Goal: Task Accomplishment & Management: Manage account settings

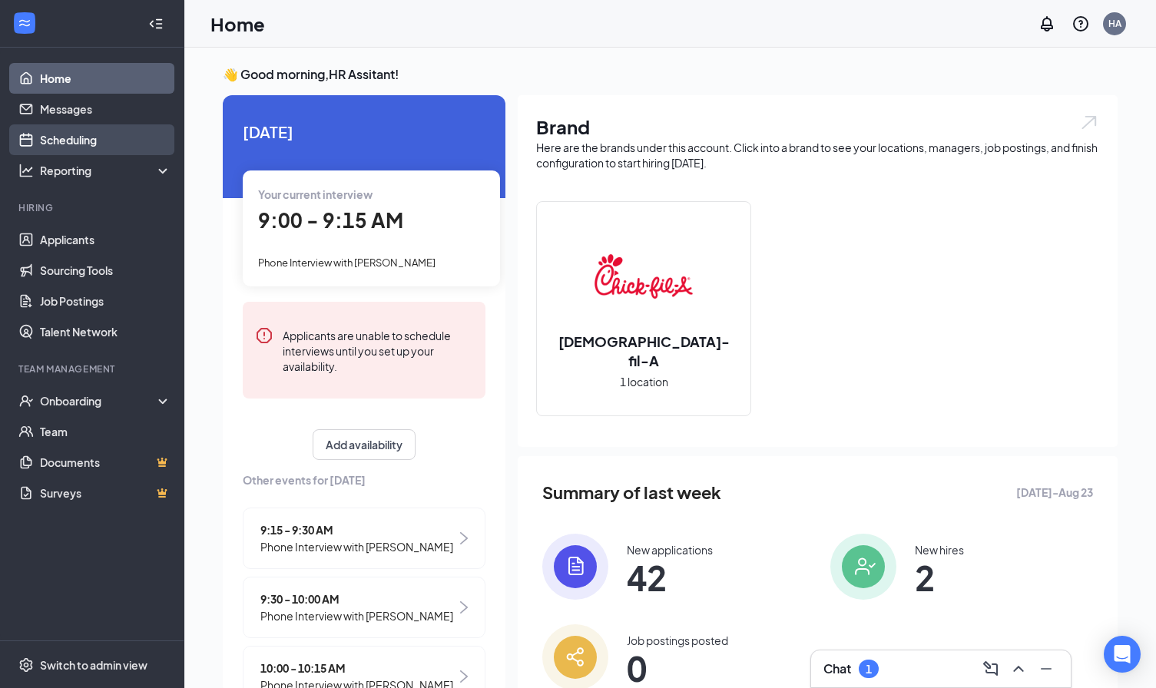
click at [130, 141] on link "Scheduling" at bounding box center [105, 139] width 131 height 31
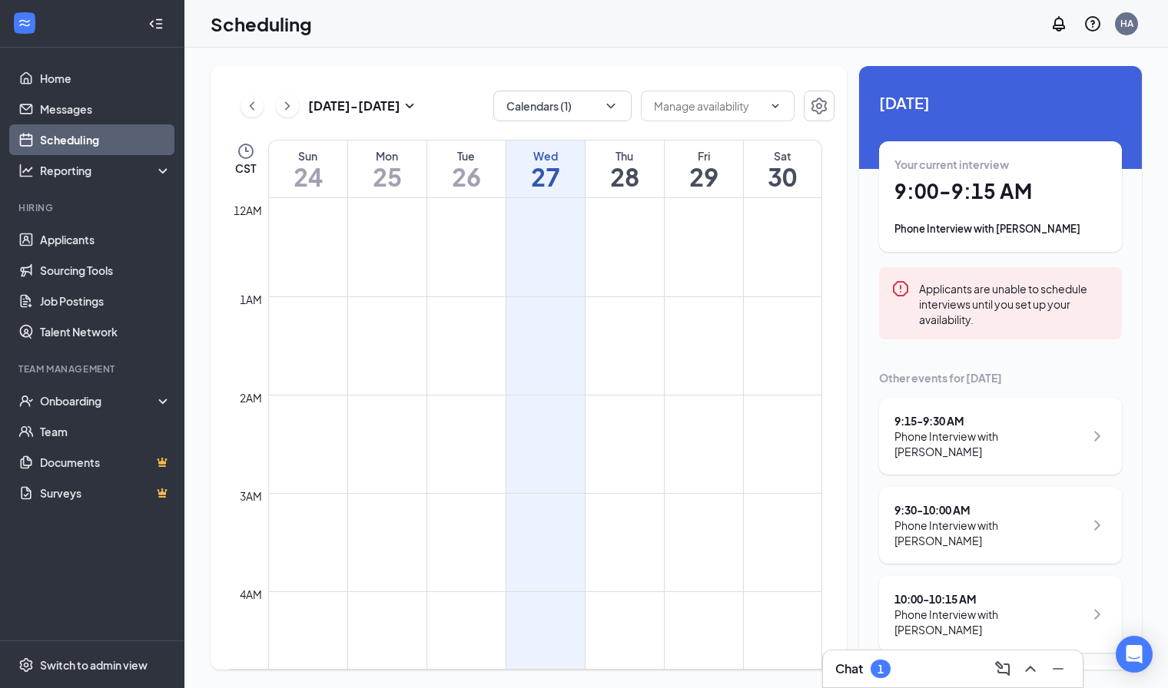
scroll to position [755, 0]
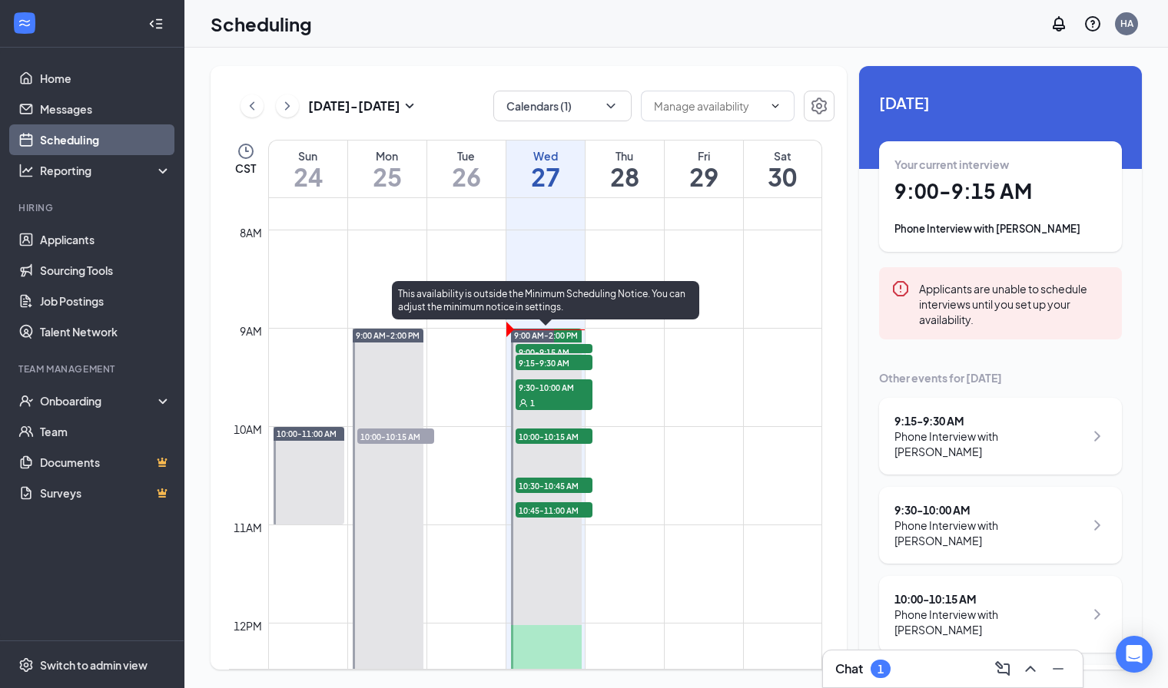
click at [525, 350] on span "9:00-9:15 AM" at bounding box center [554, 351] width 77 height 15
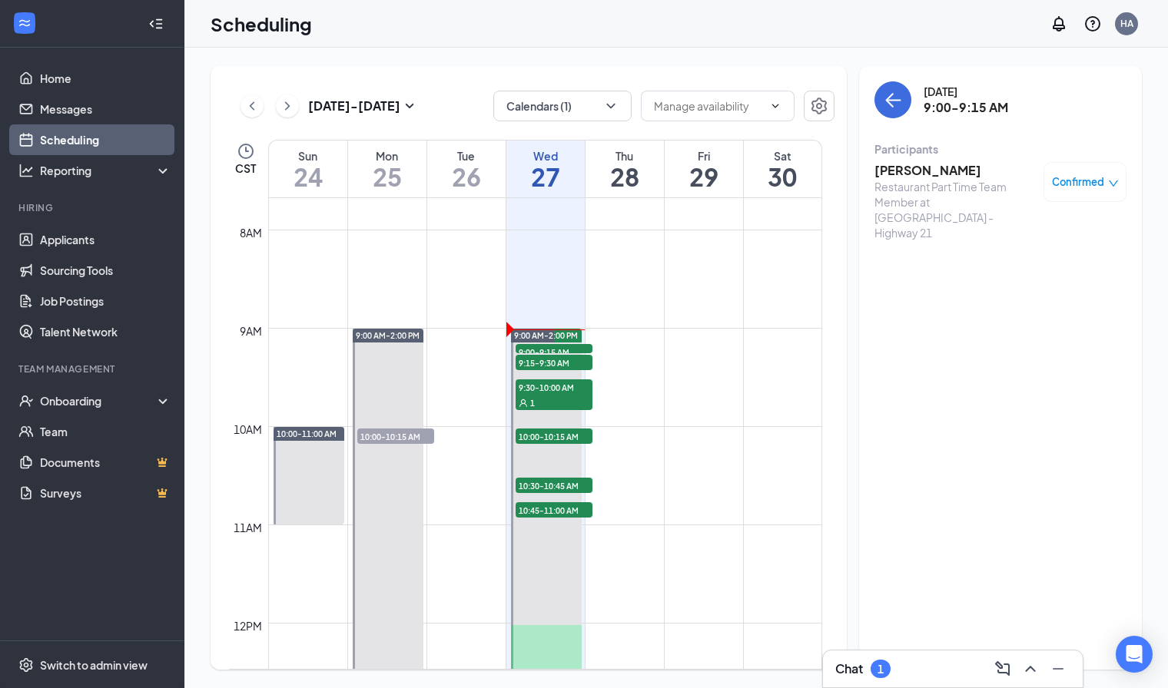
click at [920, 179] on div "Restaurant Part Time Team Member at [GEOGRAPHIC_DATA] - Highway 21" at bounding box center [954, 209] width 161 height 61
click at [923, 172] on h3 "[PERSON_NAME]" at bounding box center [954, 170] width 161 height 17
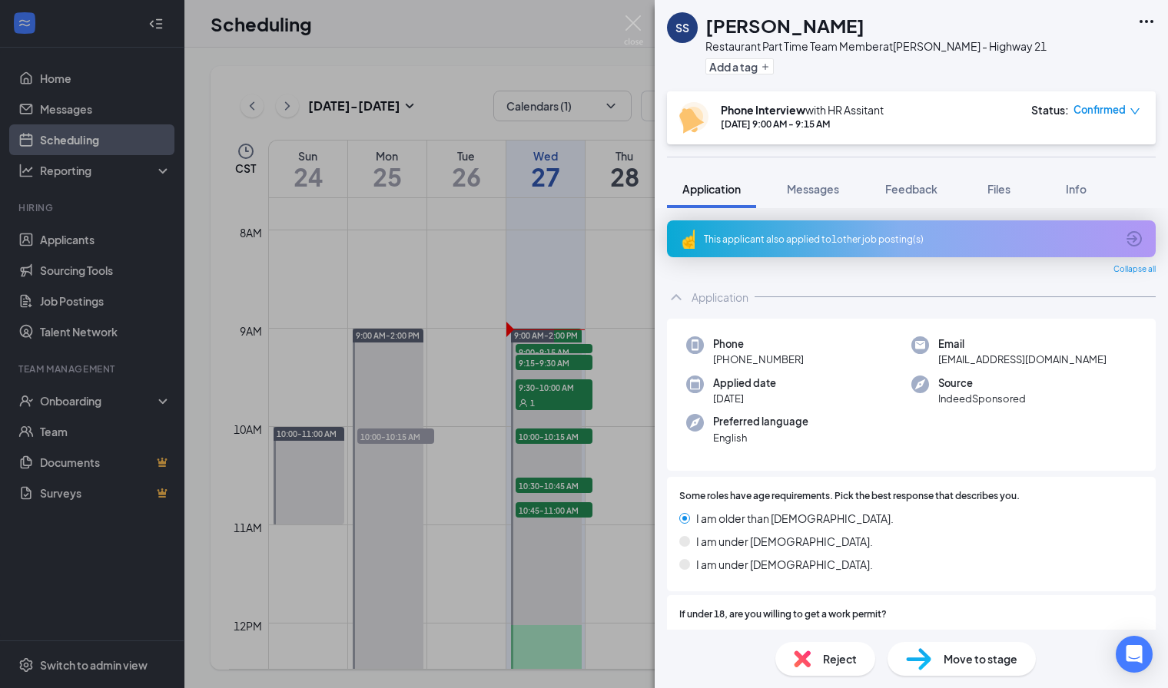
drag, startPoint x: 880, startPoint y: 24, endPoint x: 695, endPoint y: 29, distance: 185.2
click at [695, 29] on div "SS [PERSON_NAME] Restaurant Part Time Team Member at [GEOGRAPHIC_DATA] - Highwa…" at bounding box center [857, 45] width 380 height 67
copy div "[PERSON_NAME]"
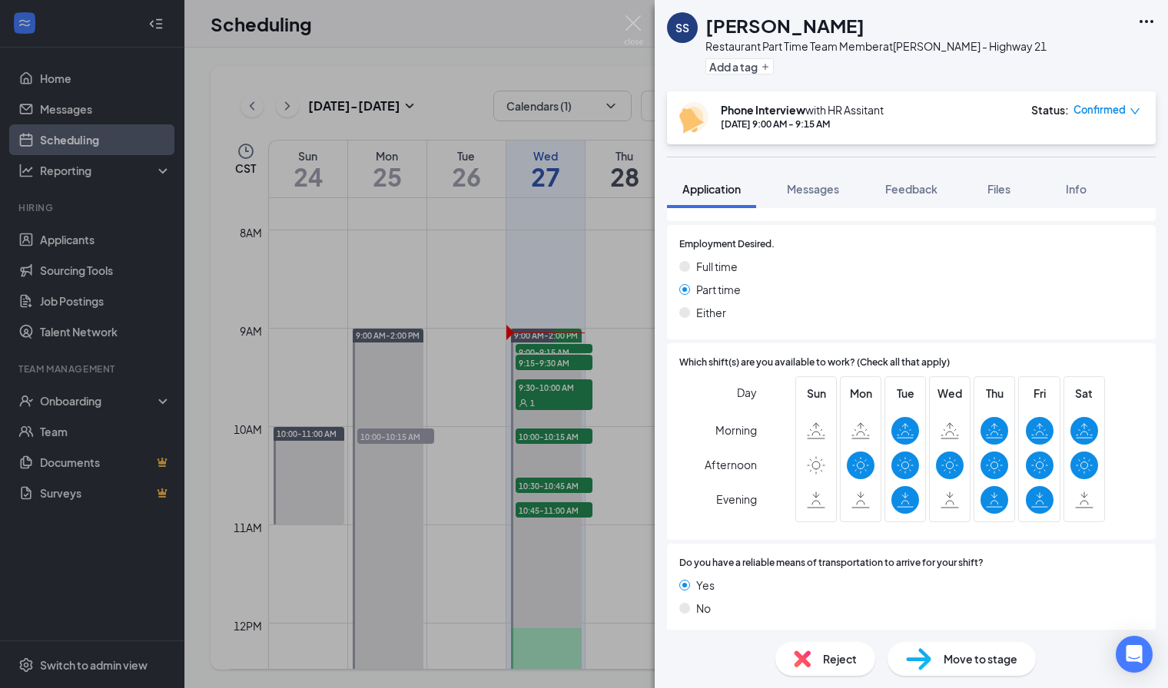
scroll to position [432, 0]
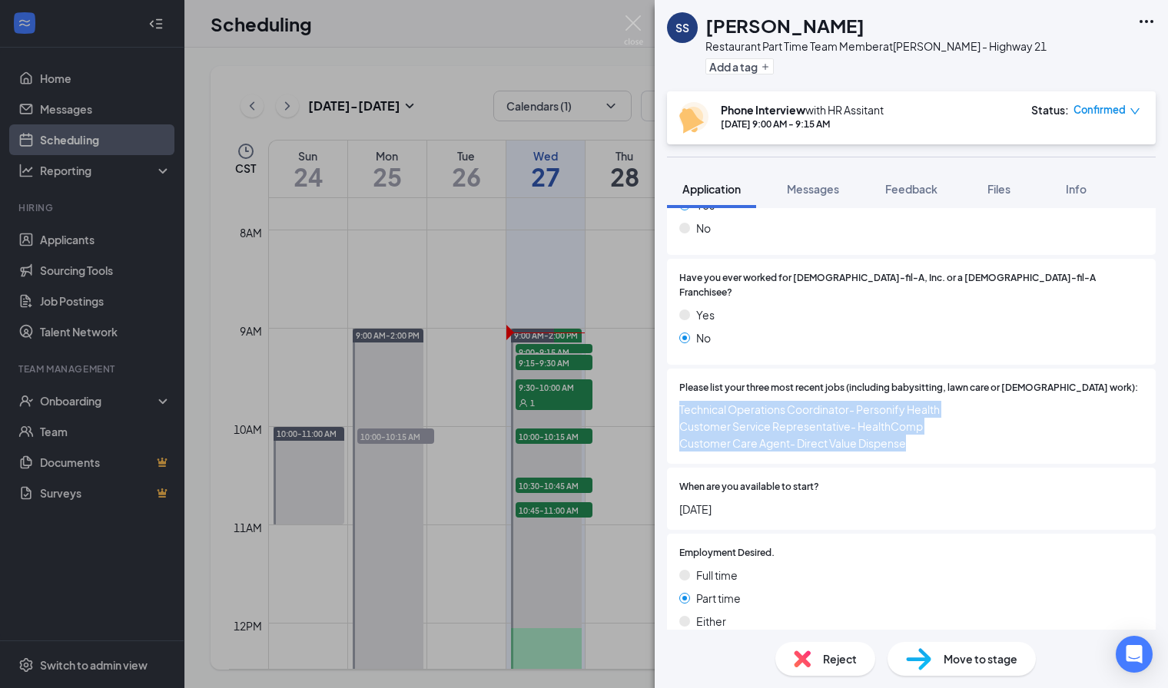
drag, startPoint x: 681, startPoint y: 396, endPoint x: 918, endPoint y: 431, distance: 239.2
click at [918, 431] on span "Technical Operations Coordinator- Personify Health Customer Service Representat…" at bounding box center [911, 426] width 464 height 51
copy span "Technical Operations Coordinator- Personify Health Customer Service Representat…"
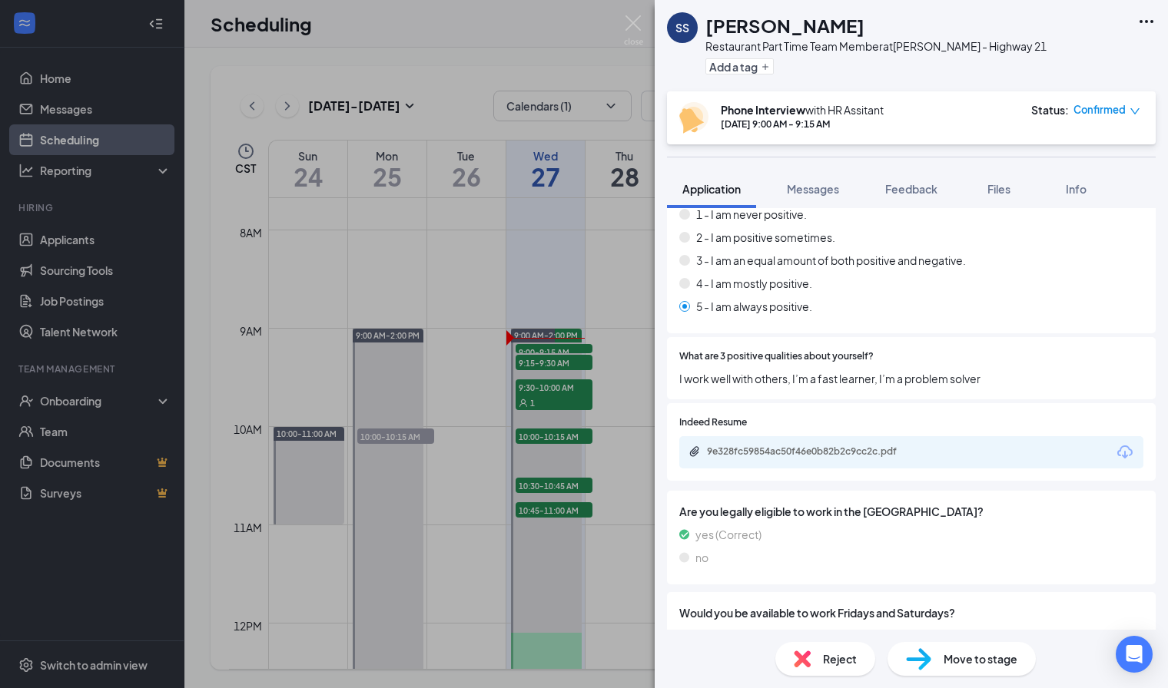
scroll to position [1420, 0]
drag, startPoint x: 1028, startPoint y: 371, endPoint x: 655, endPoint y: 366, distance: 372.7
click at [655, 366] on div "This applicant also applied to 1 other job posting(s) Collapse all Application …" at bounding box center [911, 419] width 513 height 422
copy span "I work well with others, I’m a fast learner, I’m a problem solver"
click at [950, 659] on span "Move to stage" at bounding box center [980, 659] width 74 height 17
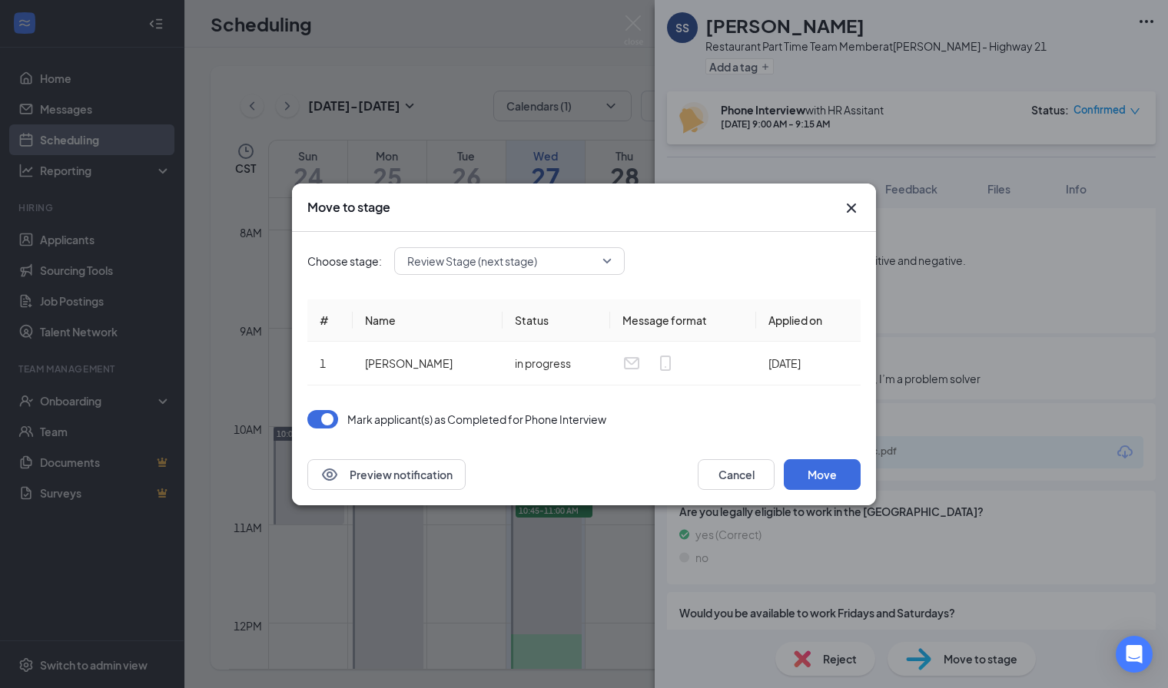
click at [608, 264] on span "Review Stage (next stage)" at bounding box center [509, 261] width 204 height 23
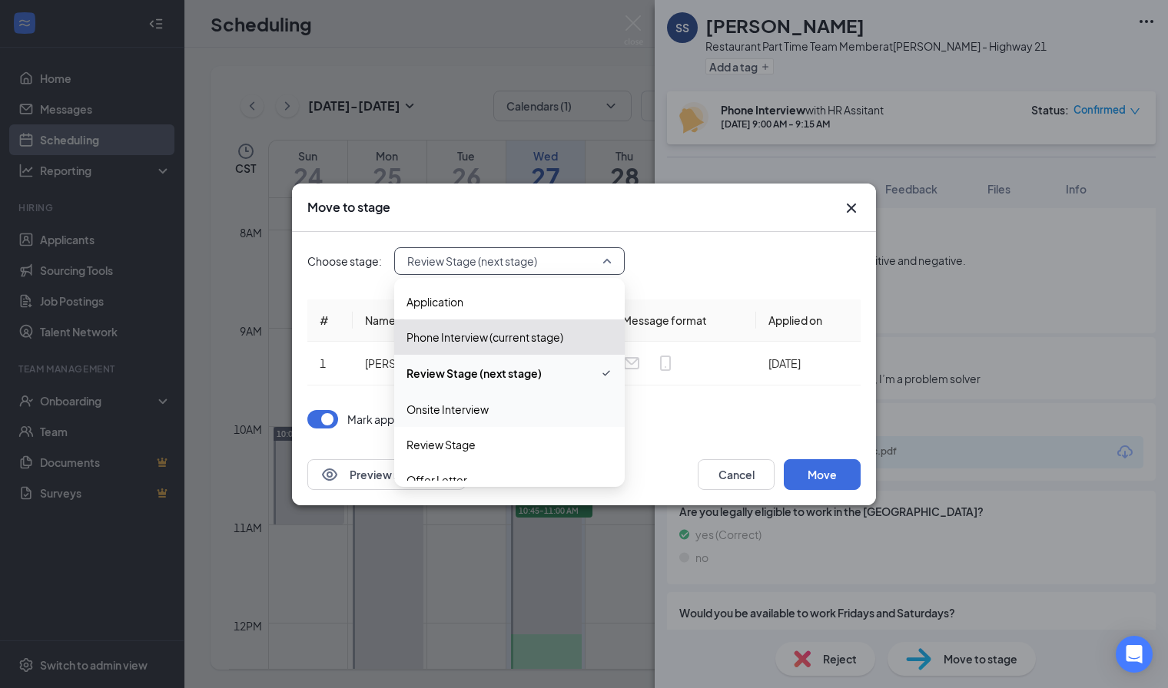
click at [542, 407] on span "Onsite Interview" at bounding box center [509, 409] width 206 height 17
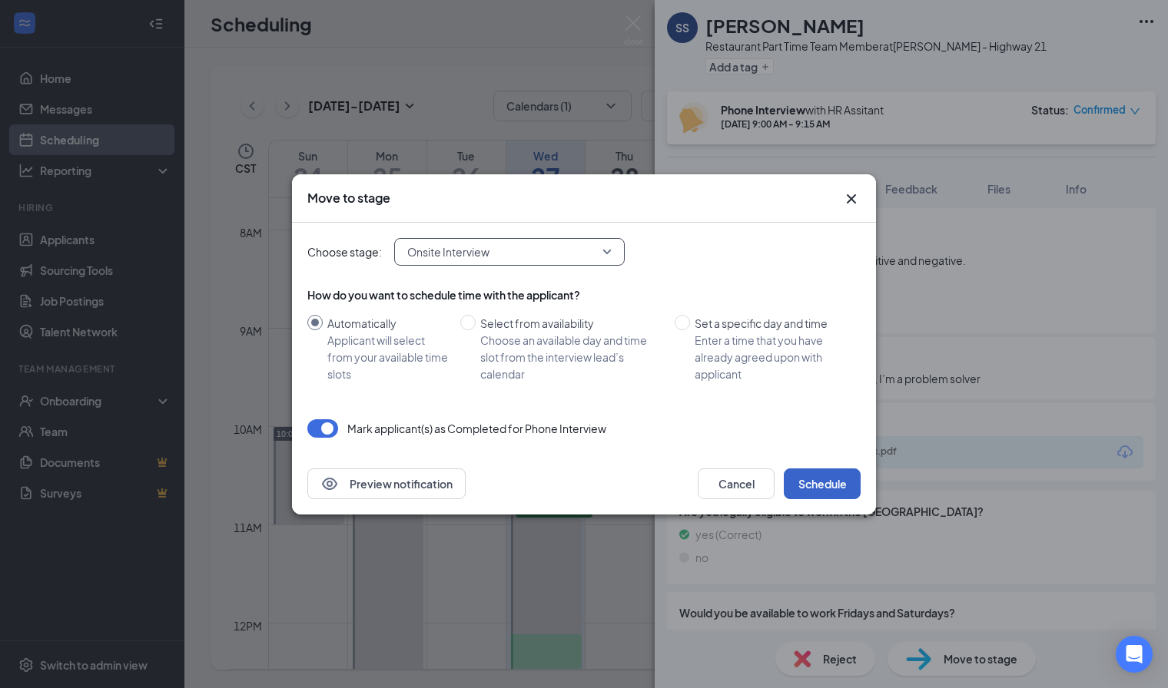
click at [814, 491] on button "Schedule" at bounding box center [822, 484] width 77 height 31
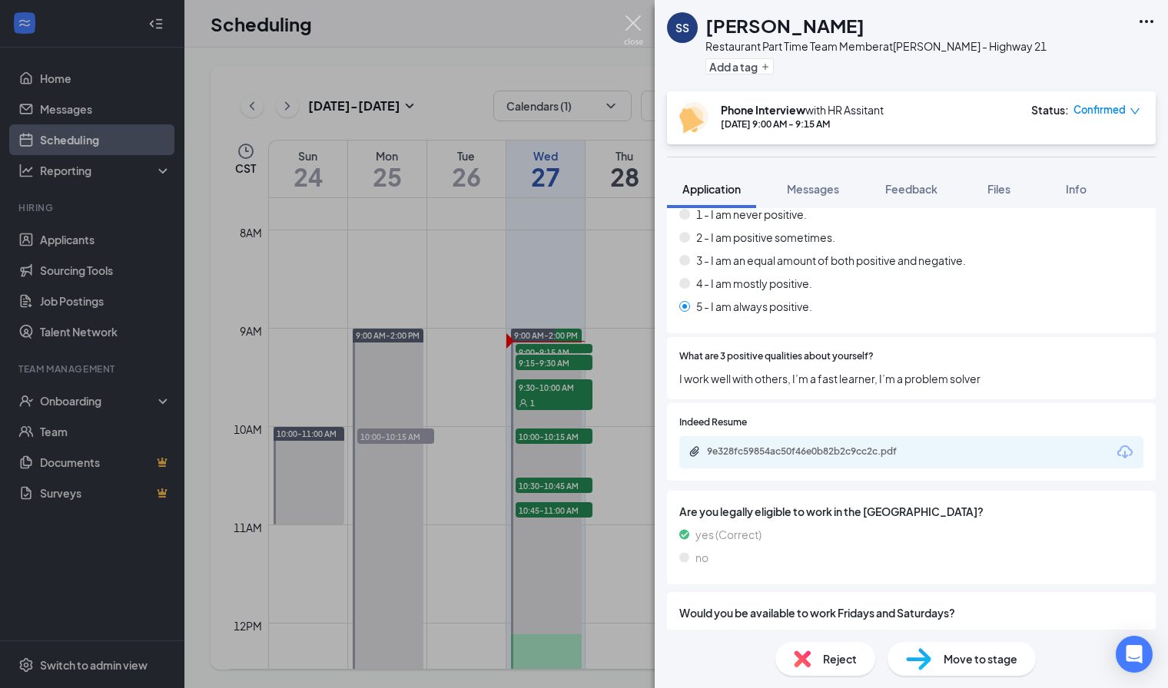
click at [641, 31] on img at bounding box center [633, 30] width 19 height 30
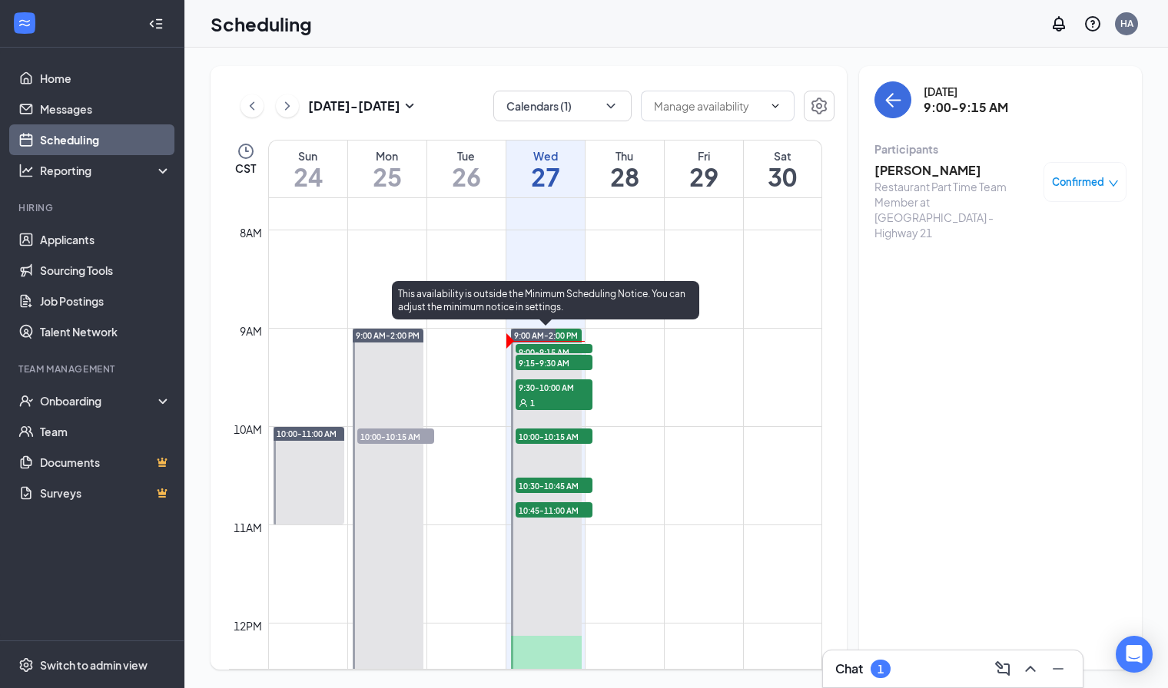
click at [542, 363] on span "9:15-9:30 AM" at bounding box center [554, 362] width 77 height 15
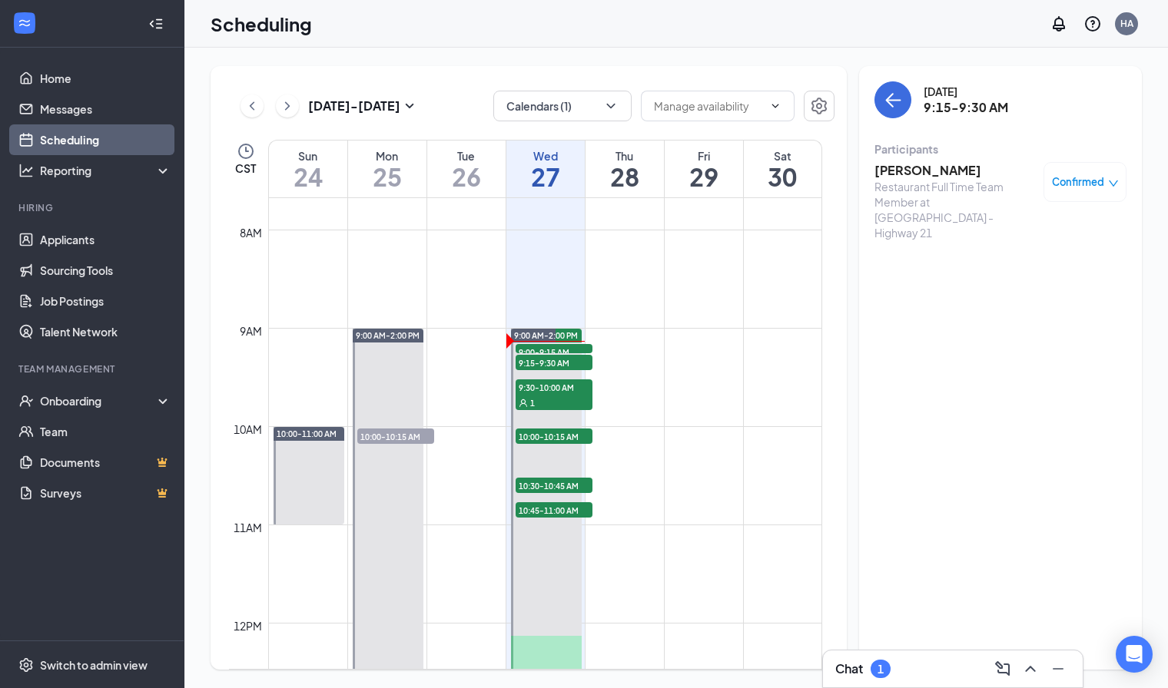
click at [927, 174] on h3 "[PERSON_NAME]" at bounding box center [954, 170] width 161 height 17
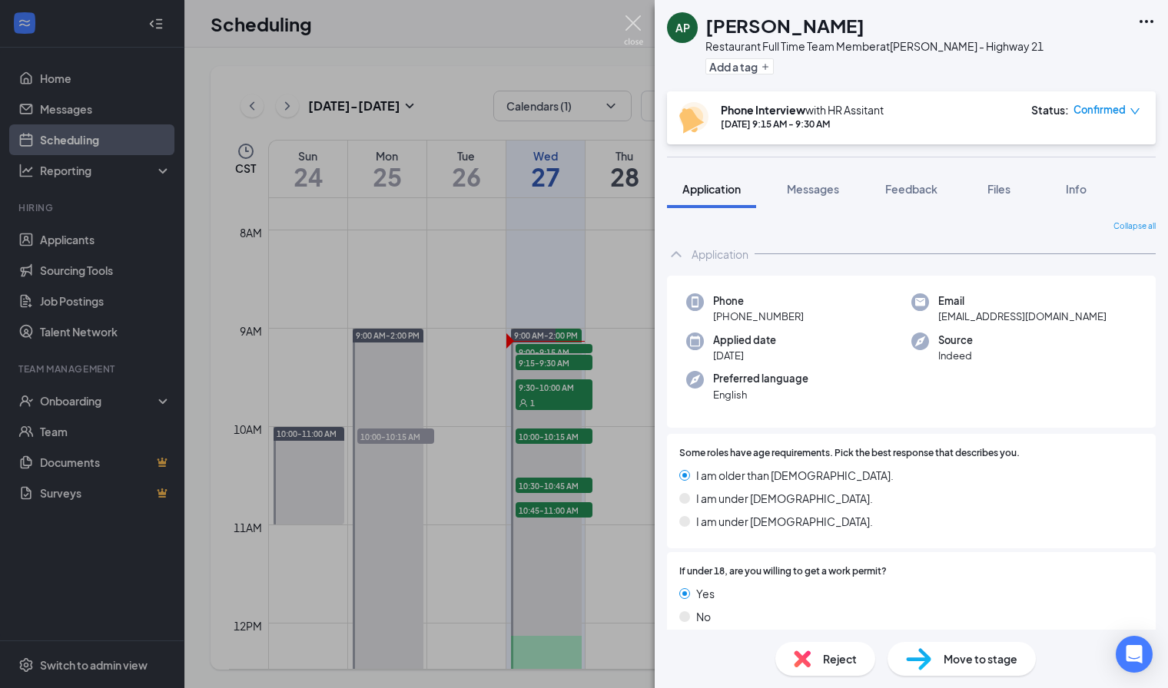
click at [628, 28] on img at bounding box center [633, 30] width 19 height 30
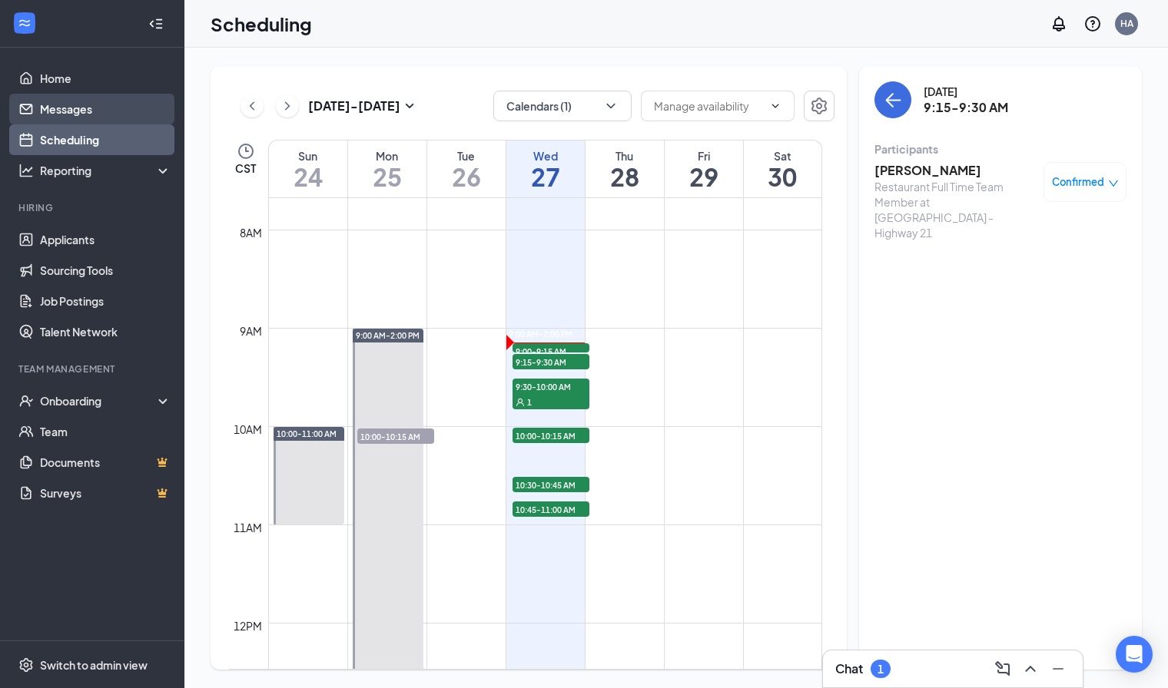
click at [81, 109] on link "Messages" at bounding box center [105, 109] width 131 height 31
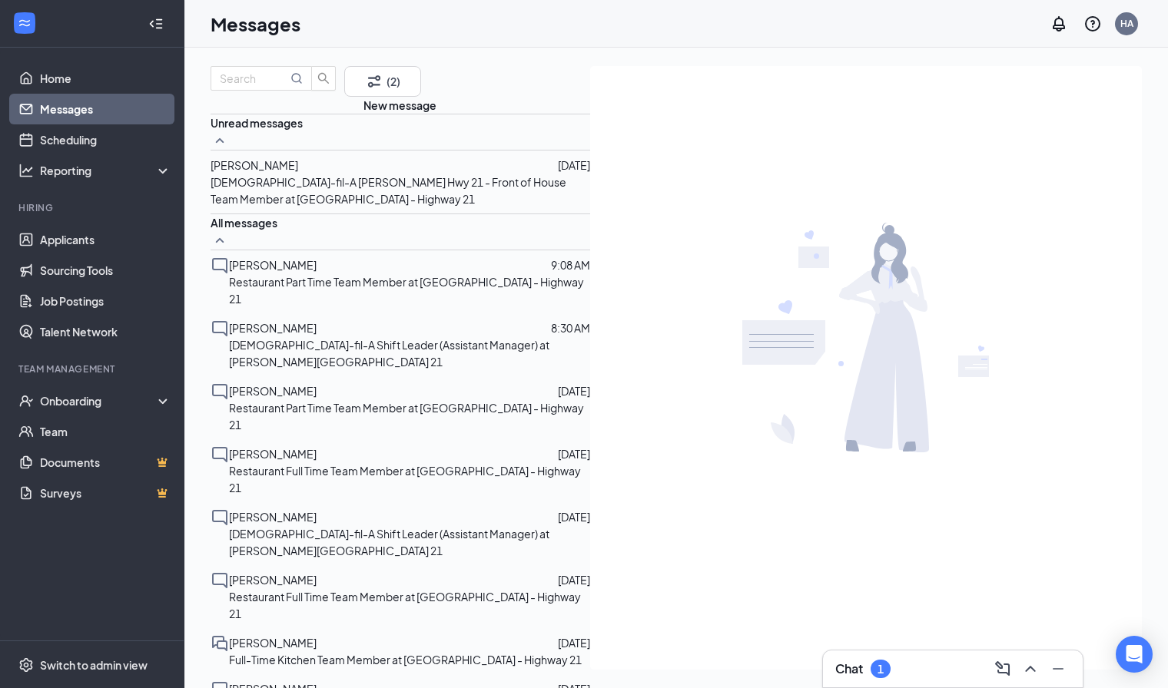
click at [305, 207] on p "[DEMOGRAPHIC_DATA]-fil-A [PERSON_NAME] Hwy 21 - Front of House Team Member at […" at bounding box center [401, 191] width 380 height 34
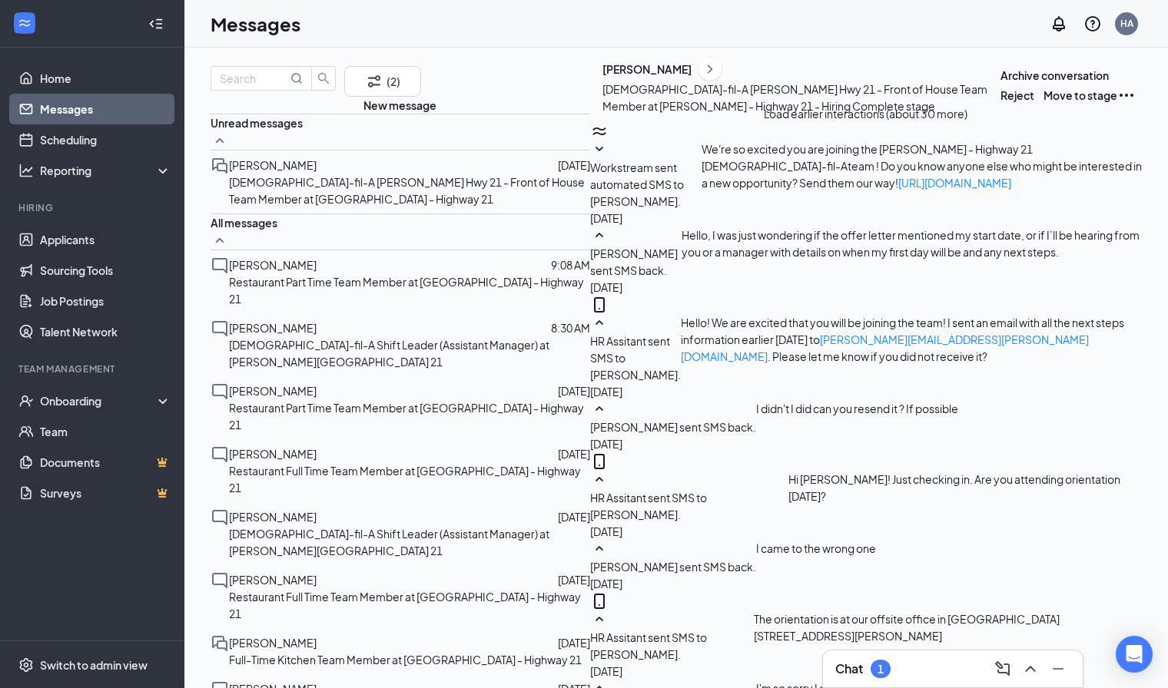
scroll to position [584, 0]
type textarea "S"
type textarea "Hi [PERSON_NAME]! Yes my number is [PHONE_NUMBER]. I am taking interviews [DATE…"
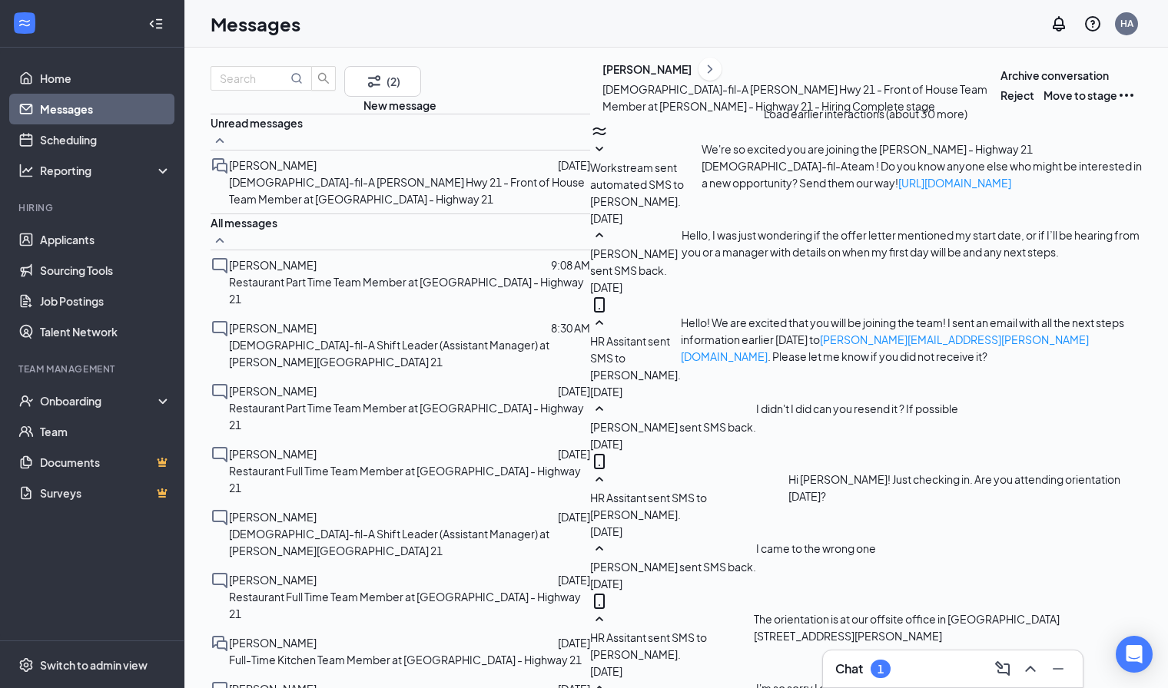
click at [76, 244] on link "Applicants" at bounding box center [105, 239] width 131 height 31
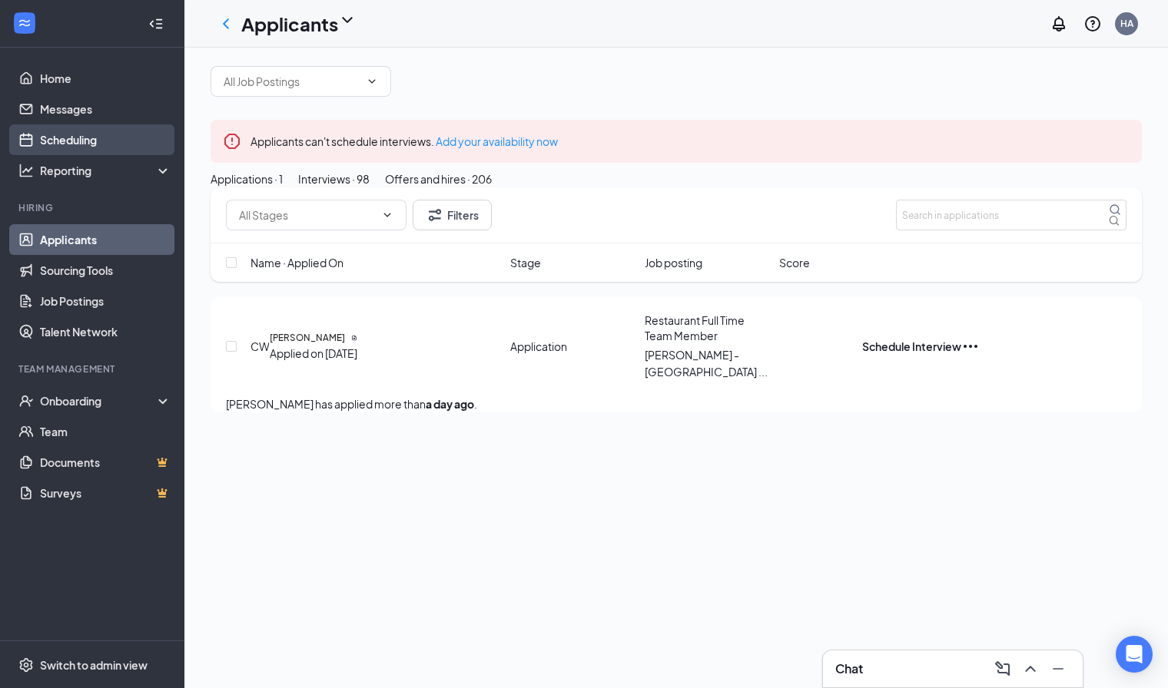
click at [100, 140] on link "Scheduling" at bounding box center [105, 139] width 131 height 31
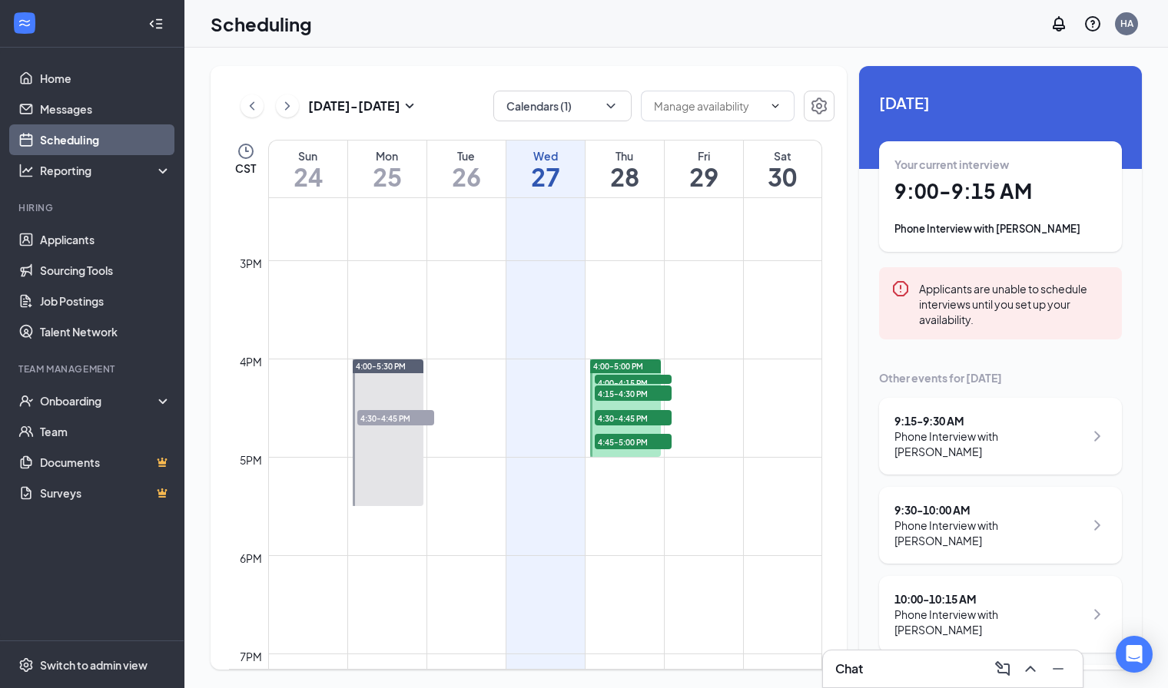
scroll to position [1414, 0]
click at [289, 108] on icon "ChevronRight" at bounding box center [287, 106] width 15 height 18
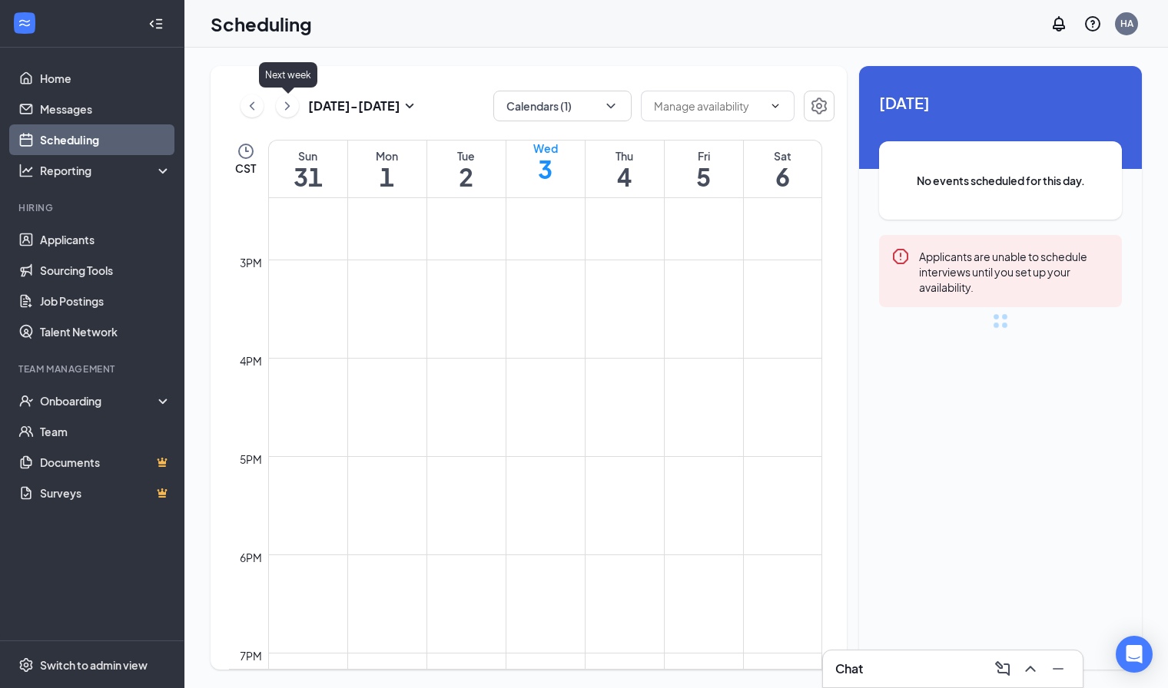
scroll to position [755, 0]
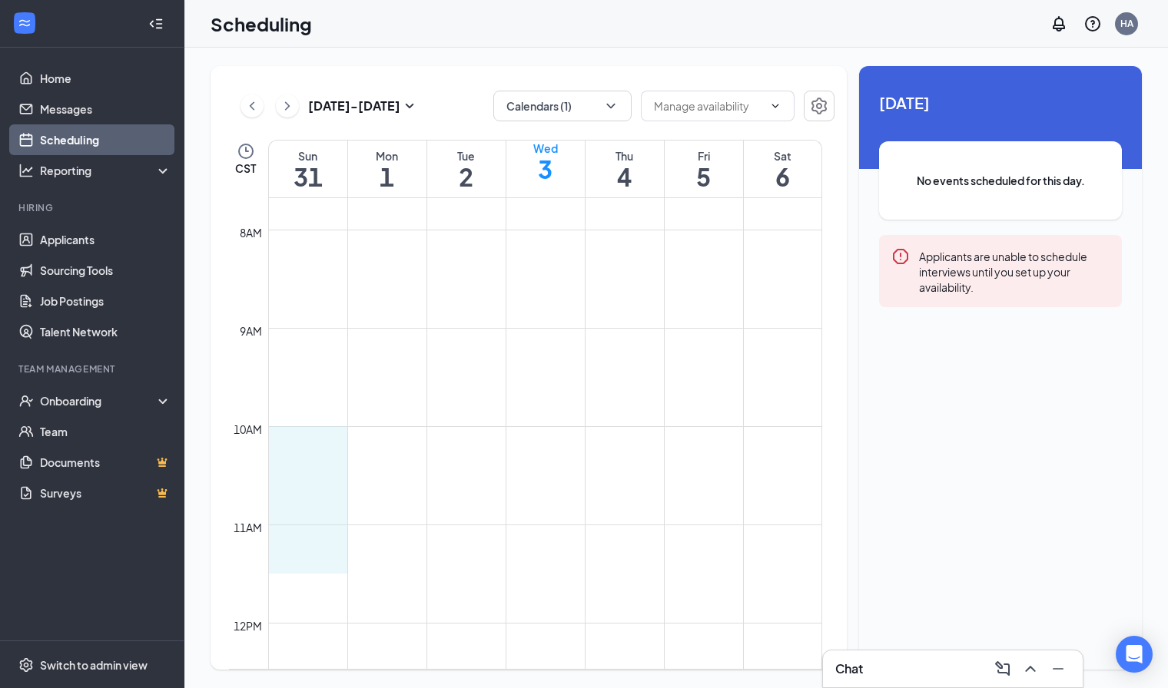
drag, startPoint x: 309, startPoint y: 440, endPoint x: 307, endPoint y: 558, distance: 117.6
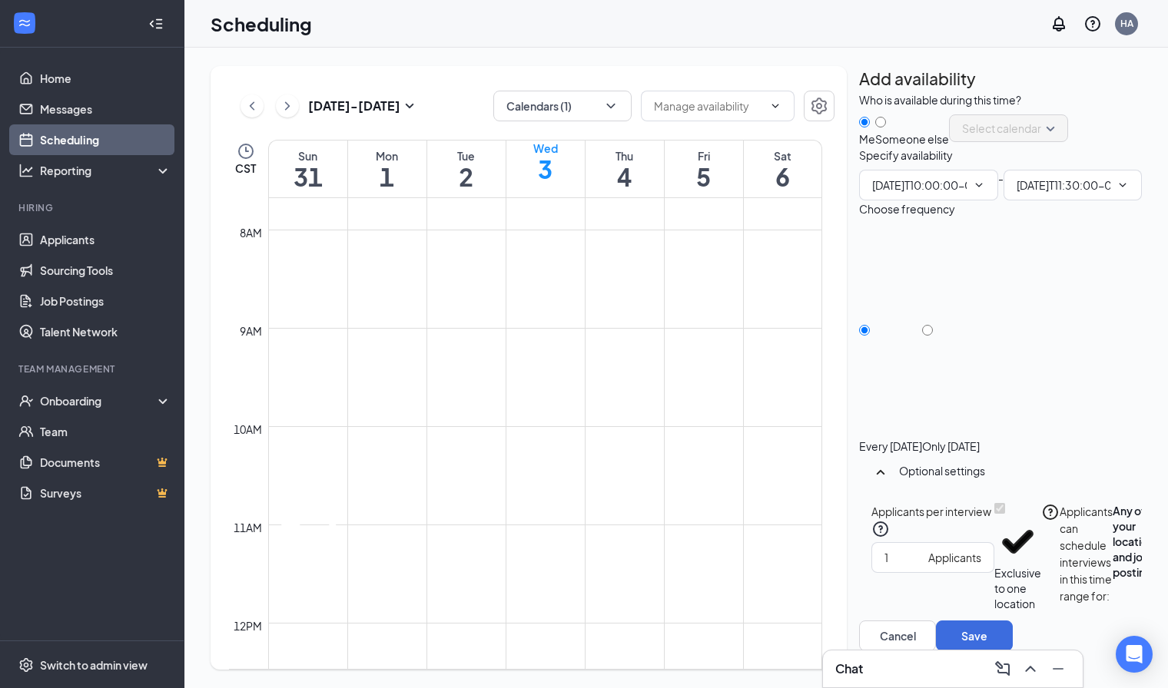
type input "10:00 AM"
type input "11:30 AM"
click at [344, 440] on div "10:00-11:30 AM" at bounding box center [307, 500] width 75 height 148
type input "10:00 AM"
type input "11:00 AM"
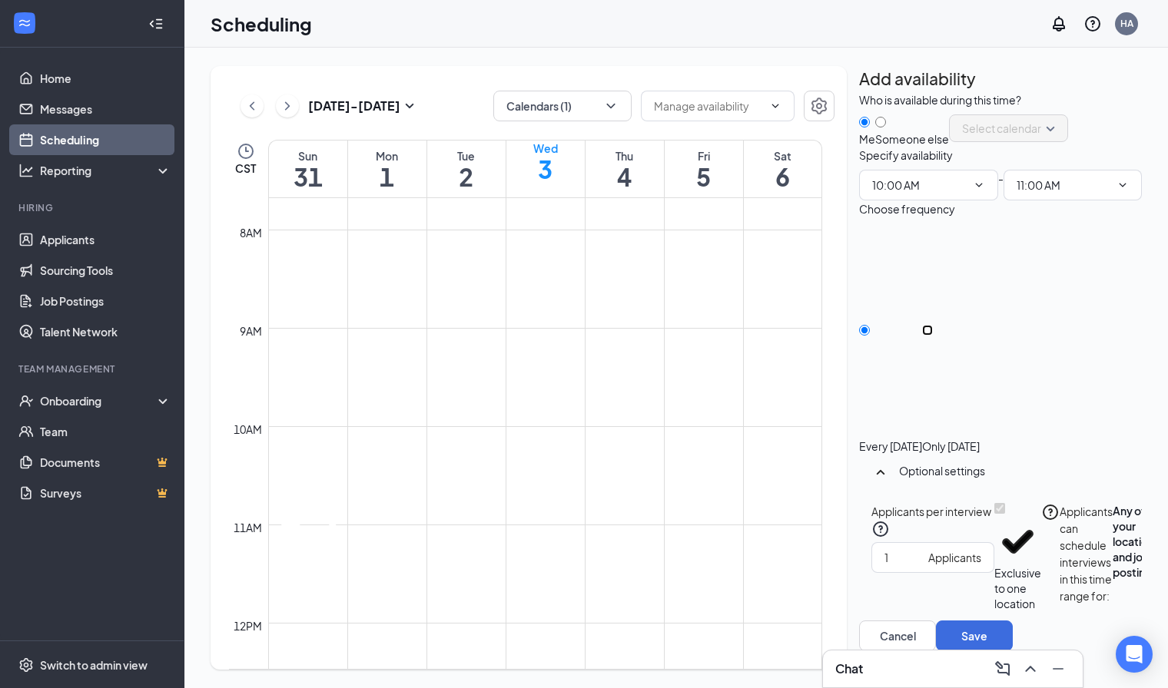
click at [933, 336] on input "Only [DATE]" at bounding box center [927, 330] width 11 height 11
radio input "true"
radio input "false"
click at [1159, 567] on button "Select specific locations or job postings" at bounding box center [1182, 557] width 46 height 108
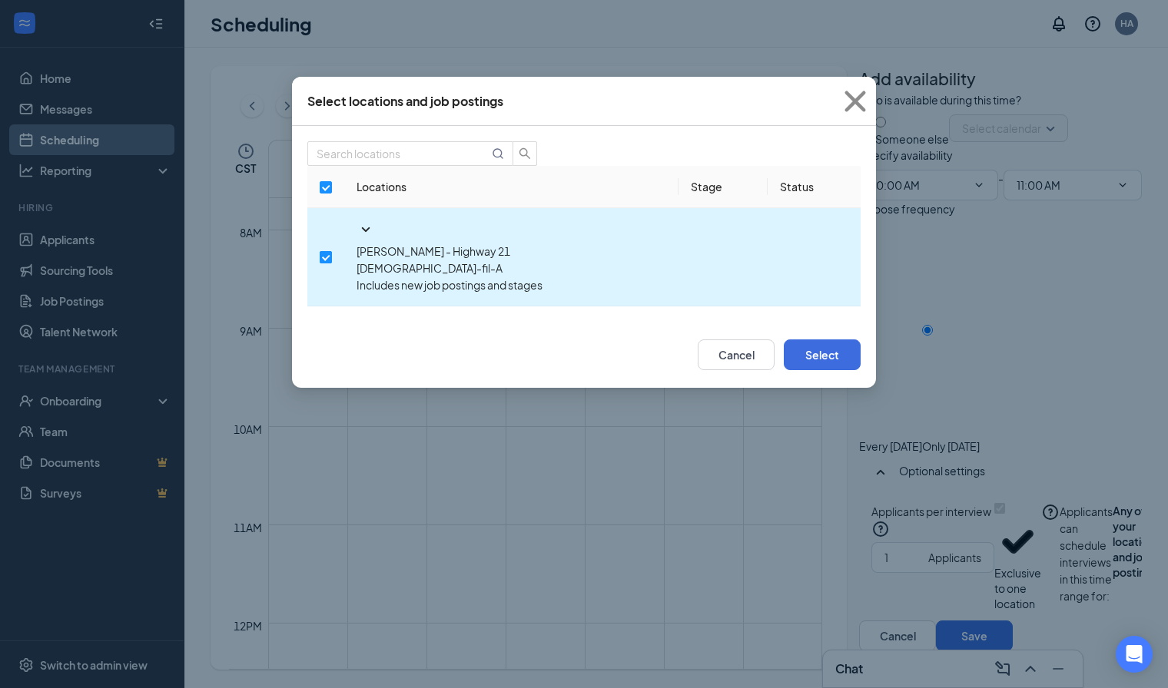
click at [322, 251] on input "checkbox" at bounding box center [326, 257] width 12 height 12
checkbox input "false"
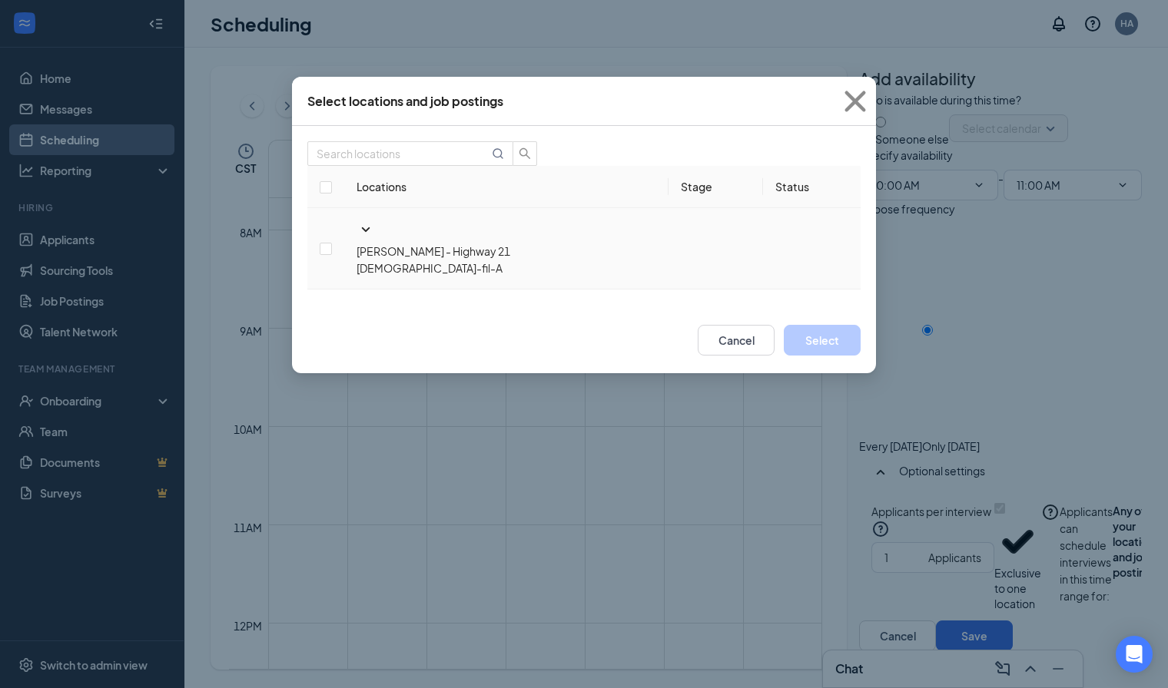
click at [356, 239] on icon "SmallChevronDown" at bounding box center [365, 230] width 18 height 18
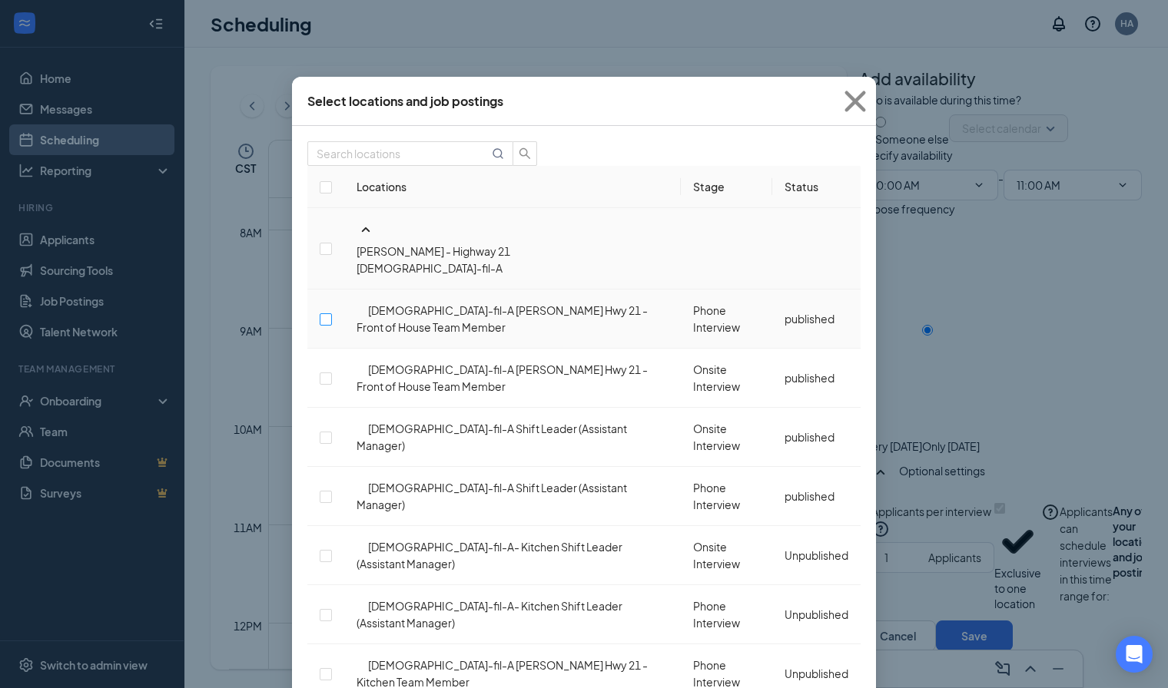
click at [332, 313] on input "checkbox" at bounding box center [326, 319] width 12 height 12
checkbox input "false"
checkbox input "true"
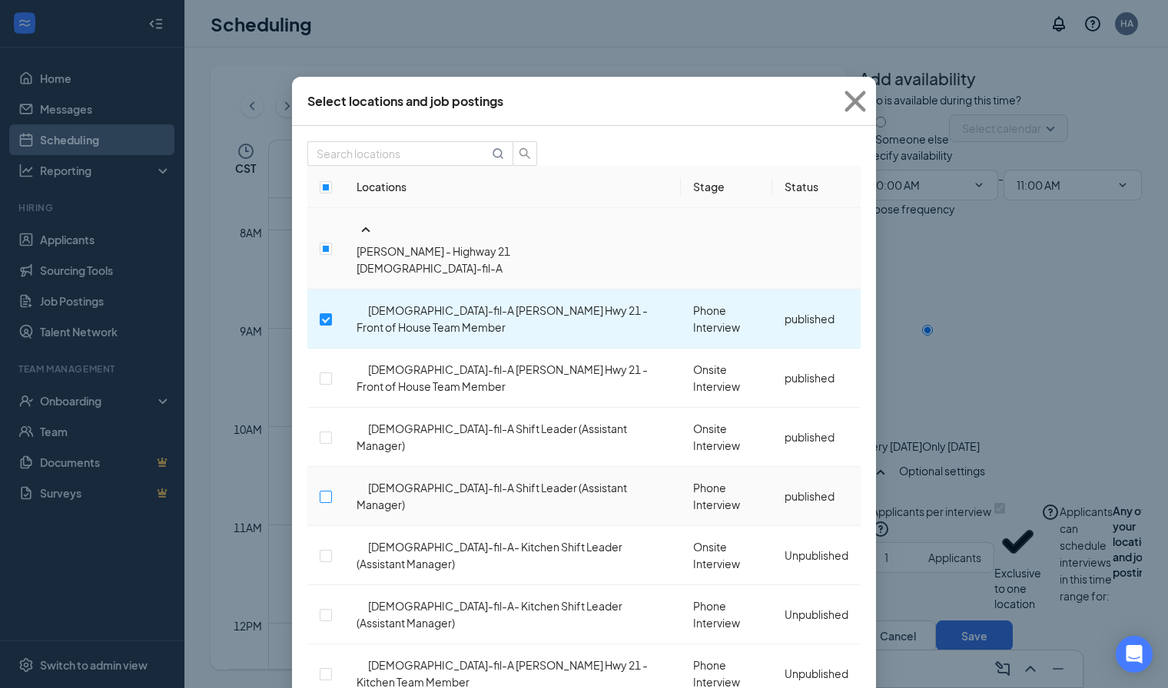
click at [332, 491] on input "checkbox" at bounding box center [326, 497] width 12 height 12
checkbox input "true"
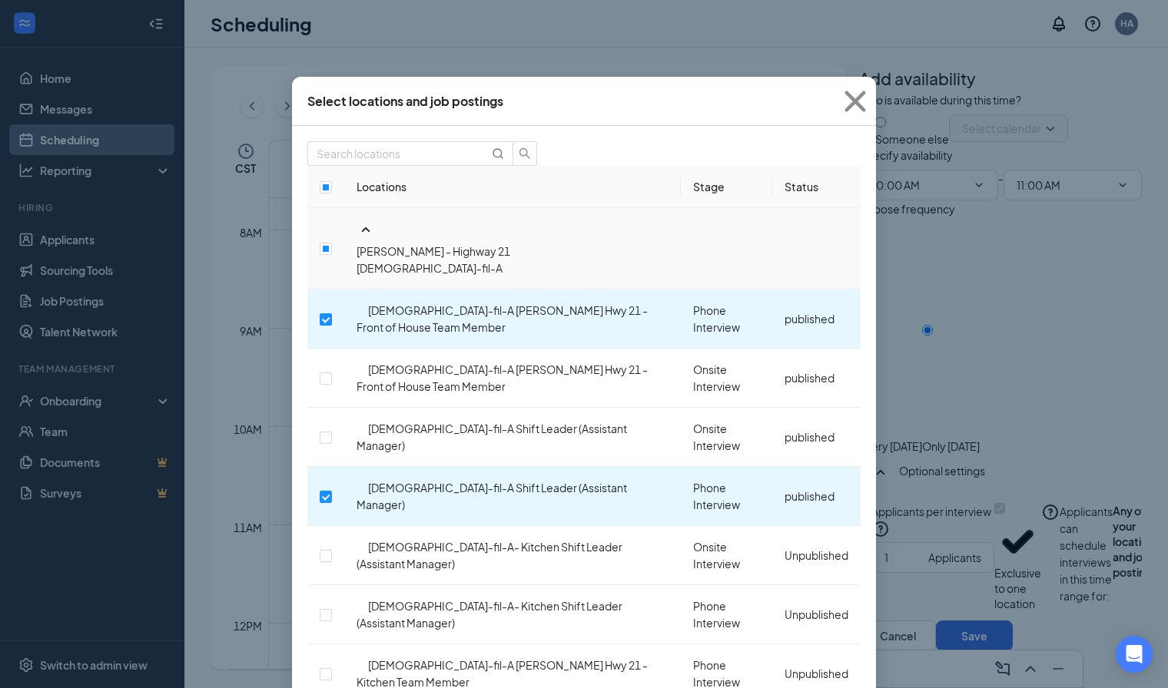
scroll to position [415, 0]
checkbox input "true"
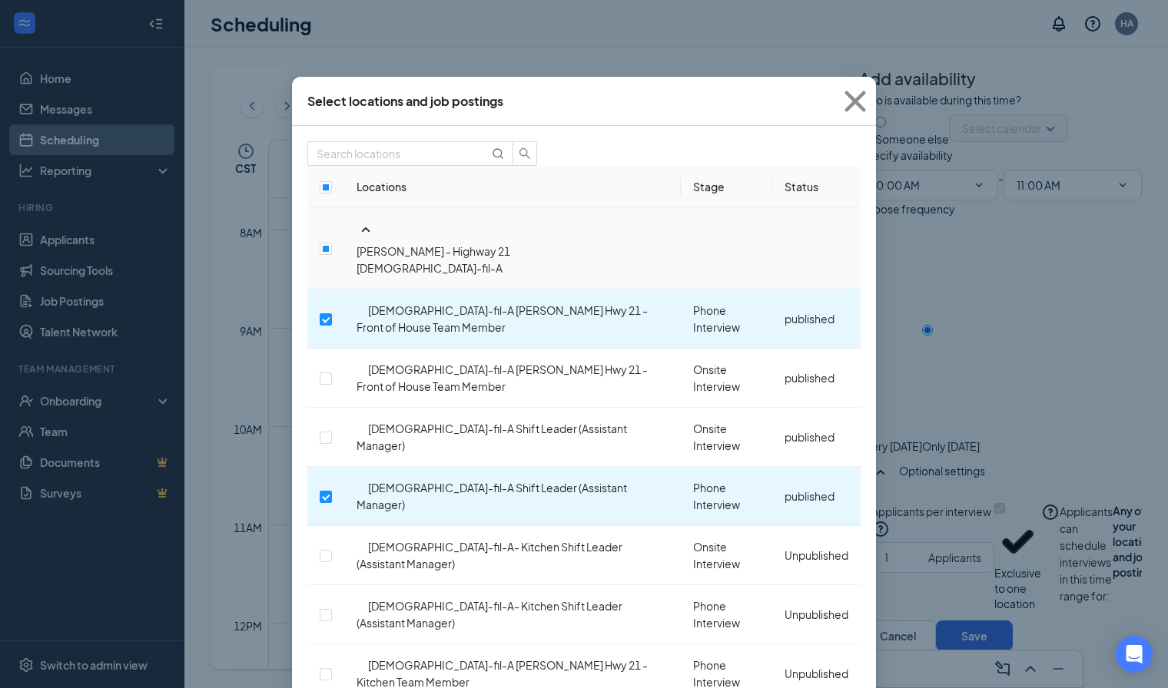
checkbox input "true"
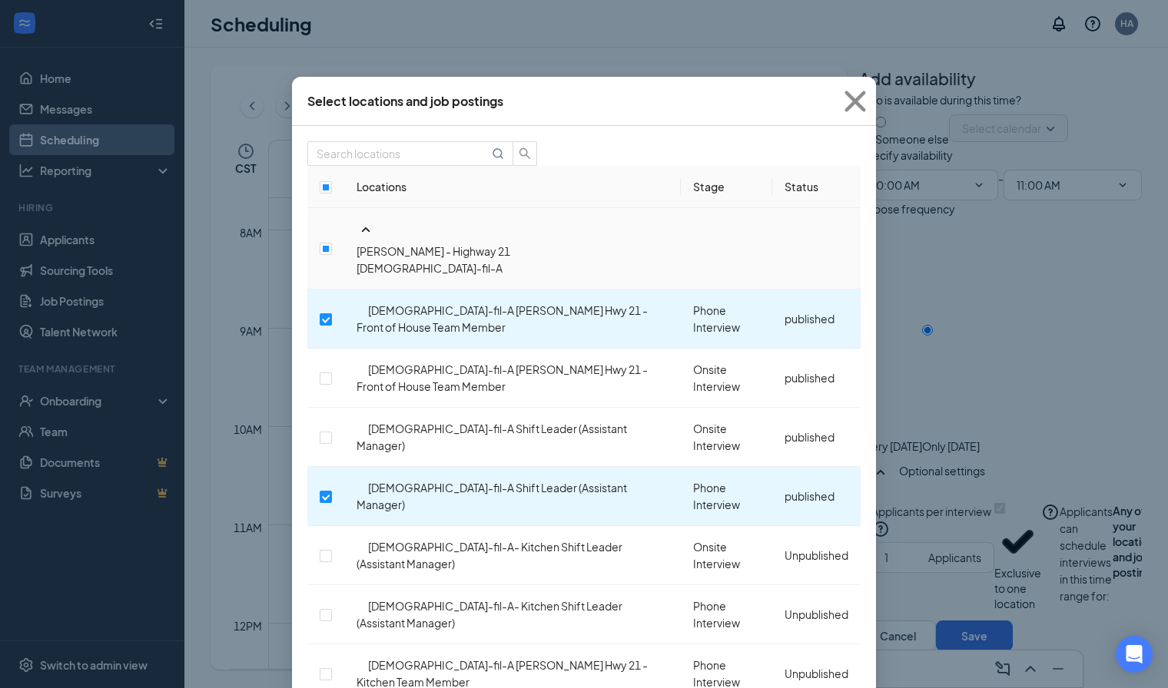
checkbox input "true"
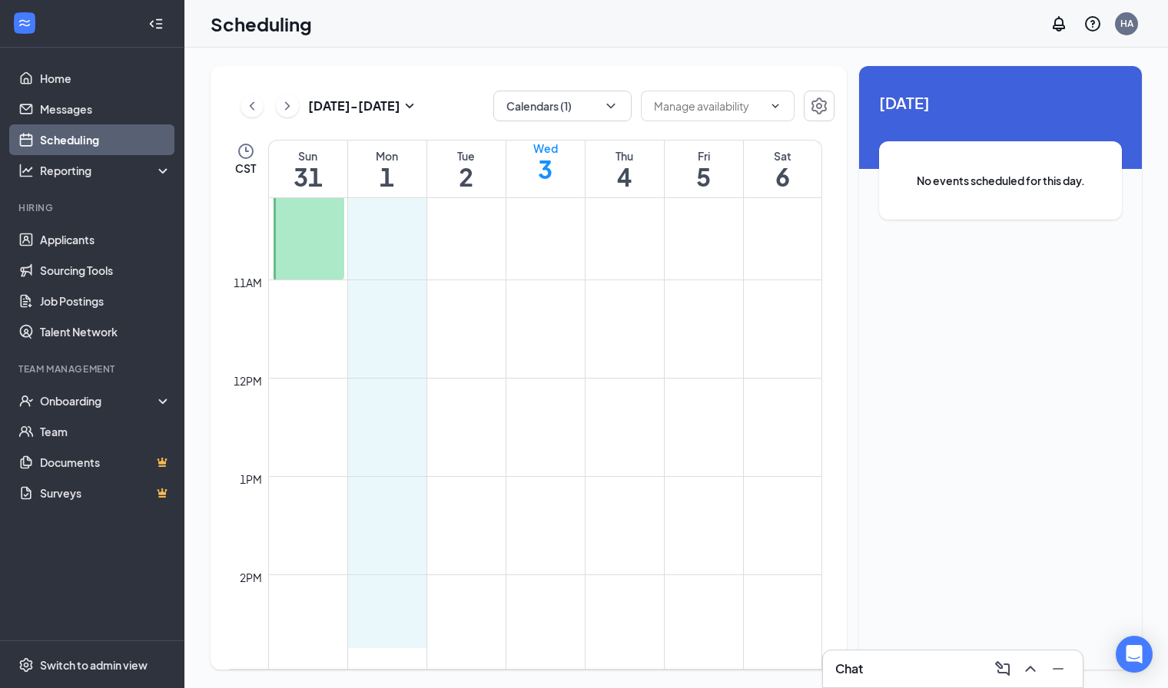
scroll to position [1001, 0]
drag, startPoint x: 384, startPoint y: 300, endPoint x: 400, endPoint y: 622, distance: 322.3
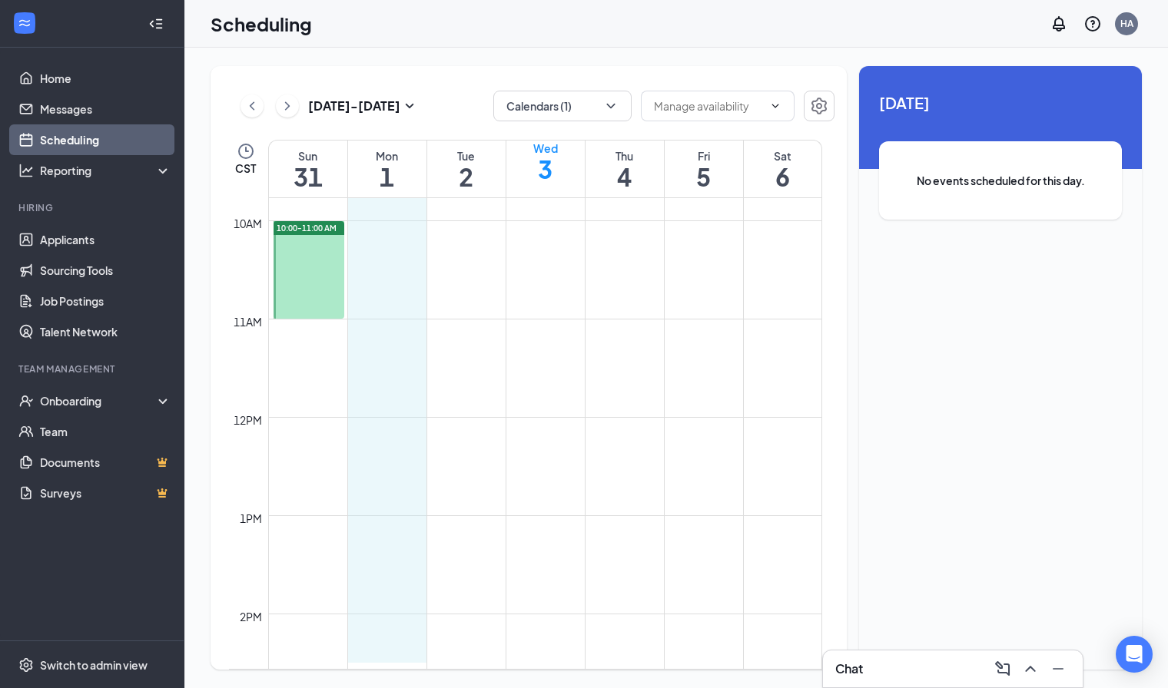
scroll to position [962, 0]
drag, startPoint x: 402, startPoint y: 469, endPoint x: 396, endPoint y: 605, distance: 136.1
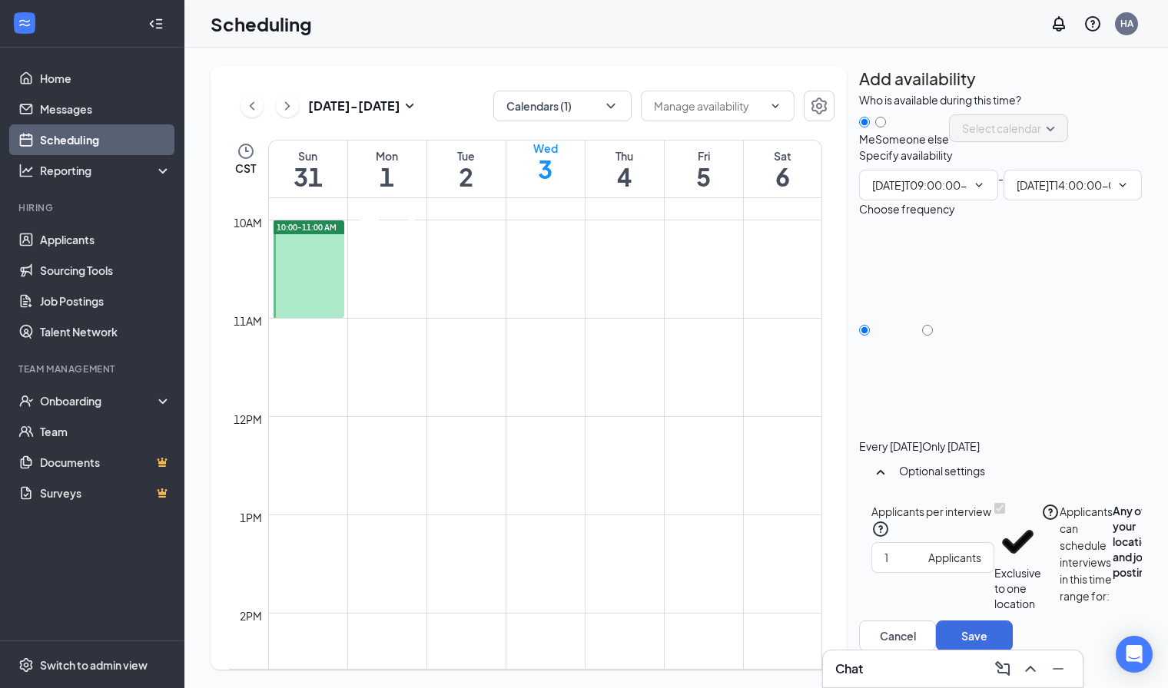
type input "09:00 AM"
type input "02:00 PM"
click at [980, 374] on div "Only [DATE]" at bounding box center [951, 339] width 58 height 230
click at [933, 336] on input "Only [DATE]" at bounding box center [927, 330] width 11 height 11
radio input "true"
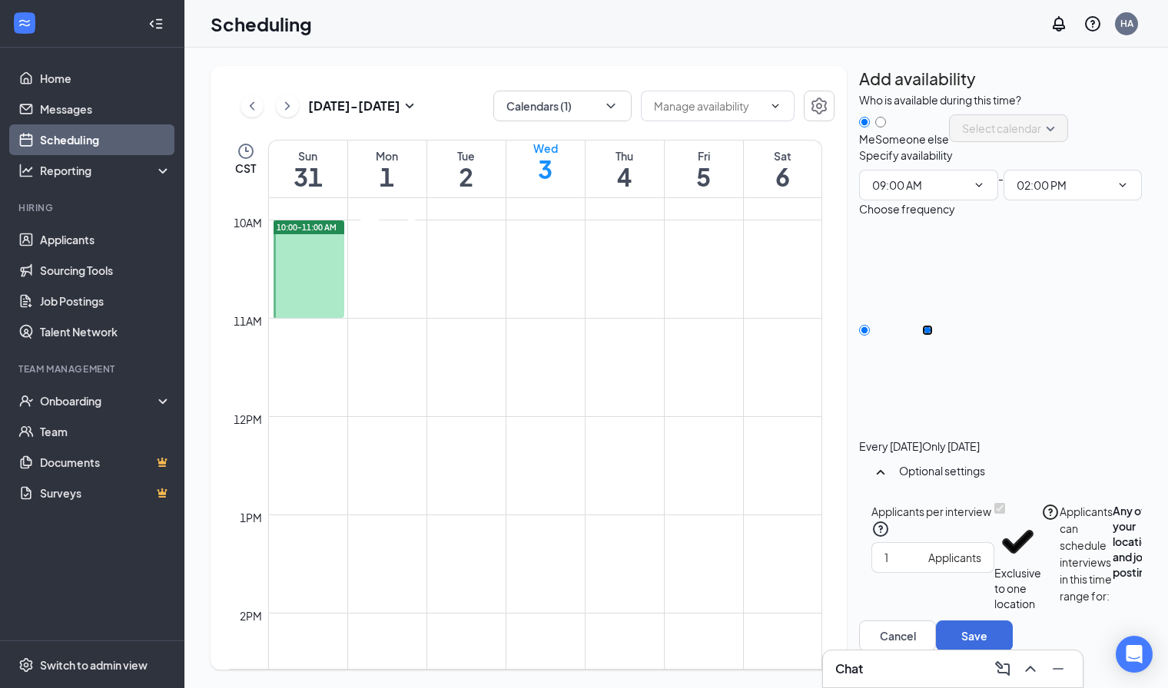
radio input "false"
click at [974, 621] on div "Cancel Save" at bounding box center [1000, 636] width 283 height 31
click at [975, 660] on div "Chat" at bounding box center [952, 669] width 235 height 25
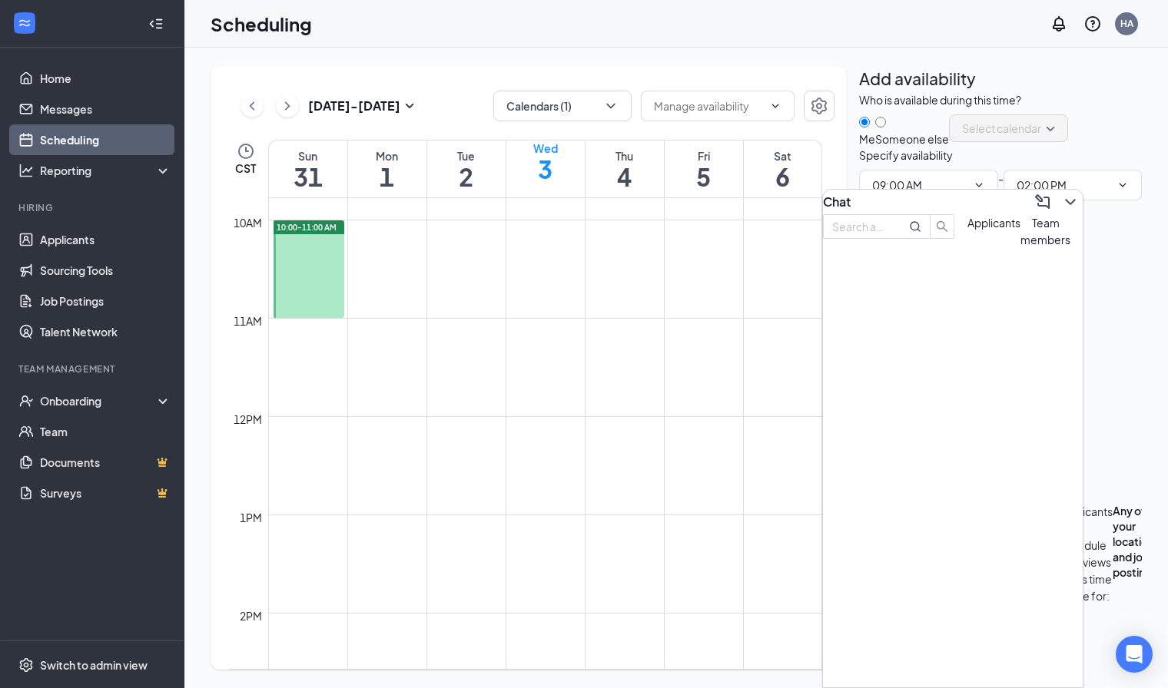
click at [747, 586] on td at bounding box center [545, 576] width 554 height 25
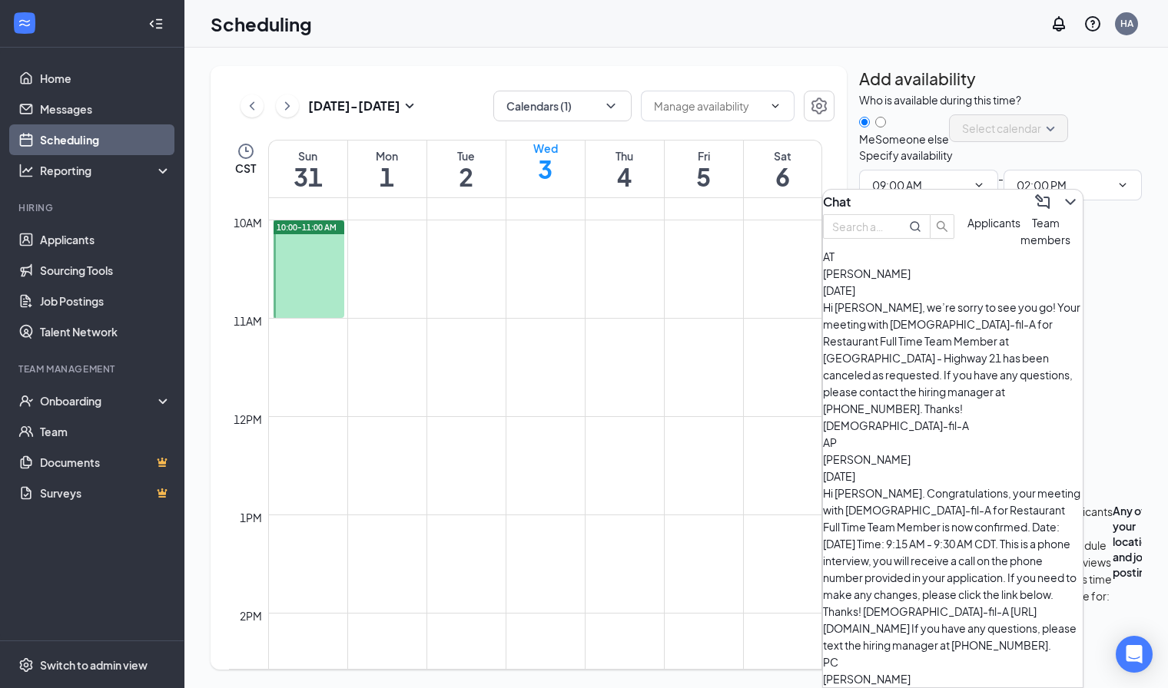
click at [1061, 197] on icon "ChevronDown" at bounding box center [1070, 202] width 18 height 18
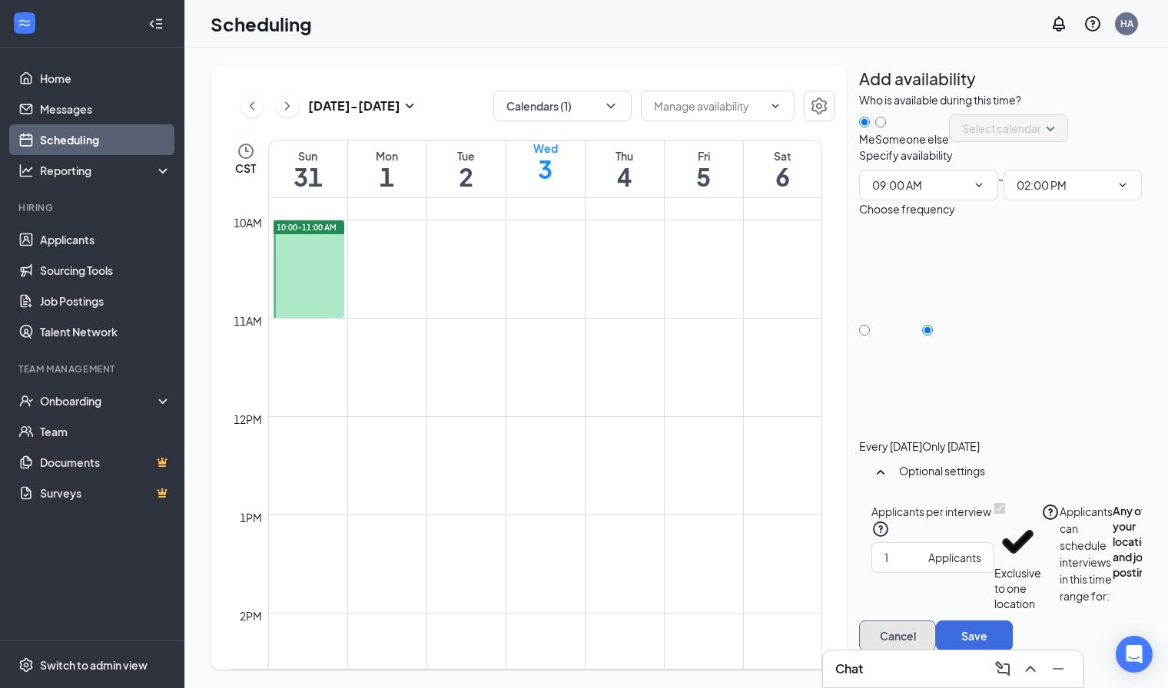
click at [936, 636] on button "Cancel" at bounding box center [897, 636] width 77 height 31
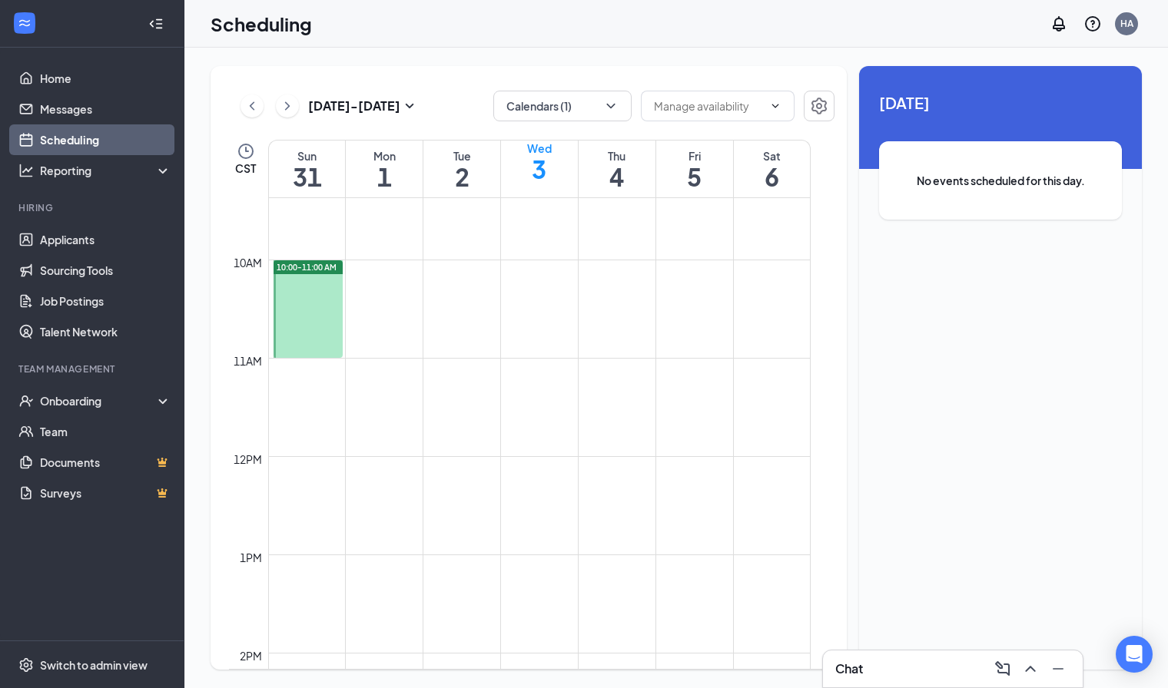
scroll to position [921, 0]
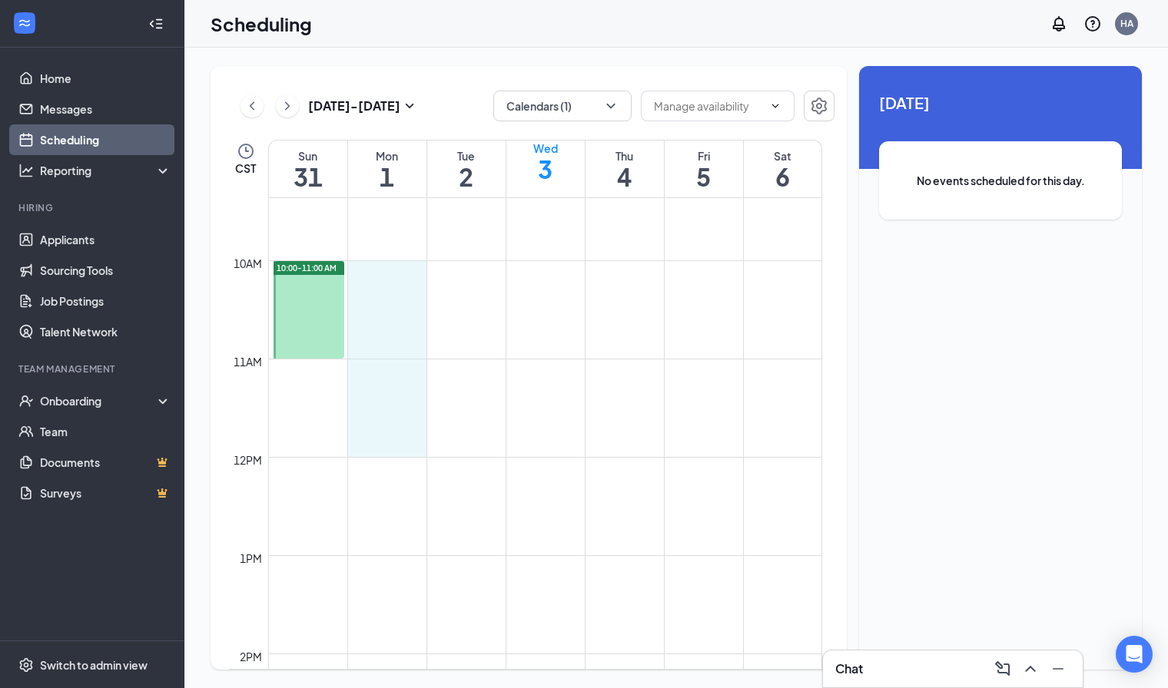
drag, startPoint x: 386, startPoint y: 275, endPoint x: 394, endPoint y: 434, distance: 159.2
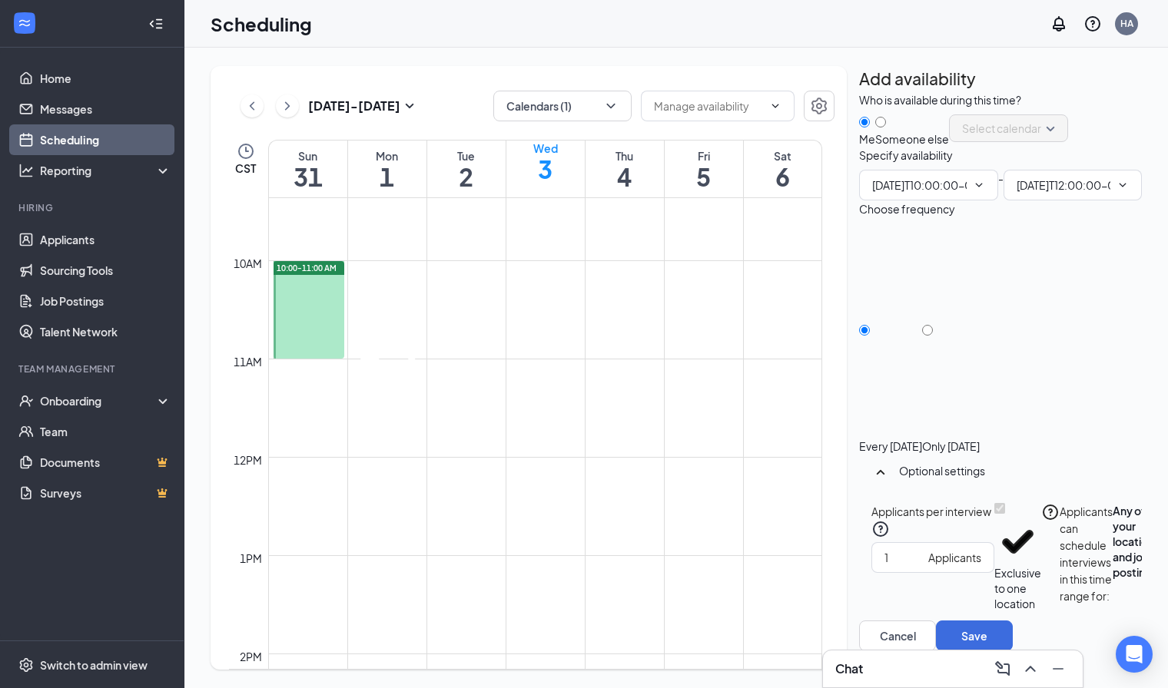
type input "10:00 AM"
type input "12:00 PM"
click at [980, 439] on div "Only [DATE]" at bounding box center [951, 446] width 58 height 15
click at [933, 336] on input "Only [DATE]" at bounding box center [927, 330] width 11 height 11
radio input "true"
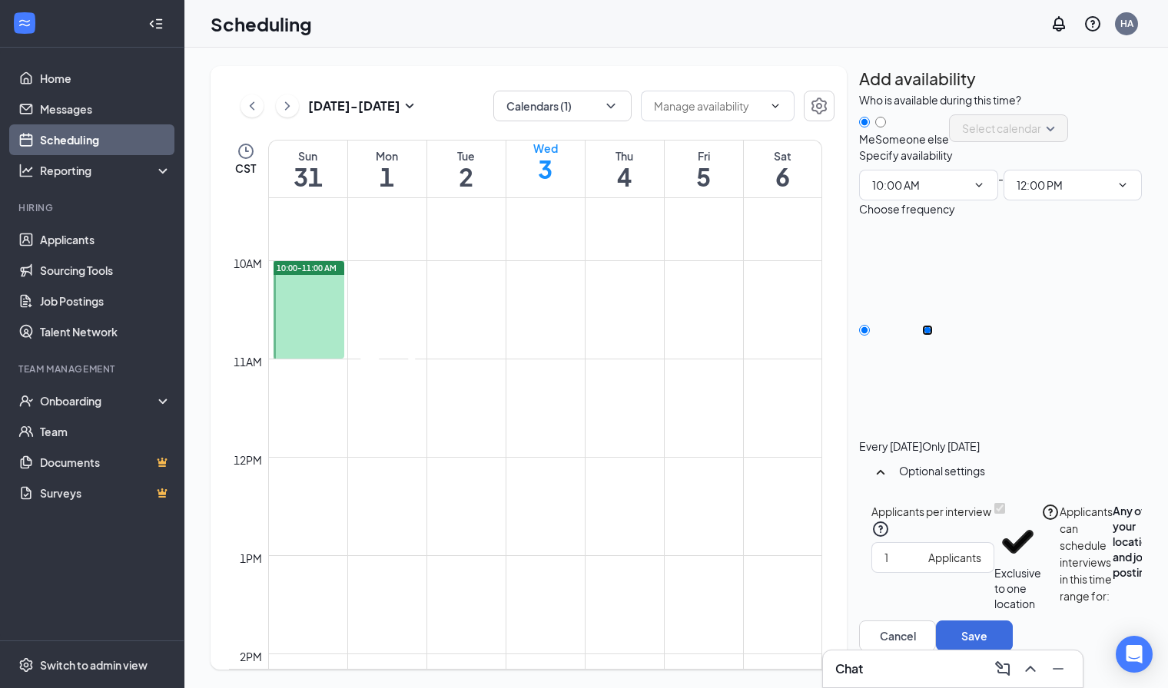
radio input "false"
click at [1159, 589] on button "Select specific locations or job postings" at bounding box center [1182, 557] width 46 height 108
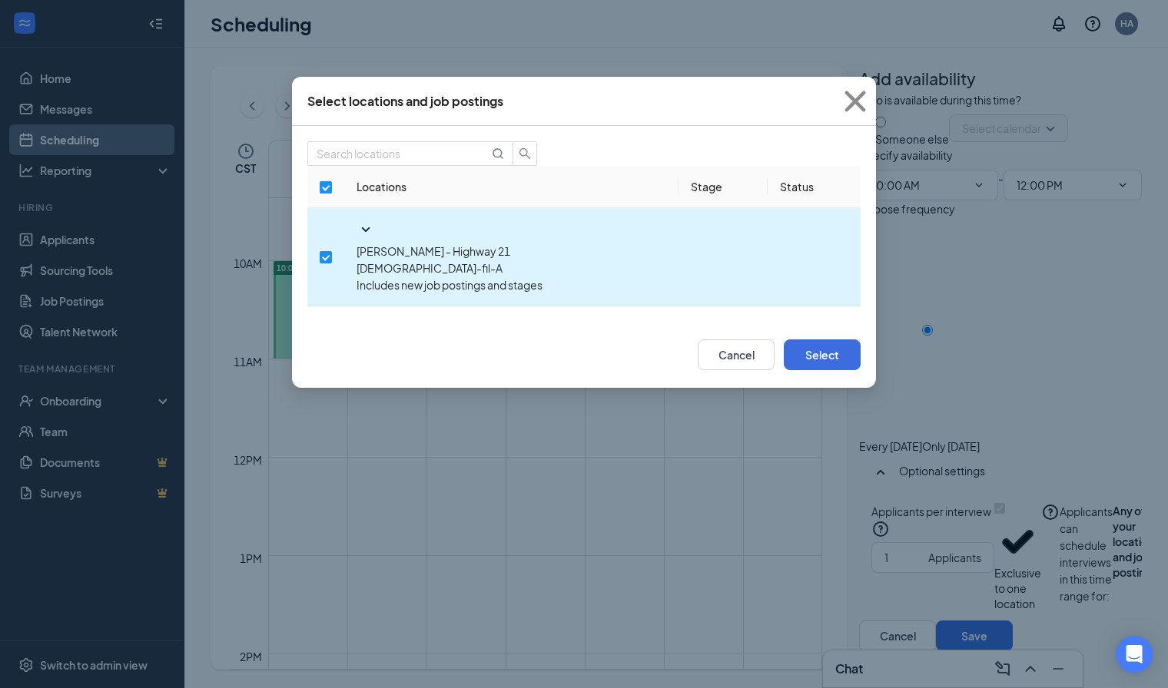
click at [356, 239] on icon "SmallChevronDown" at bounding box center [365, 230] width 18 height 18
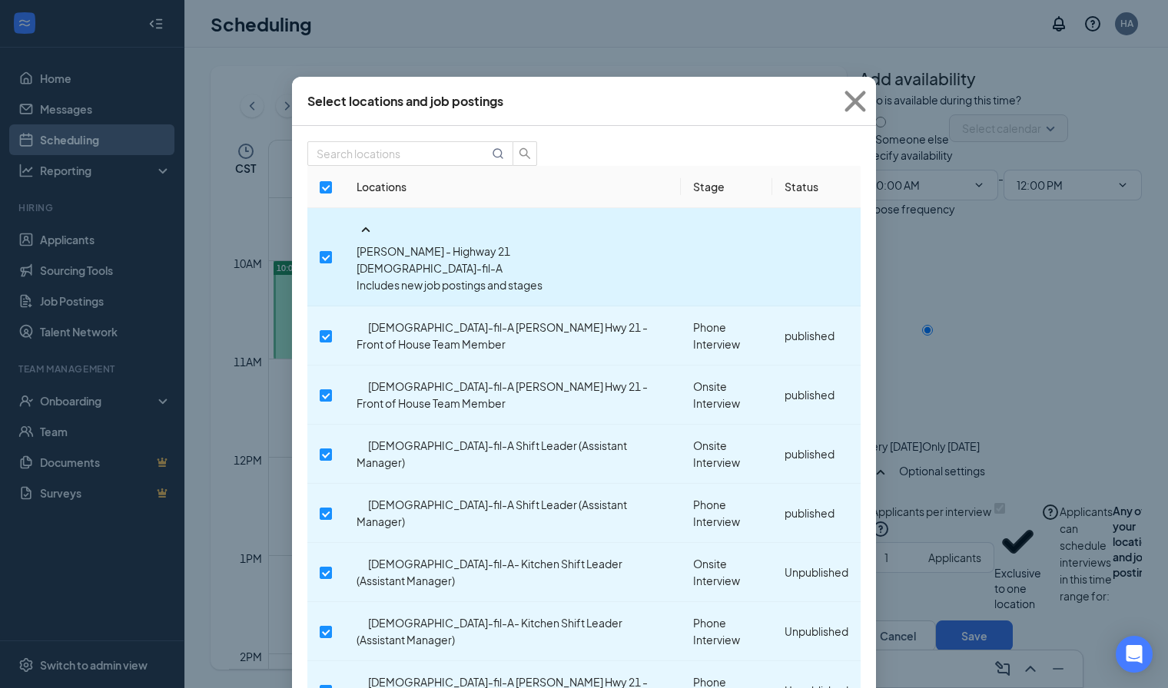
click at [325, 251] on input "checkbox" at bounding box center [326, 257] width 12 height 12
checkbox input "false"
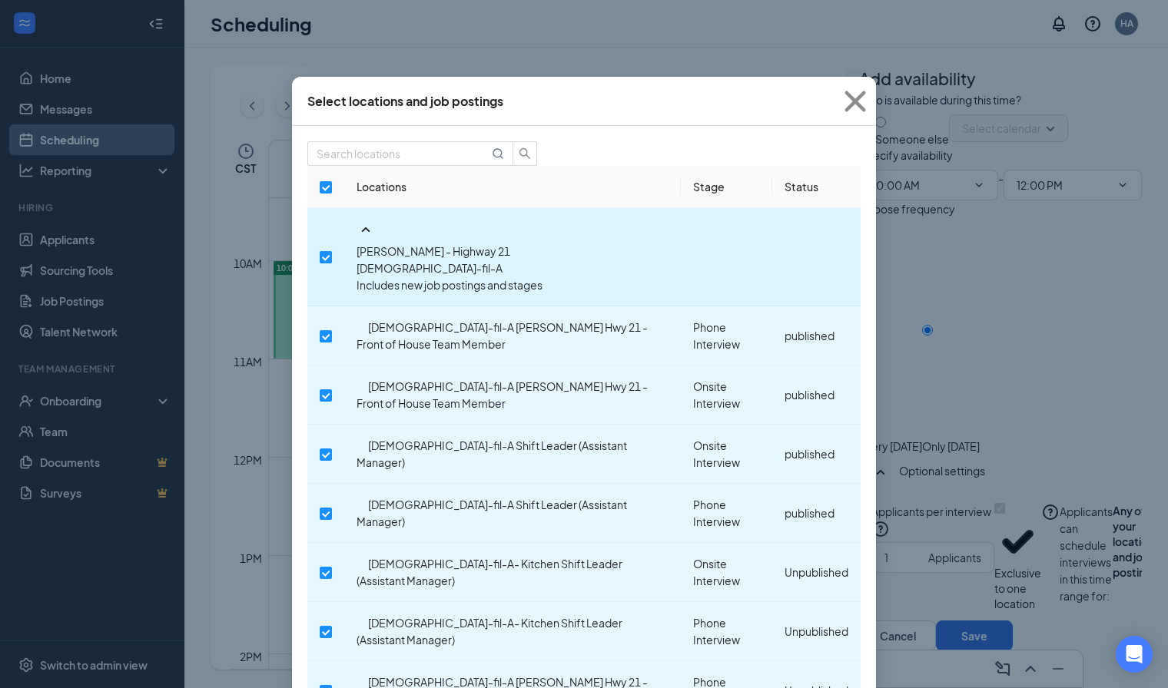
checkbox input "false"
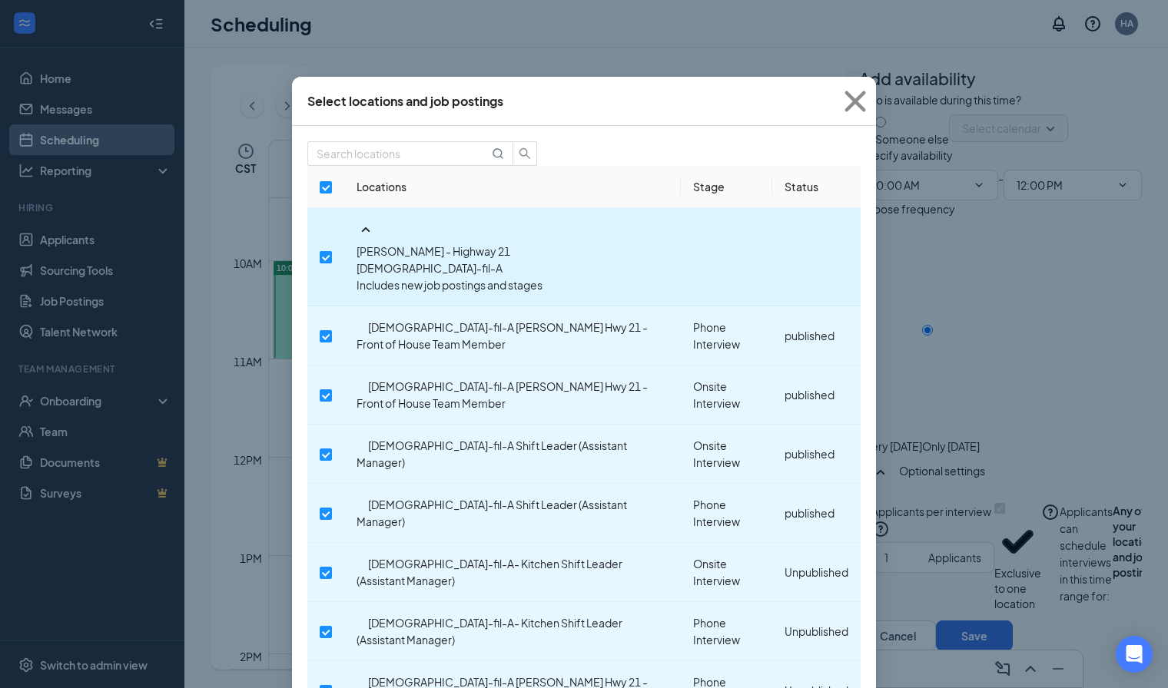
checkbox input "false"
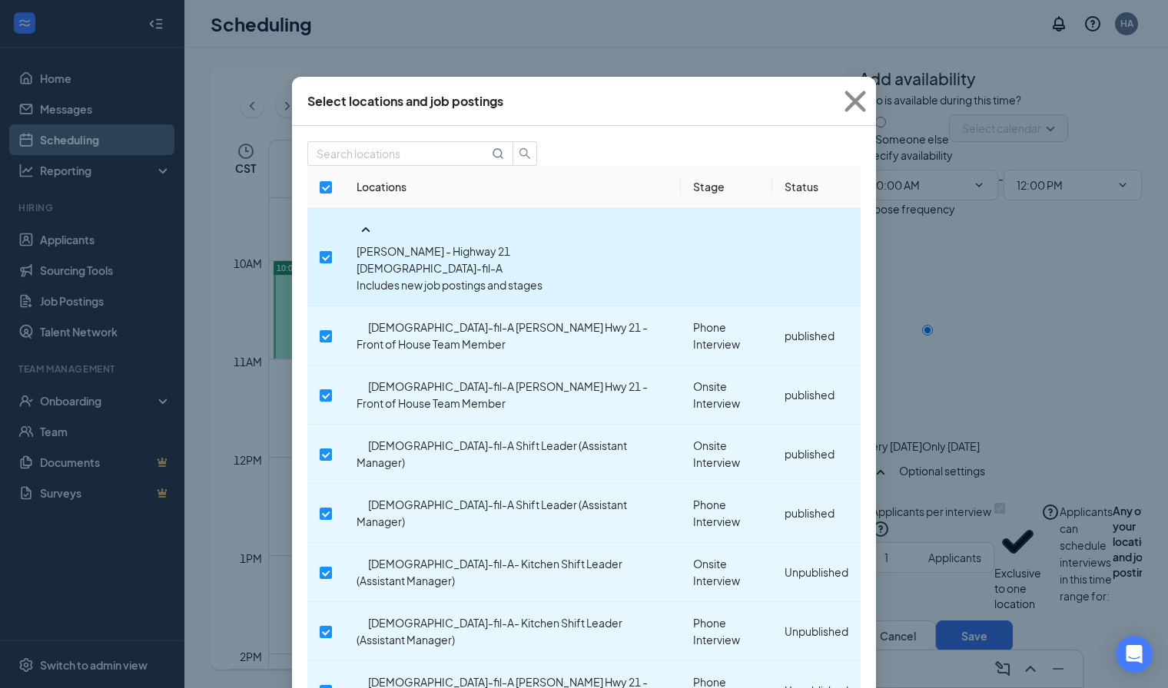
checkbox input "false"
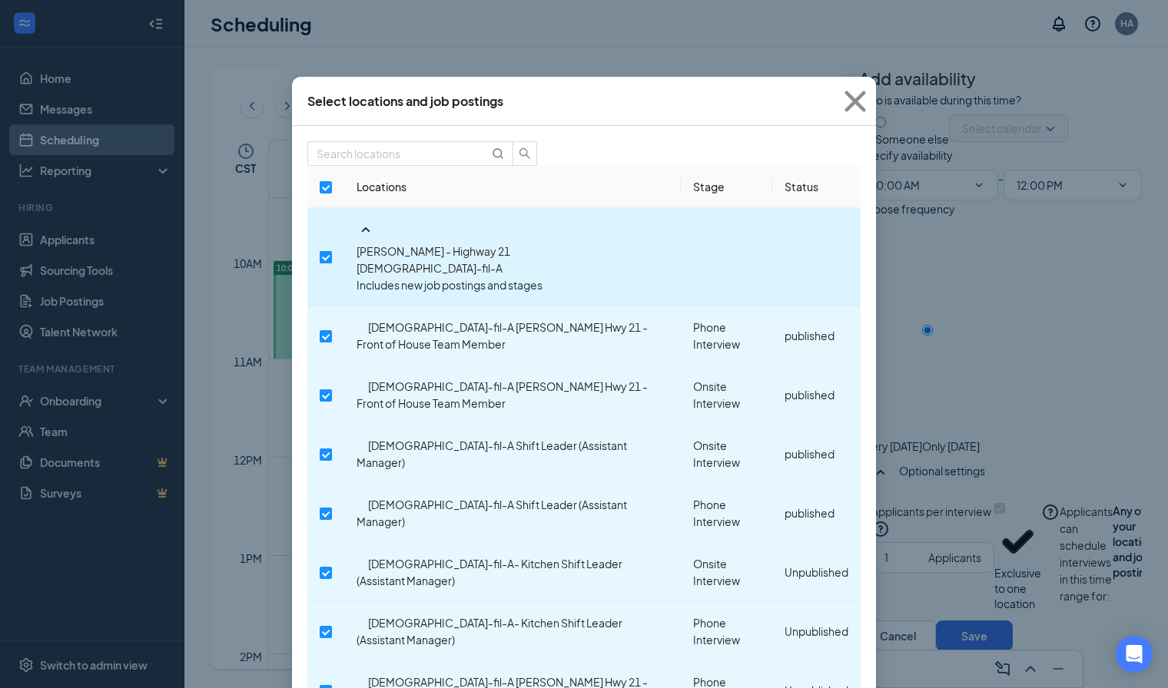
checkbox input "false"
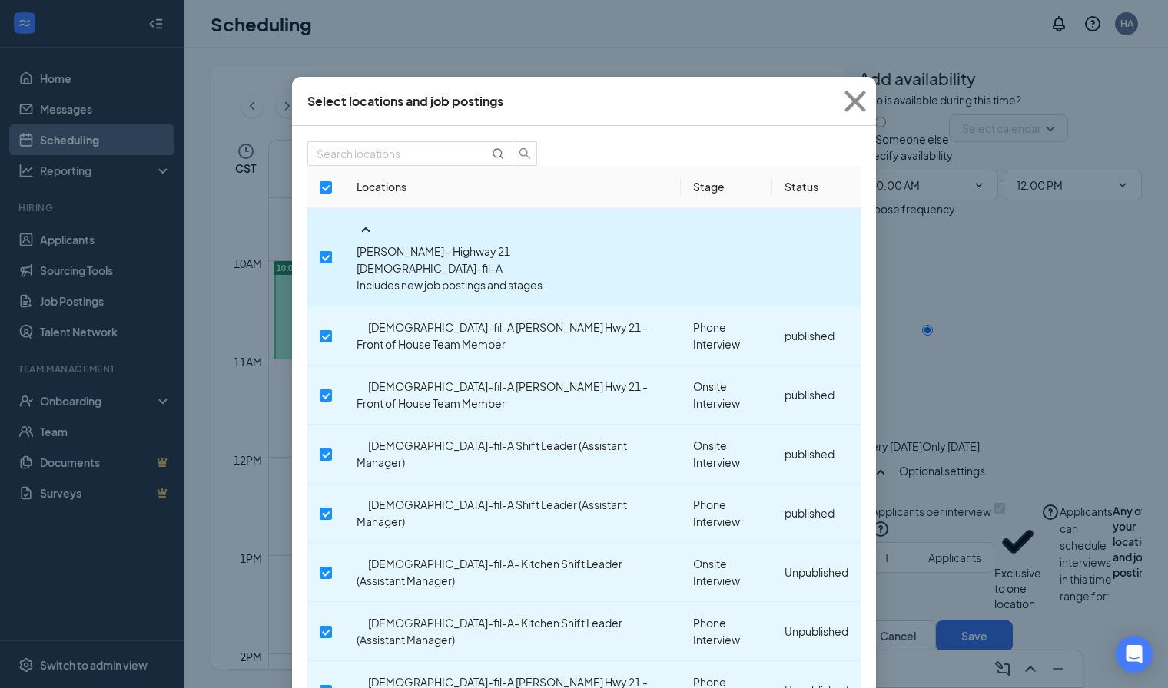
checkbox input "false"
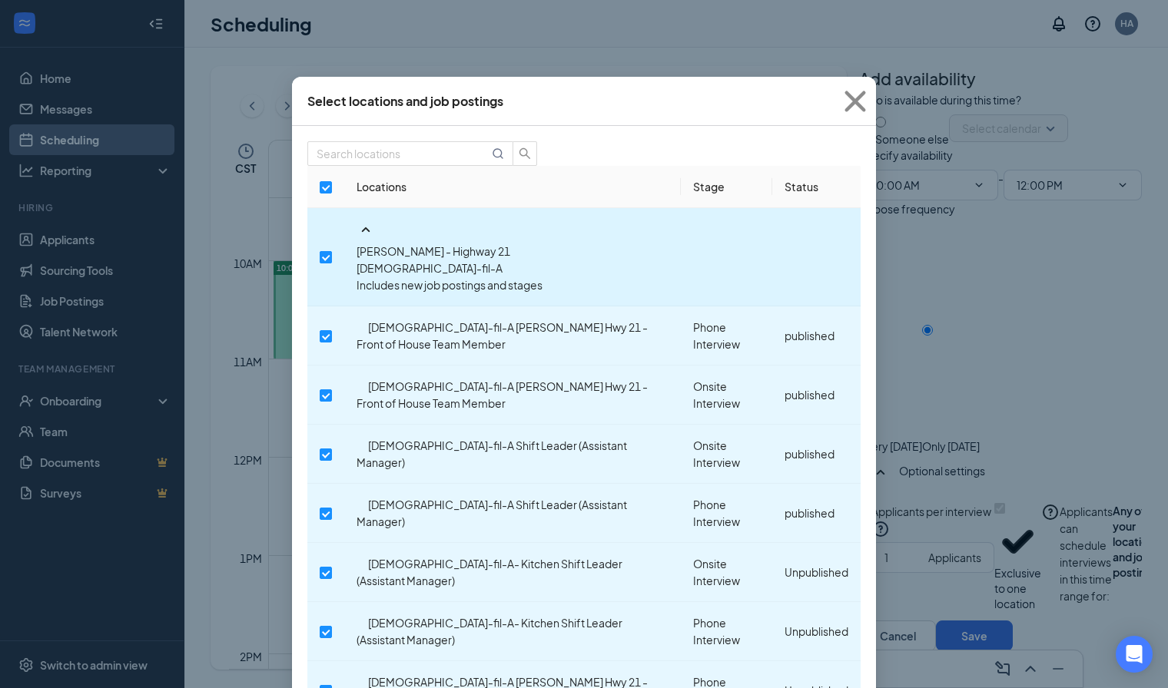
checkbox input "false"
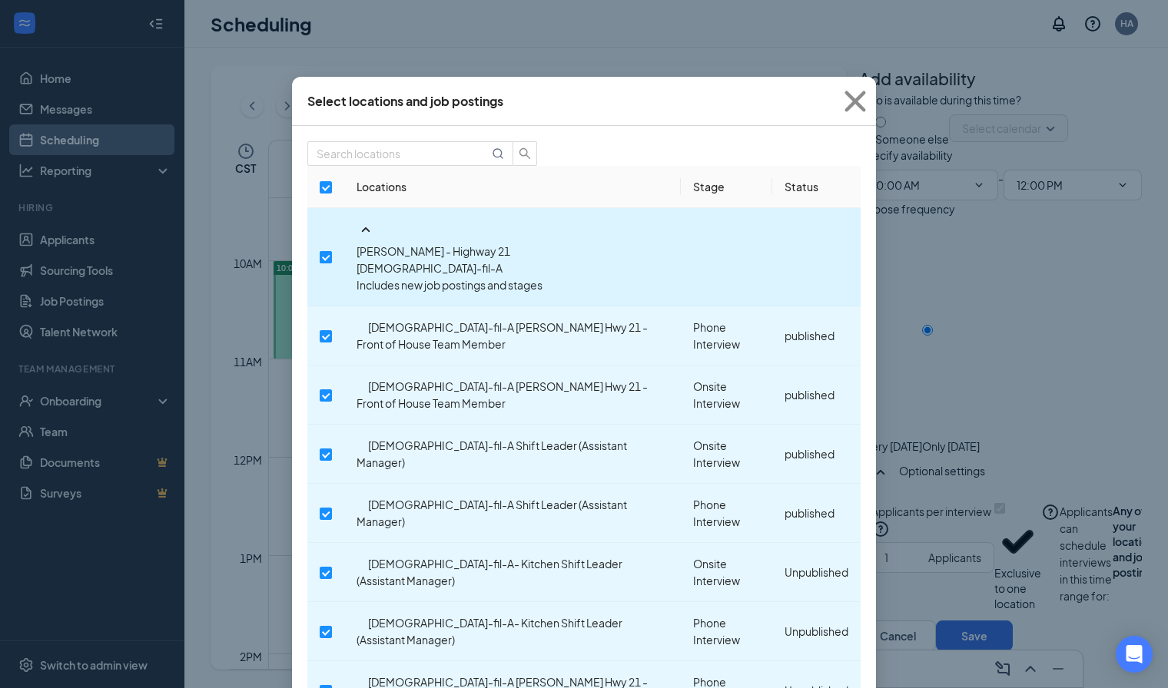
checkbox input "false"
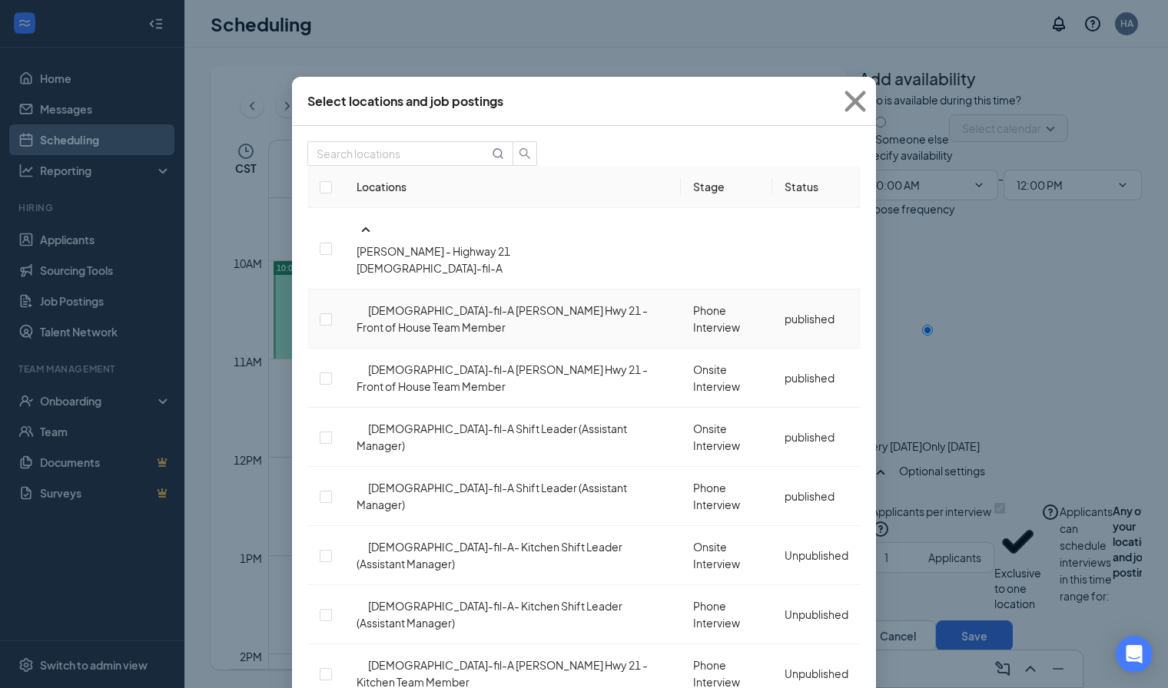
click at [345, 290] on td "[DEMOGRAPHIC_DATA]-fil-A [PERSON_NAME] Hwy 21 - Front of House Team Member" at bounding box center [512, 319] width 337 height 59
click at [332, 313] on input "checkbox" at bounding box center [326, 319] width 12 height 12
checkbox input "false"
checkbox input "true"
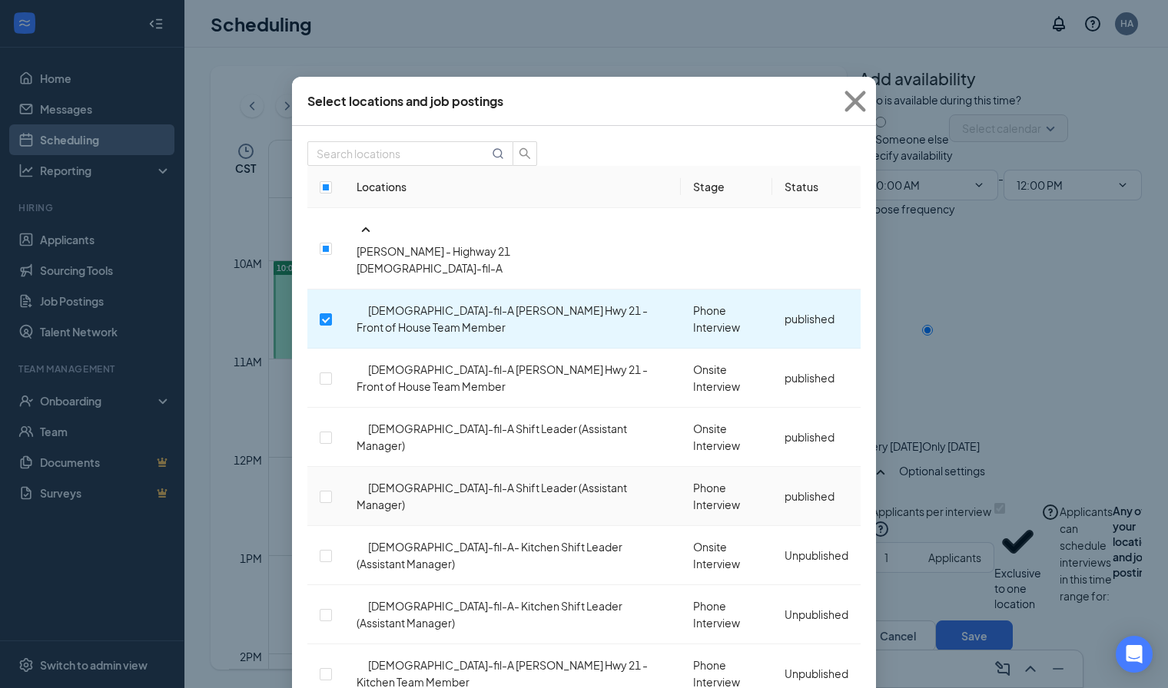
click at [349, 467] on td "[DEMOGRAPHIC_DATA]-fil-A Shift Leader (Assistant Manager)" at bounding box center [512, 496] width 337 height 59
click at [332, 491] on input "checkbox" at bounding box center [326, 497] width 12 height 12
checkbox input "true"
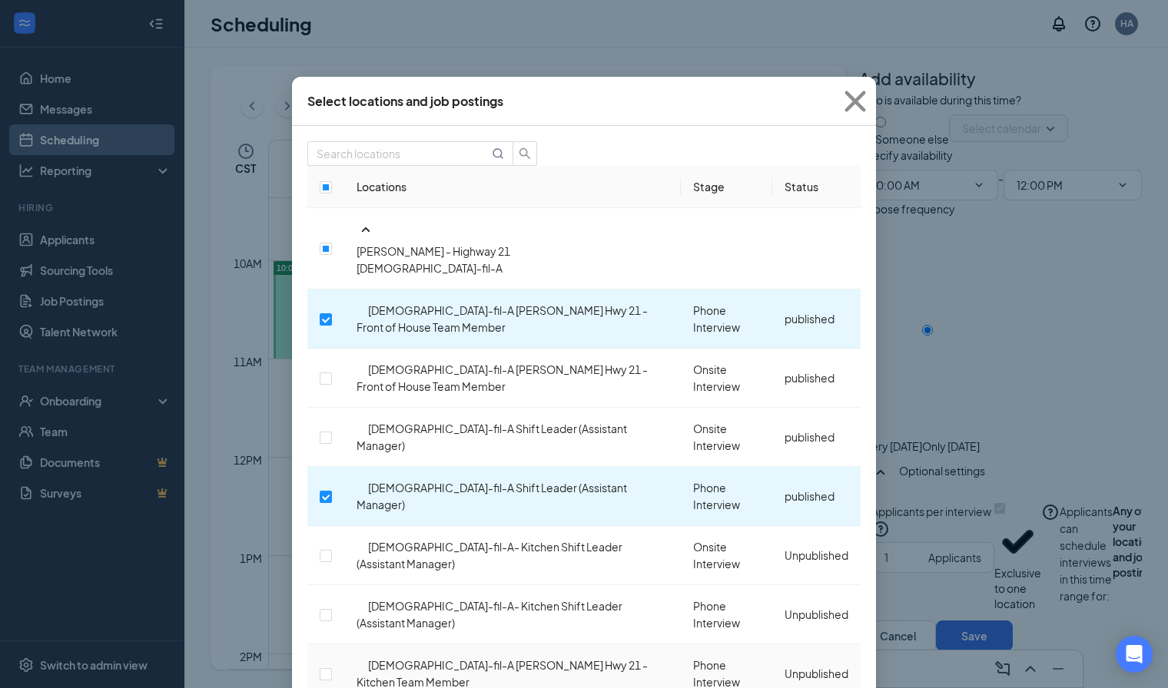
scroll to position [433, 0]
checkbox input "true"
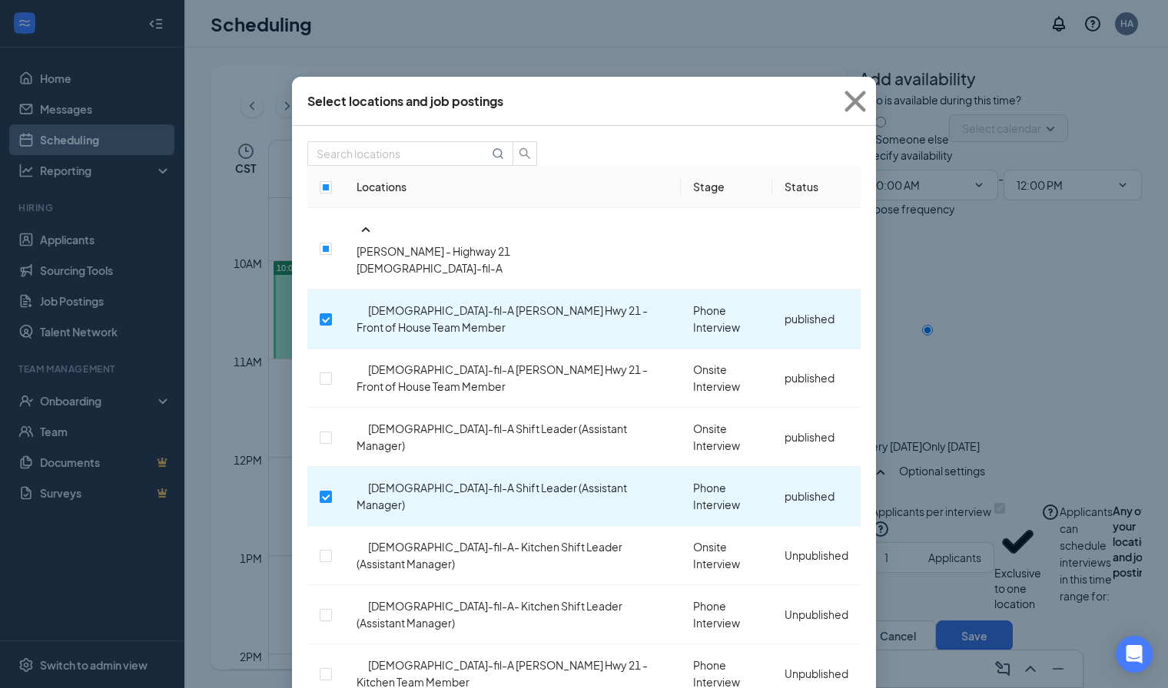
checkbox input "true"
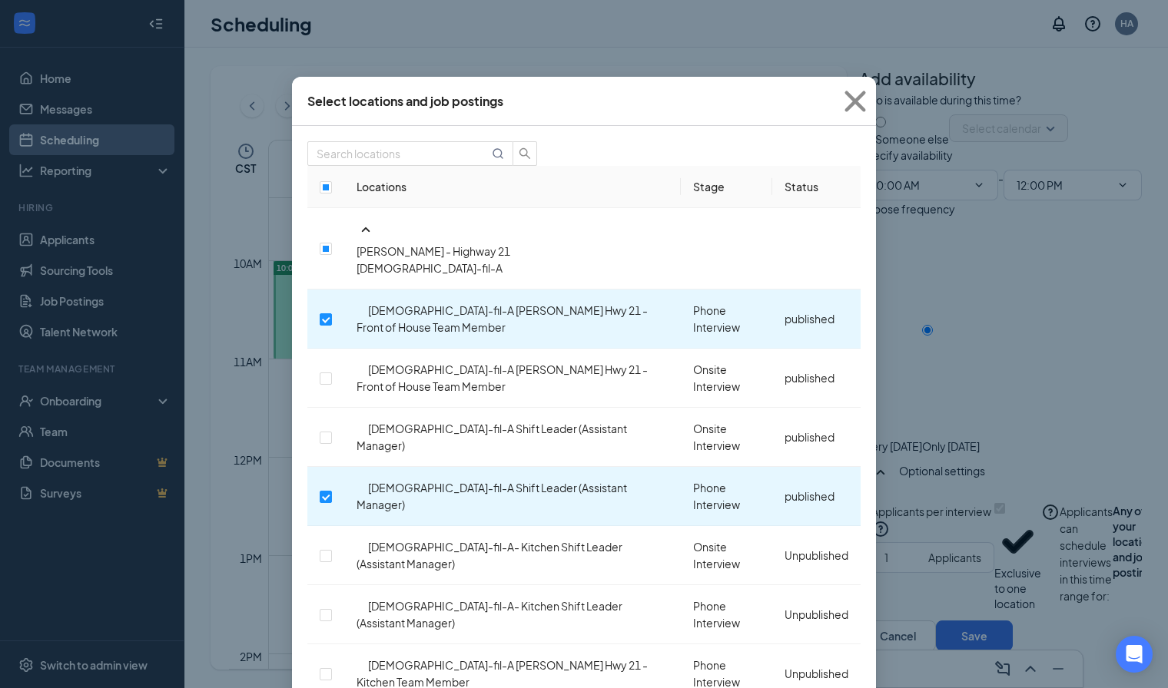
checkbox input "true"
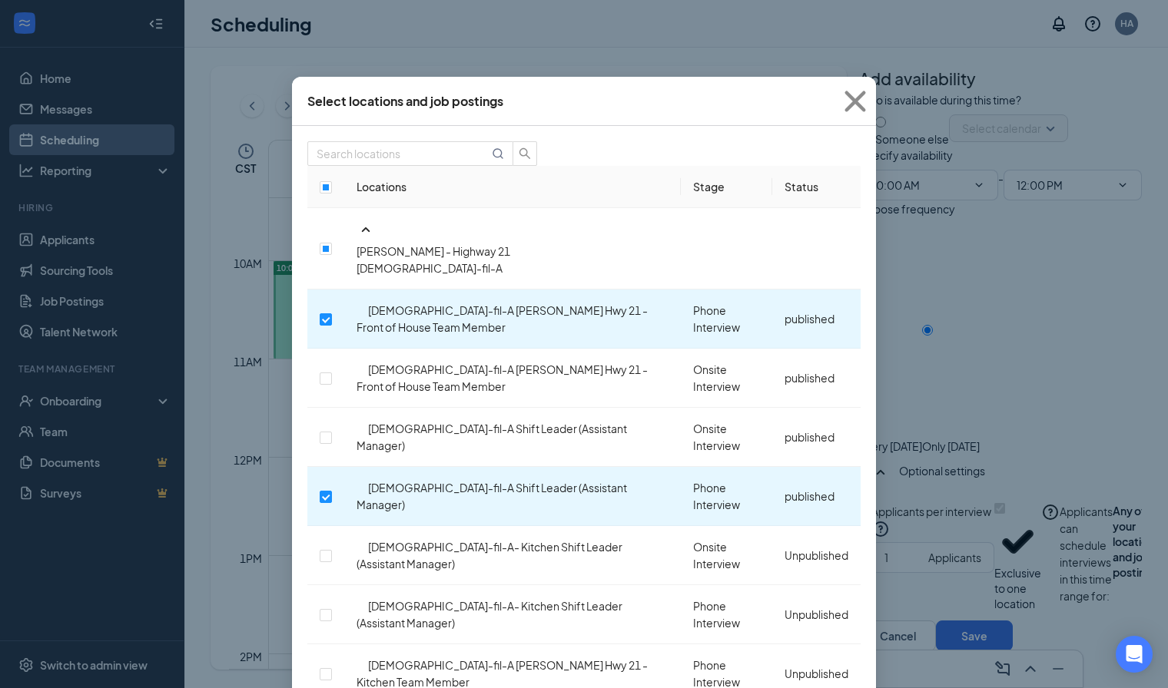
scroll to position [1407, 0]
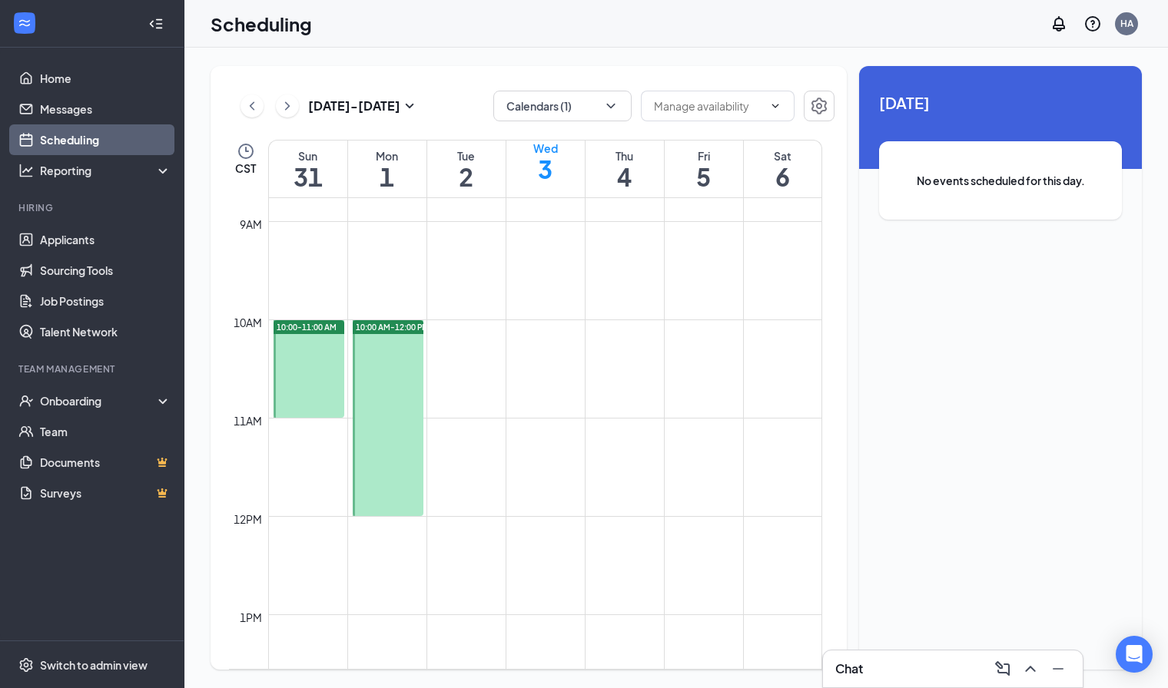
scroll to position [863, 0]
click at [452, 341] on td at bounding box center [545, 331] width 554 height 25
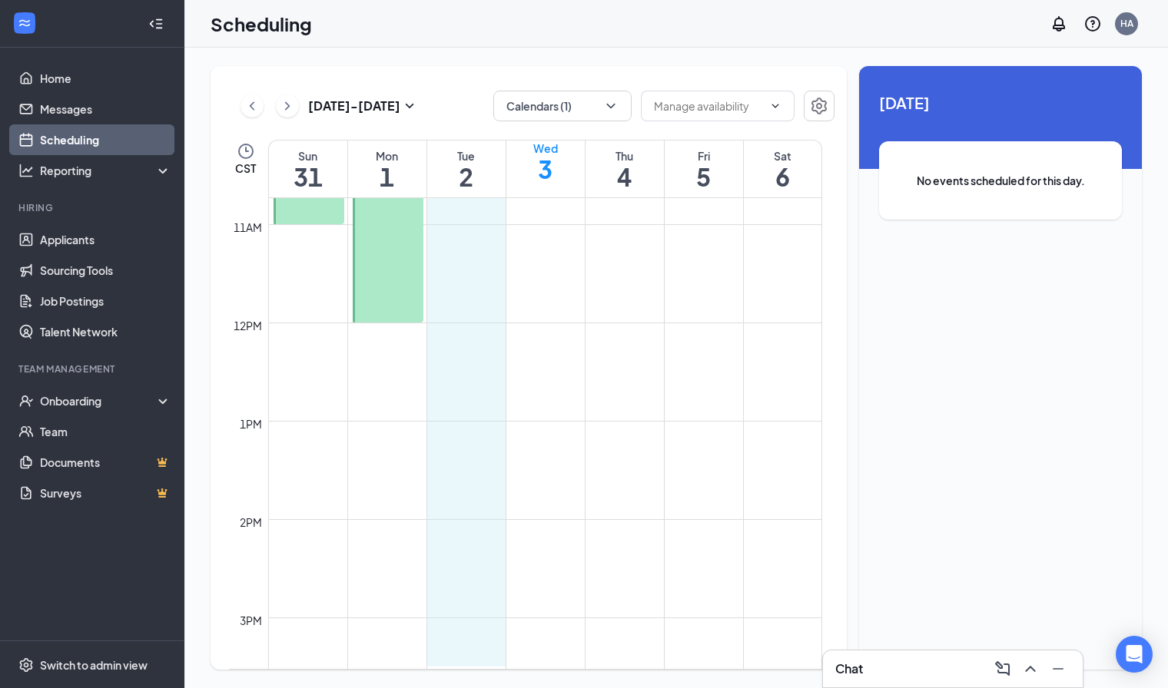
scroll to position [1077, 0]
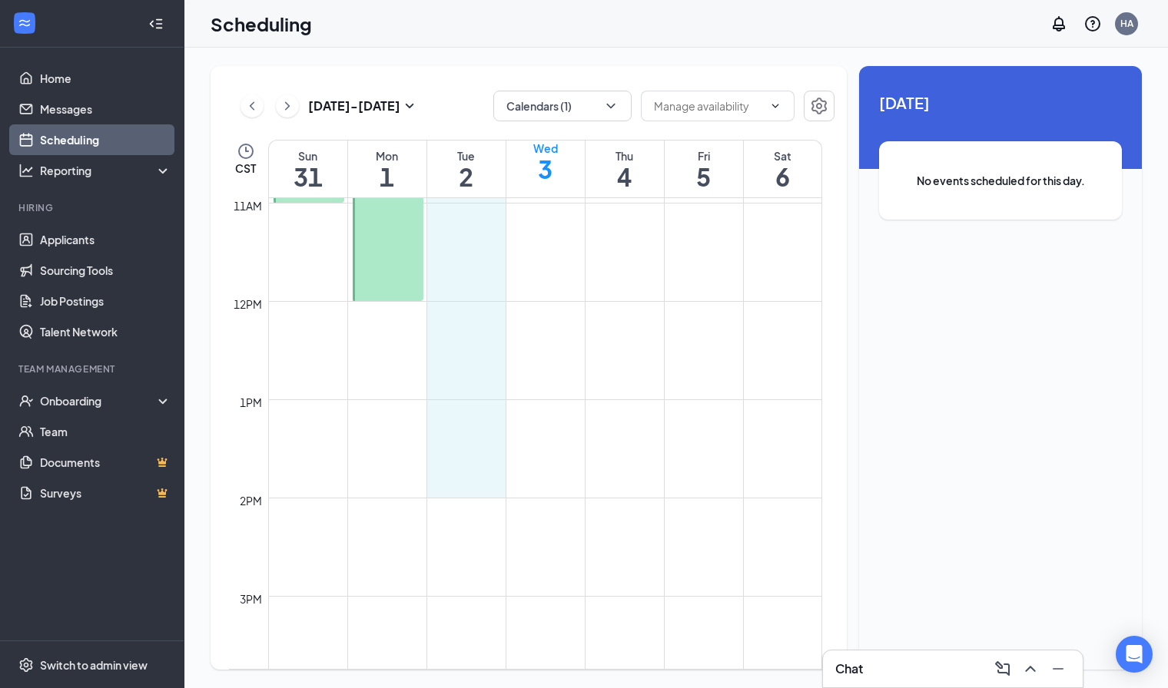
drag, startPoint x: 456, startPoint y: 236, endPoint x: 463, endPoint y: 486, distance: 249.8
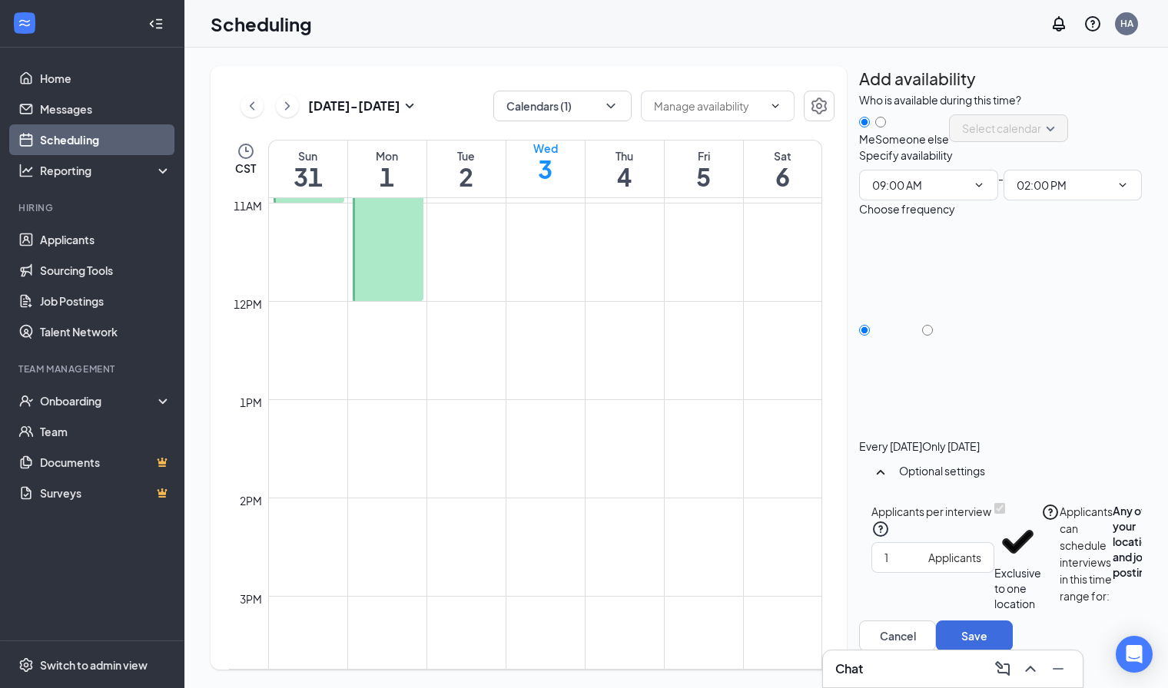
click at [980, 392] on div "Only [DATE]" at bounding box center [951, 339] width 58 height 230
click at [980, 439] on div "Only [DATE]" at bounding box center [951, 446] width 58 height 15
click at [933, 336] on input "Only [DATE]" at bounding box center [927, 330] width 11 height 11
radio input "true"
radio input "false"
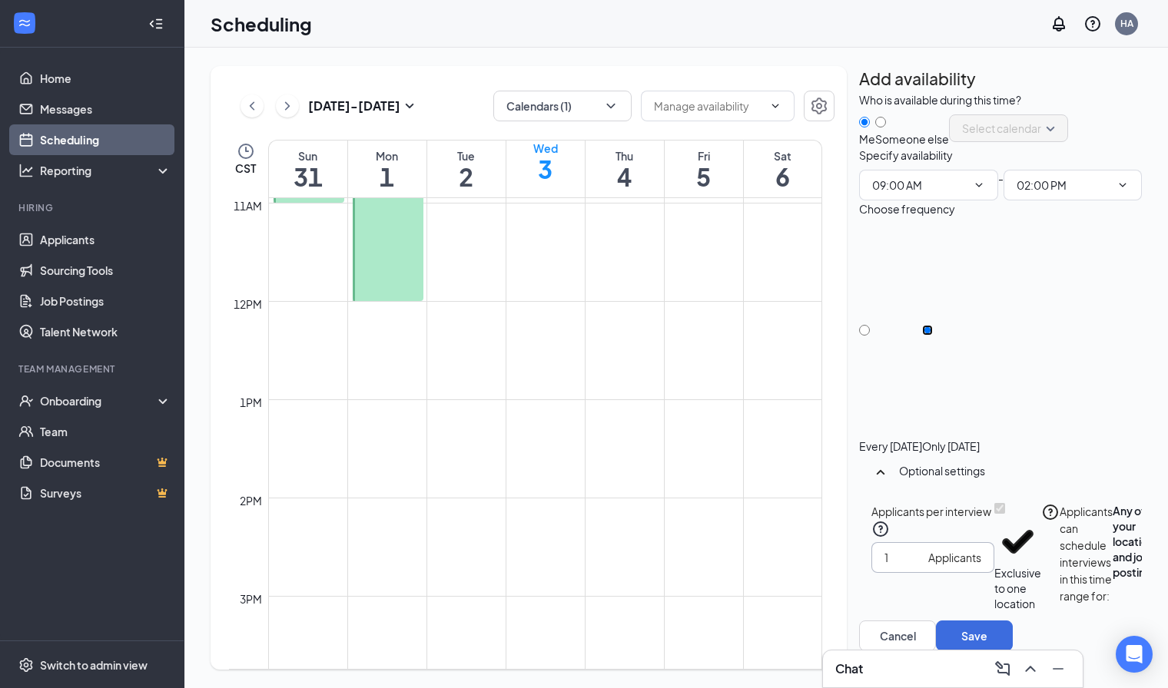
scroll to position [65, 0]
click at [1159, 568] on button "Select specific locations or job postings" at bounding box center [1182, 557] width 46 height 108
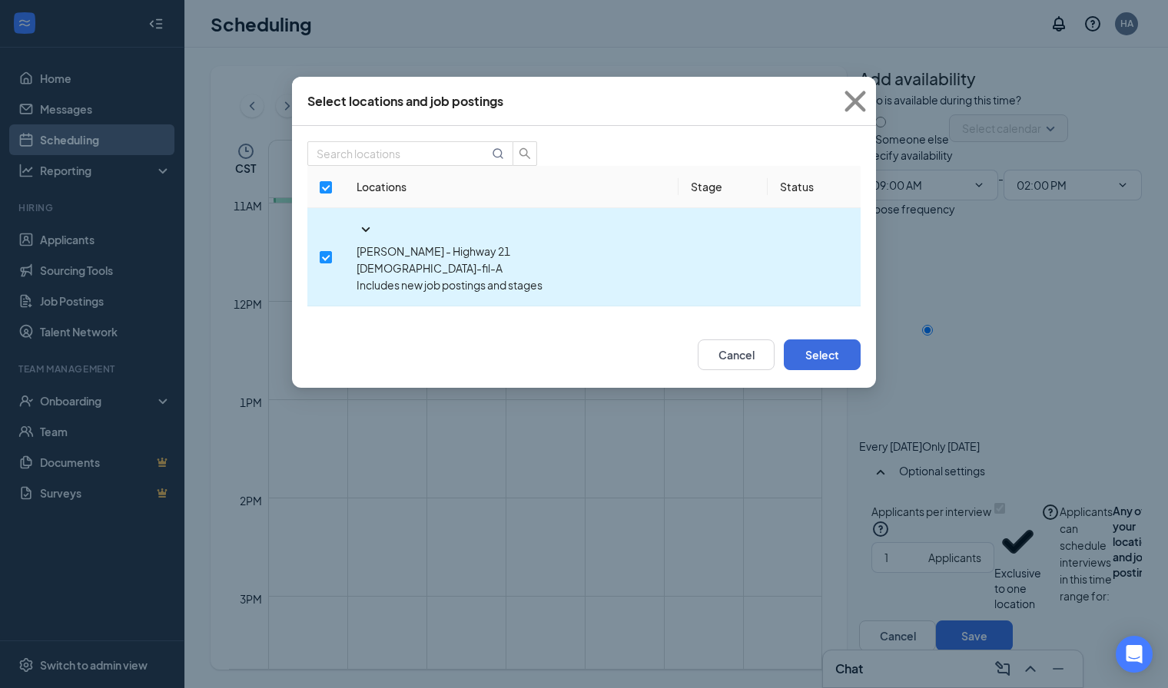
click at [313, 250] on td at bounding box center [325, 257] width 37 height 98
click at [320, 251] on input "checkbox" at bounding box center [326, 257] width 12 height 12
checkbox input "false"
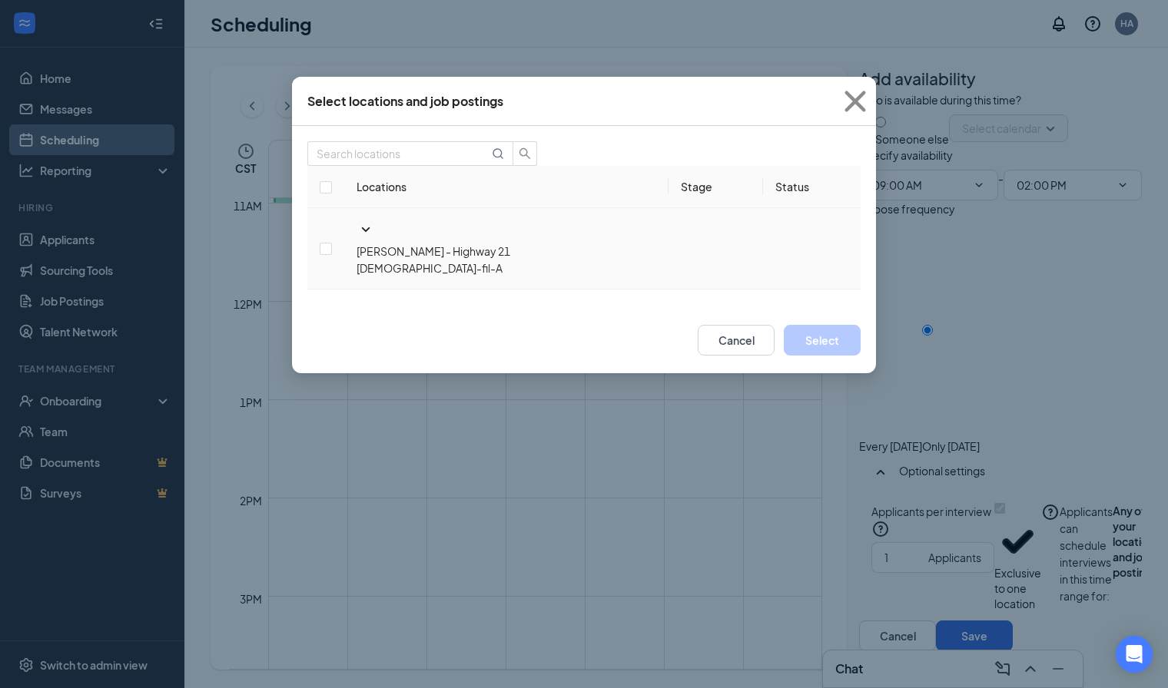
click at [367, 236] on td "[PERSON_NAME] - Highway 21 [DEMOGRAPHIC_DATA]-fil-A" at bounding box center [506, 248] width 324 height 81
click at [360, 237] on icon "SmallChevronDown" at bounding box center [365, 230] width 18 height 18
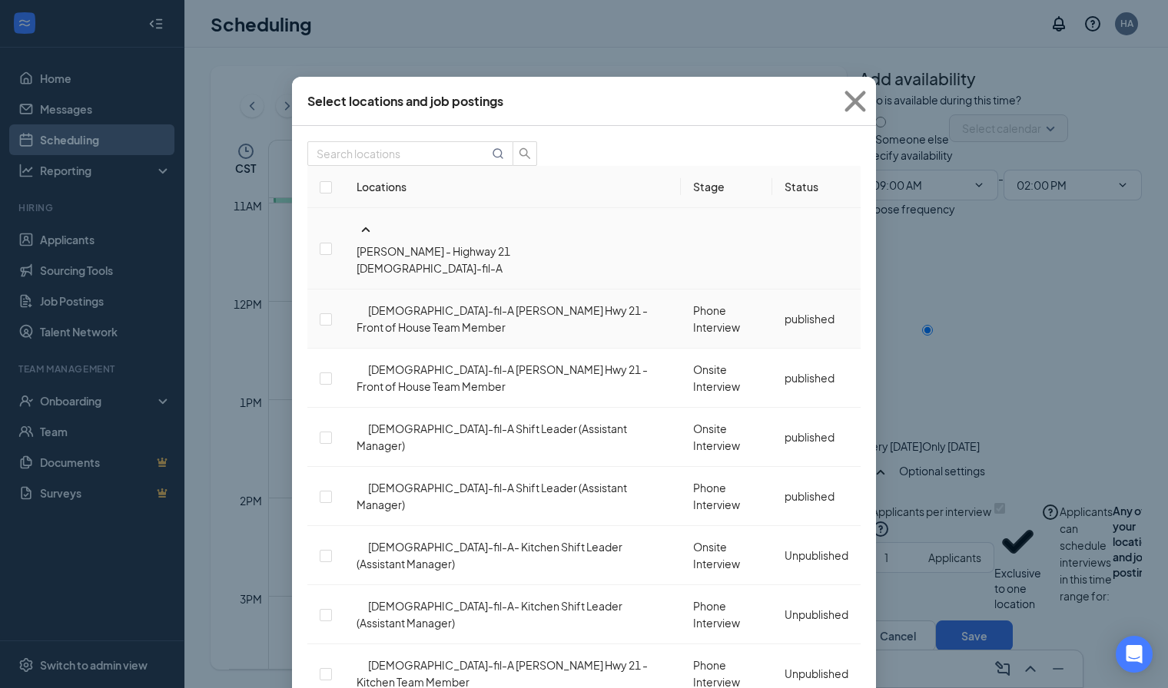
click at [339, 290] on td at bounding box center [325, 319] width 37 height 59
click at [332, 313] on input "checkbox" at bounding box center [326, 319] width 12 height 12
checkbox input "false"
checkbox input "true"
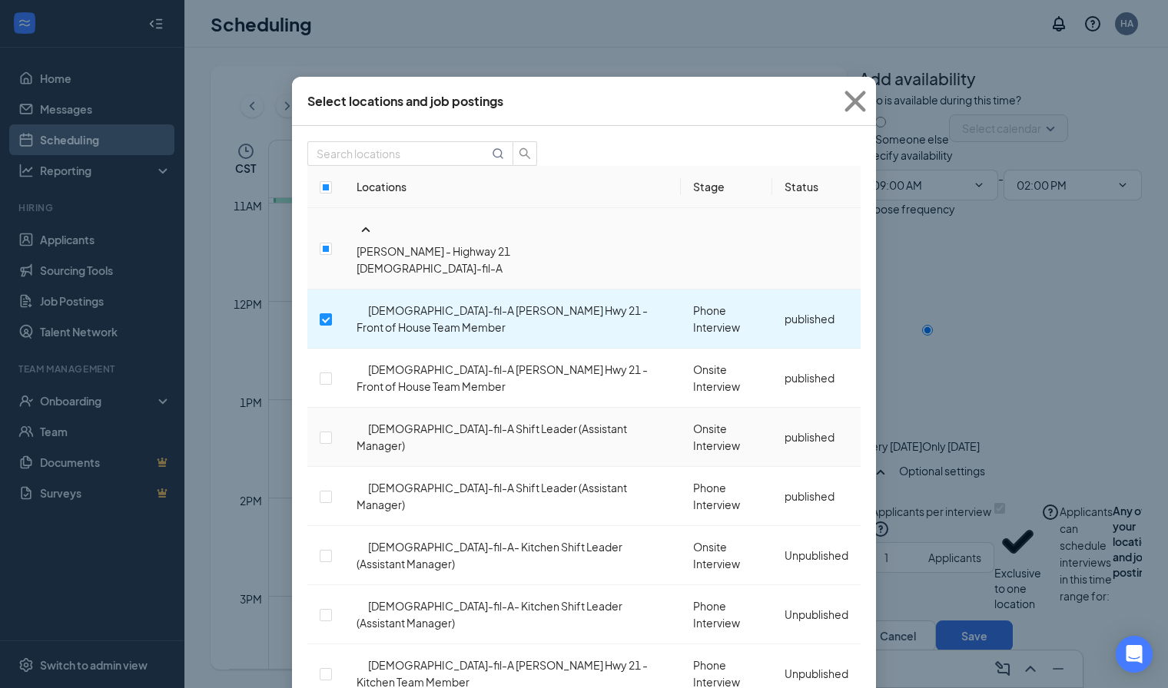
click at [345, 408] on td "[DEMOGRAPHIC_DATA]-fil-A Shift Leader (Assistant Manager)" at bounding box center [512, 437] width 337 height 59
click at [335, 467] on td at bounding box center [325, 496] width 37 height 59
click at [332, 491] on input "checkbox" at bounding box center [326, 497] width 12 height 12
checkbox input "true"
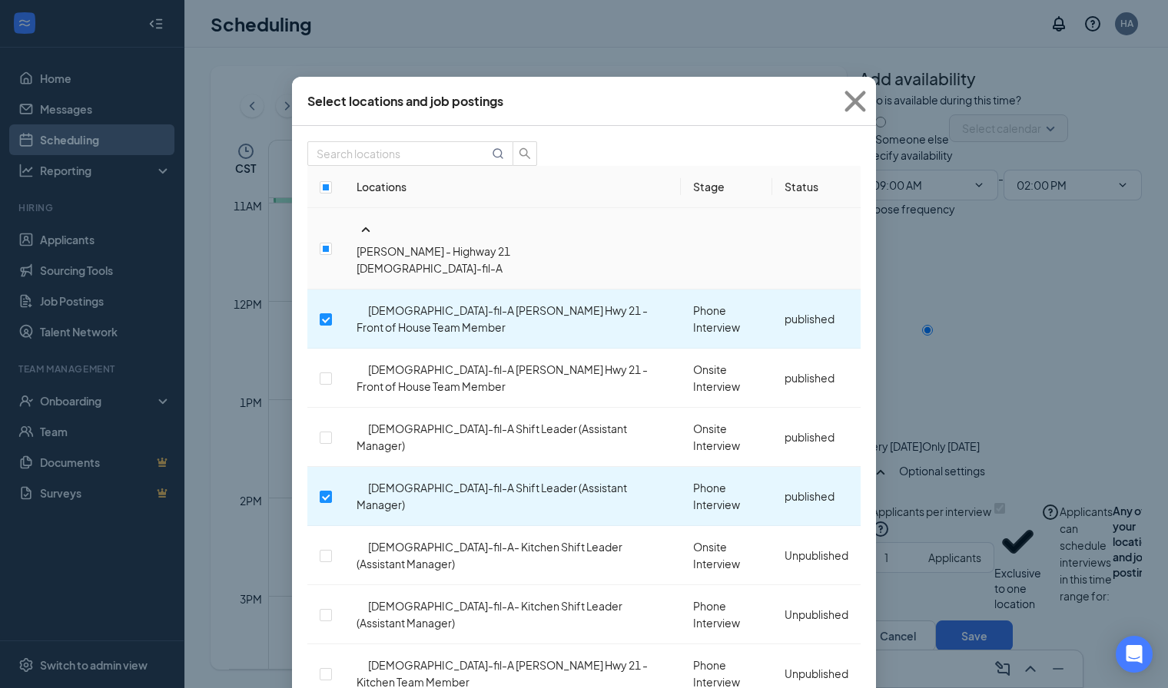
scroll to position [348, 0]
checkbox input "true"
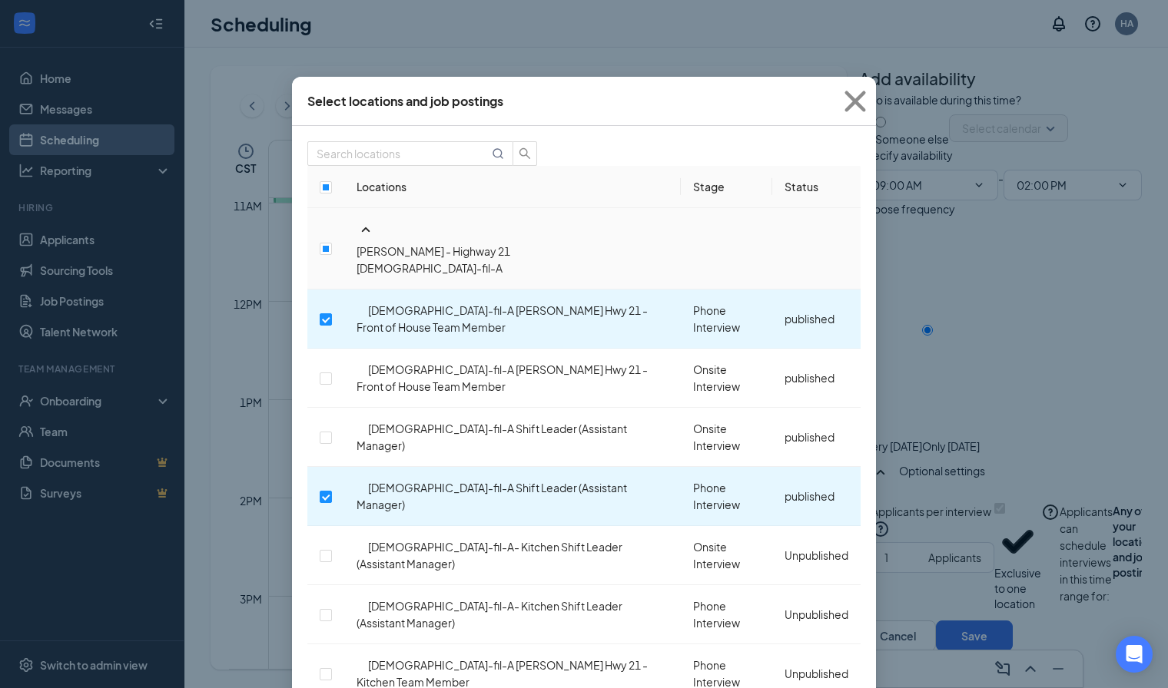
checkbox input "true"
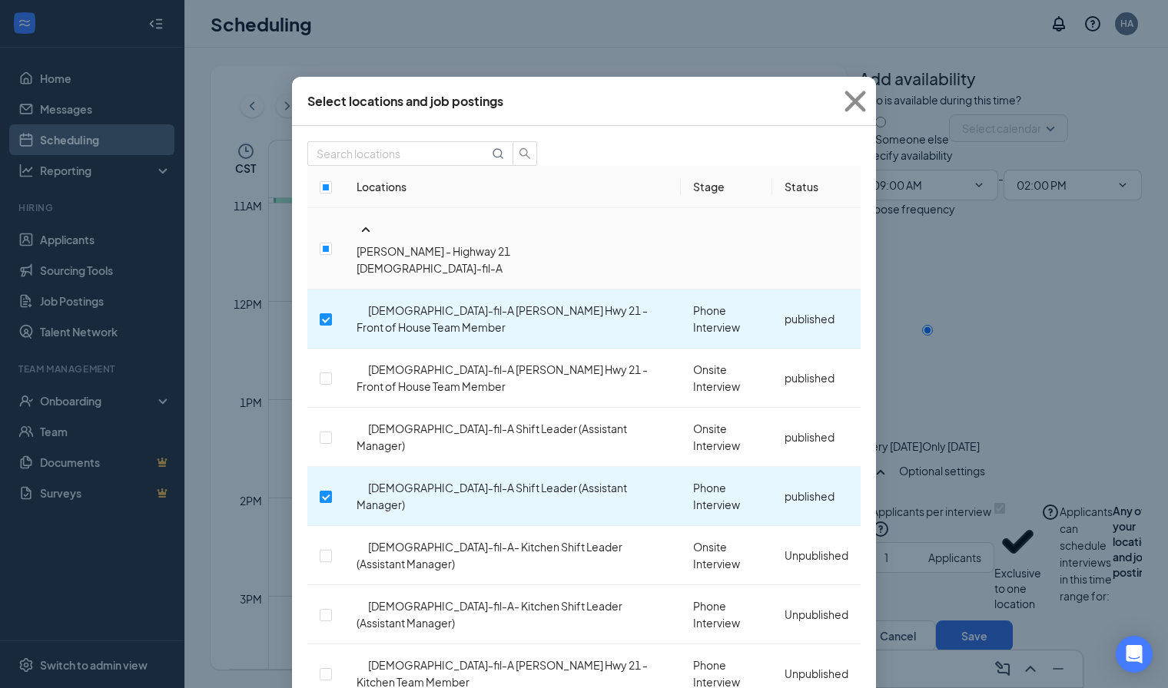
scroll to position [885, 0]
checkbox input "true"
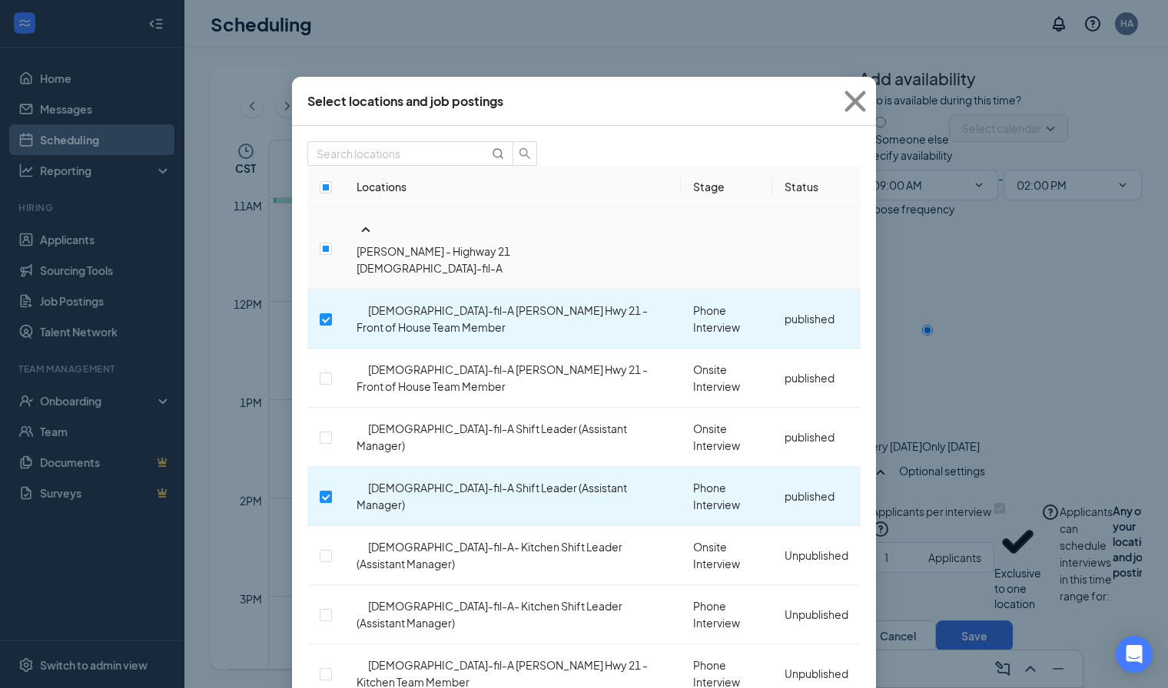
scroll to position [928, 0]
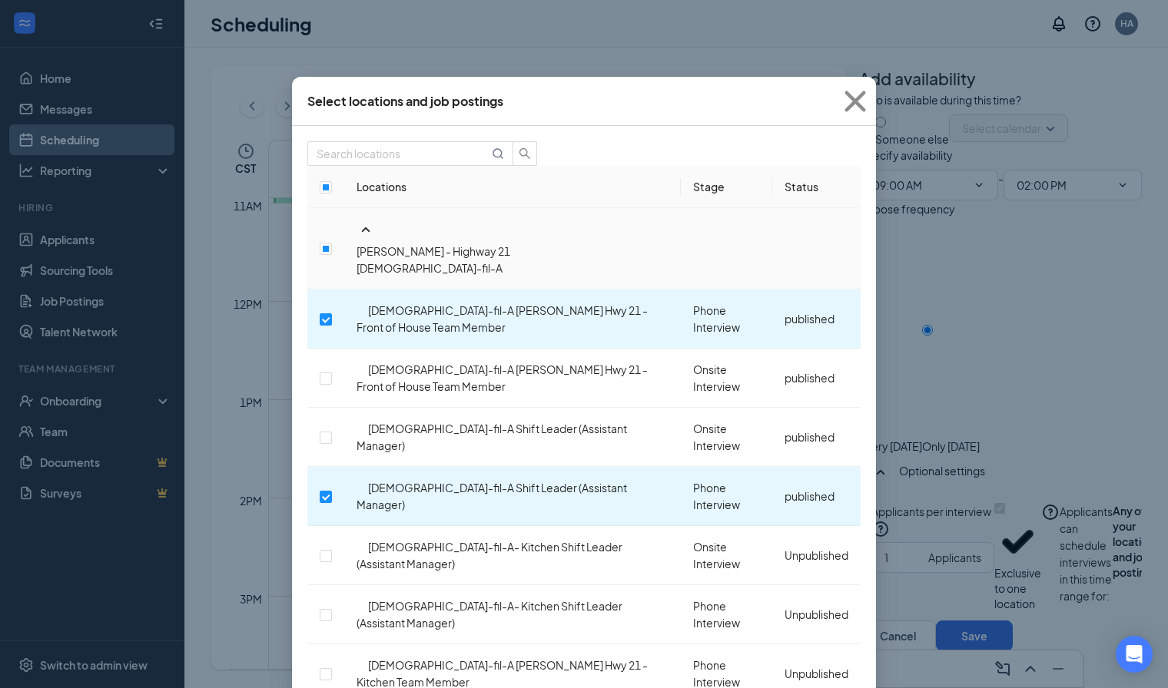
checkbox input "false"
drag, startPoint x: 770, startPoint y: 498, endPoint x: 835, endPoint y: 505, distance: 65.7
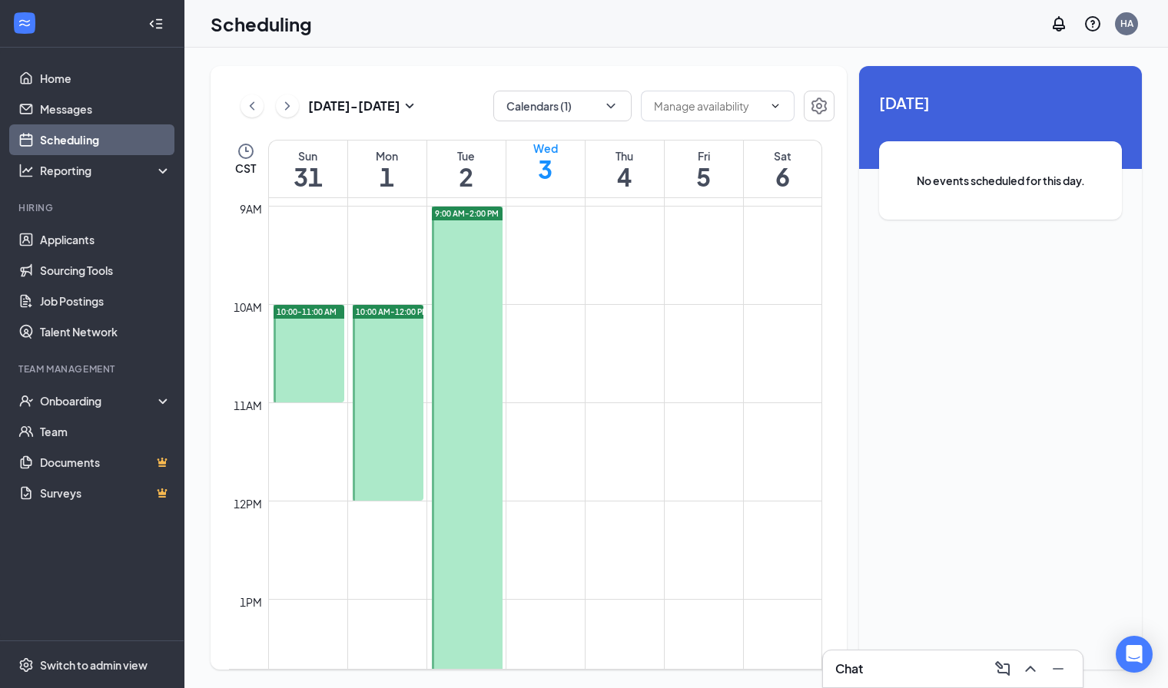
scroll to position [871, 0]
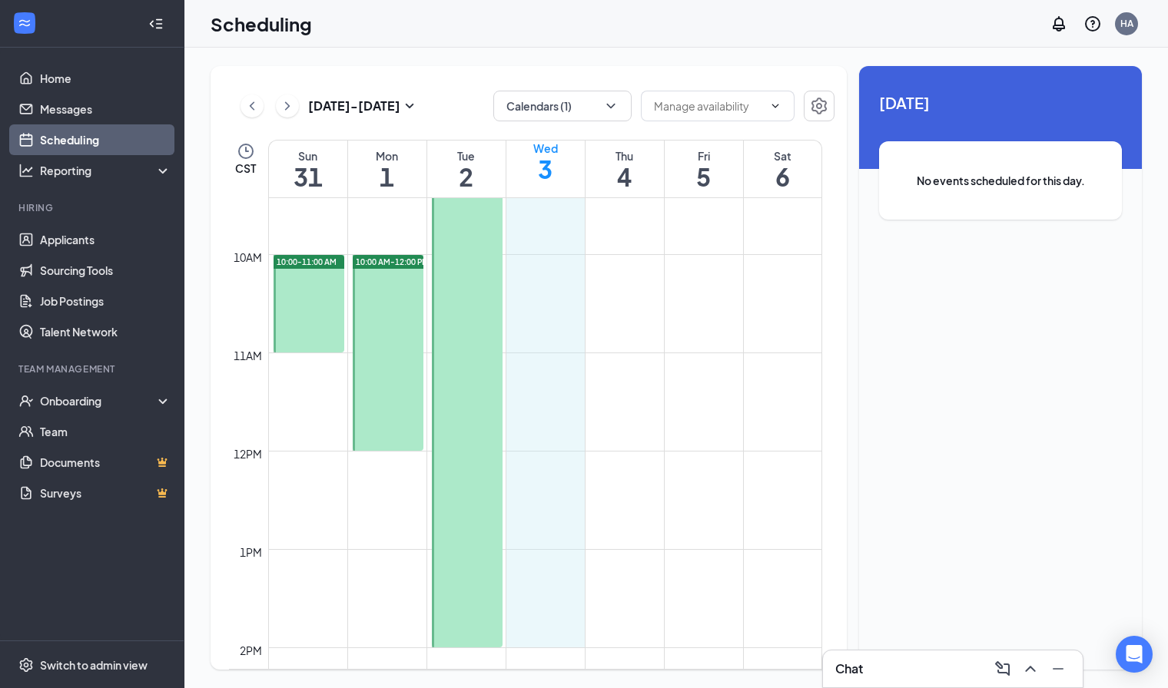
drag, startPoint x: 540, startPoint y: 265, endPoint x: 551, endPoint y: 644, distance: 378.9
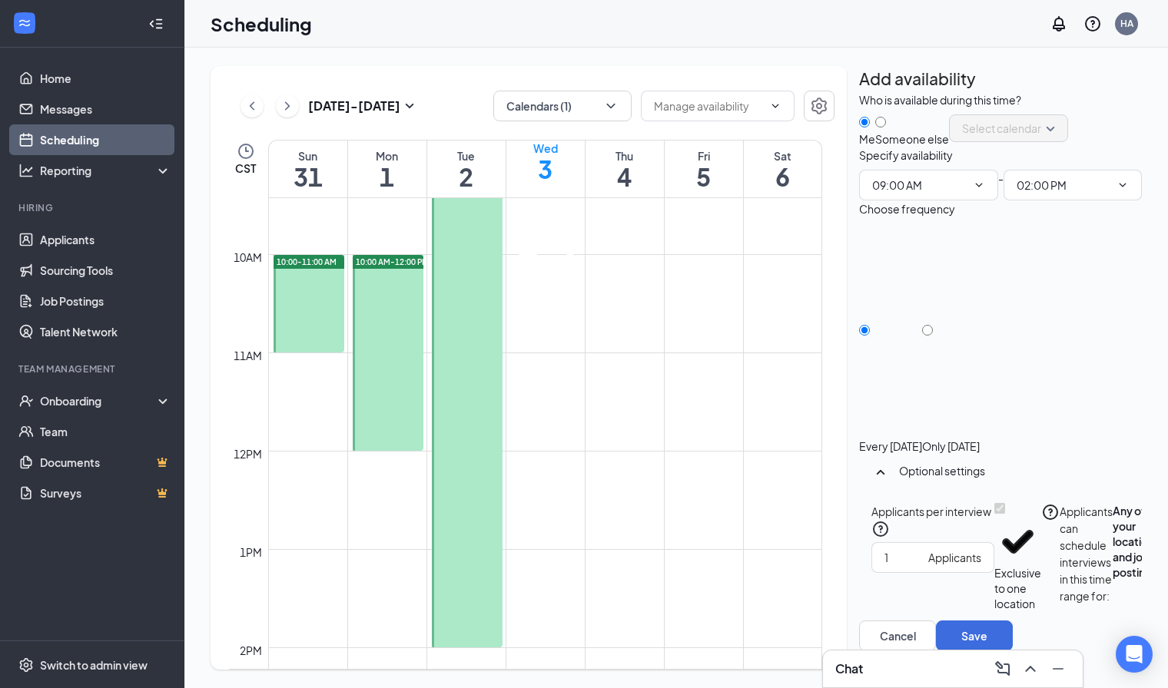
type input "09:00 AM"
type input "02:00 PM"
click at [630, 414] on td at bounding box center [545, 412] width 554 height 25
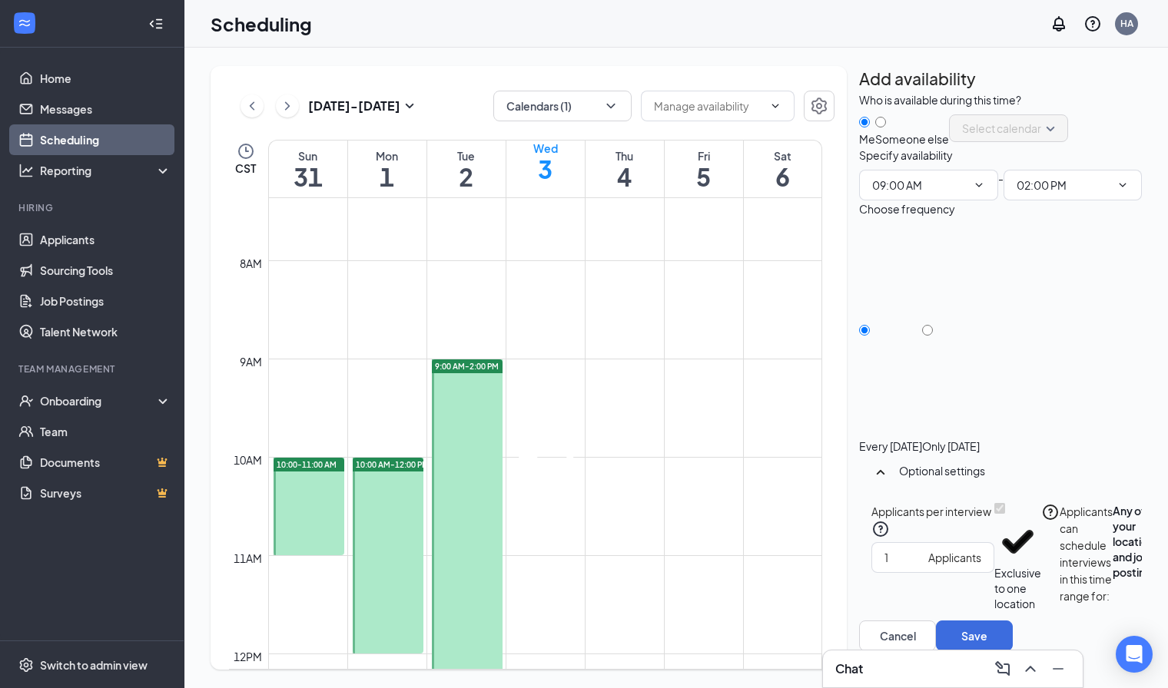
scroll to position [724, 0]
click at [579, 365] on icon "Cross" at bounding box center [545, 396] width 73 height 73
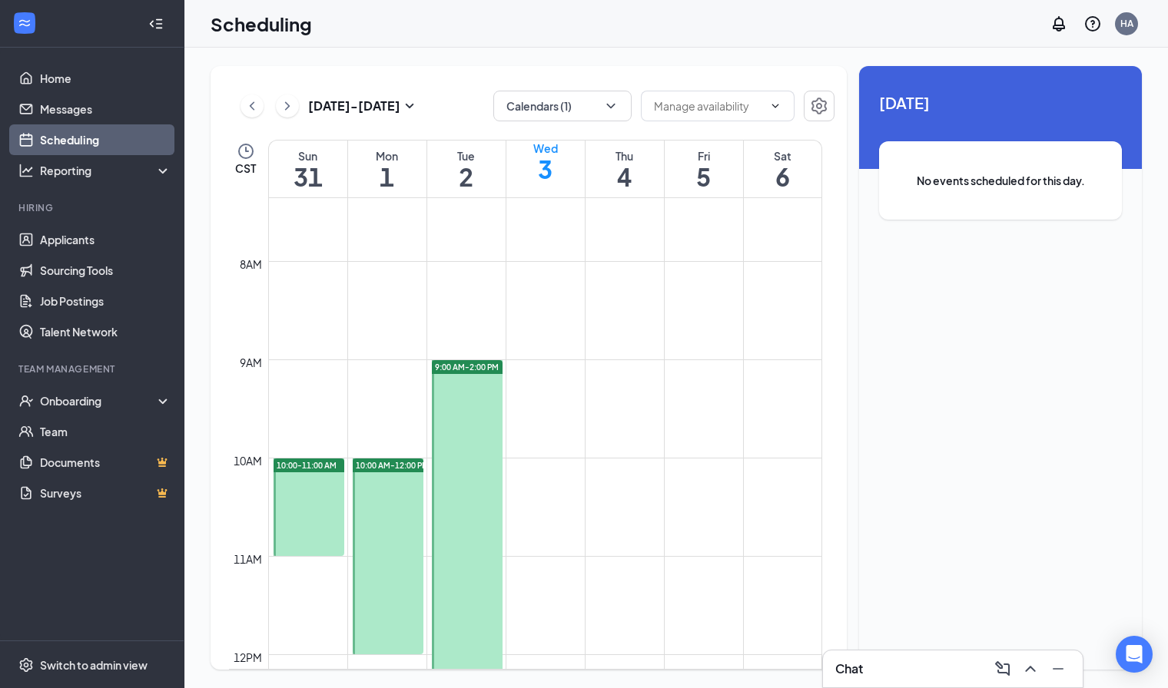
scroll to position [861, 0]
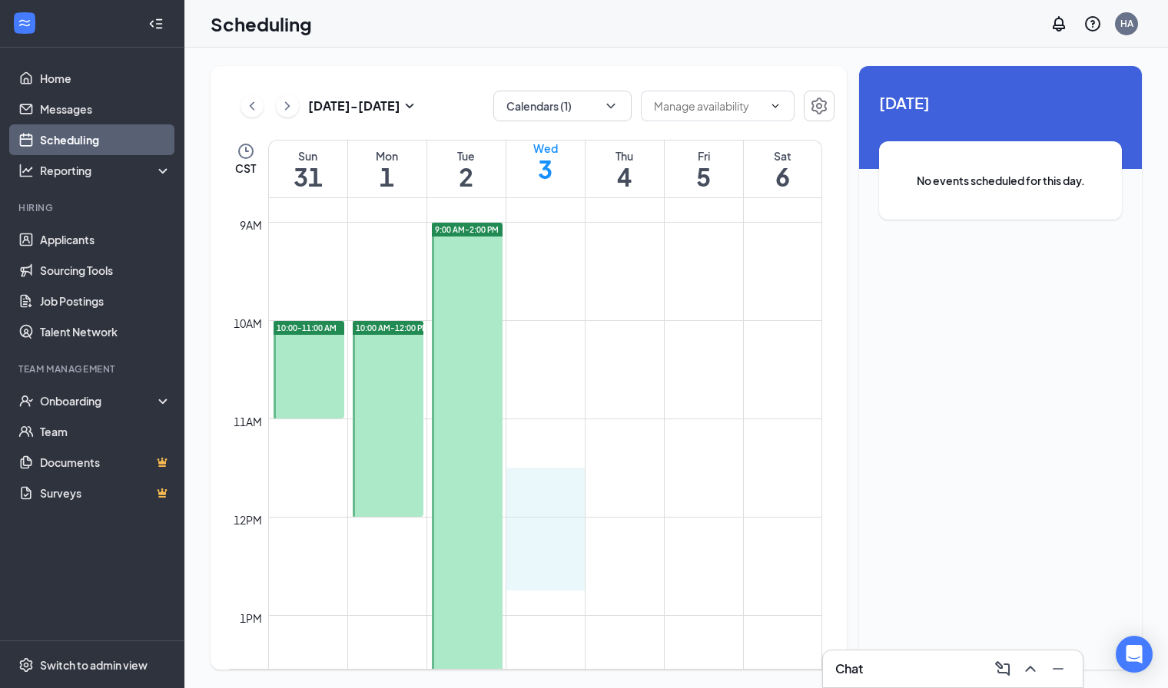
drag, startPoint x: 536, startPoint y: 469, endPoint x: 544, endPoint y: 569, distance: 100.2
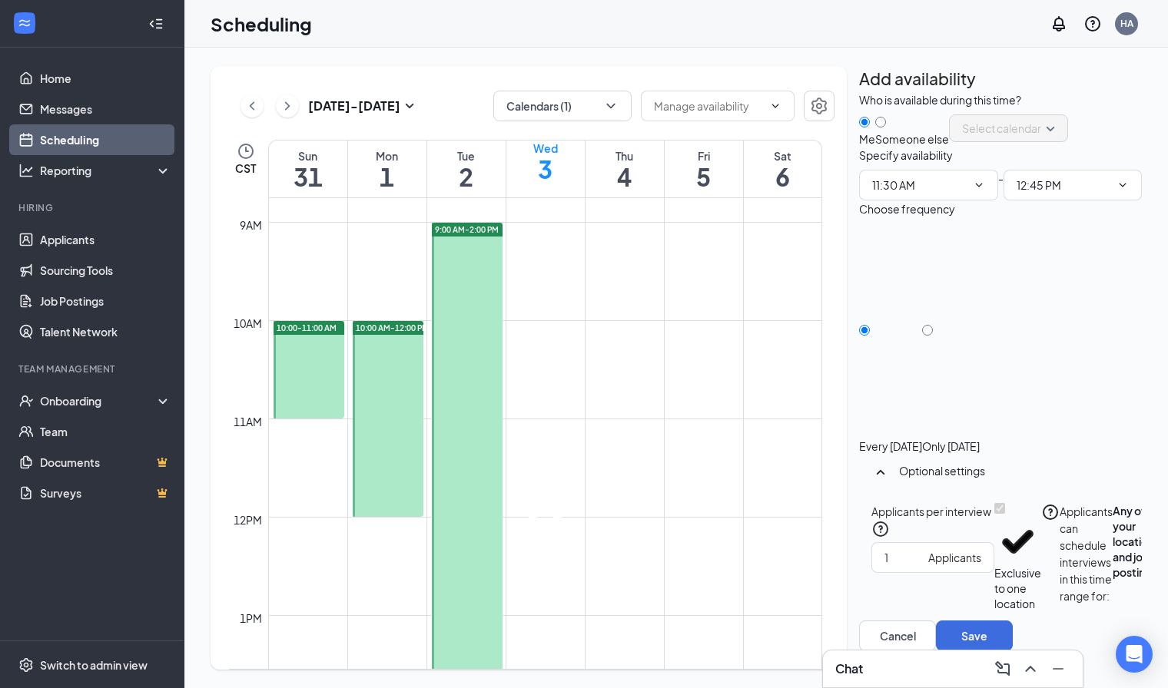
type input "11:30 AM"
type input "12:45 PM"
click at [579, 475] on icon "Cross" at bounding box center [545, 505] width 73 height 73
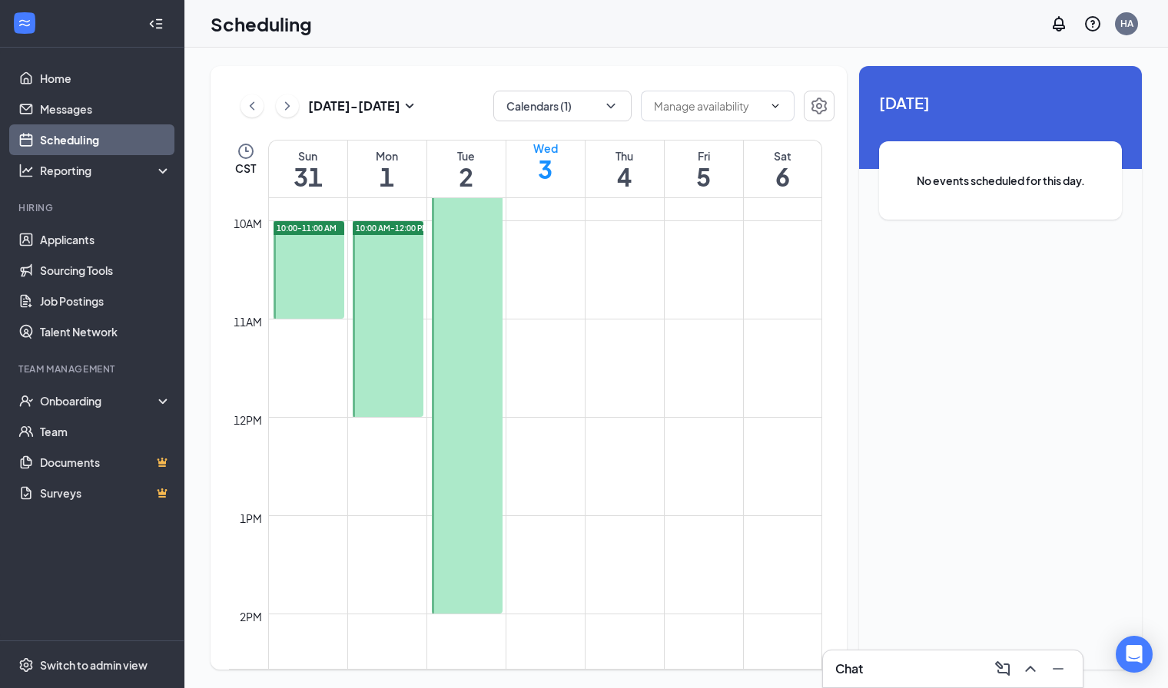
scroll to position [962, 0]
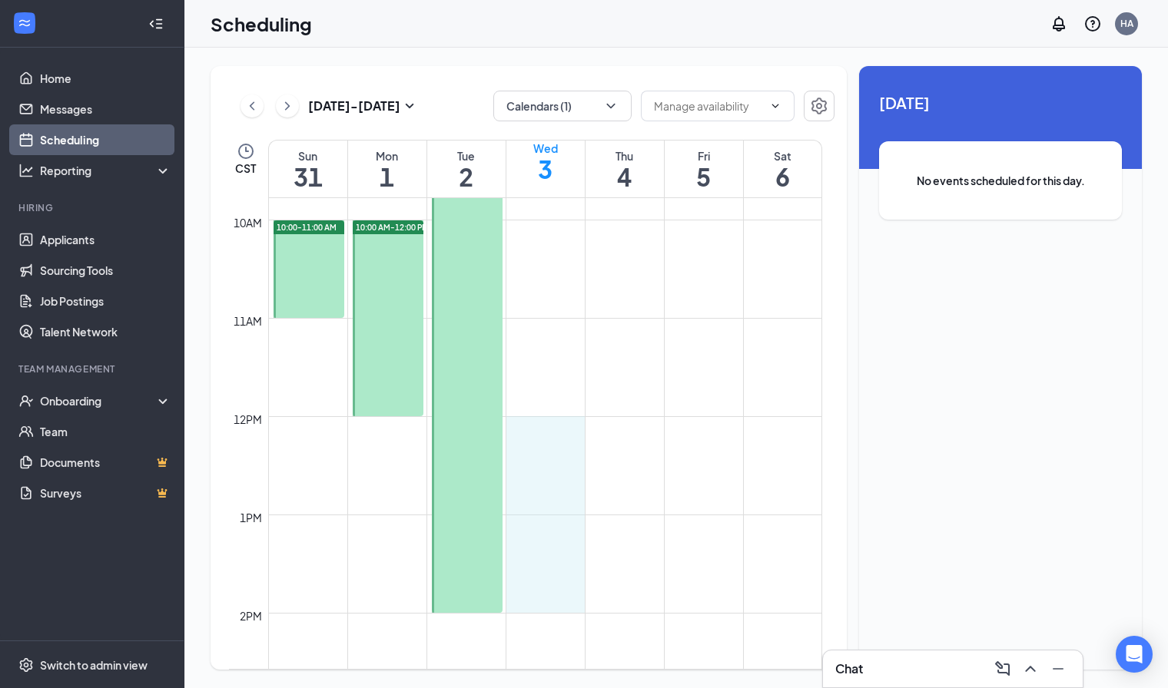
drag, startPoint x: 540, startPoint y: 467, endPoint x: 543, endPoint y: 597, distance: 129.9
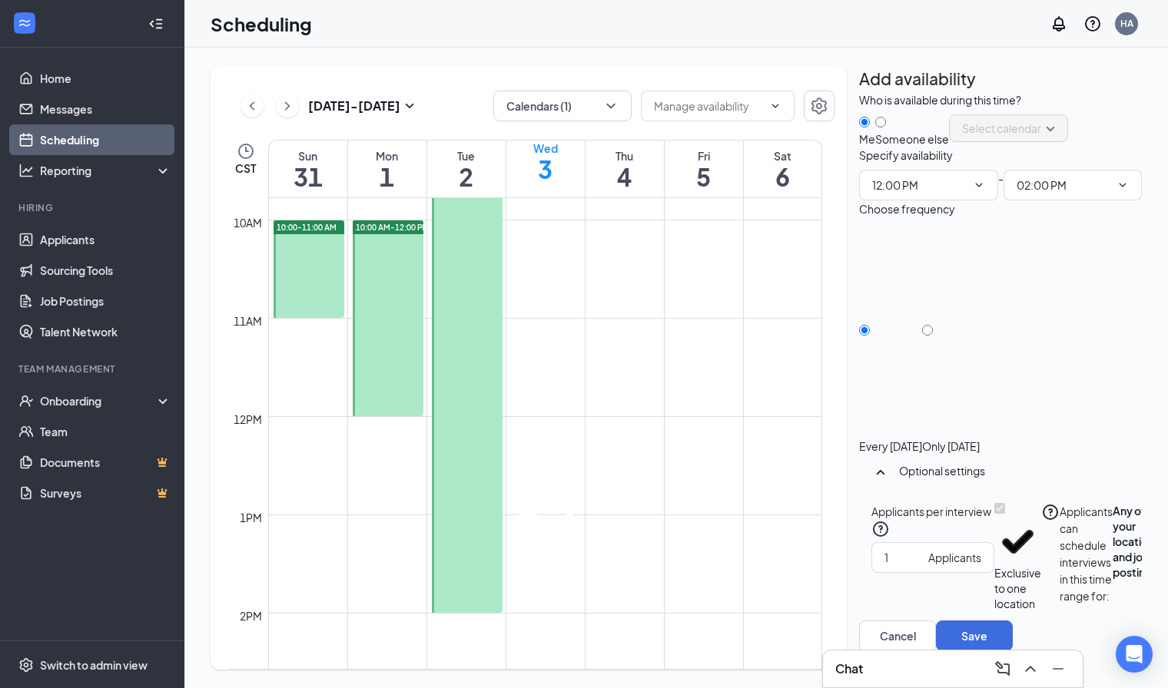
click at [980, 439] on div "Only [DATE]" at bounding box center [951, 446] width 58 height 15
click at [933, 336] on input "Only [DATE]" at bounding box center [927, 330] width 11 height 11
radio input "true"
radio input "false"
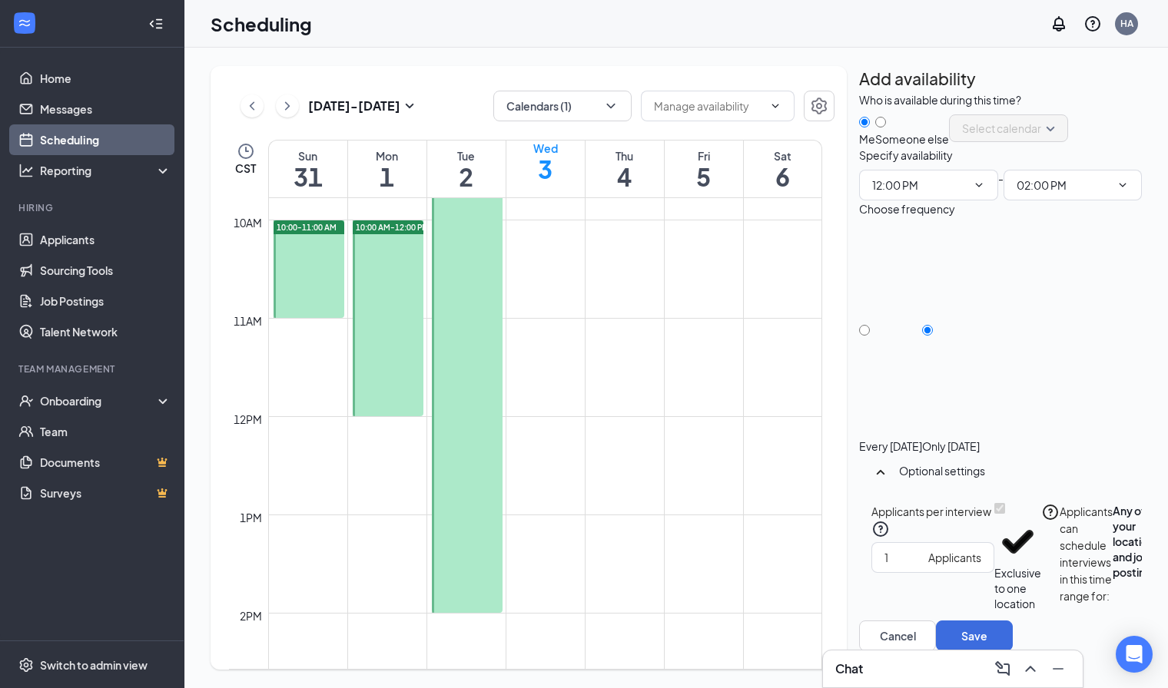
click at [1159, 572] on button "Select specific locations or job postings" at bounding box center [1182, 557] width 46 height 108
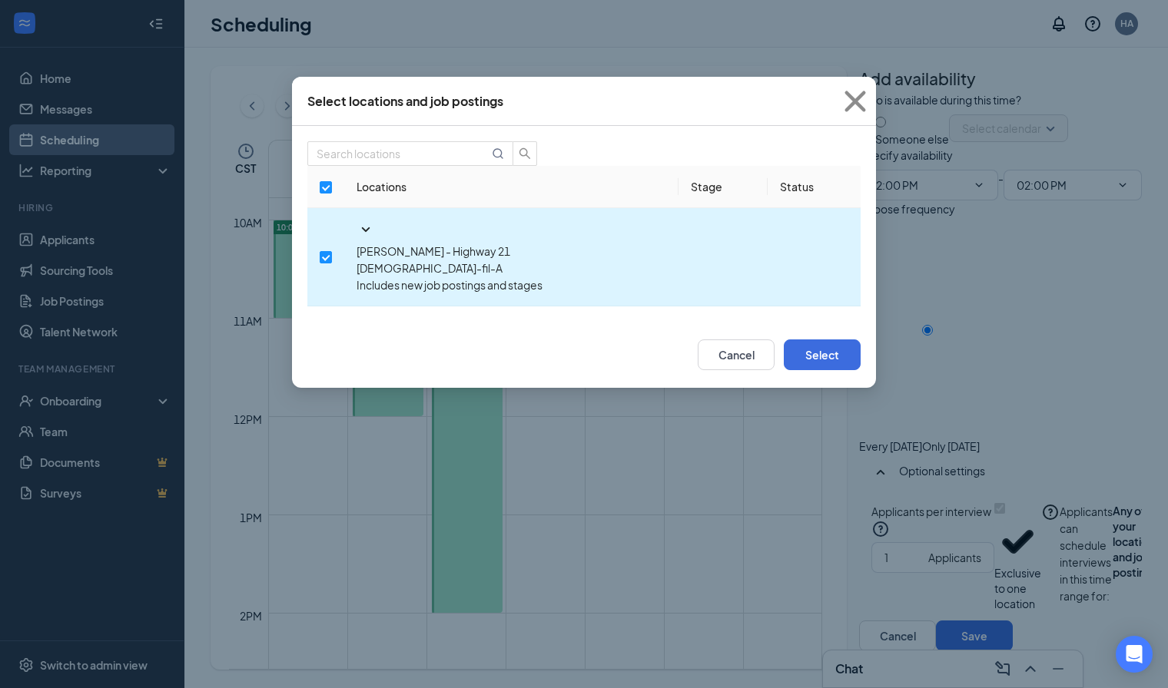
click at [325, 245] on td at bounding box center [325, 257] width 37 height 98
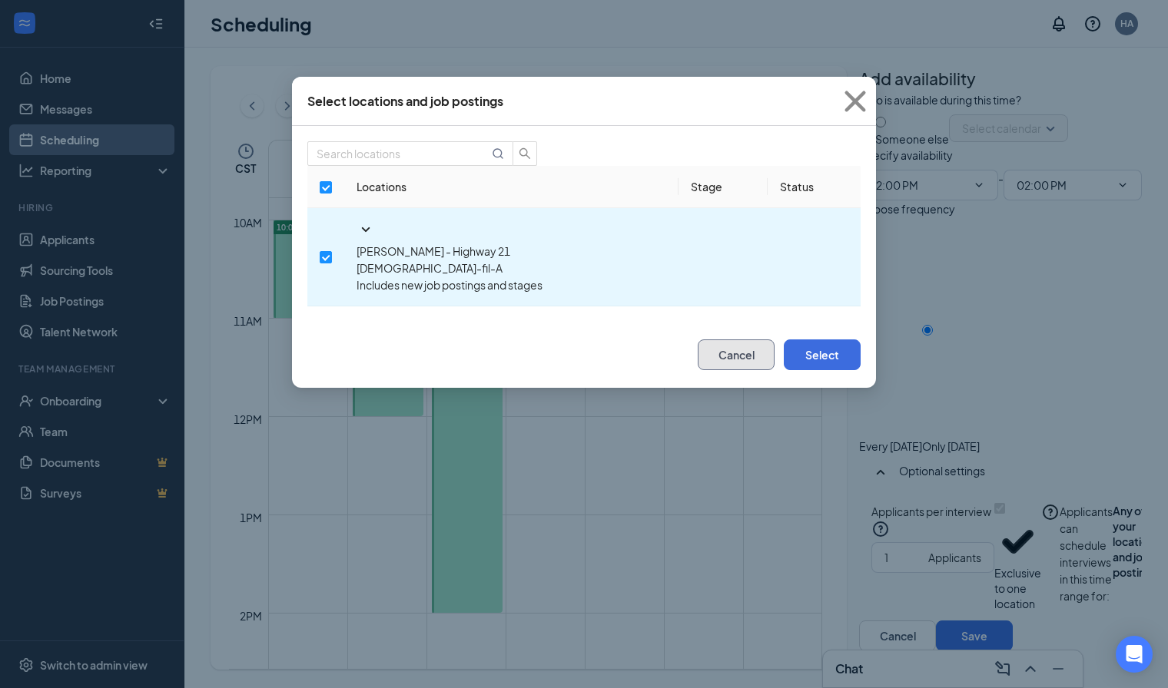
click at [721, 345] on button "Cancel" at bounding box center [736, 355] width 77 height 31
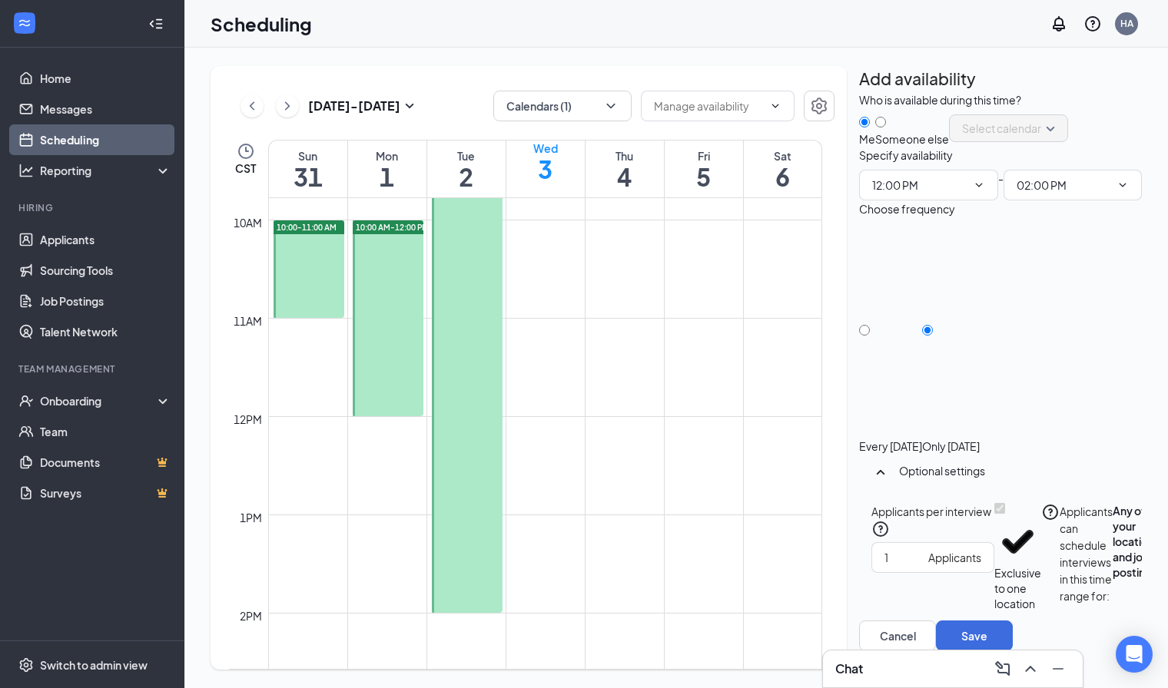
click at [563, 436] on icon "Cross" at bounding box center [544, 454] width 37 height 37
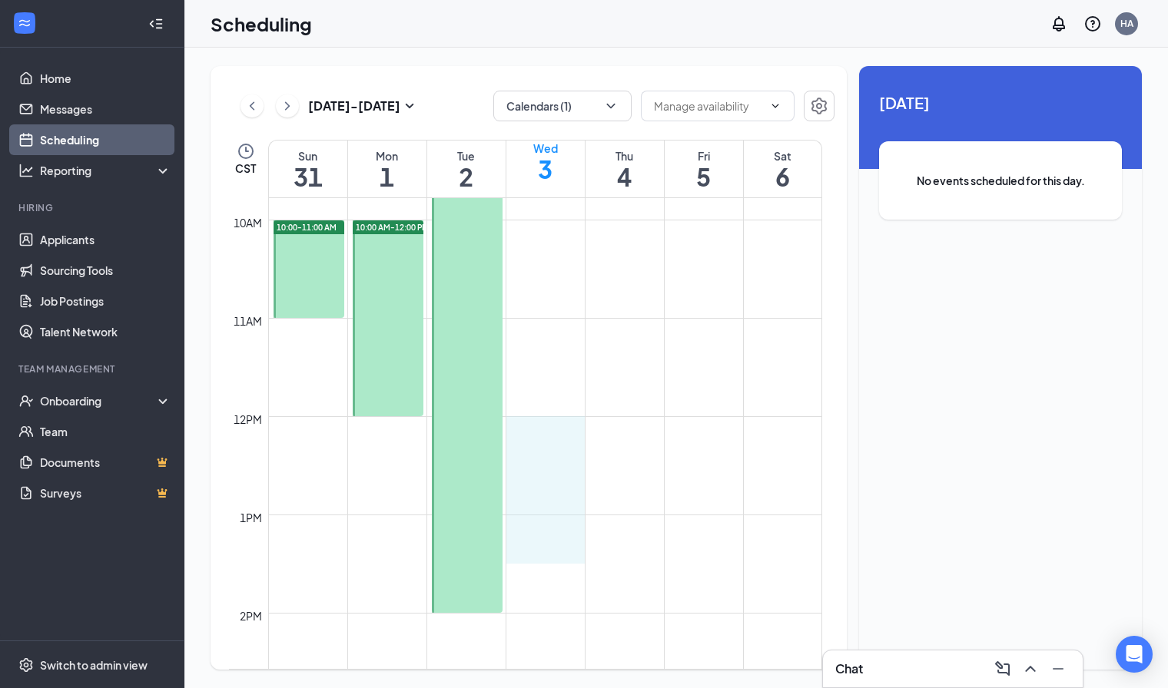
drag, startPoint x: 526, startPoint y: 426, endPoint x: 528, endPoint y: 563, distance: 136.8
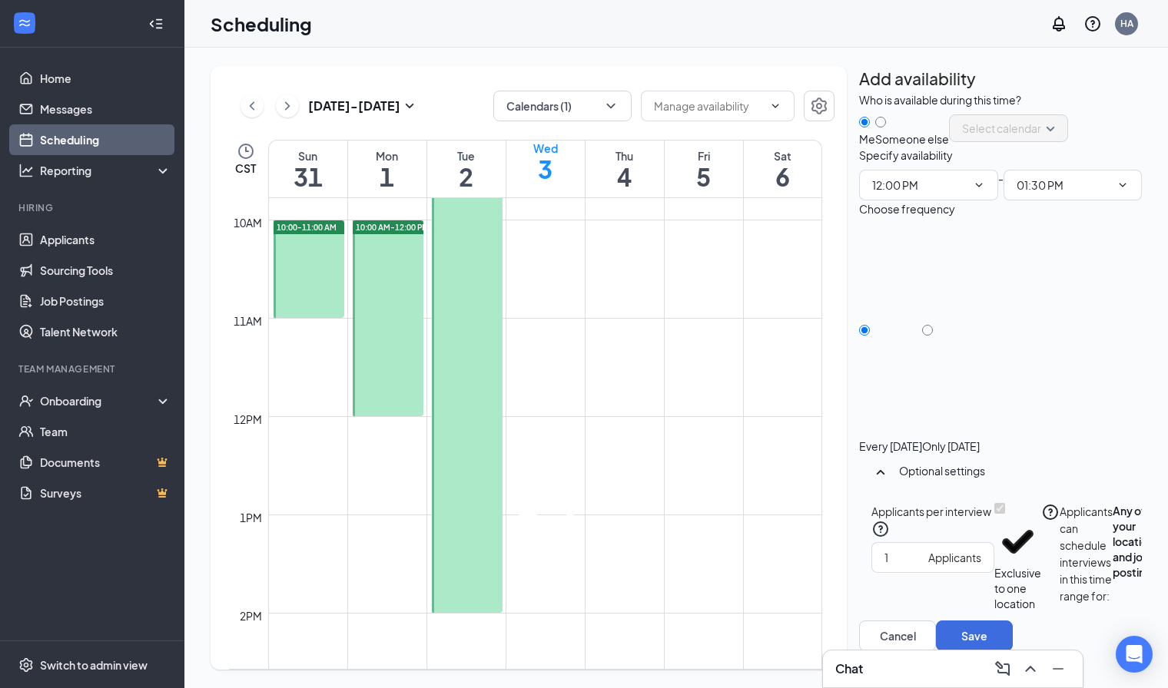
type input "12:00 PM"
type input "01:30 PM"
click at [933, 336] on input "Only [DATE]" at bounding box center [927, 330] width 11 height 11
radio input "true"
radio input "false"
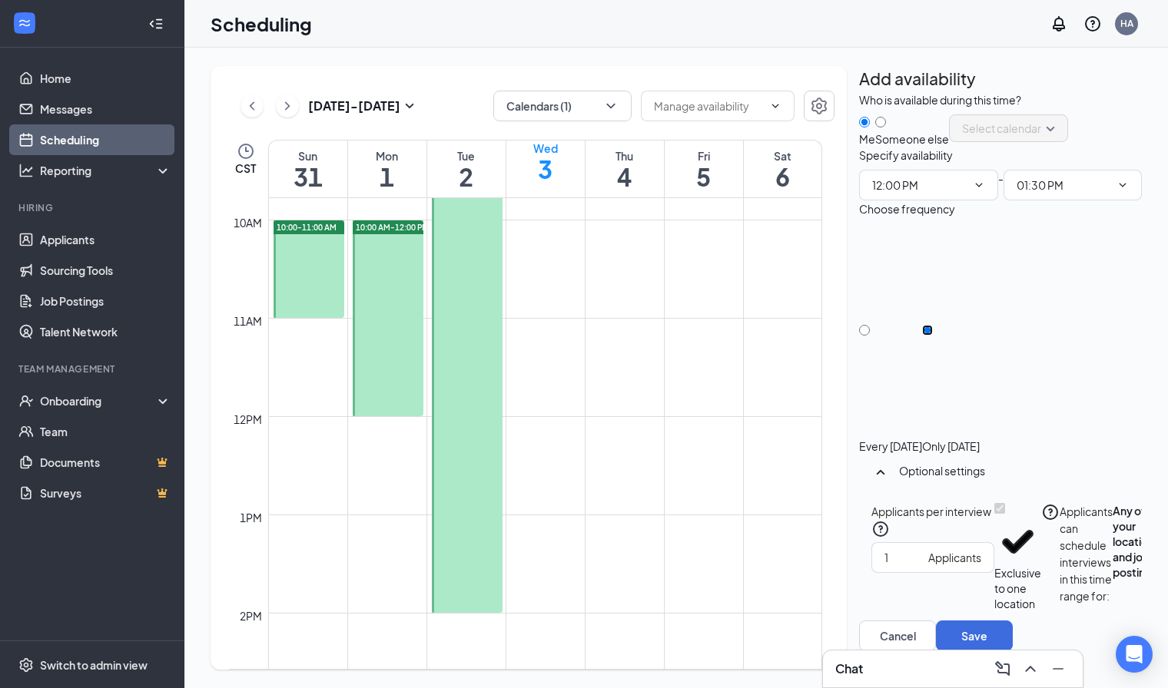
scroll to position [65, 0]
click at [1159, 592] on button "Select specific locations or job postings" at bounding box center [1182, 557] width 46 height 108
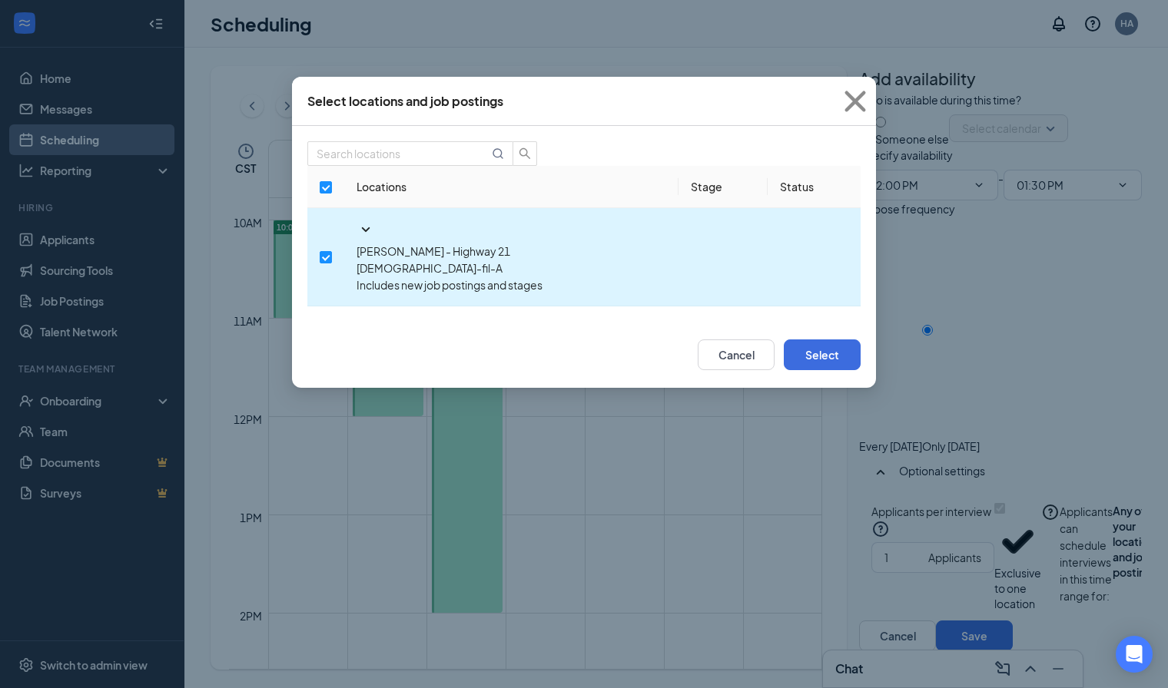
click at [338, 233] on td at bounding box center [325, 257] width 37 height 98
click at [320, 251] on input "checkbox" at bounding box center [326, 257] width 12 height 12
checkbox input "false"
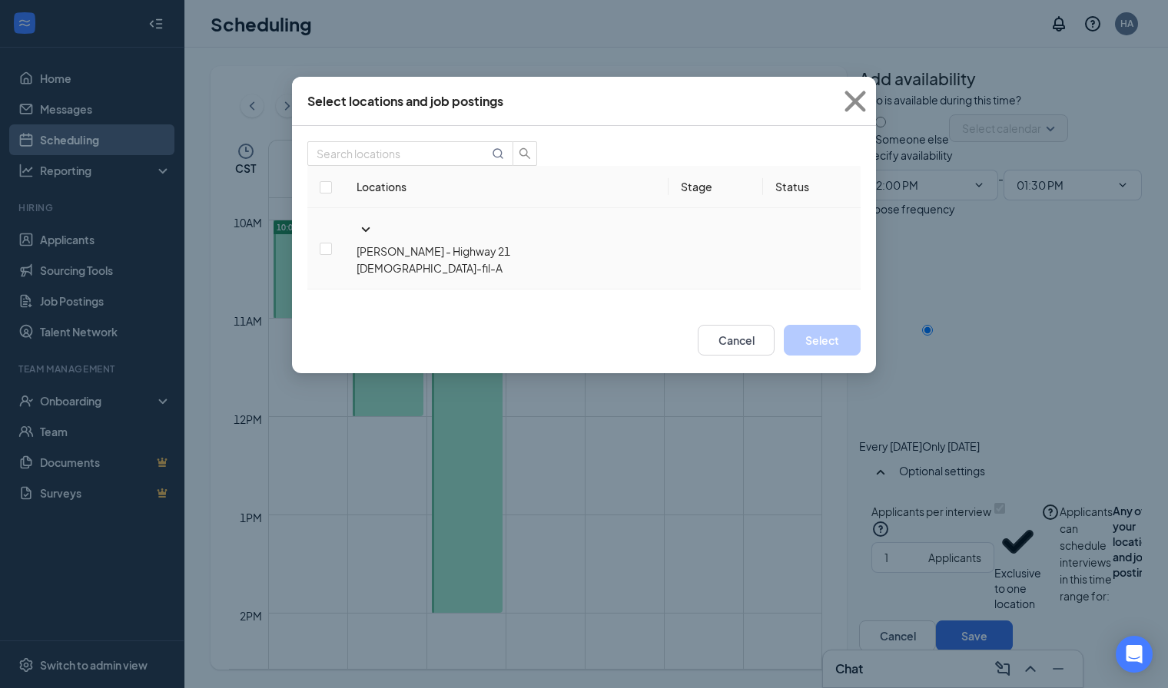
click at [356, 232] on icon "SmallChevronDown" at bounding box center [365, 230] width 18 height 18
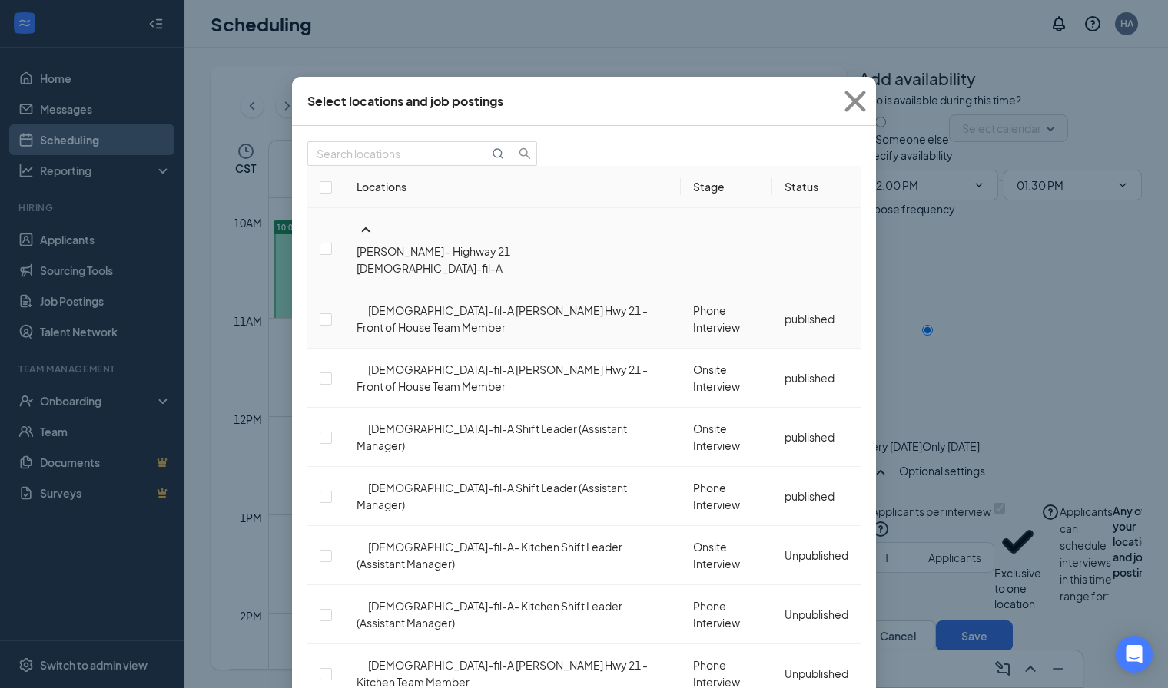
click at [338, 290] on td at bounding box center [325, 319] width 37 height 59
click at [332, 313] on input "checkbox" at bounding box center [326, 319] width 12 height 12
checkbox input "false"
checkbox input "true"
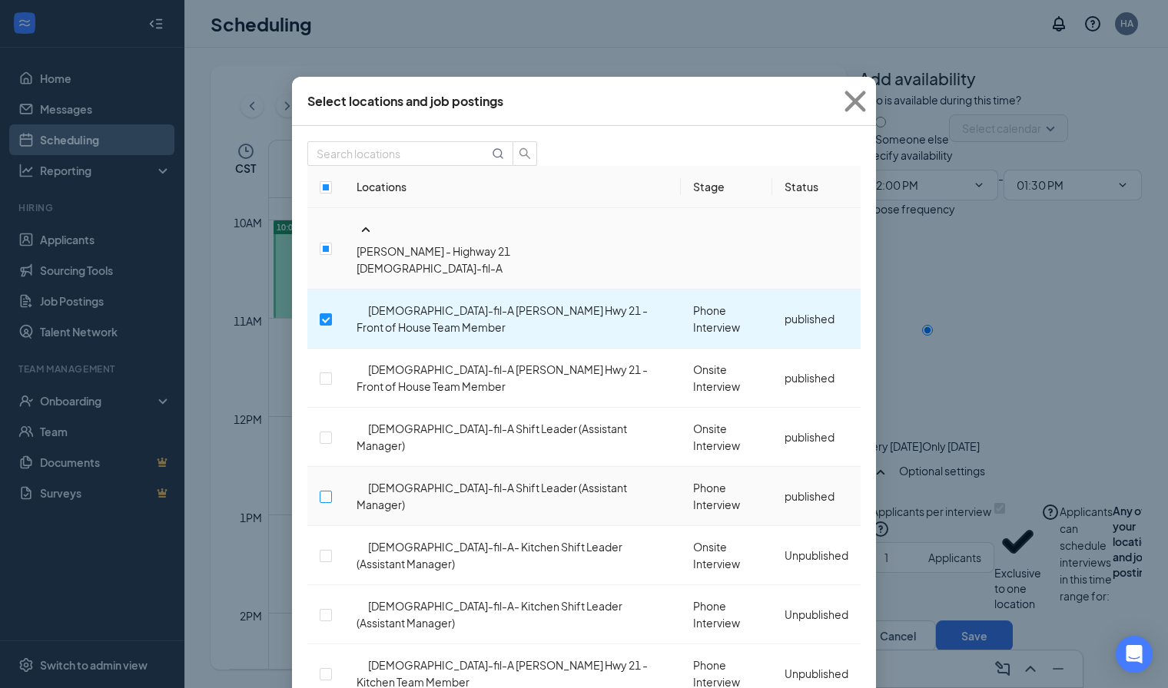
click at [332, 491] on input "checkbox" at bounding box center [326, 497] width 12 height 12
checkbox input "true"
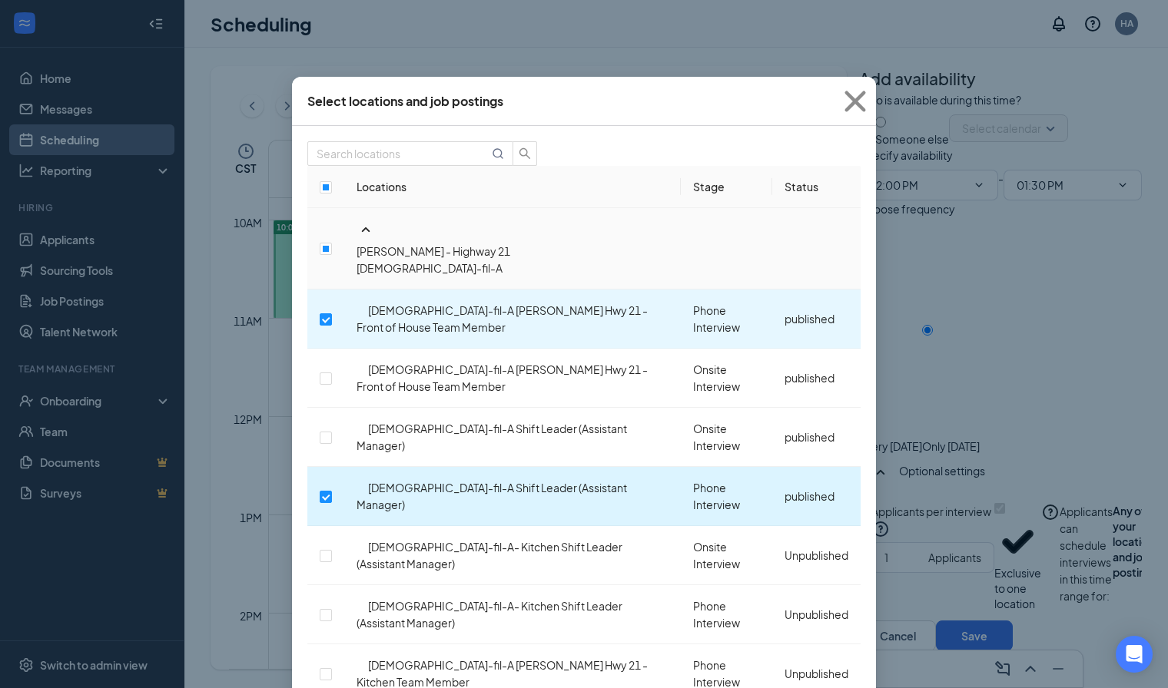
scroll to position [354, 0]
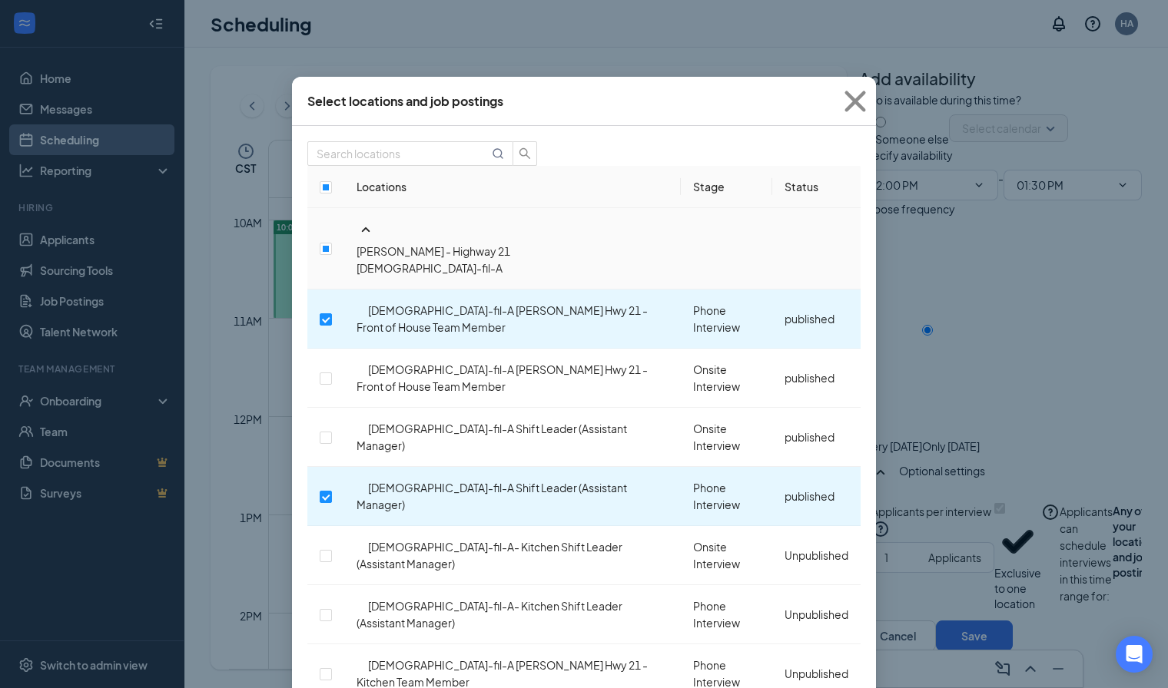
checkbox input "true"
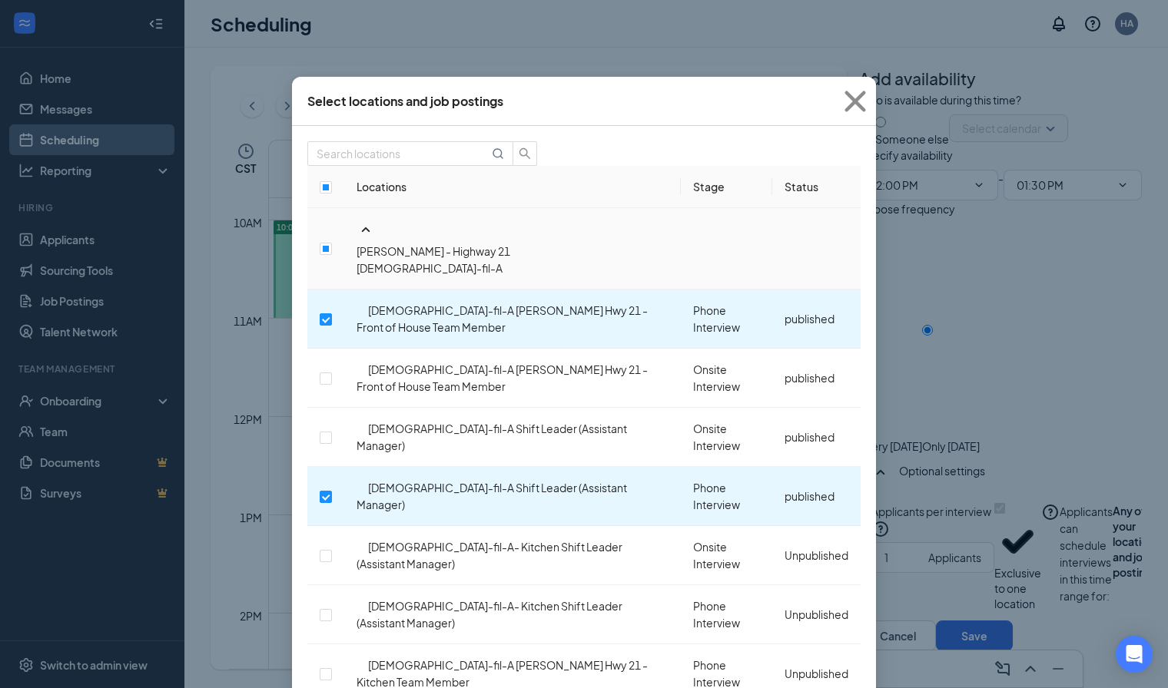
checkbox input "true"
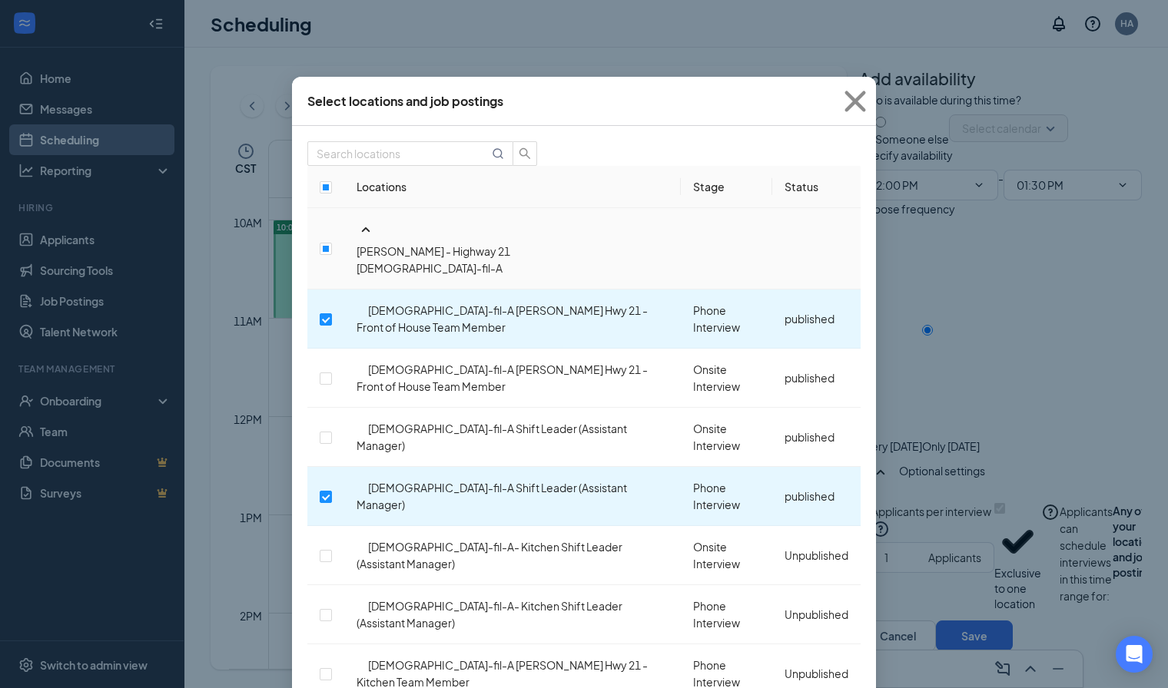
checkbox input "true"
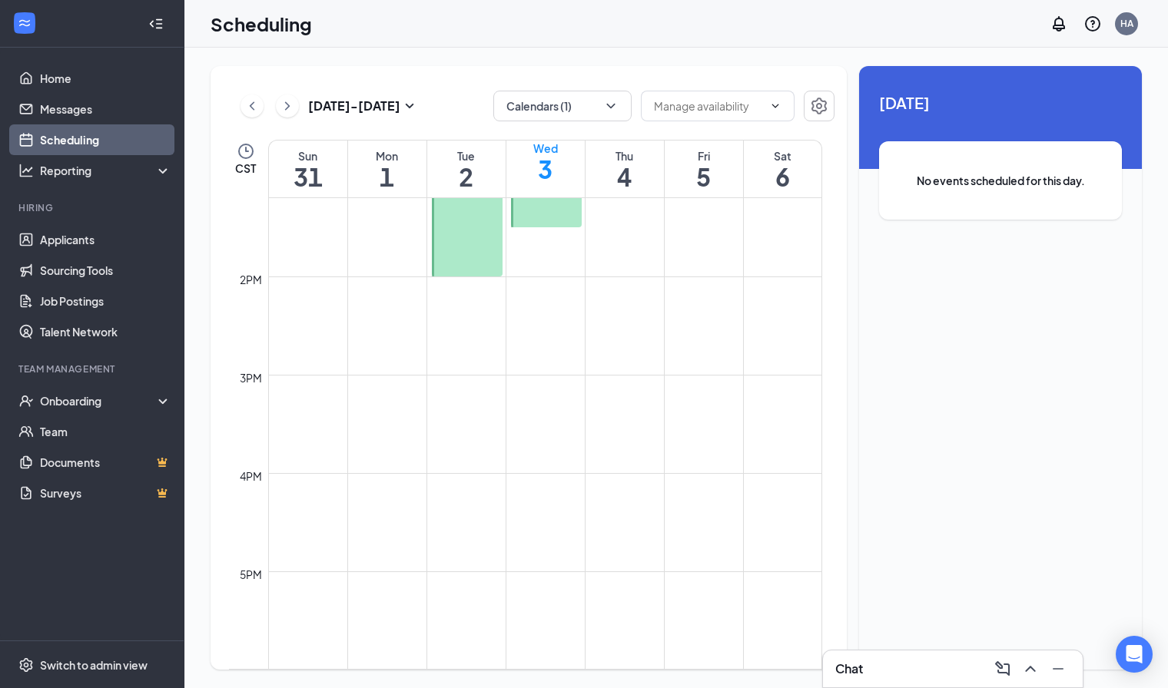
scroll to position [1392, 0]
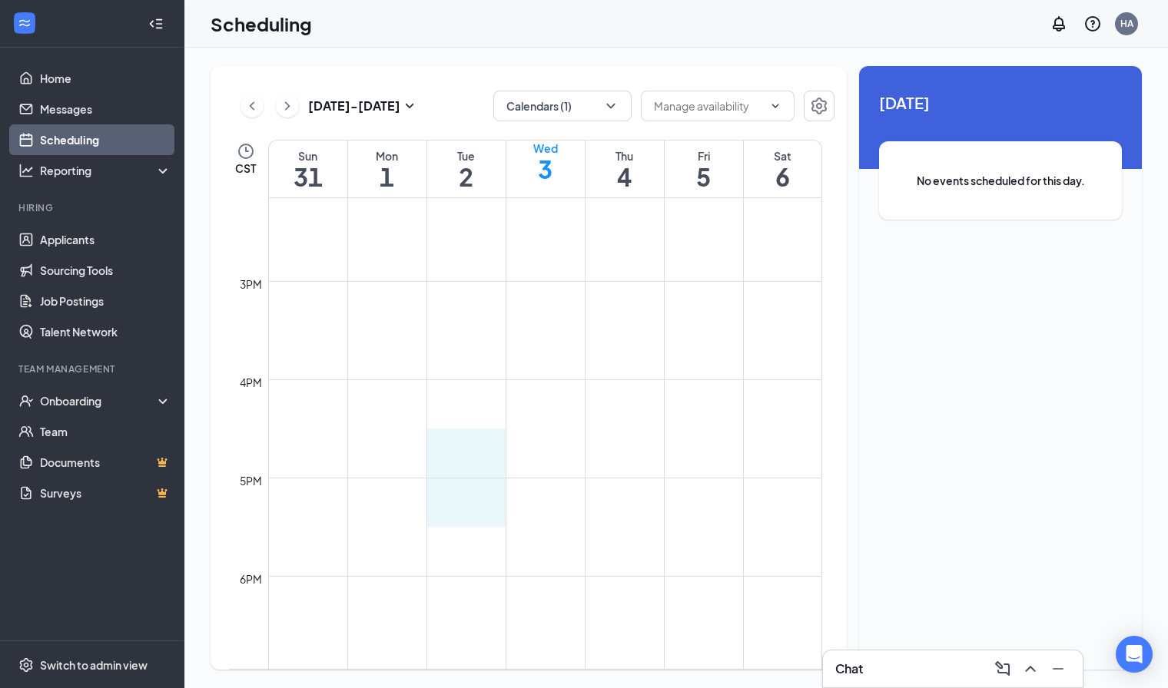
drag, startPoint x: 458, startPoint y: 440, endPoint x: 470, endPoint y: 526, distance: 86.9
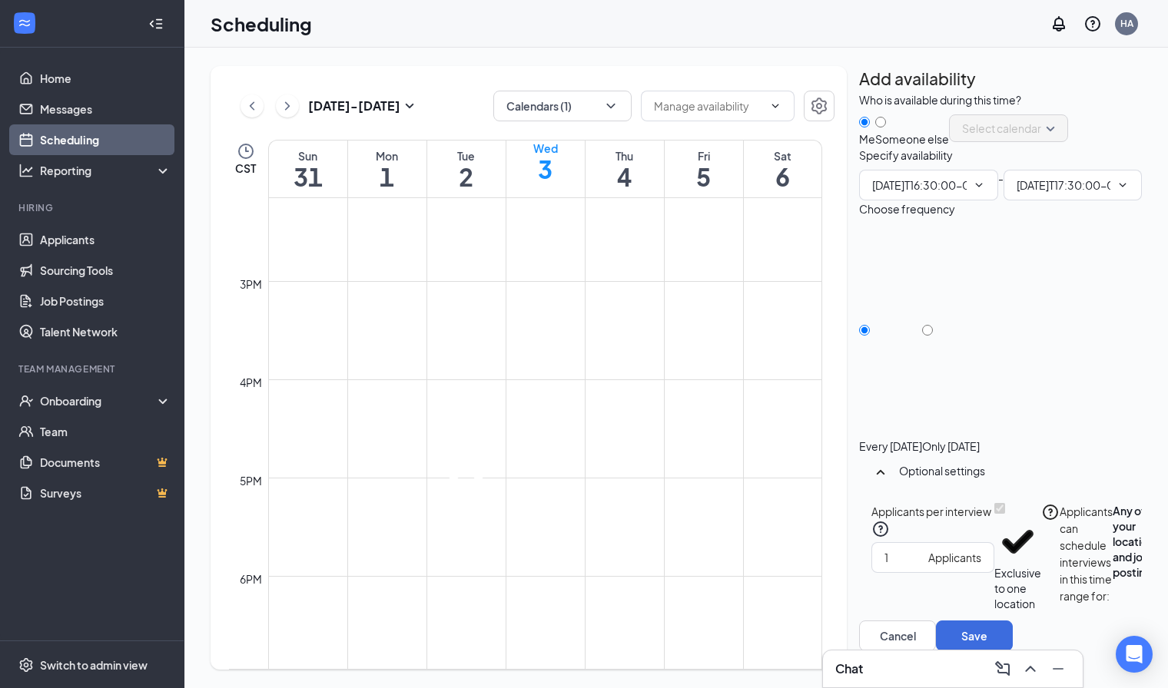
type input "04:30 PM"
type input "05:30 PM"
click at [495, 441] on icon "Cross" at bounding box center [465, 465] width 73 height 73
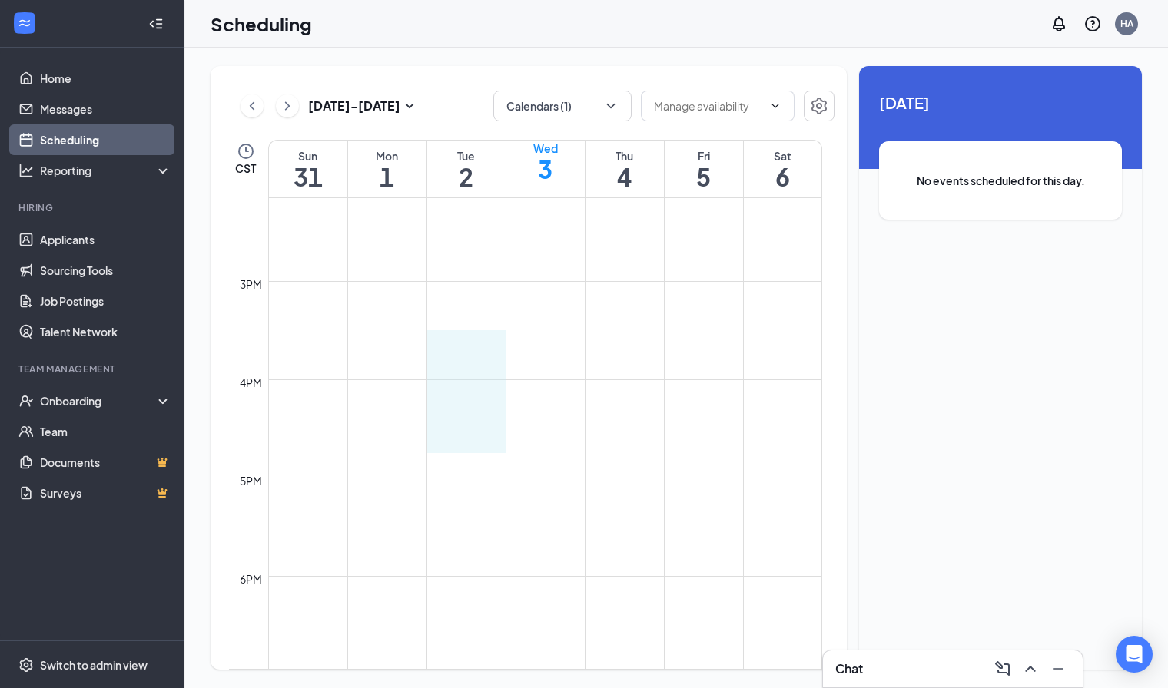
drag, startPoint x: 456, startPoint y: 337, endPoint x: 456, endPoint y: 439, distance: 101.4
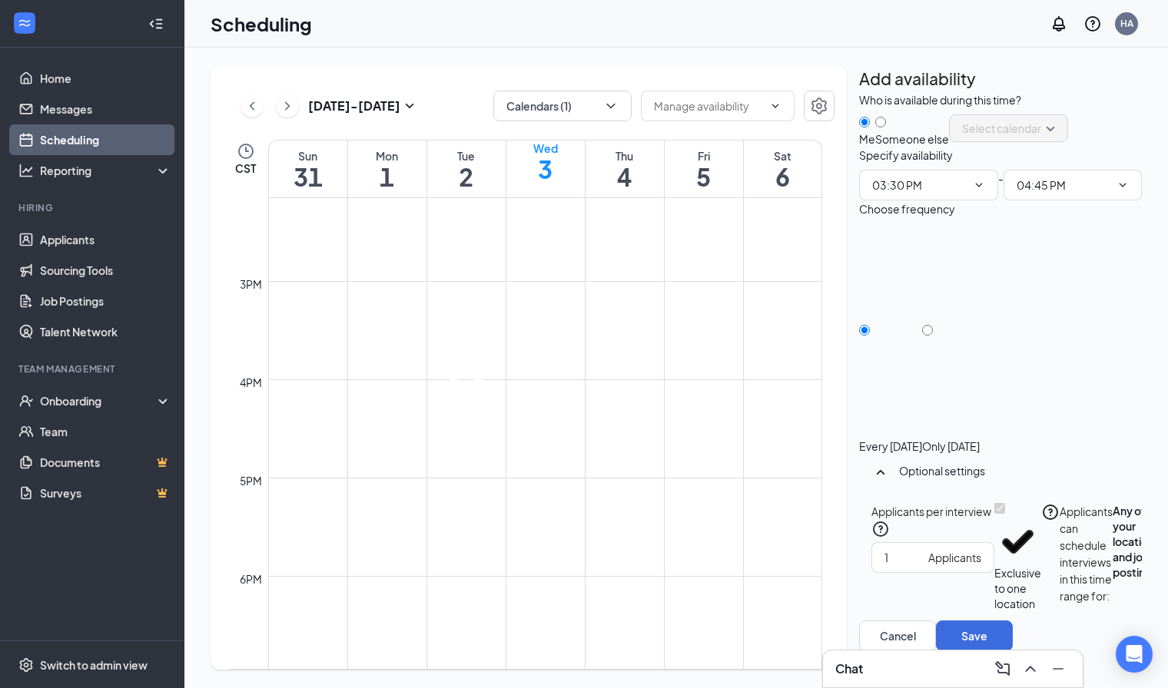
type input "03:30 PM"
type input "04:45 PM"
click at [980, 439] on div at bounding box center [951, 439] width 58 height 0
click at [933, 336] on input "Only [DATE]" at bounding box center [927, 330] width 11 height 11
radio input "true"
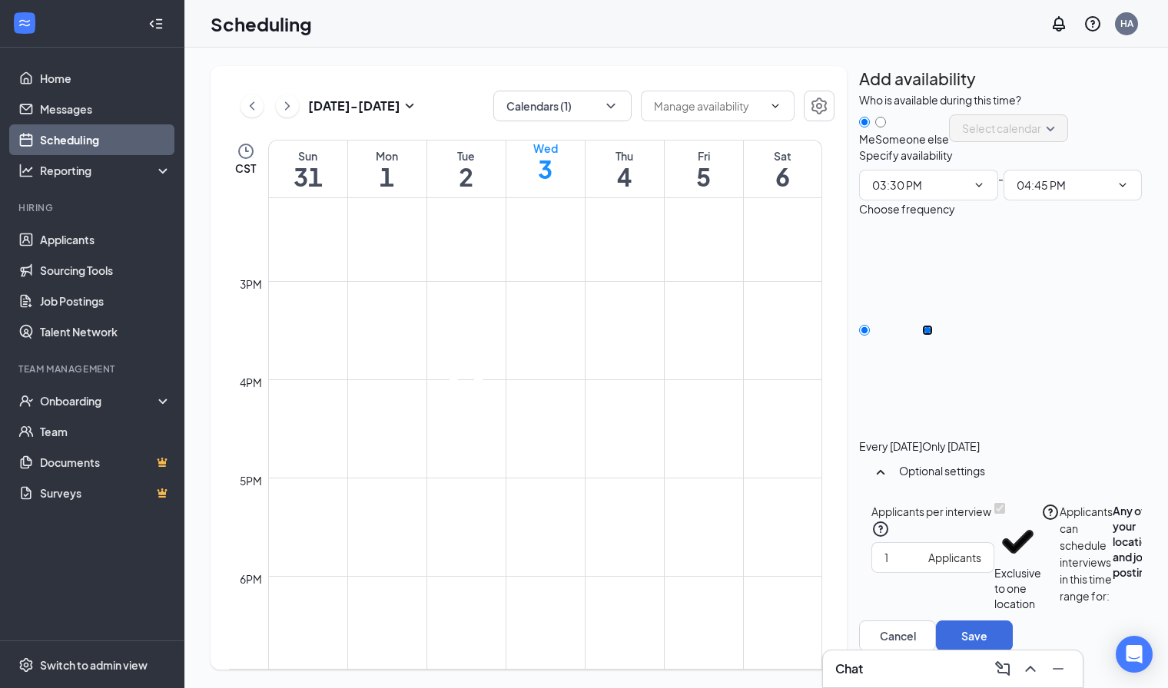
radio input "false"
click at [1159, 591] on button "Select specific locations or job postings" at bounding box center [1182, 557] width 46 height 108
checkbox input "true"
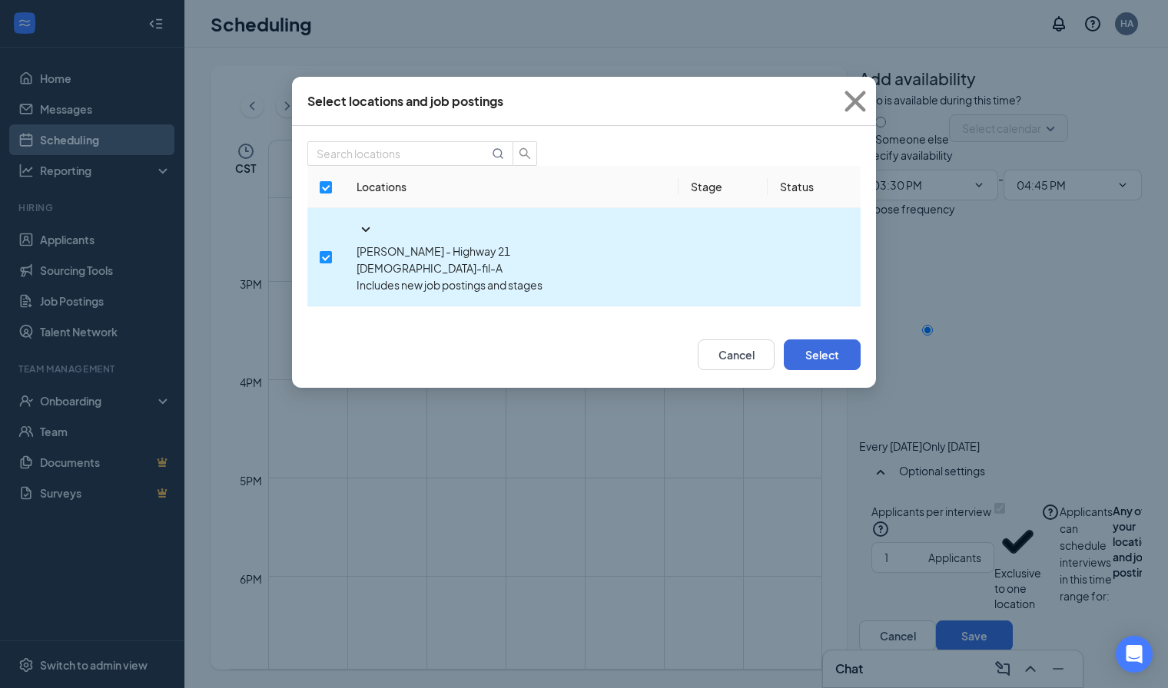
click at [323, 251] on input "checkbox" at bounding box center [326, 257] width 12 height 12
checkbox input "false"
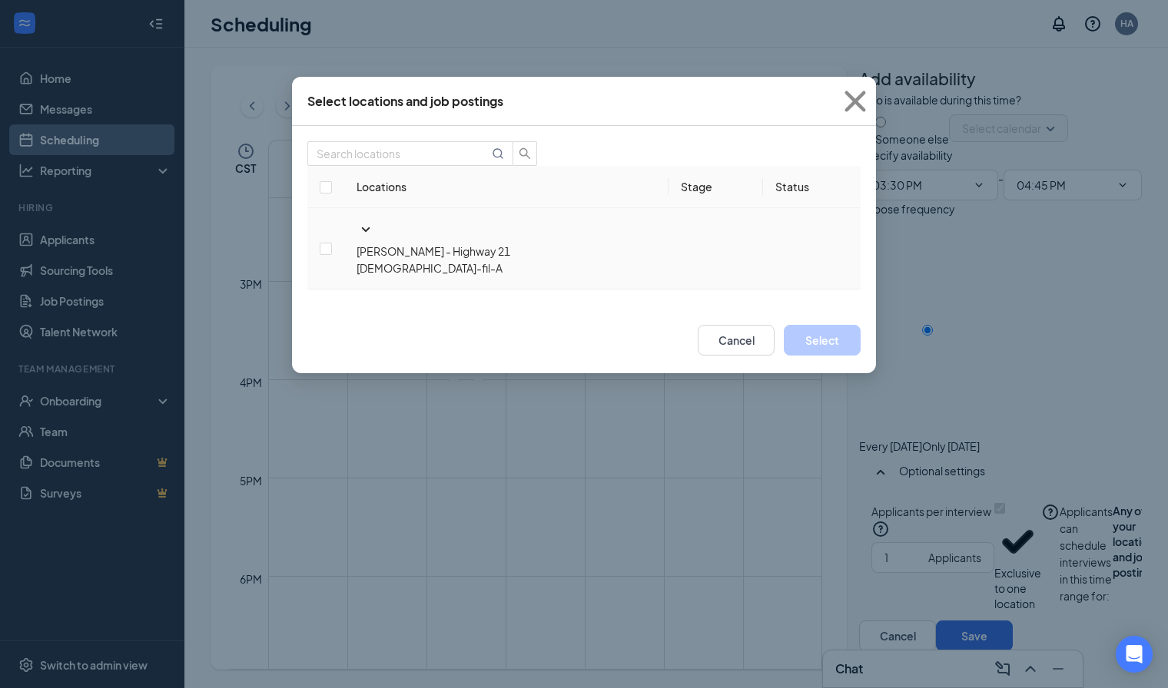
click at [370, 244] on span "[PERSON_NAME] - Highway 21" at bounding box center [433, 251] width 154 height 14
click at [357, 239] on icon "SmallChevronDown" at bounding box center [365, 230] width 18 height 18
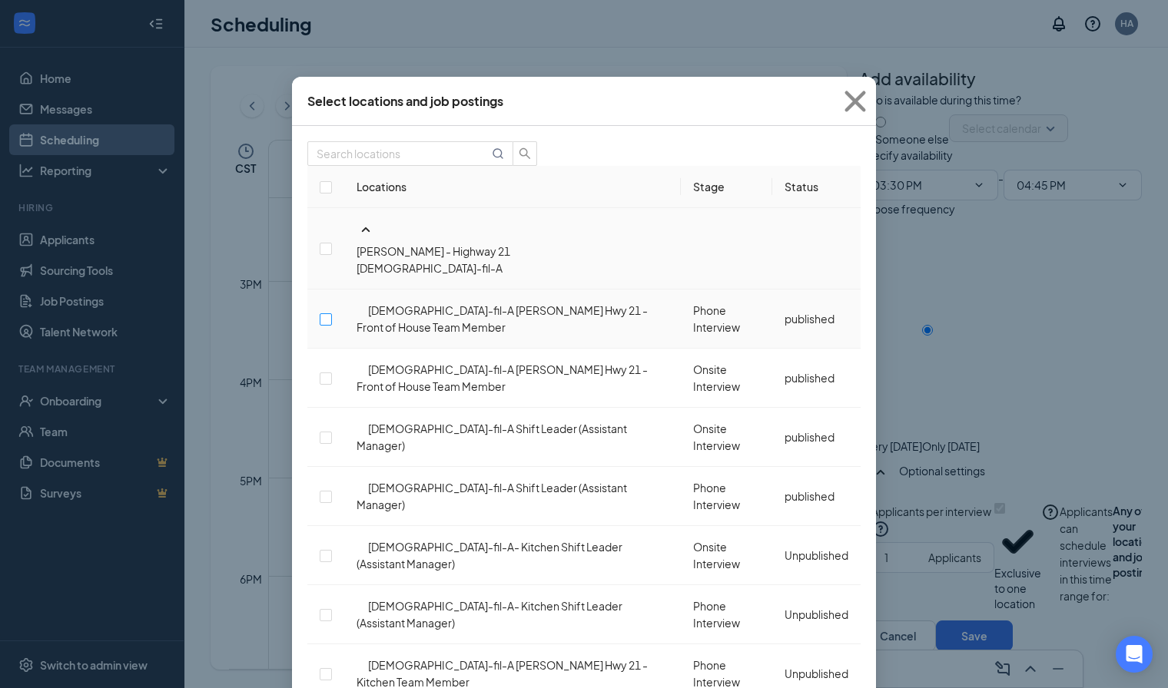
click at [332, 313] on input "checkbox" at bounding box center [326, 319] width 12 height 12
checkbox input "false"
checkbox input "true"
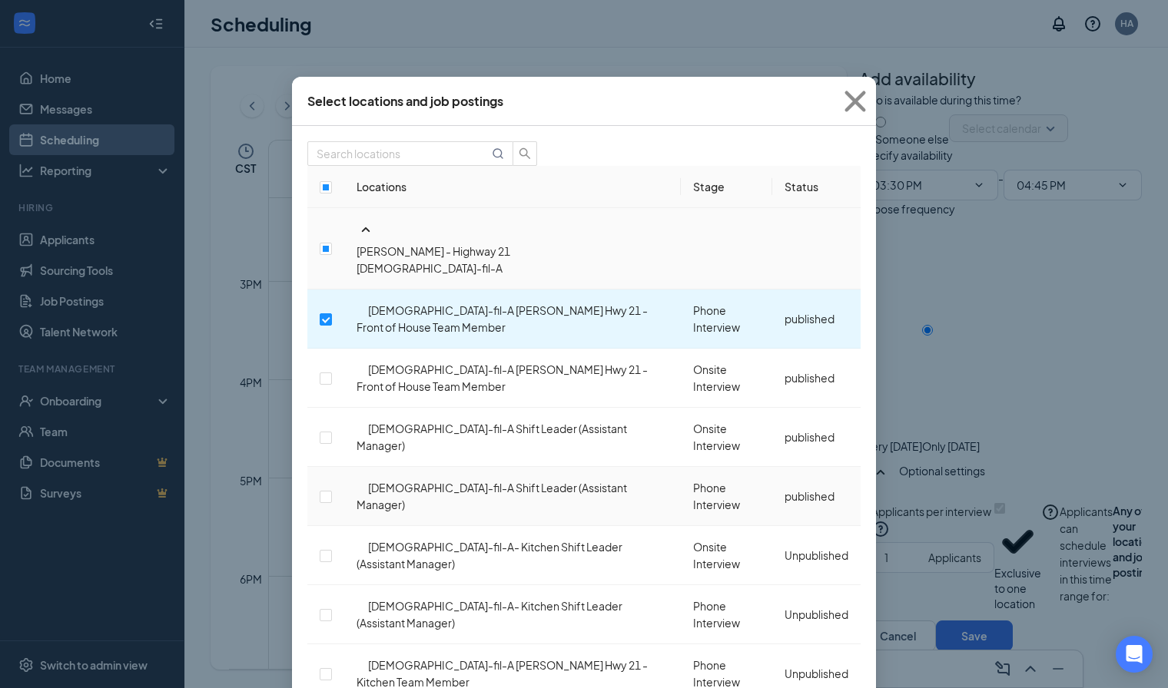
click at [342, 467] on td at bounding box center [325, 496] width 37 height 59
click at [332, 491] on input "checkbox" at bounding box center [326, 497] width 12 height 12
checkbox input "true"
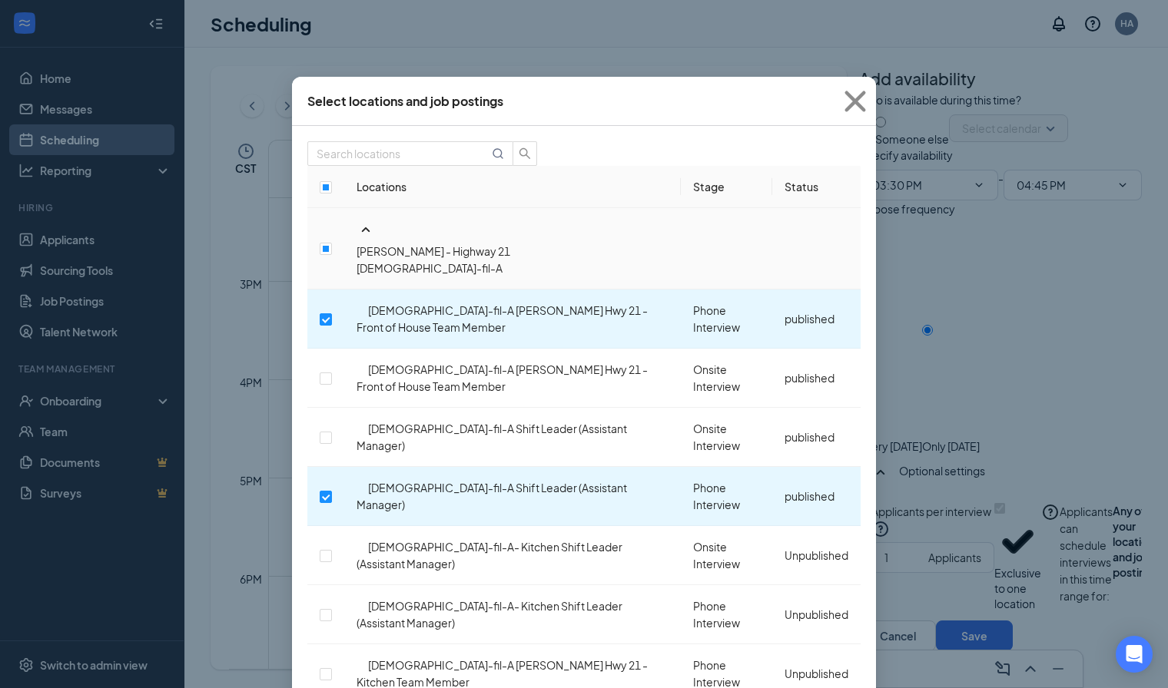
checkbox input "true"
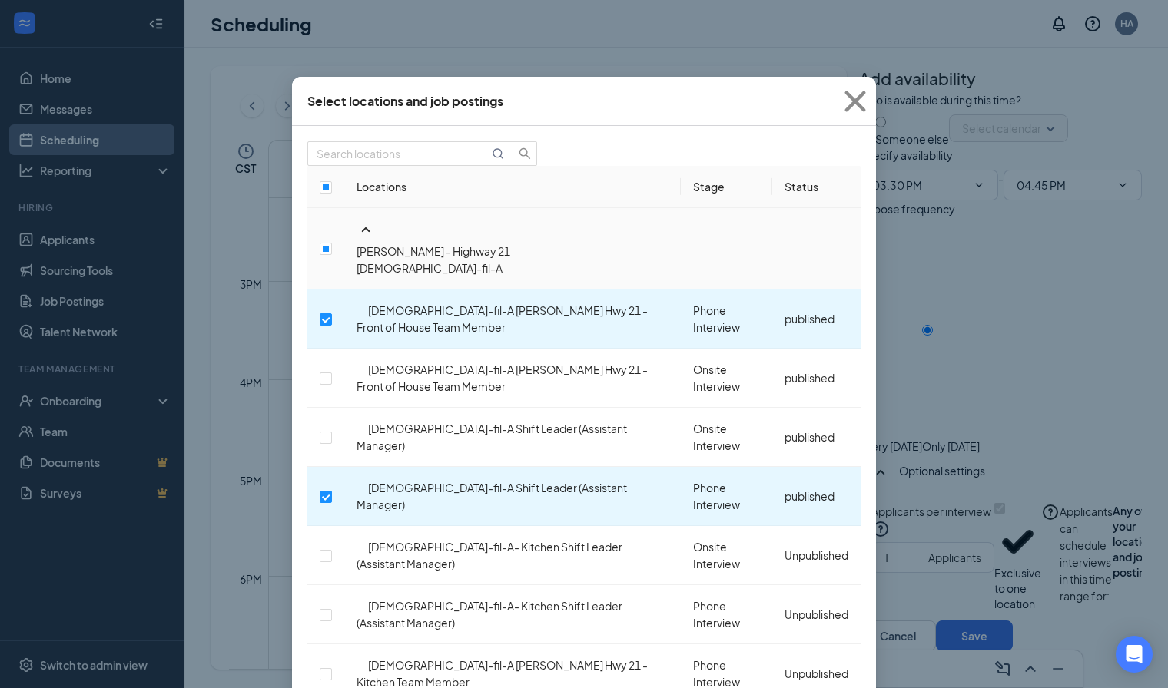
checkbox input "true"
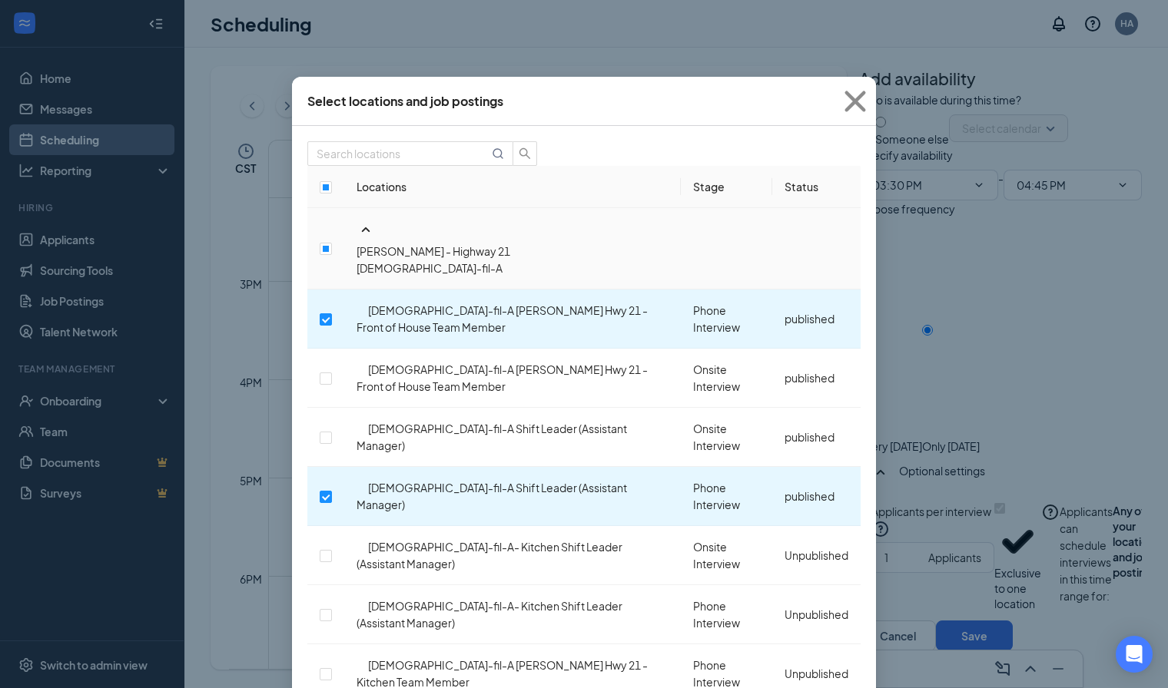
checkbox input "true"
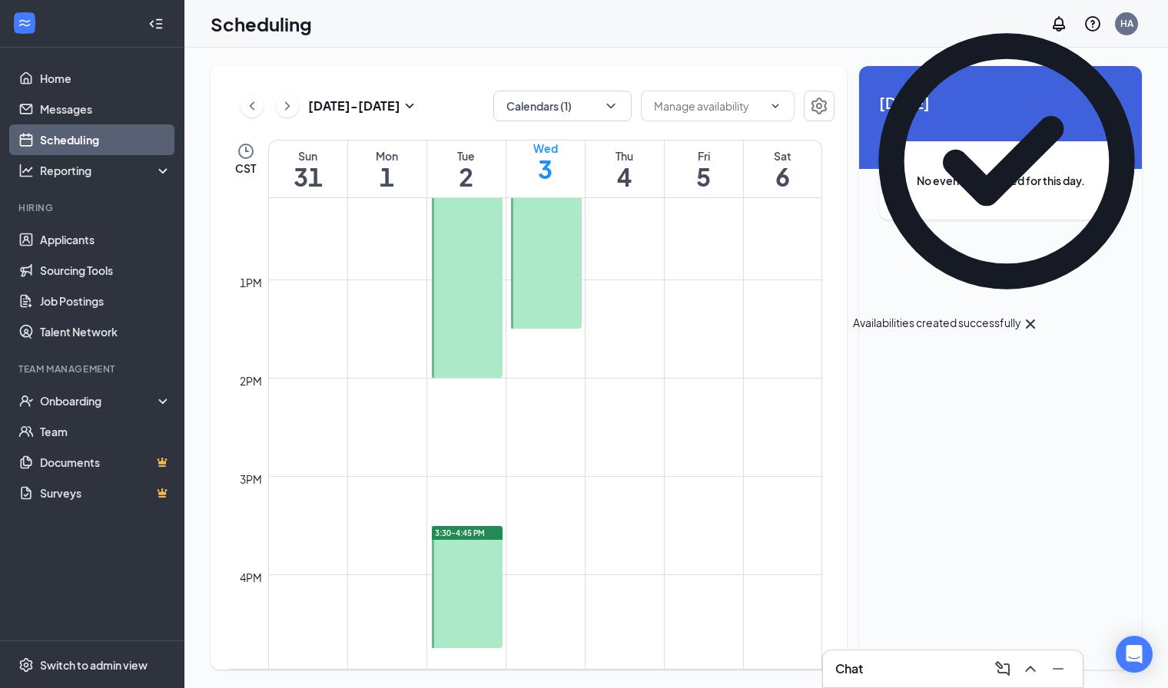
scroll to position [1247, 0]
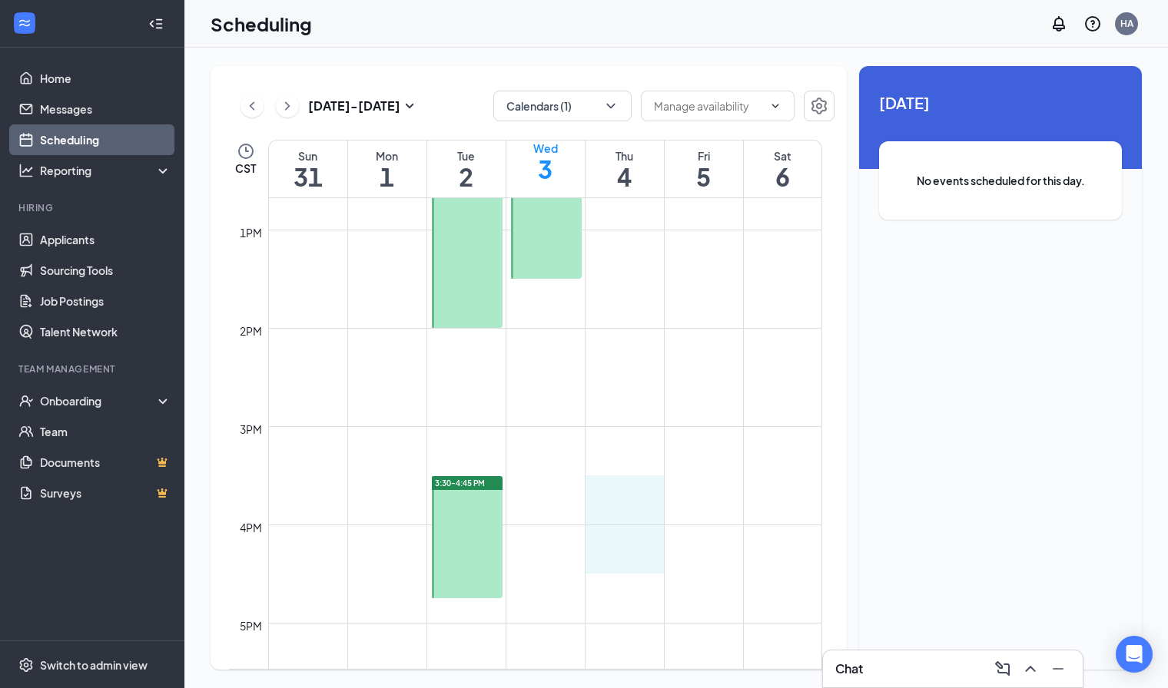
drag, startPoint x: 621, startPoint y: 482, endPoint x: 615, endPoint y: 561, distance: 78.6
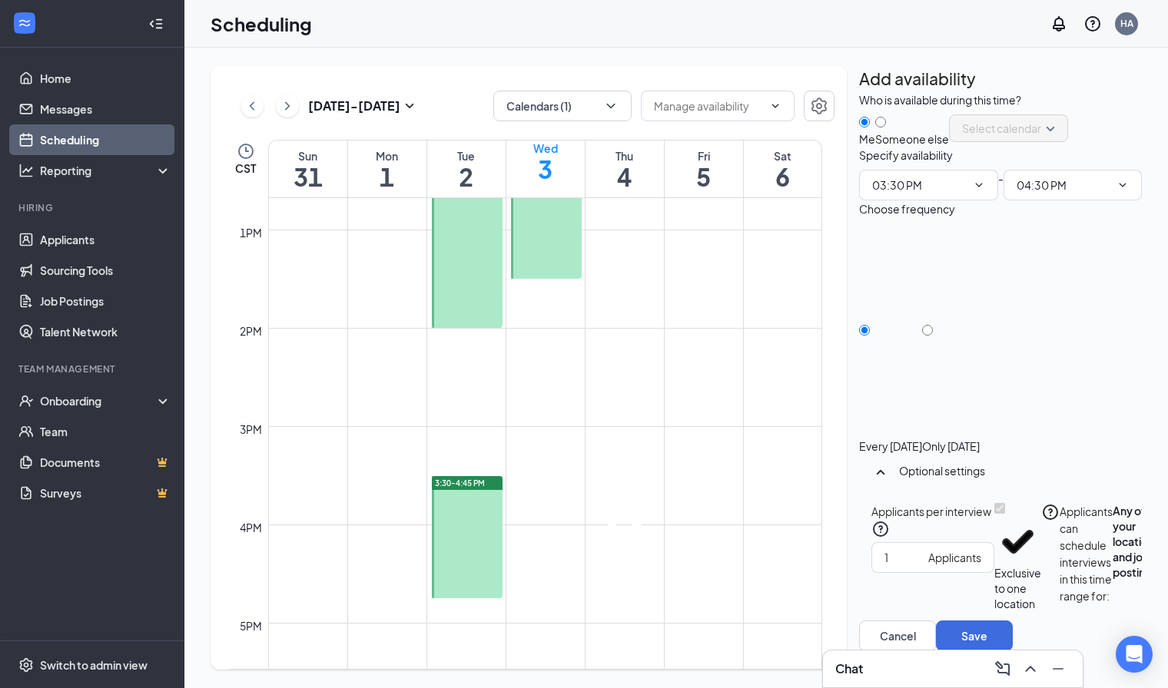
type input "03:30 PM"
type input "04:30 PM"
click at [658, 480] on icon "Cross" at bounding box center [624, 512] width 73 height 73
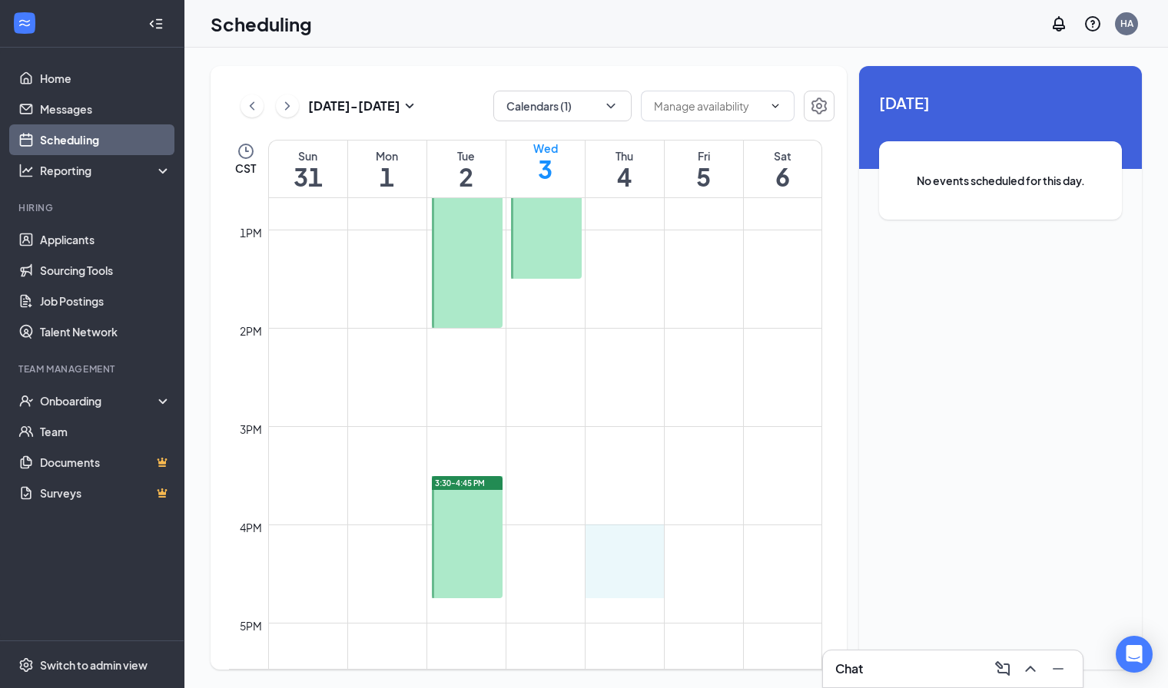
drag, startPoint x: 620, startPoint y: 527, endPoint x: 609, endPoint y: 594, distance: 67.7
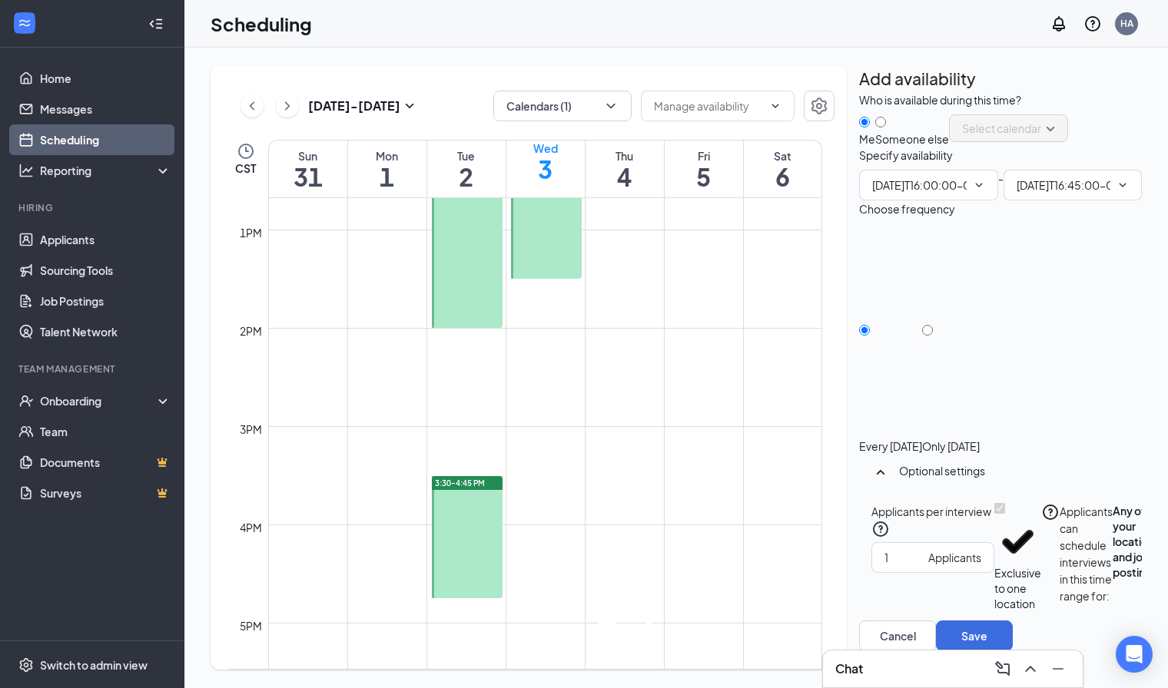
type input "04:00 PM"
type input "04:45 PM"
click at [980, 439] on div "Only [DATE]" at bounding box center [951, 446] width 58 height 15
click at [933, 336] on input "Only [DATE]" at bounding box center [927, 330] width 11 height 11
radio input "true"
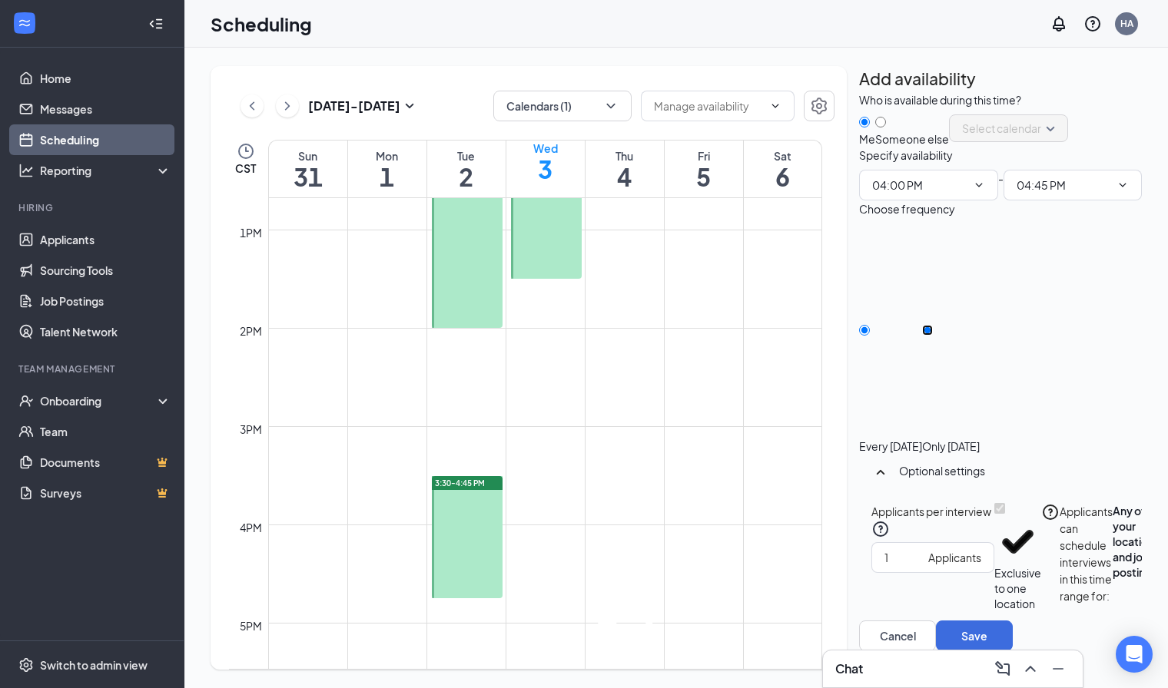
radio input "false"
click at [1159, 573] on button "Select specific locations or job postings" at bounding box center [1182, 557] width 46 height 108
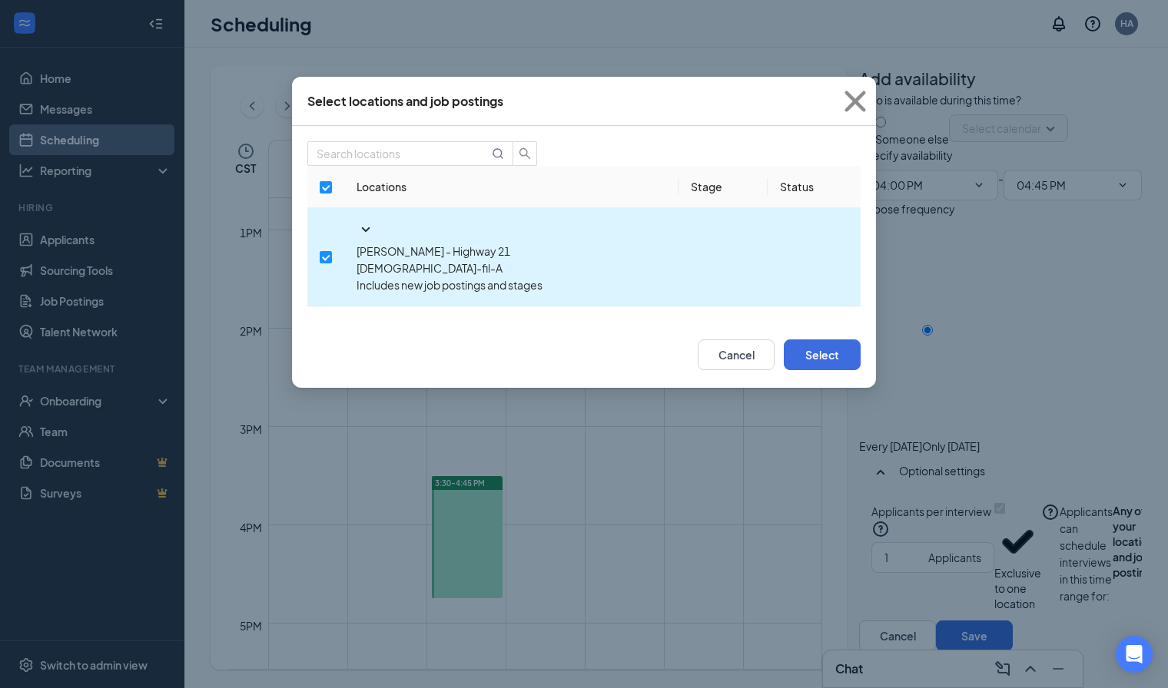
click at [331, 244] on td at bounding box center [325, 257] width 37 height 98
click at [324, 251] on input "checkbox" at bounding box center [326, 257] width 12 height 12
checkbox input "false"
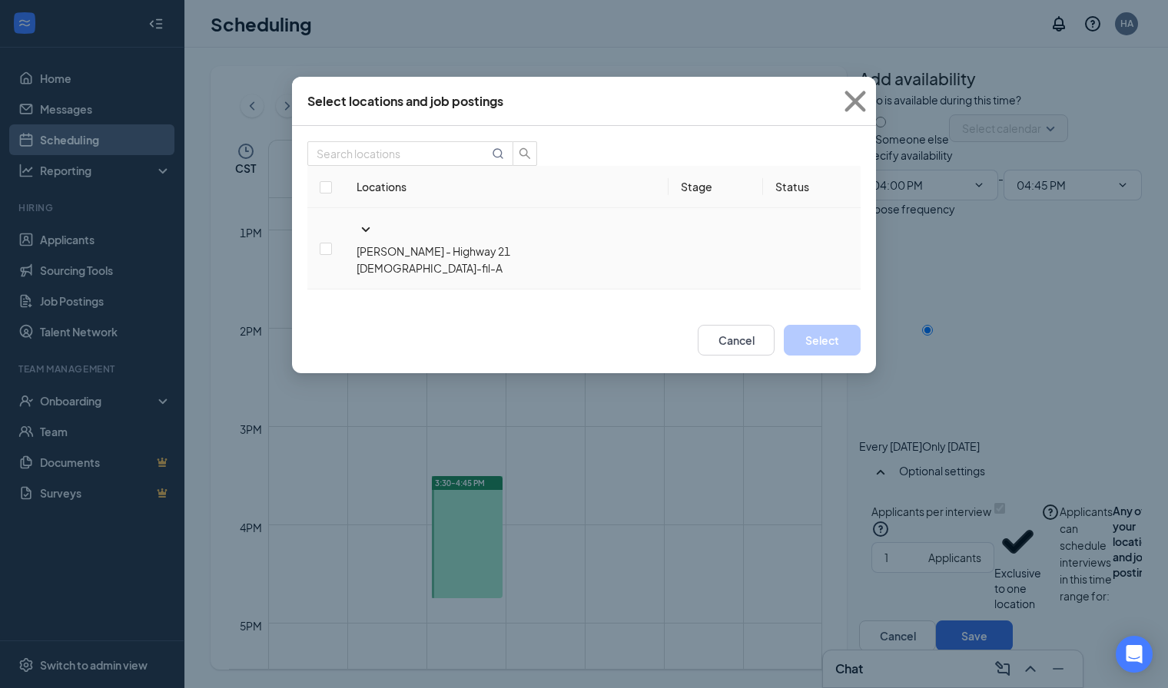
click at [362, 232] on icon "SmallChevronDown" at bounding box center [366, 229] width 8 height 5
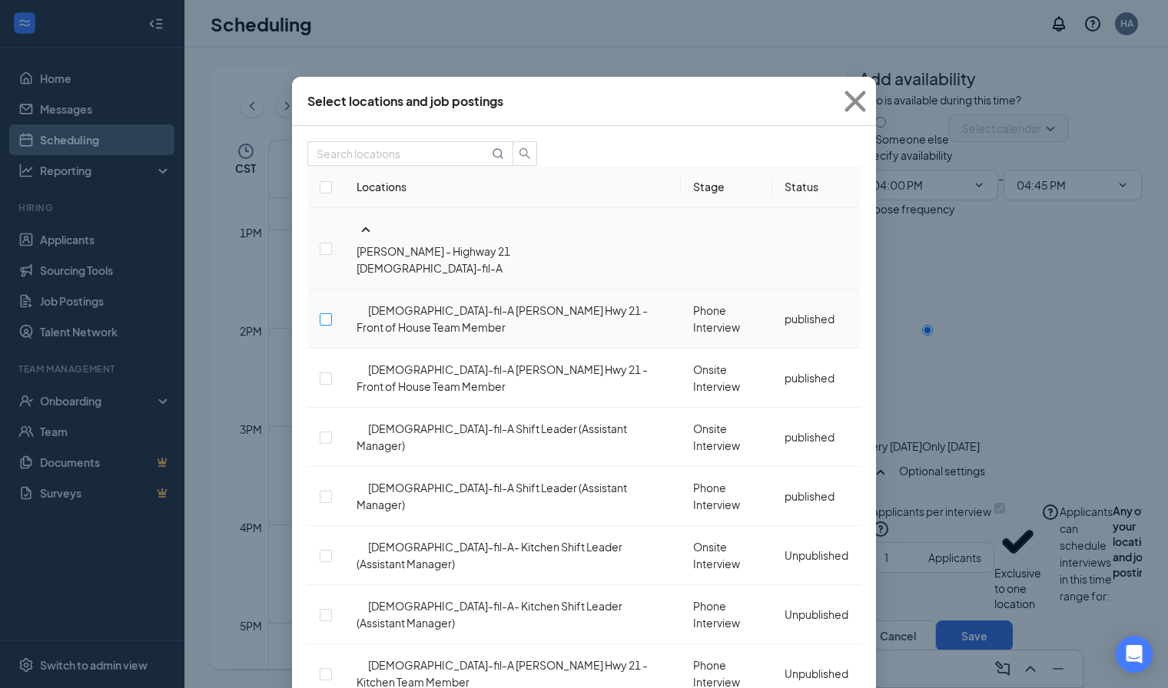
click at [332, 313] on input "checkbox" at bounding box center [326, 319] width 12 height 12
checkbox input "false"
checkbox input "true"
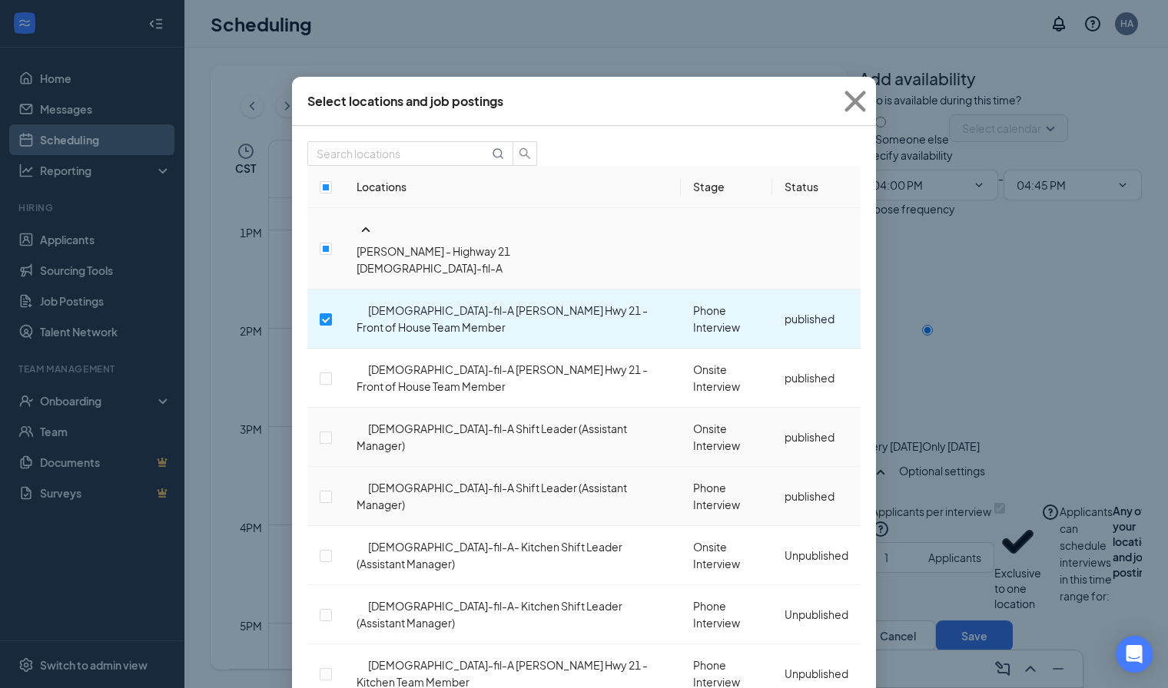
click at [342, 467] on td at bounding box center [325, 496] width 37 height 59
click at [332, 491] on input "checkbox" at bounding box center [326, 497] width 12 height 12
checkbox input "true"
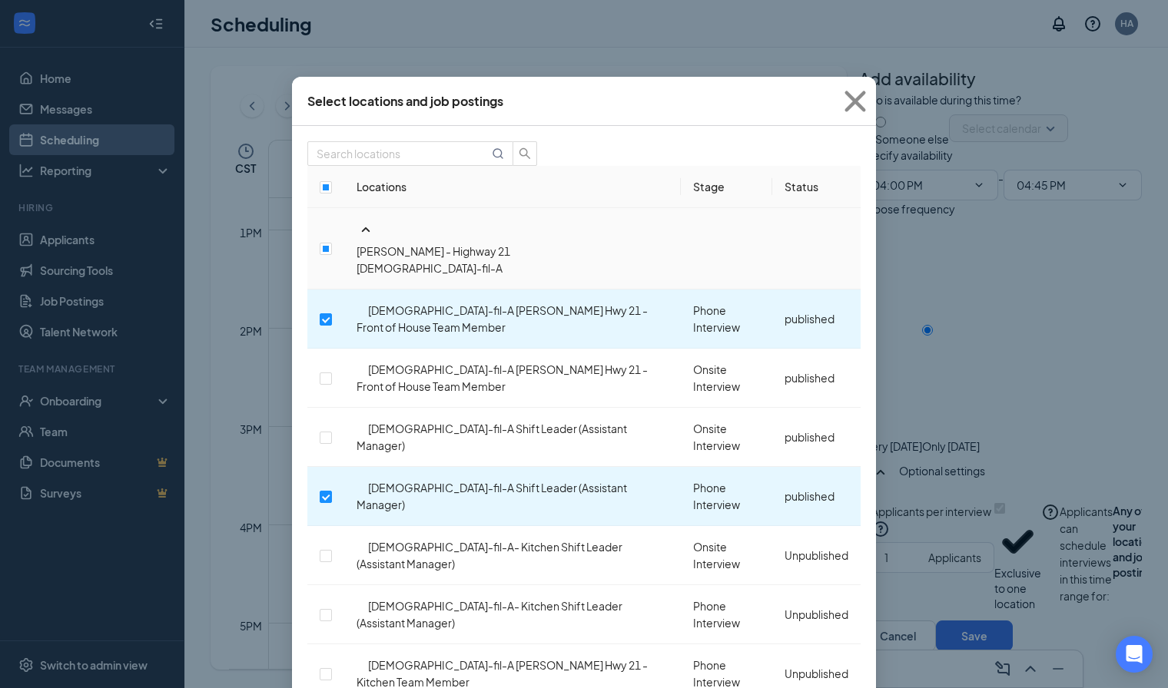
scroll to position [409, 0]
checkbox input "true"
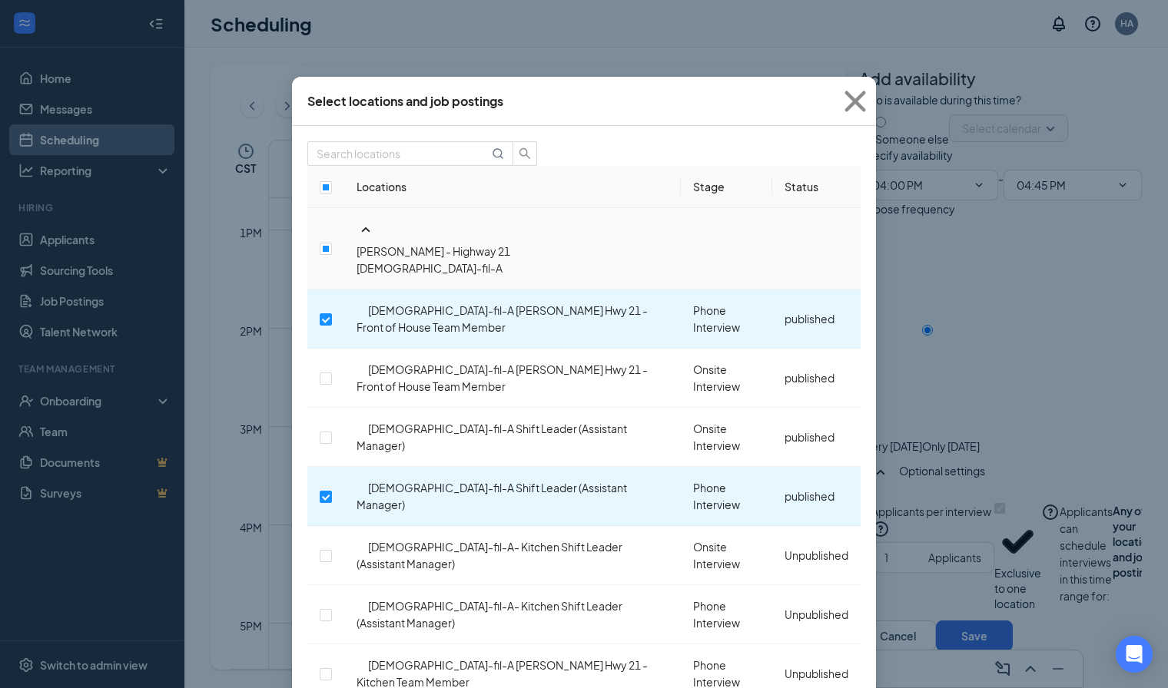
checkbox input "true"
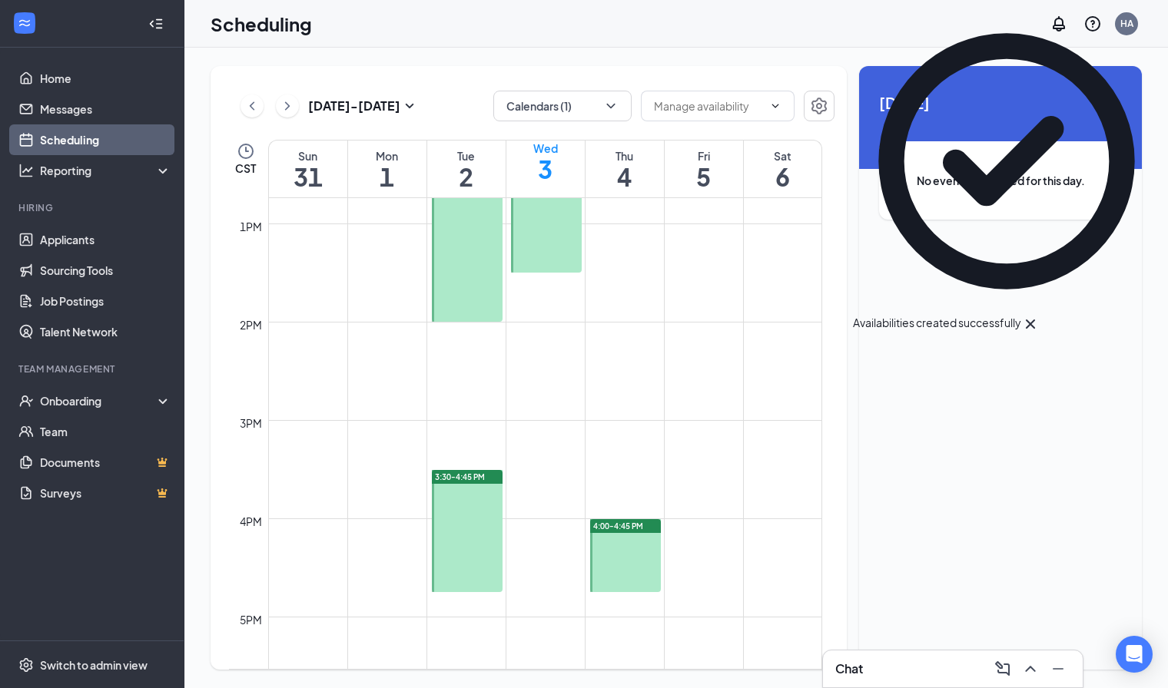
scroll to position [1351, 0]
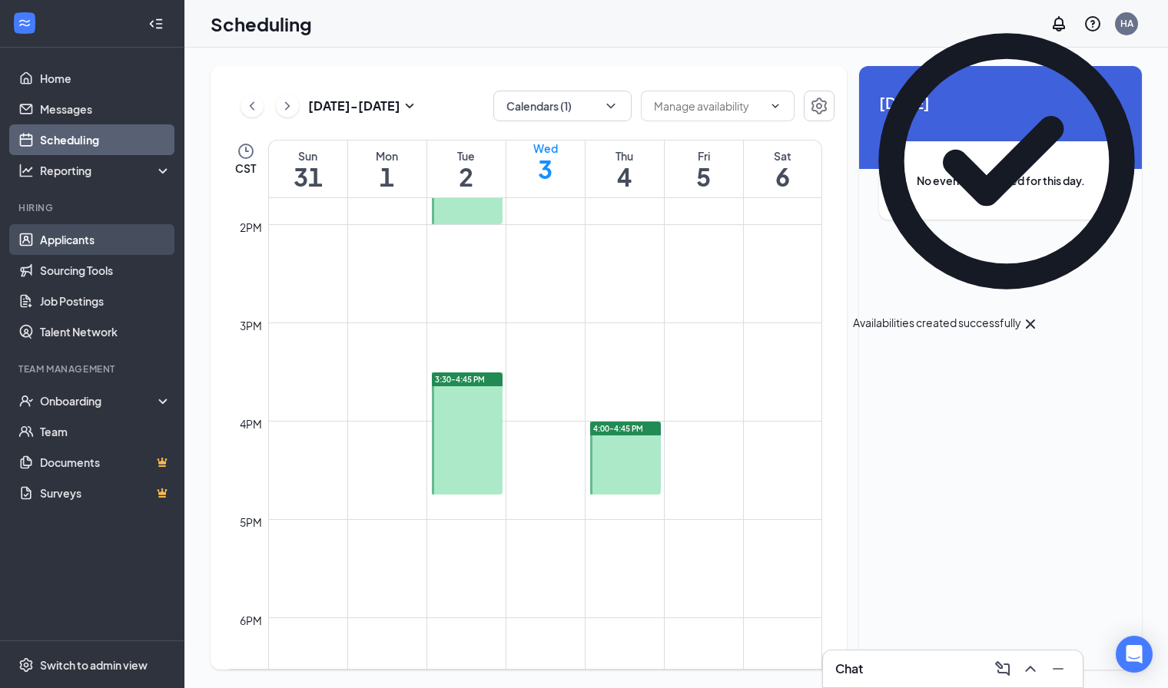
click at [144, 245] on link "Applicants" at bounding box center [105, 239] width 131 height 31
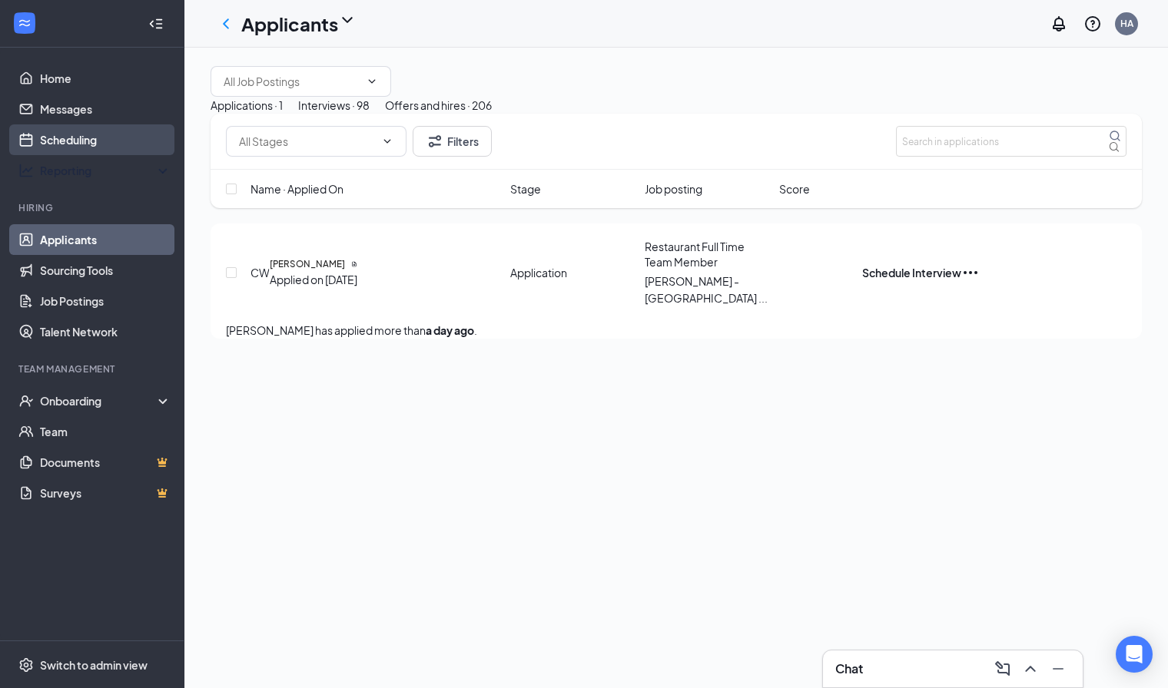
click at [132, 154] on link "Scheduling" at bounding box center [105, 139] width 131 height 31
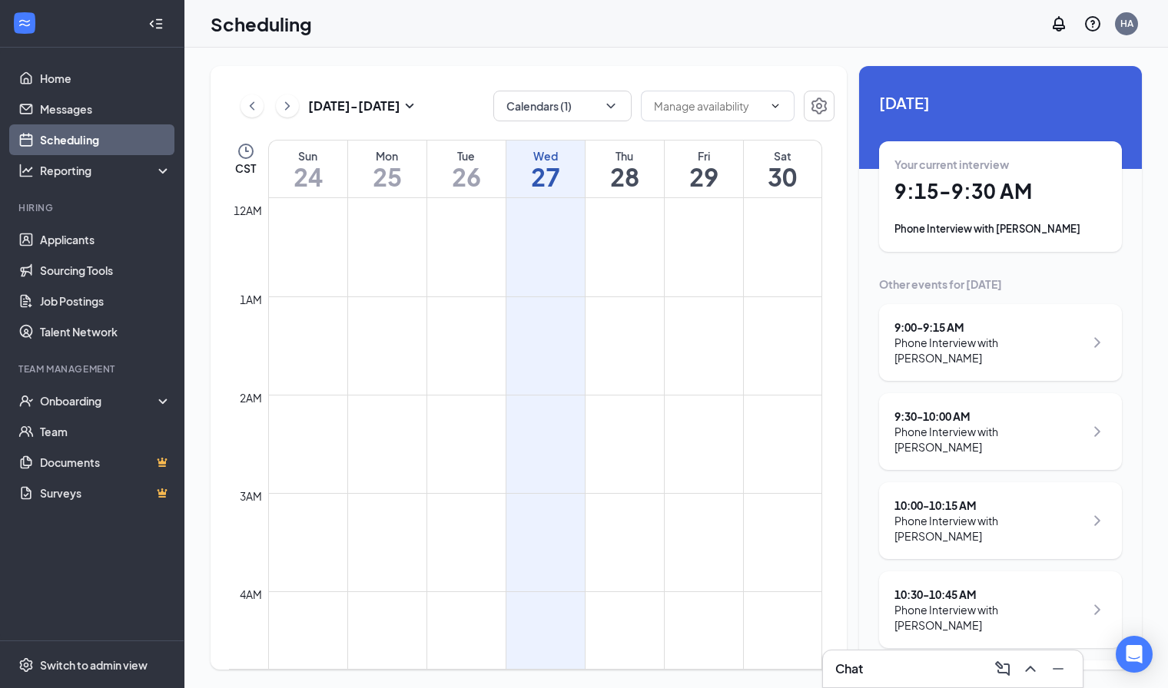
scroll to position [755, 0]
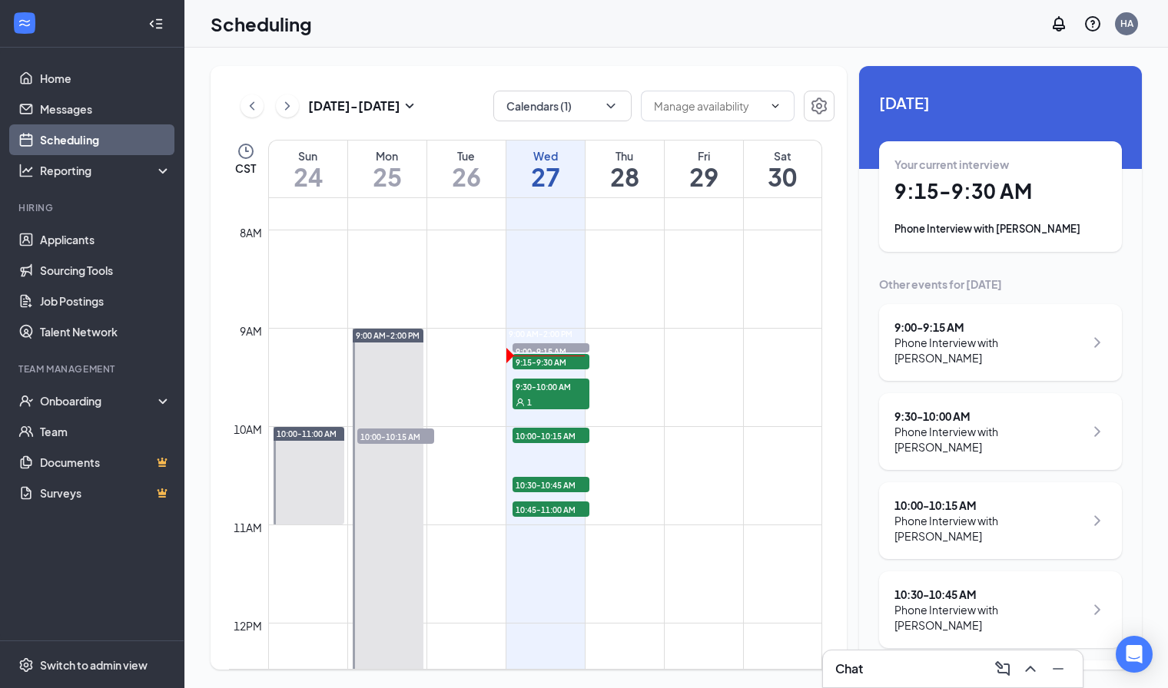
click at [939, 203] on h1 "9:15 - 9:30 AM" at bounding box center [1000, 191] width 212 height 26
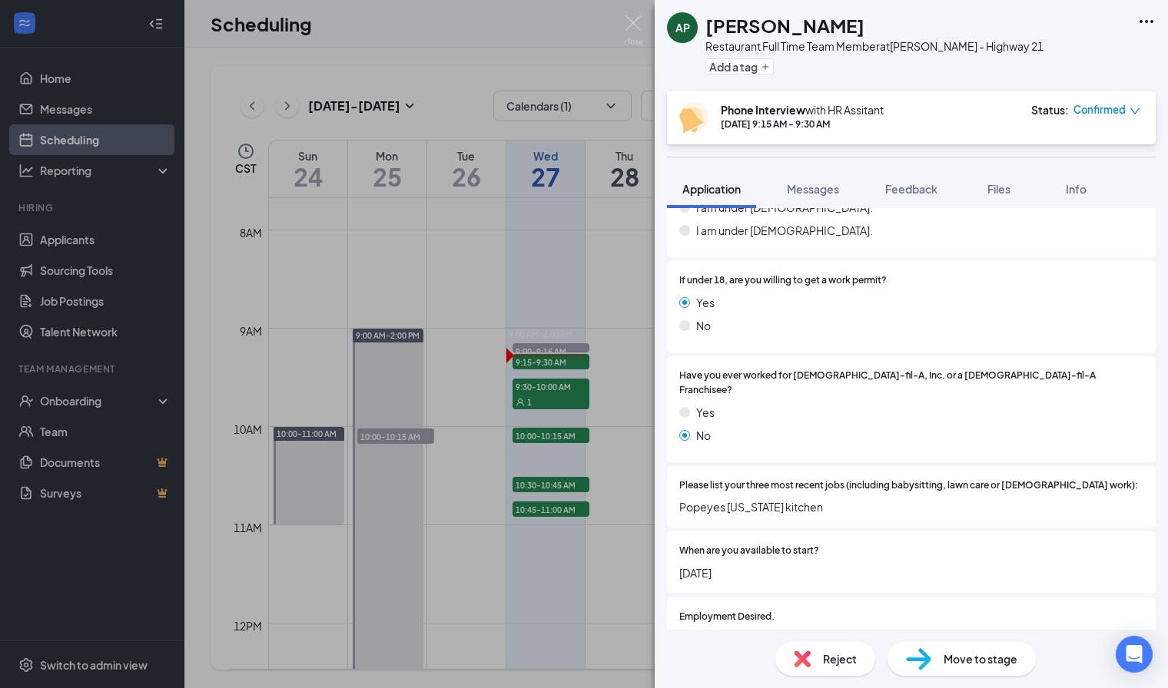
scroll to position [264, 0]
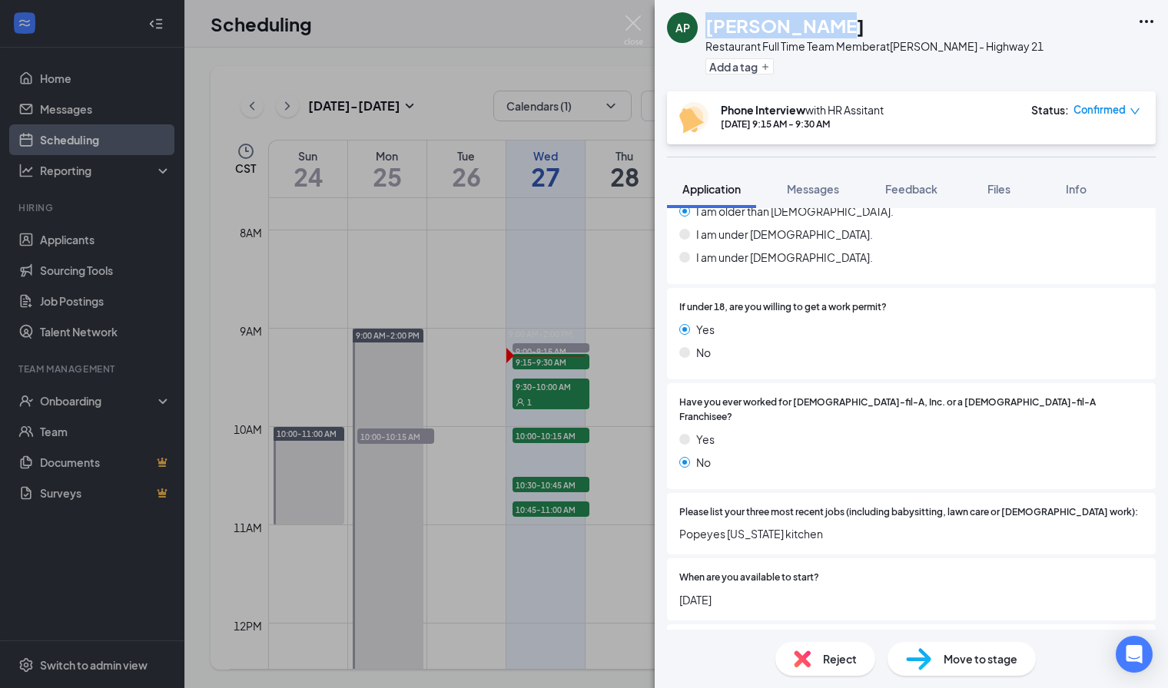
drag, startPoint x: 830, startPoint y: 22, endPoint x: 708, endPoint y: 32, distance: 122.5
click at [708, 32] on div "[PERSON_NAME]" at bounding box center [874, 25] width 338 height 26
copy h1 "[PERSON_NAME]"
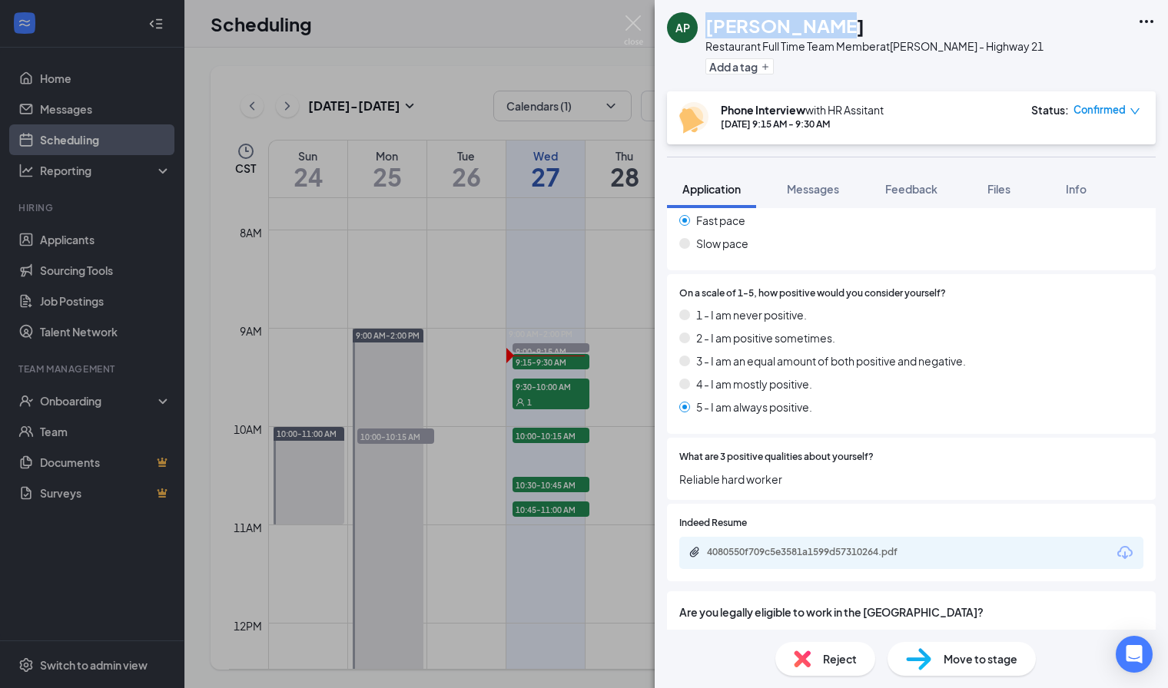
scroll to position [1243, 0]
click at [638, 31] on img at bounding box center [633, 30] width 19 height 30
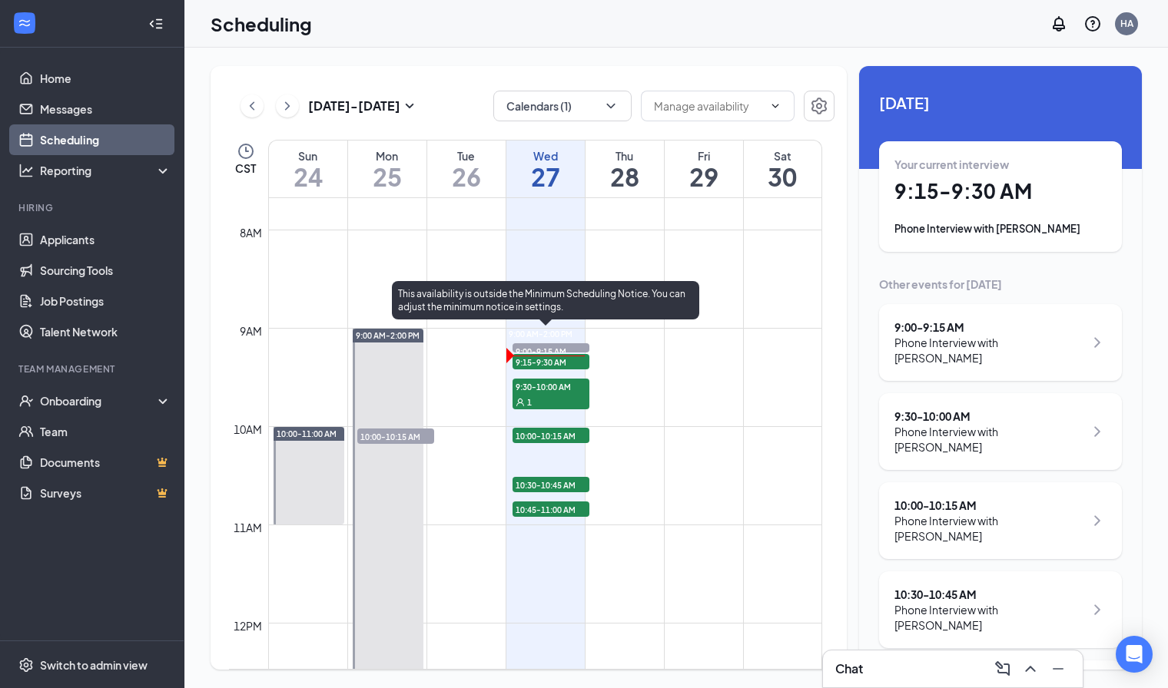
click at [557, 396] on div "1" at bounding box center [550, 401] width 77 height 15
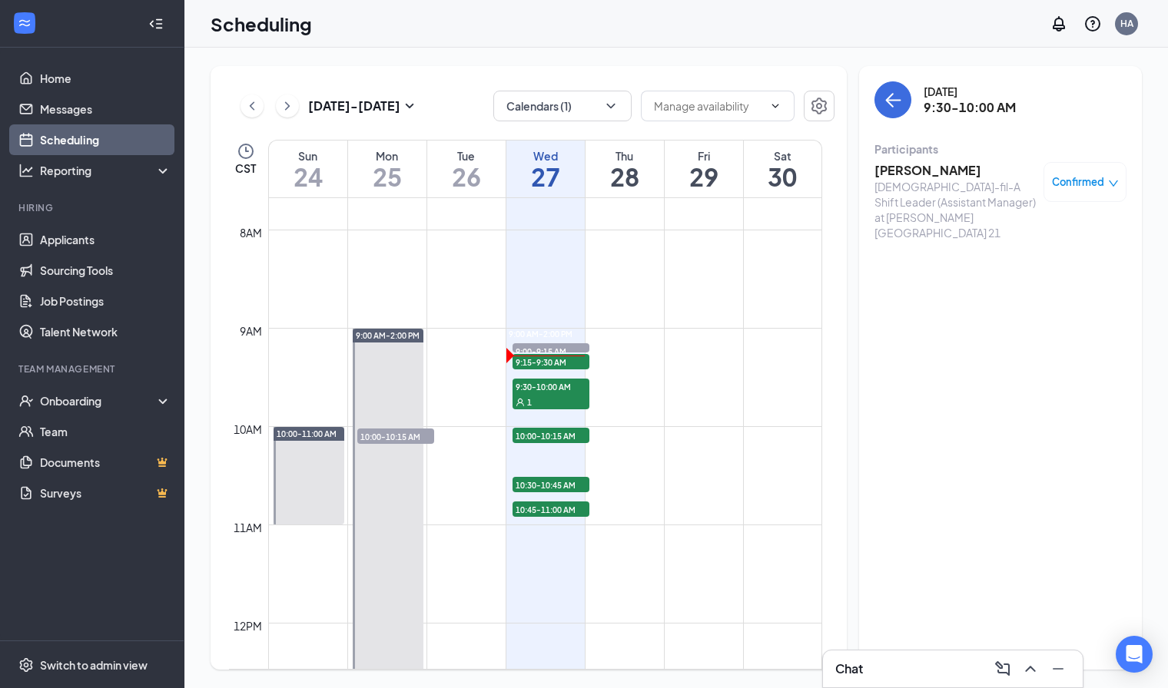
click at [1071, 186] on span "Confirmed" at bounding box center [1078, 181] width 52 height 15
click at [1003, 235] on div "Request Reschedule Mark complete Mark as no-show Cancel" at bounding box center [1025, 287] width 105 height 137
click at [1008, 237] on span "Request Reschedule" at bounding box center [1025, 245] width 105 height 17
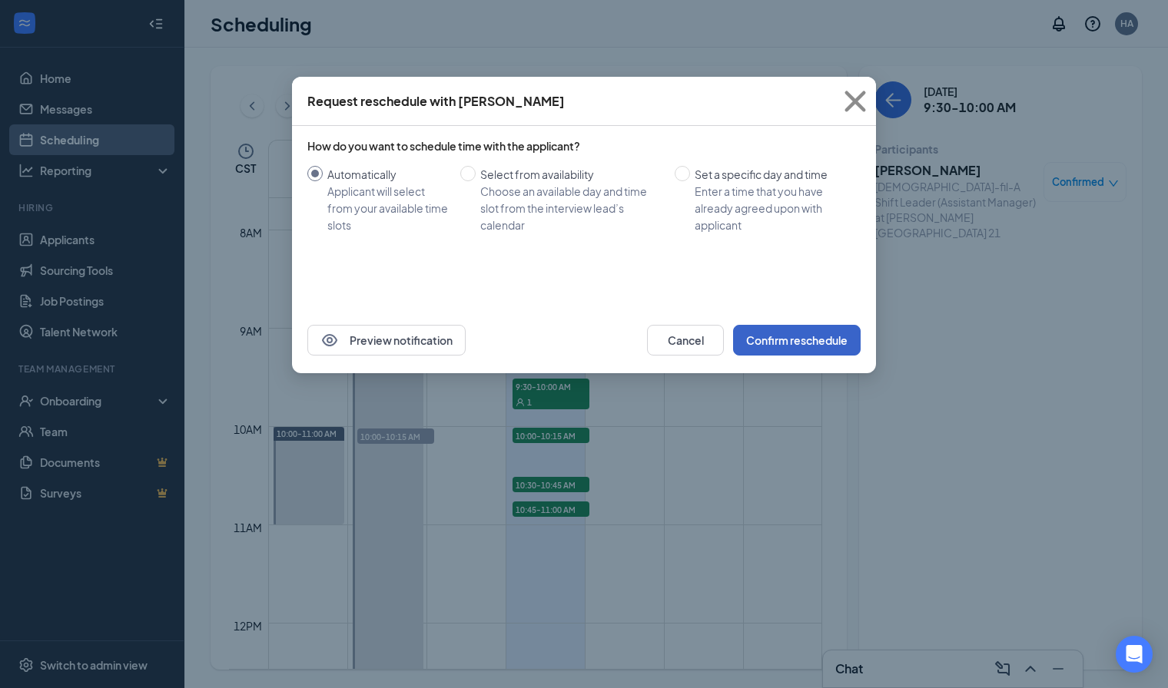
click at [810, 337] on button "Confirm reschedule" at bounding box center [797, 340] width 128 height 31
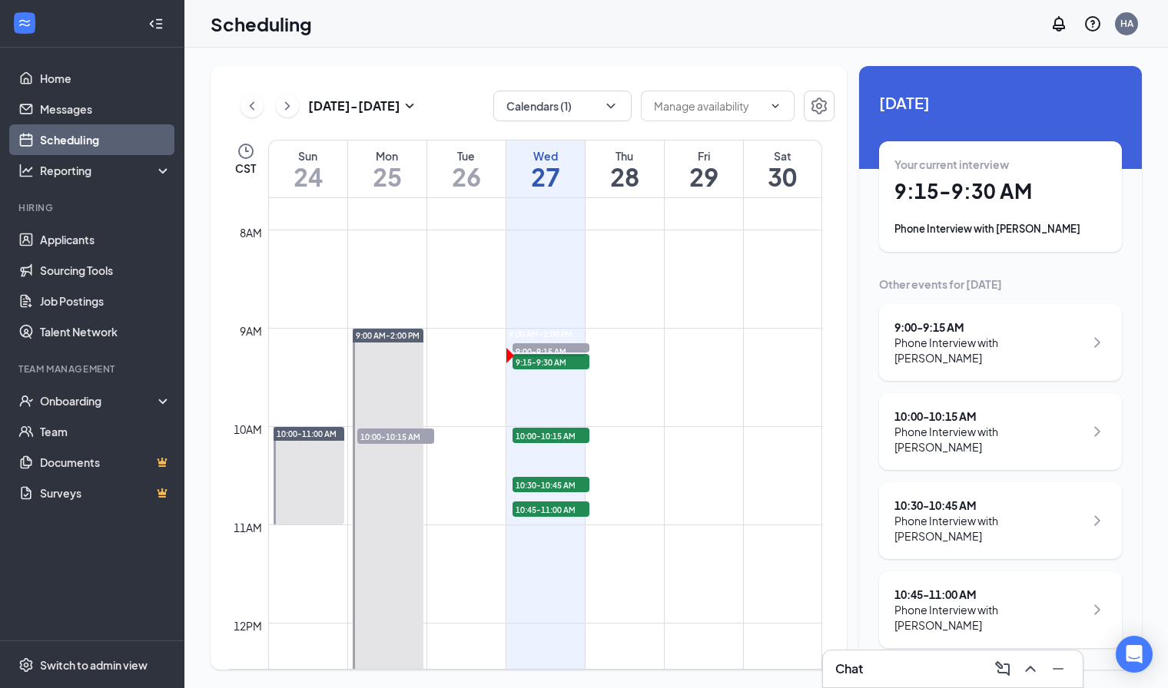
click at [585, 370] on div "1" at bounding box center [550, 377] width 77 height 15
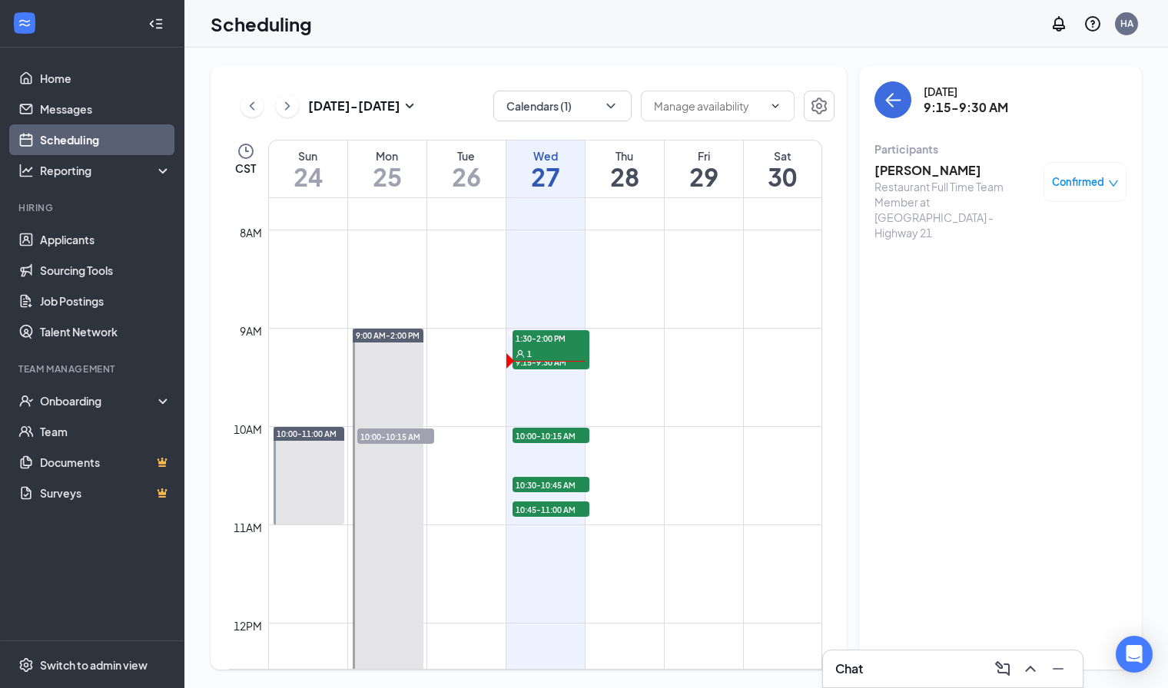
click at [575, 366] on span "9:15-9:30 AM" at bounding box center [550, 361] width 77 height 15
click at [920, 173] on h3 "[PERSON_NAME]" at bounding box center [954, 170] width 161 height 17
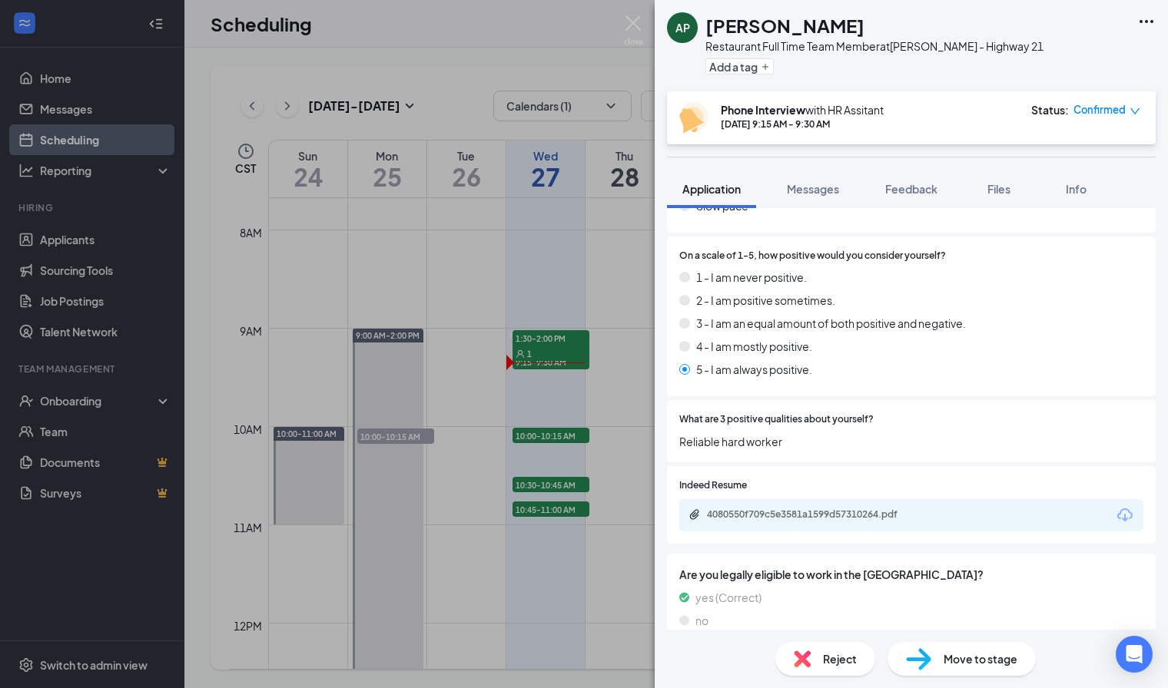
scroll to position [1275, 0]
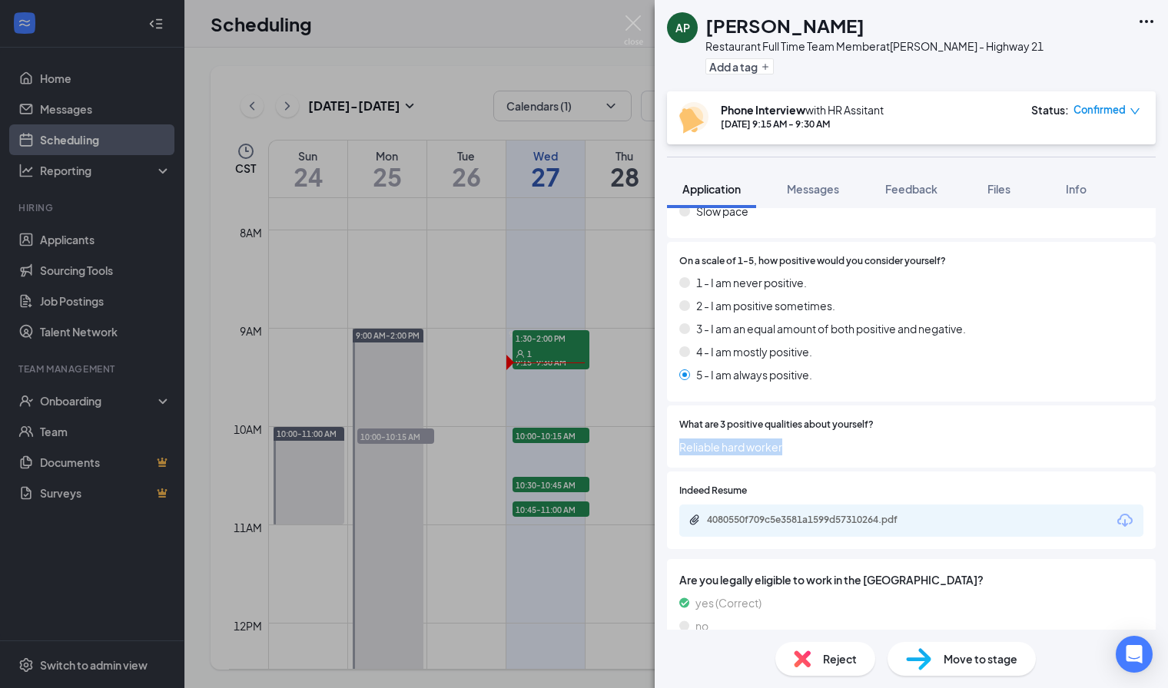
drag, startPoint x: 852, startPoint y: 439, endPoint x: 672, endPoint y: 446, distance: 179.9
click at [672, 446] on div "What are 3 positive qualities about yourself? Reliable hard worker" at bounding box center [911, 437] width 489 height 62
copy span "Reliable hard worker"
click at [939, 657] on div "Move to stage" at bounding box center [961, 659] width 148 height 34
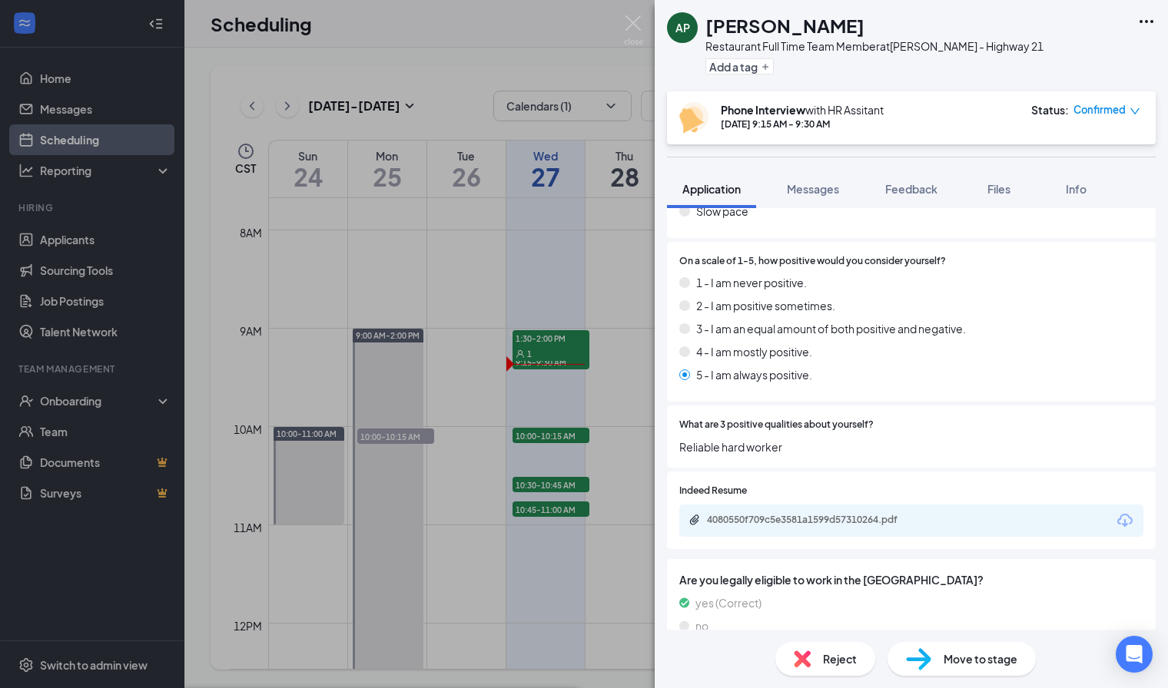
click at [625, 18] on img at bounding box center [633, 30] width 19 height 30
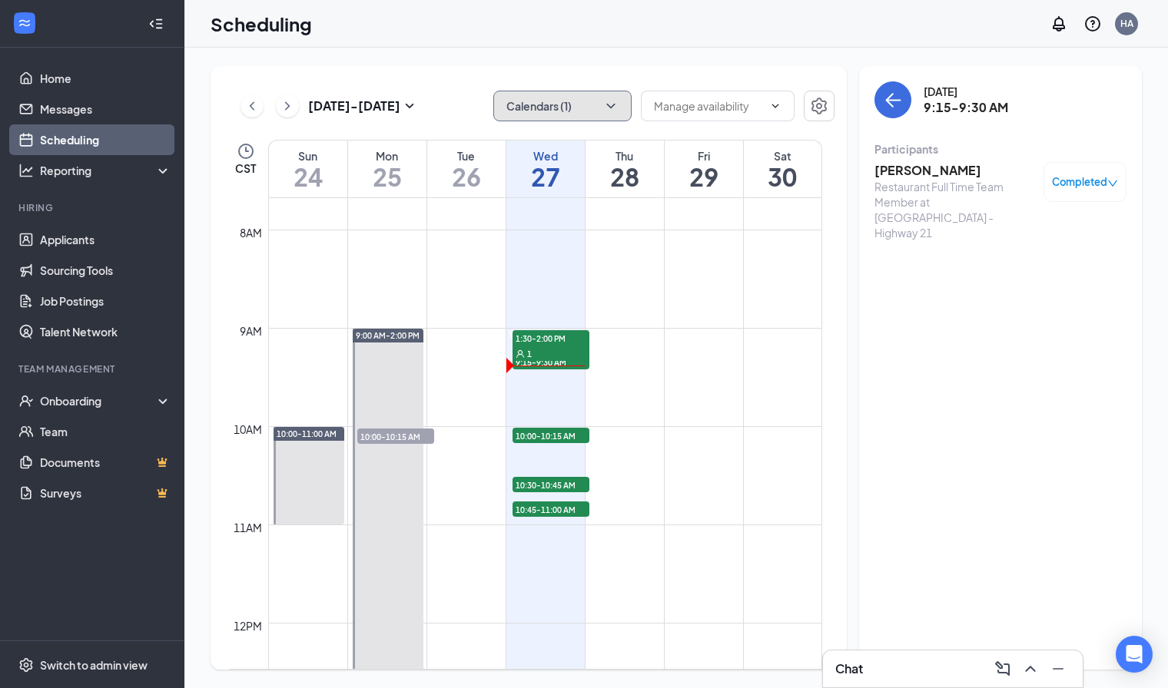
click at [615, 101] on icon "ChevronDown" at bounding box center [610, 105] width 15 height 15
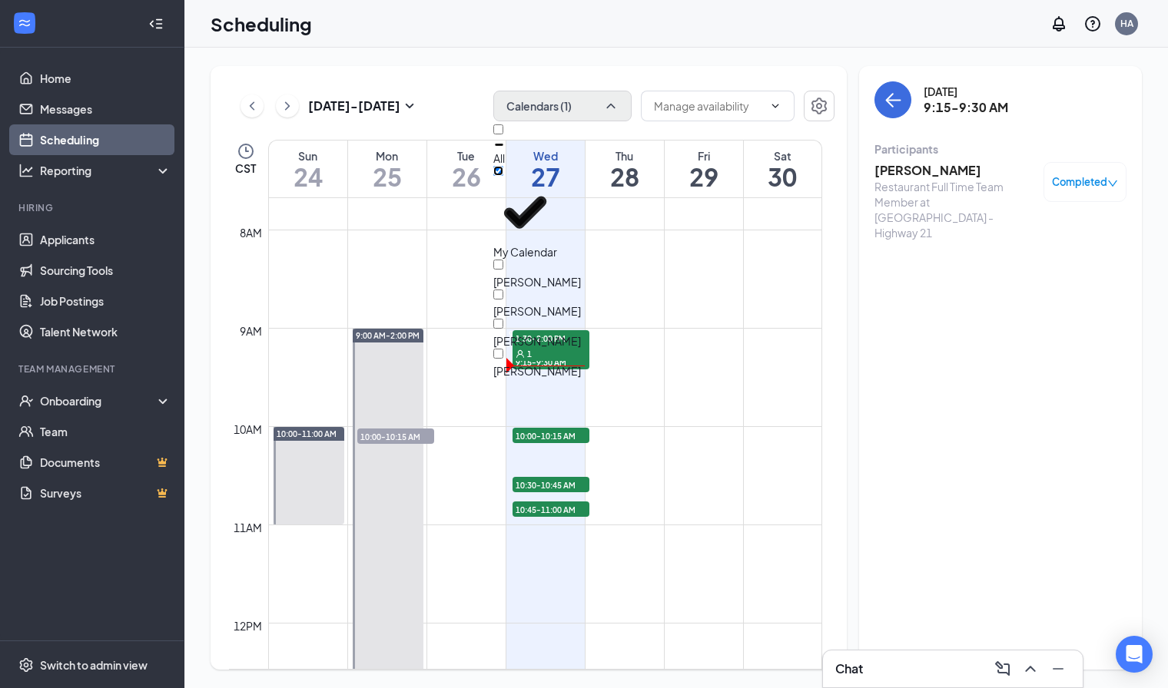
click at [503, 176] on input "My Calendar" at bounding box center [498, 171] width 10 height 10
checkbox input "true"
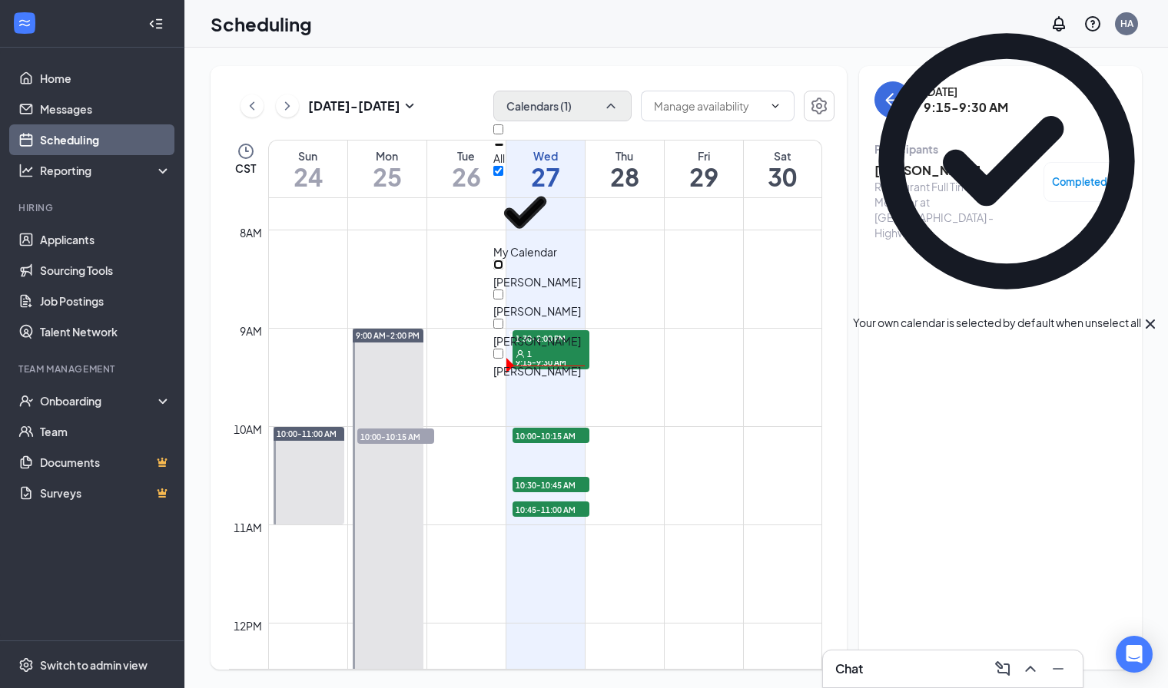
click at [503, 260] on input "[PERSON_NAME]" at bounding box center [498, 265] width 10 height 10
checkbox input "false"
checkbox input "true"
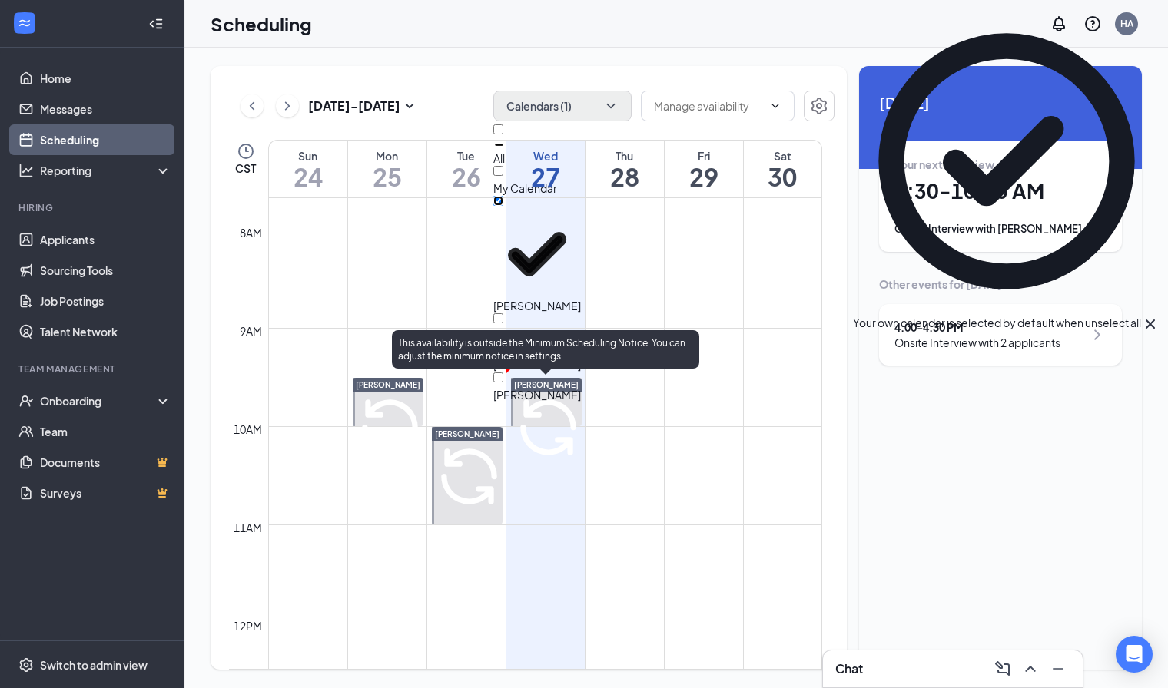
click at [544, 396] on span "9:30-10:00 AM" at bounding box center [540, 398] width 58 height 14
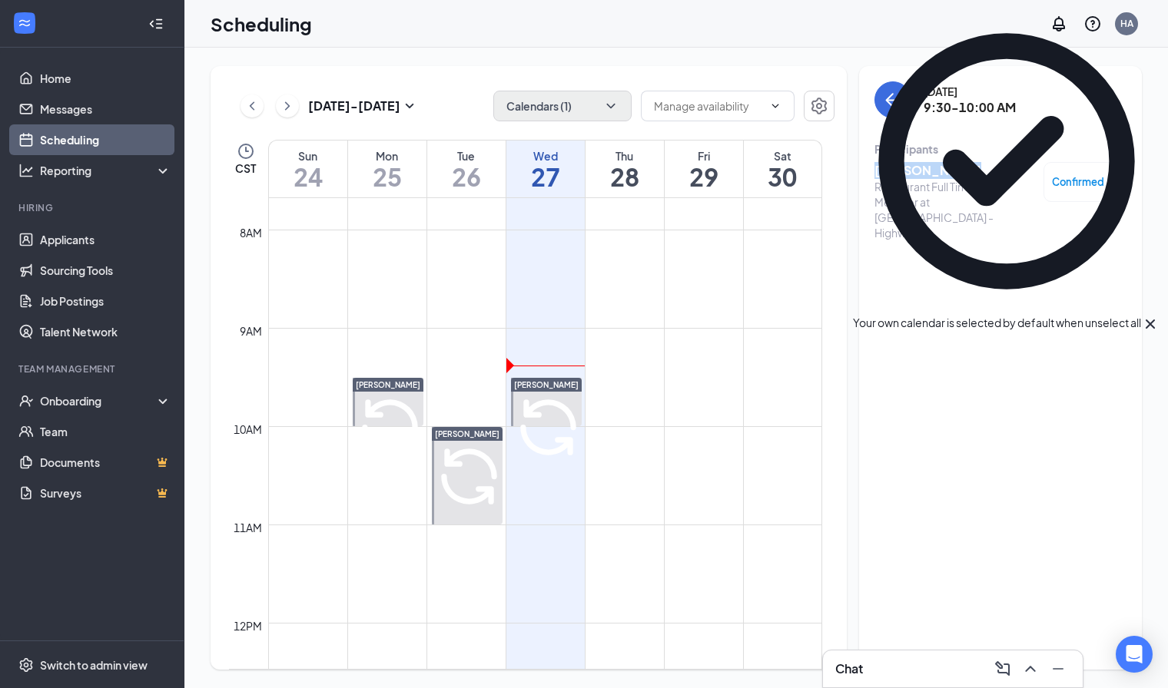
drag, startPoint x: 961, startPoint y: 167, endPoint x: 859, endPoint y: 173, distance: 102.3
click at [859, 173] on div "[DATE] 9:30-10:00 AM Participants [PERSON_NAME] Restaurant Full Time Team Membe…" at bounding box center [1000, 368] width 283 height 604
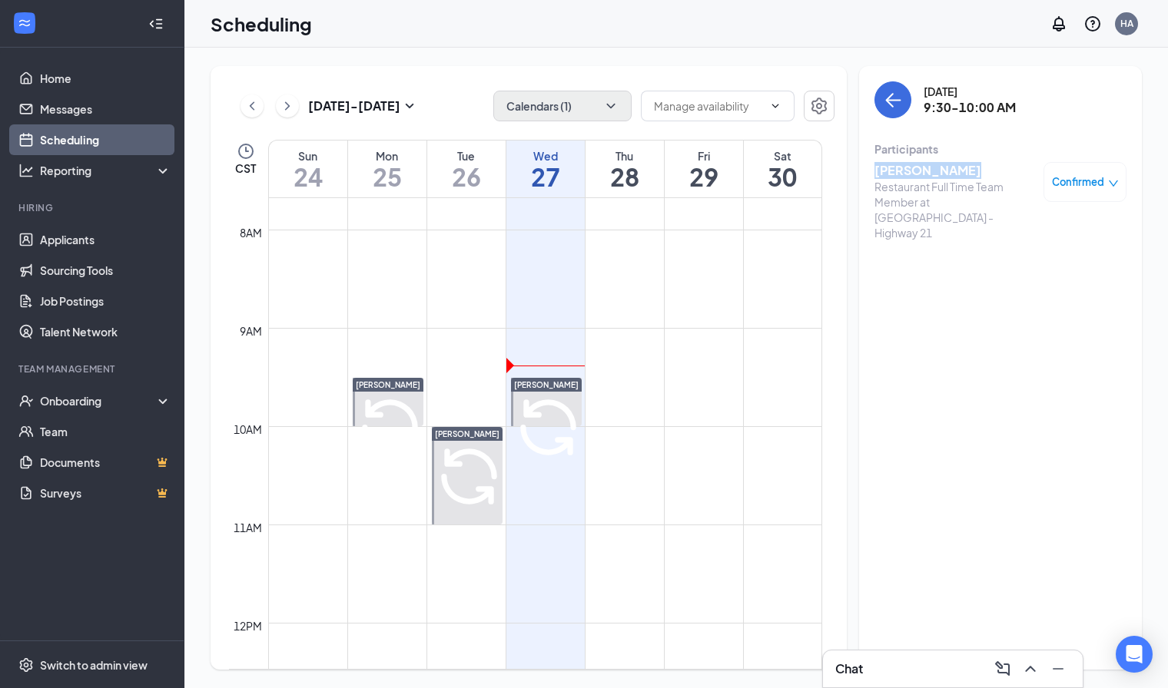
copy h3 "[PERSON_NAME]"
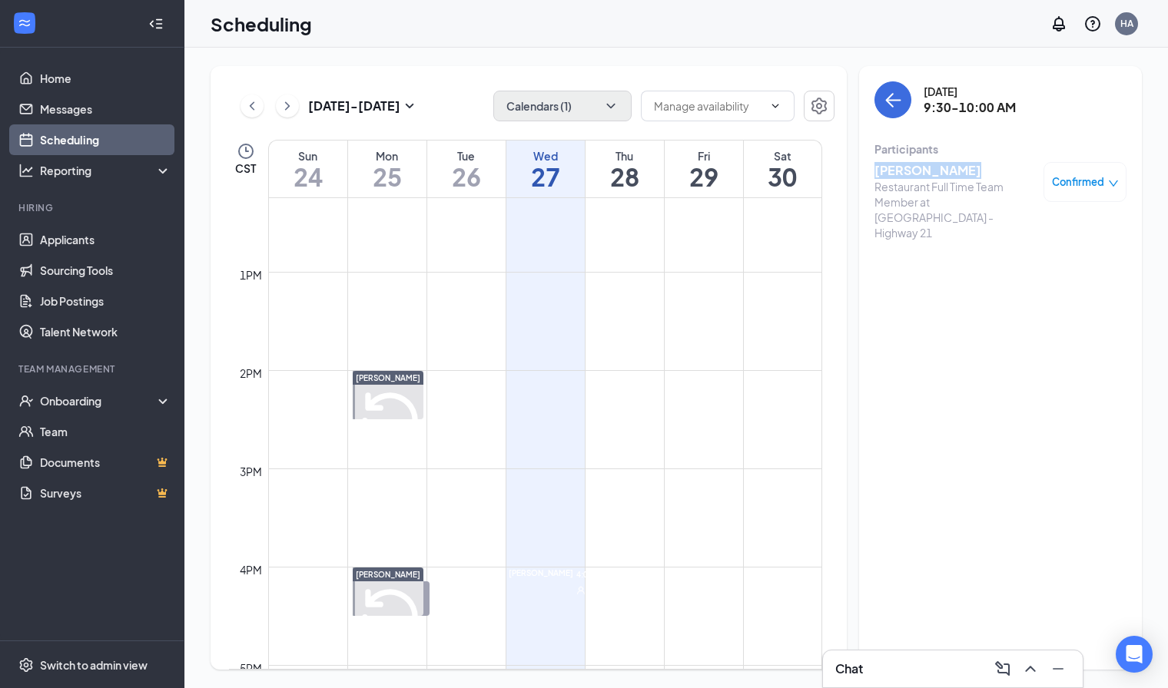
scroll to position [1283, 0]
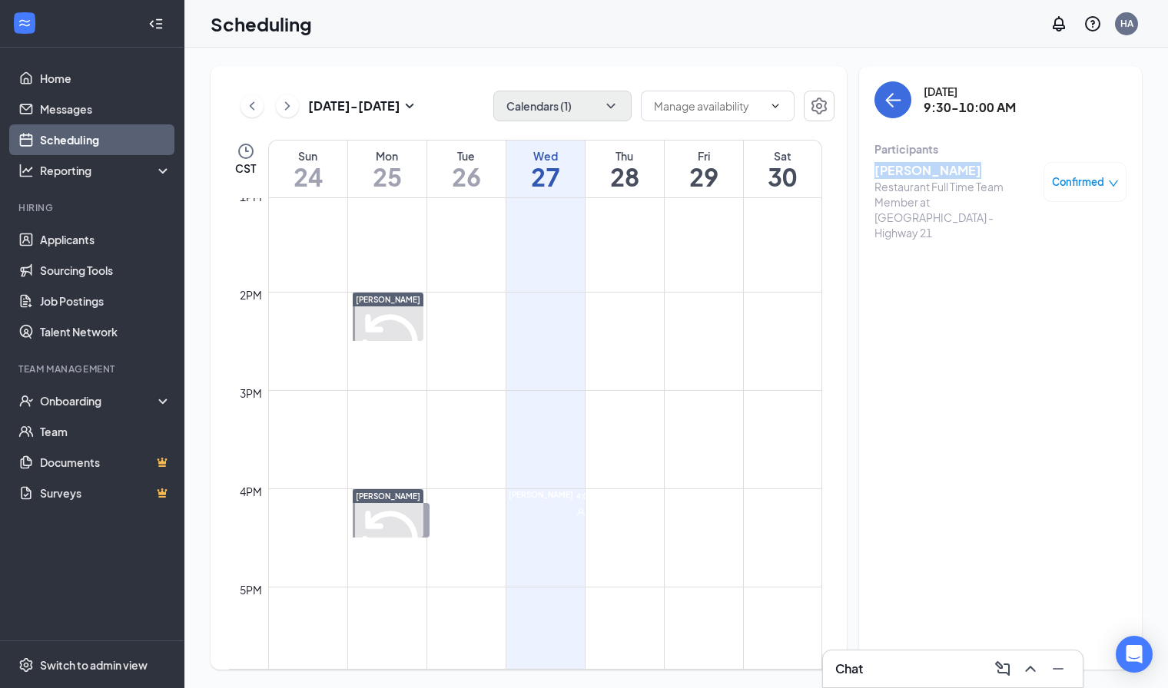
click at [573, 502] on span "4:00-4:30 PM" at bounding box center [599, 496] width 53 height 14
drag, startPoint x: 968, startPoint y: 162, endPoint x: 854, endPoint y: 174, distance: 115.1
click at [854, 174] on div "[DATE] - [DATE] Calendars (1) CST Sun 24 Mon 25 Tue 26 Wed 27 Thu 28 Fri 29 Sat…" at bounding box center [676, 368] width 931 height 604
copy h3 "[PERSON_NAME]"
drag, startPoint x: 990, startPoint y: 243, endPoint x: 850, endPoint y: 249, distance: 140.7
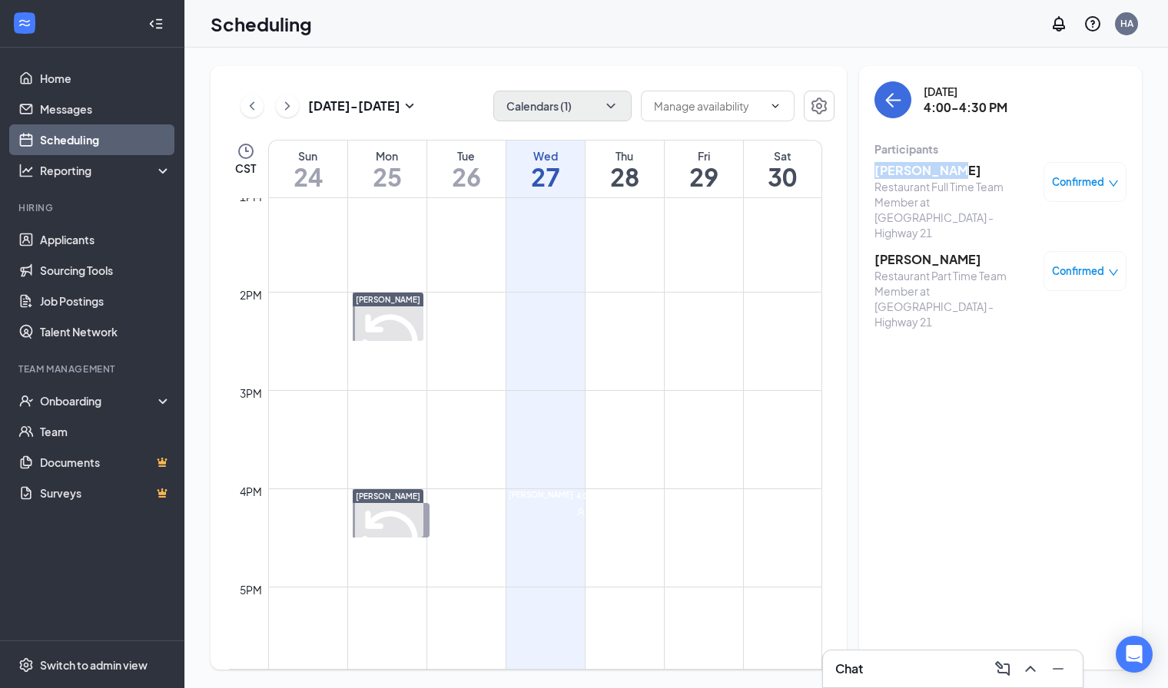
click at [850, 249] on div "[DATE] - [DATE] Calendars (1) CST Sun 24 Mon 25 Tue 26 Wed 27 Thu 28 Fri 29 Sat…" at bounding box center [676, 368] width 931 height 604
copy div "Sun 24 Mon 25 Tue 26 Wed 27 Thu 28 Fri 29 Sat 30 12am 1am 2am 3am 4am 5am 6am 7…"
click at [994, 339] on div "[DATE] 4:00-4:30 PM Participants [PERSON_NAME] Restaurant Full Time Team Member…" at bounding box center [1000, 368] width 283 height 604
drag, startPoint x: 1002, startPoint y: 241, endPoint x: 864, endPoint y: 247, distance: 138.4
click at [864, 247] on div "[DATE] 4:00-4:30 PM Participants [PERSON_NAME] Restaurant Full Time Team Member…" at bounding box center [1000, 368] width 283 height 604
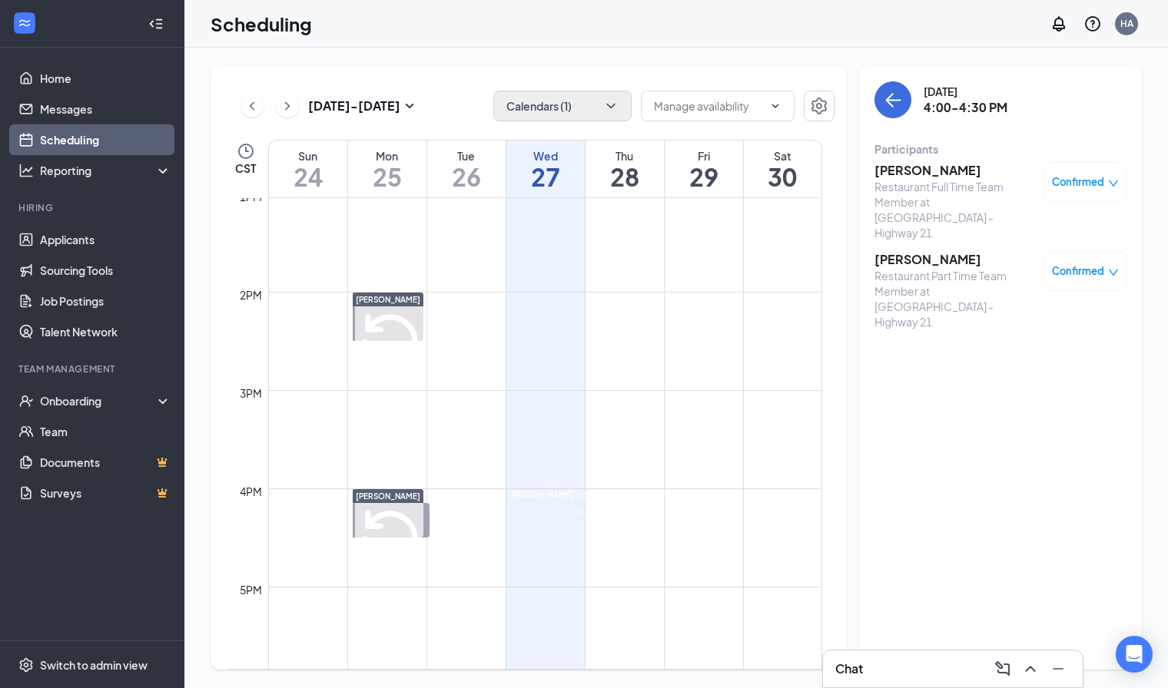
copy h3 "[PERSON_NAME]"
click at [69, 247] on link "Applicants" at bounding box center [105, 239] width 131 height 31
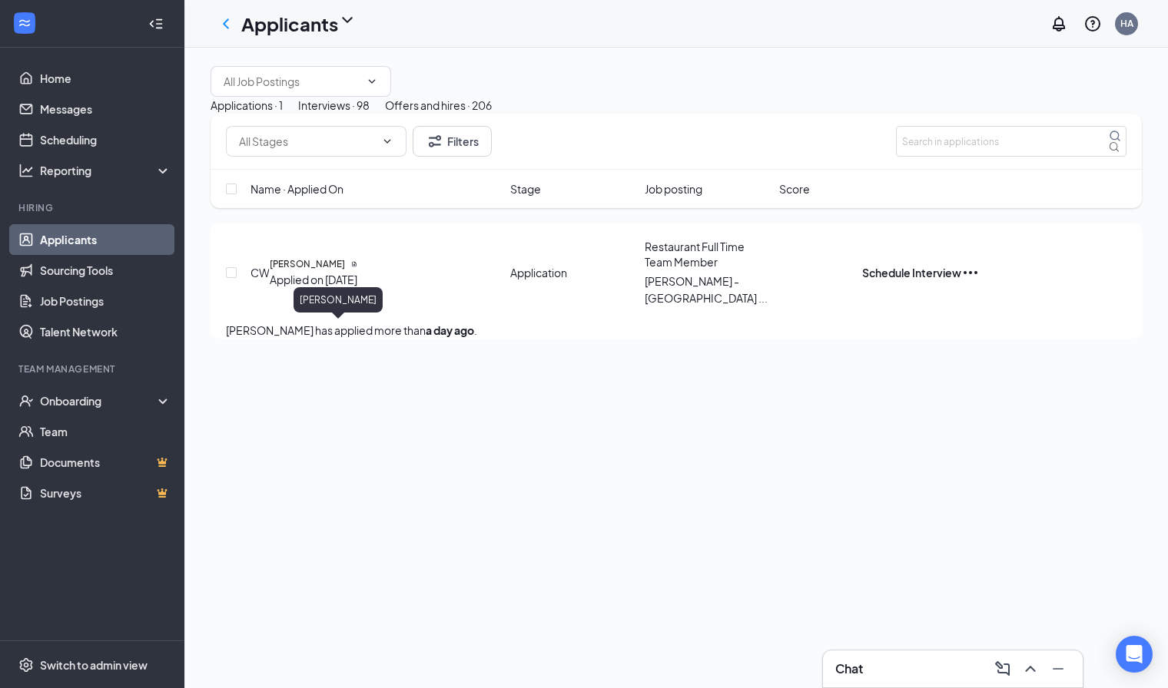
click at [329, 271] on h5 "[PERSON_NAME]" at bounding box center [307, 264] width 75 height 14
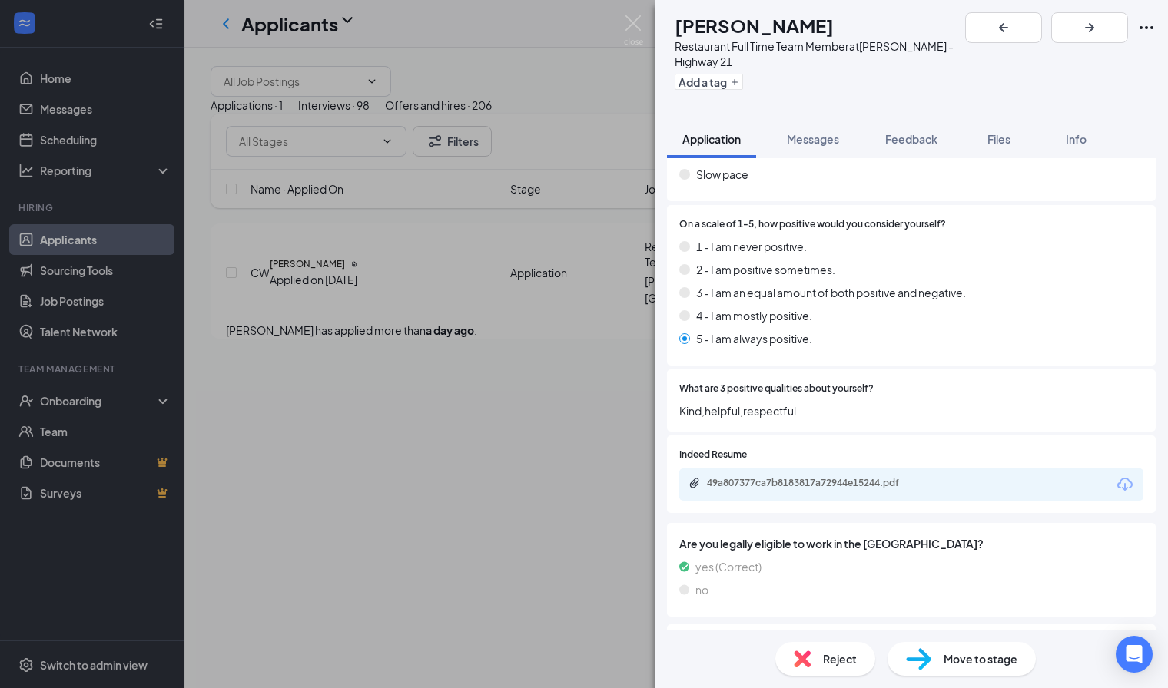
scroll to position [1391, 0]
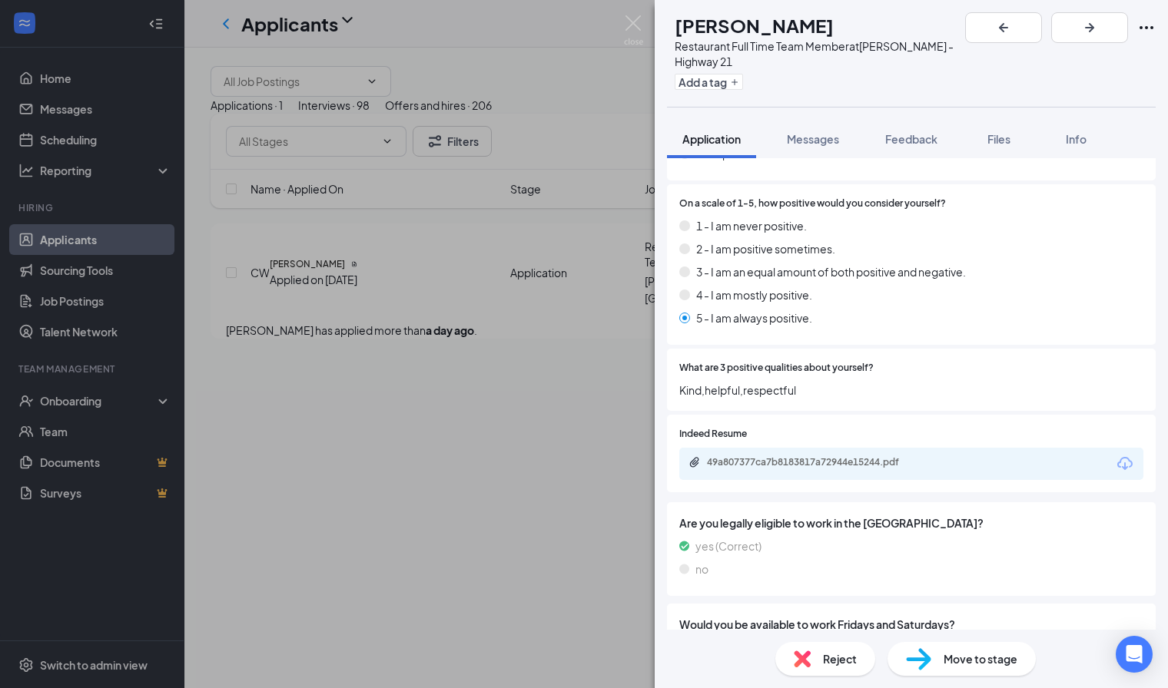
click at [840, 687] on div "Reject Move to stage" at bounding box center [911, 659] width 513 height 58
click at [837, 680] on div "Reject Move to stage" at bounding box center [911, 659] width 513 height 58
click at [554, 412] on div "CW [PERSON_NAME] Restaurant Full Time Team Member at [GEOGRAPHIC_DATA] - Highwa…" at bounding box center [584, 344] width 1168 height 688
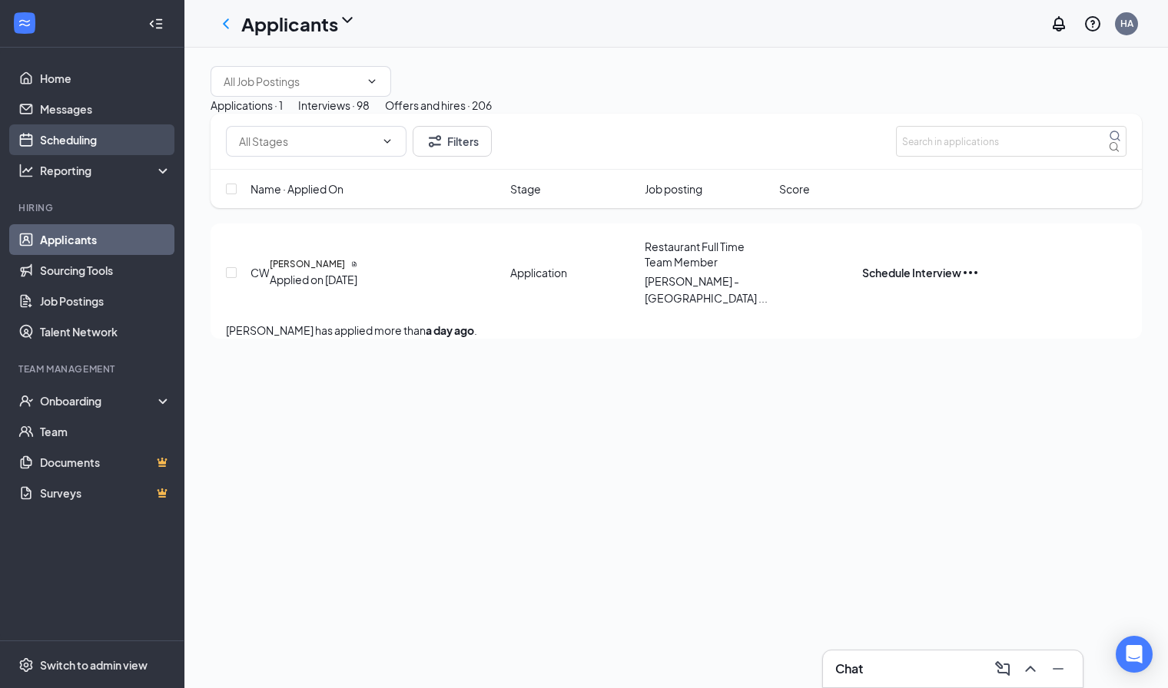
click at [141, 144] on link "Scheduling" at bounding box center [105, 139] width 131 height 31
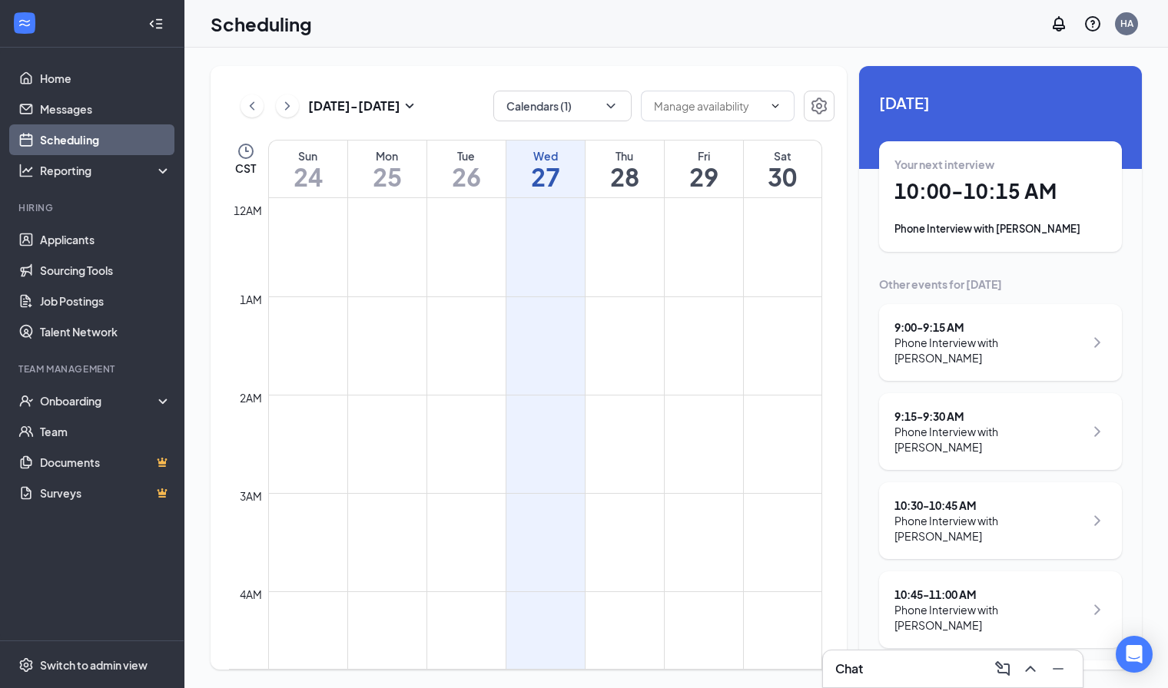
scroll to position [755, 0]
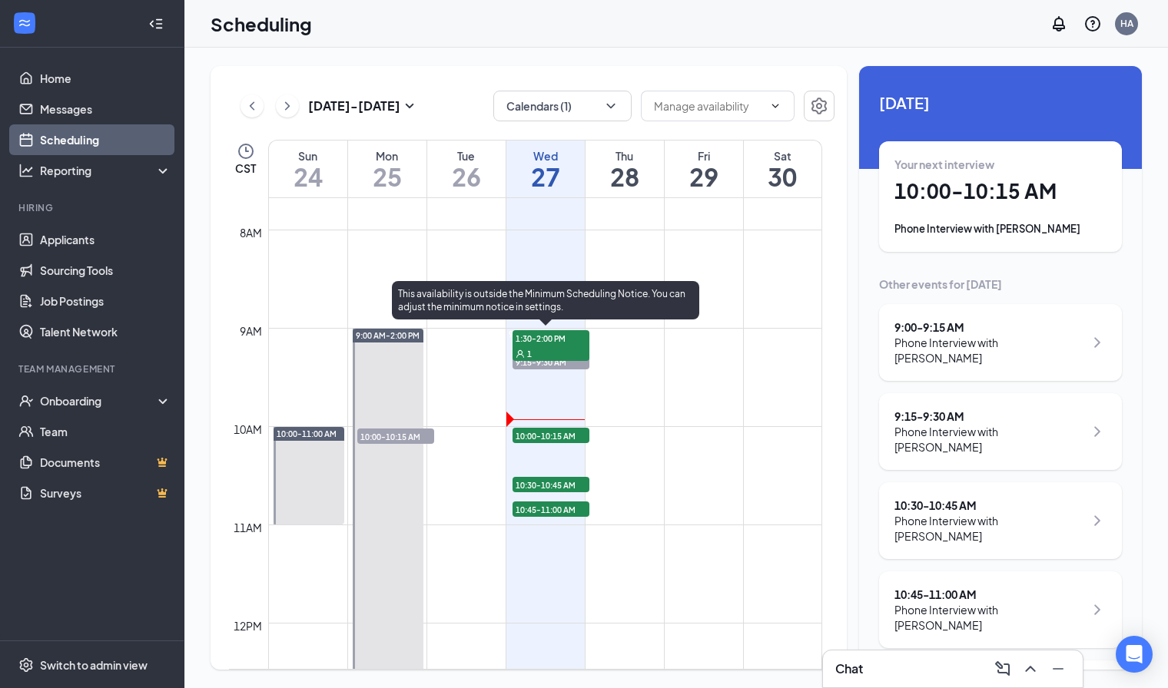
click at [529, 436] on span "10:00-10:15 AM" at bounding box center [550, 435] width 77 height 15
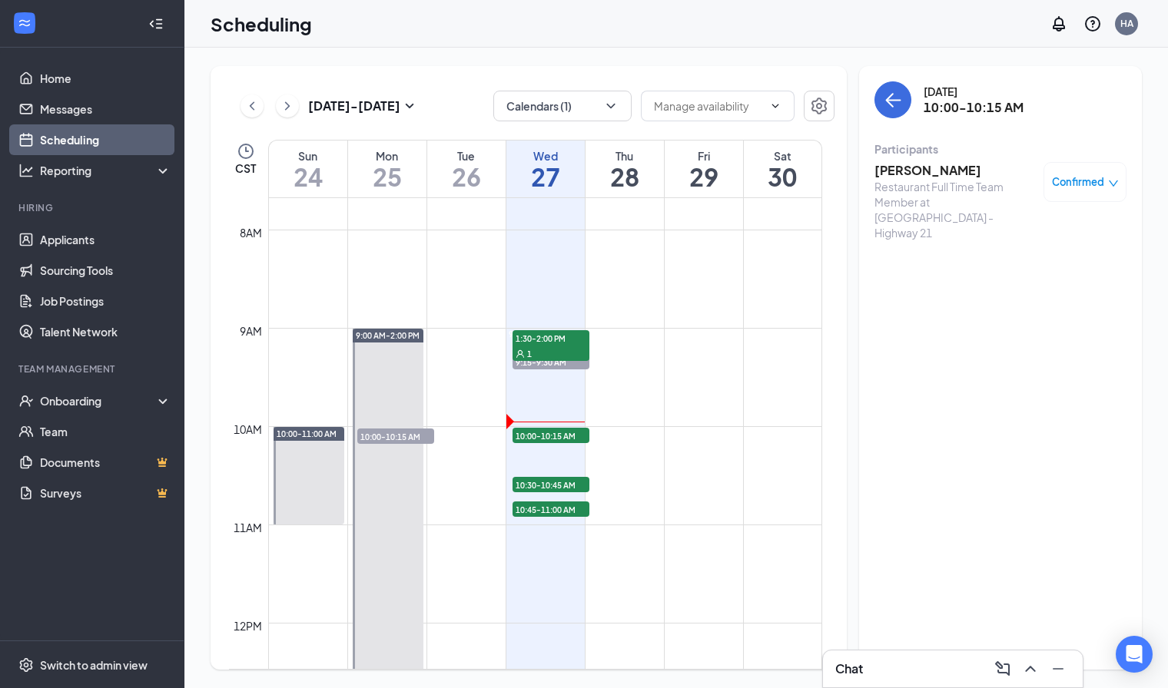
click at [1056, 186] on span "Confirmed" at bounding box center [1078, 181] width 52 height 15
click at [1011, 237] on span "Request Reschedule" at bounding box center [1025, 245] width 105 height 17
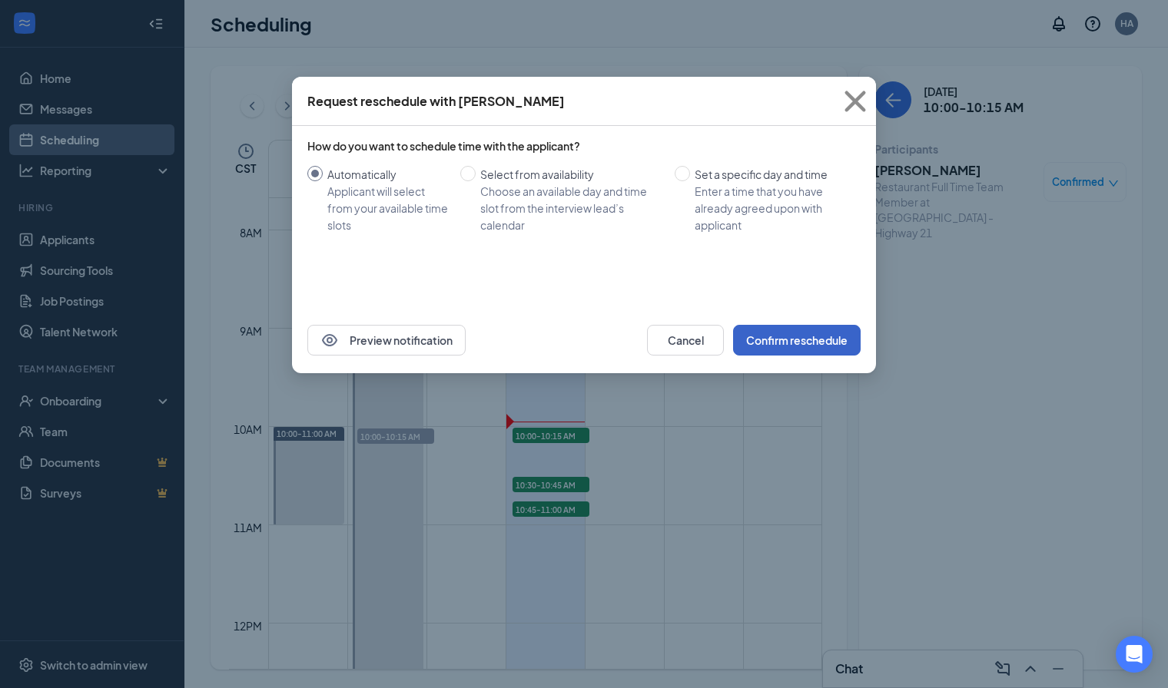
click at [797, 352] on button "Confirm reschedule" at bounding box center [797, 340] width 128 height 31
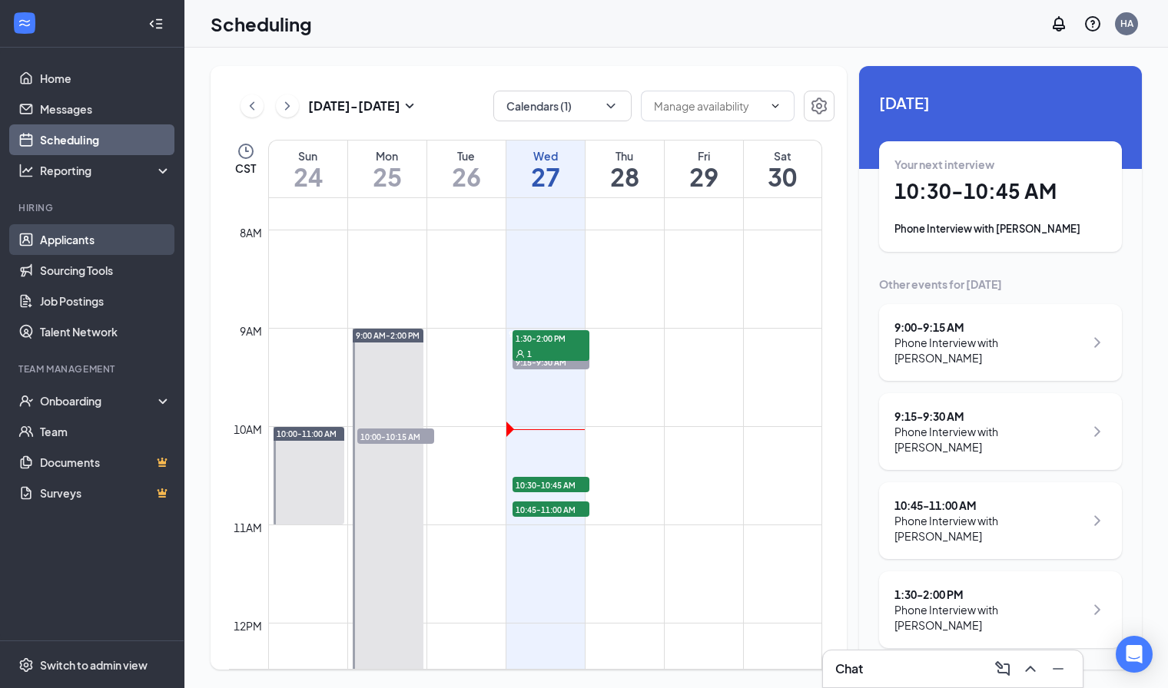
click at [119, 258] on link "Sourcing Tools" at bounding box center [105, 270] width 131 height 31
click at [108, 244] on link "Applicants" at bounding box center [105, 239] width 131 height 31
click at [109, 246] on link "Applicants" at bounding box center [105, 239] width 131 height 31
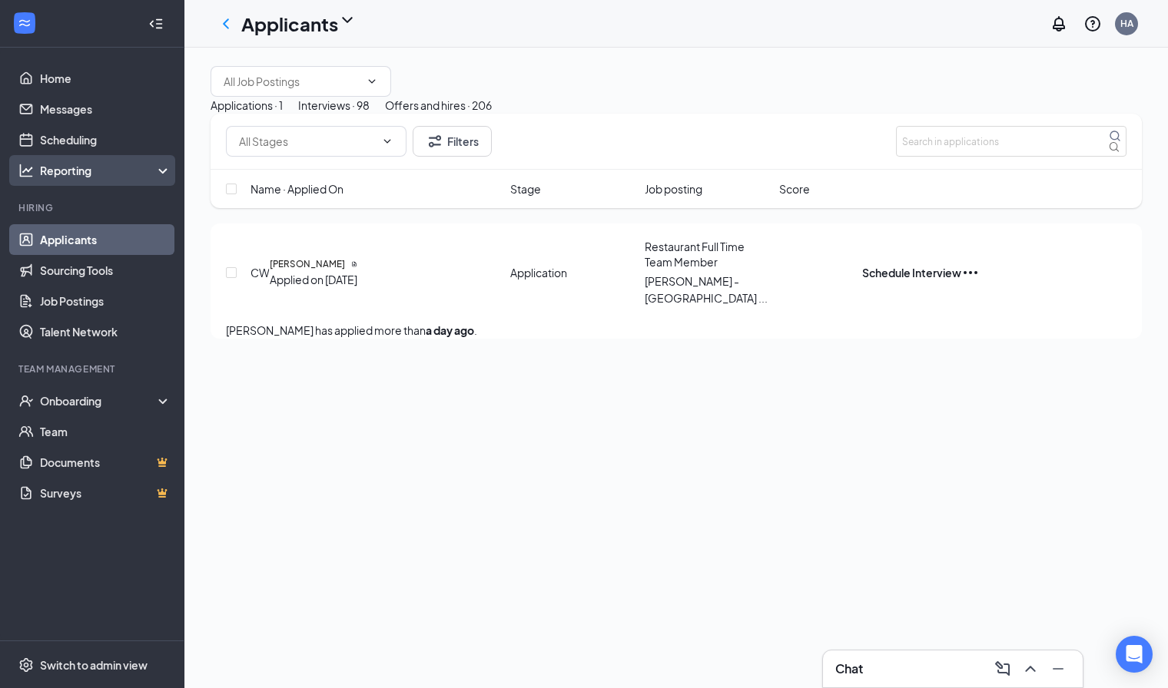
click at [104, 155] on div "Reporting" at bounding box center [92, 170] width 184 height 31
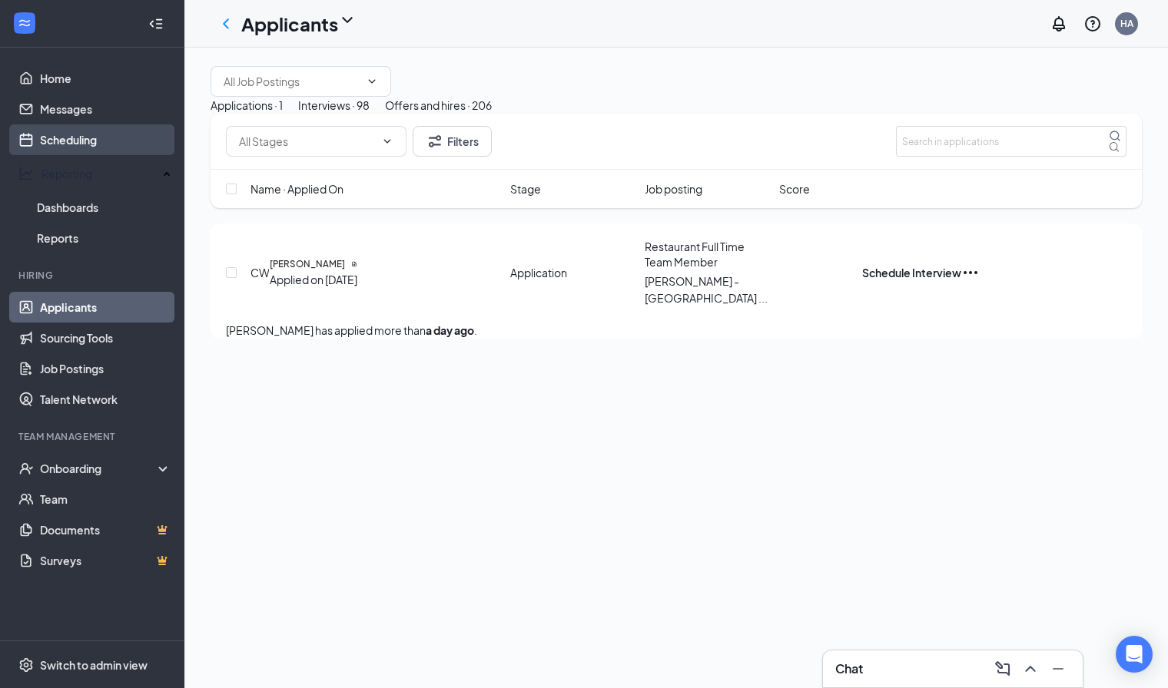
click at [101, 149] on link "Scheduling" at bounding box center [105, 139] width 131 height 31
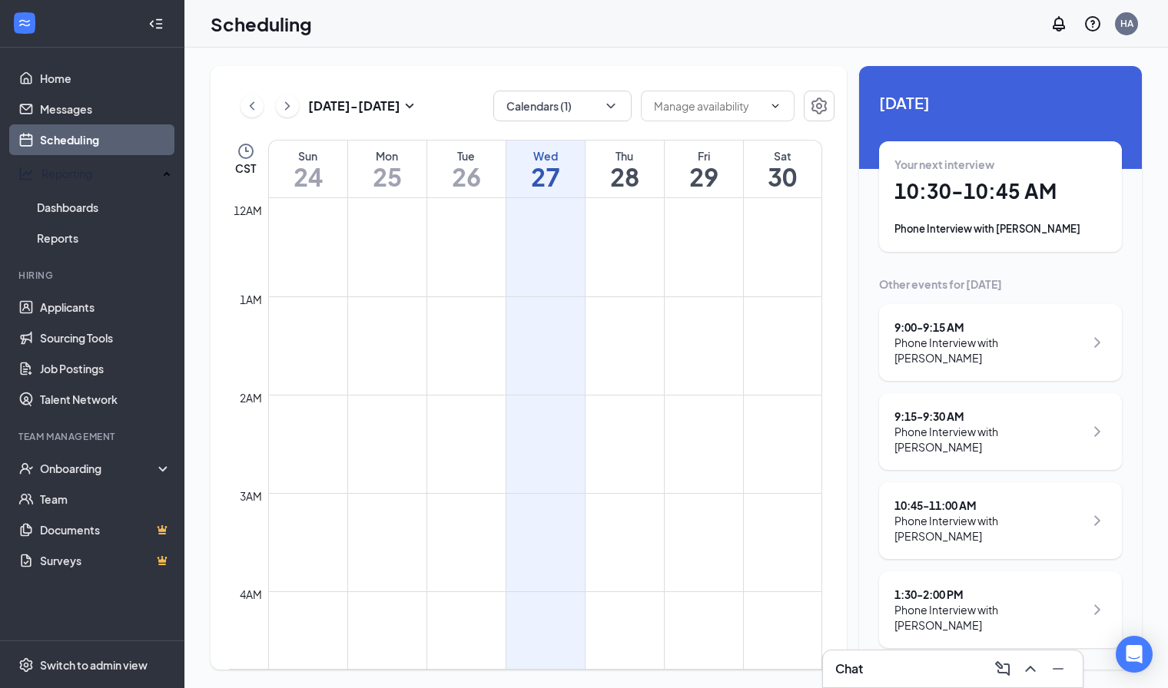
scroll to position [755, 0]
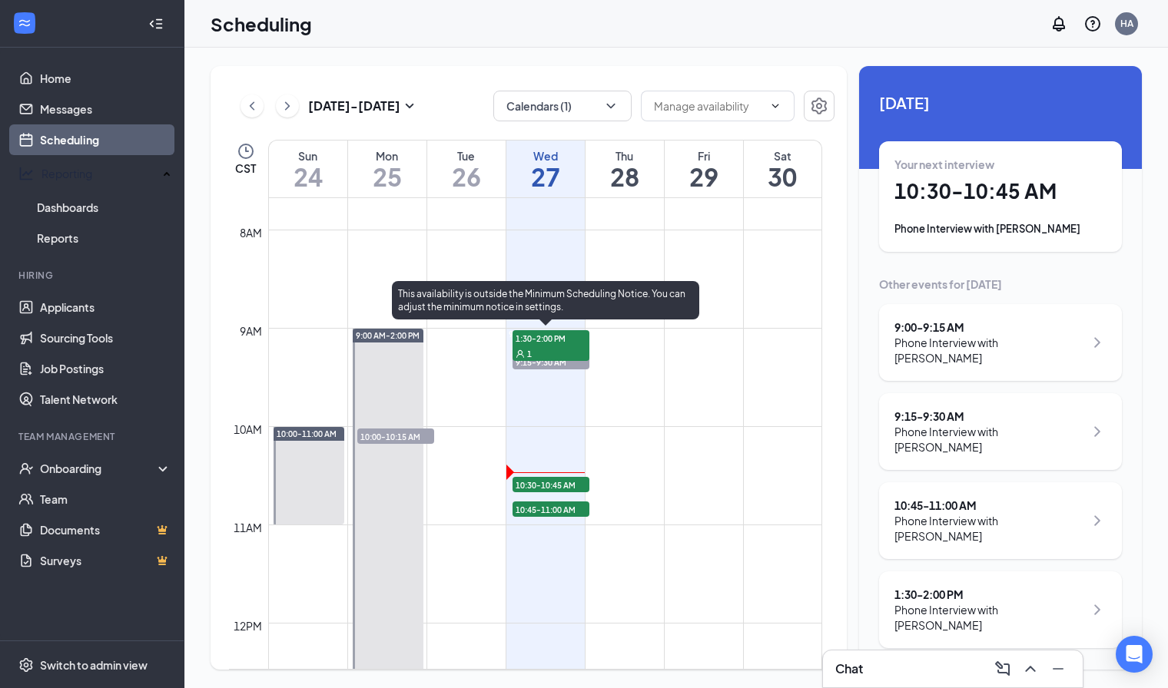
click at [559, 477] on span "10:30-10:45 AM" at bounding box center [550, 484] width 77 height 15
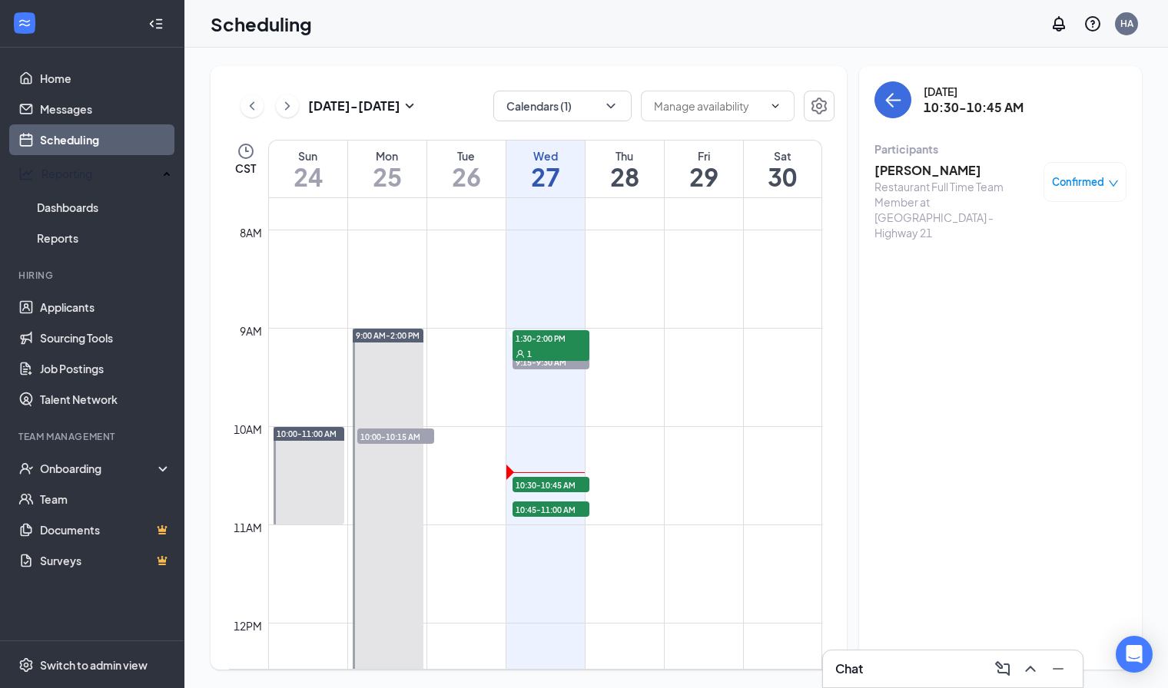
click at [1075, 188] on span "Confirmed" at bounding box center [1078, 181] width 52 height 15
click at [1028, 237] on span "Request Reschedule" at bounding box center [1025, 245] width 105 height 17
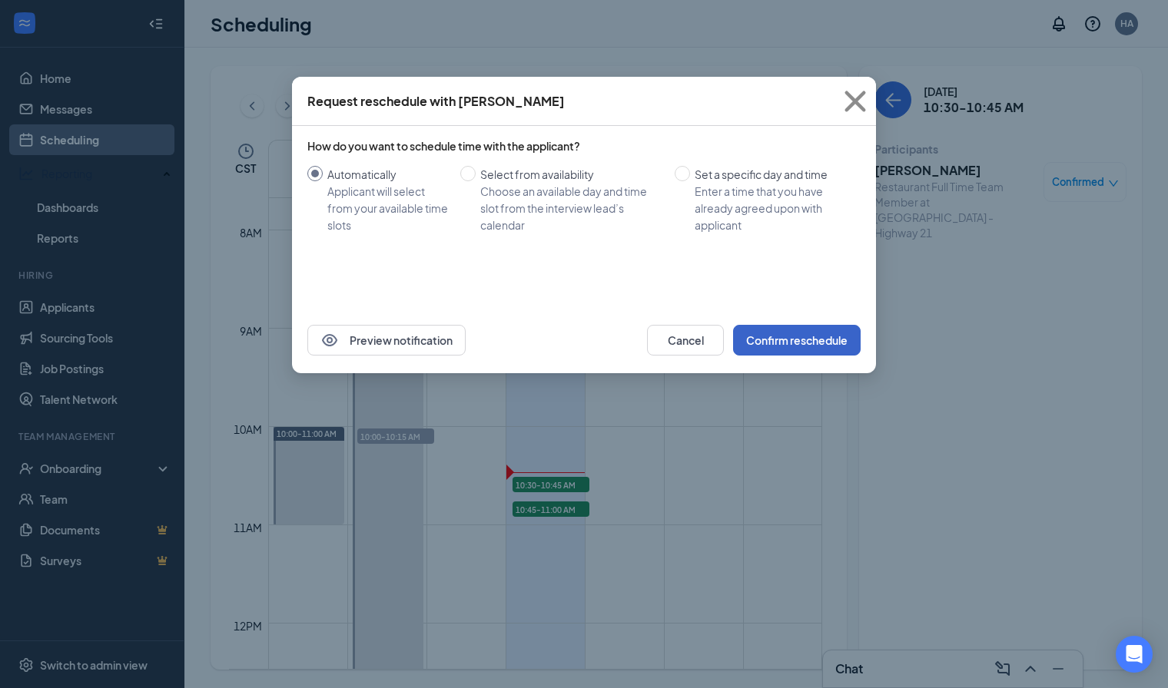
click at [797, 345] on button "Confirm reschedule" at bounding box center [797, 340] width 128 height 31
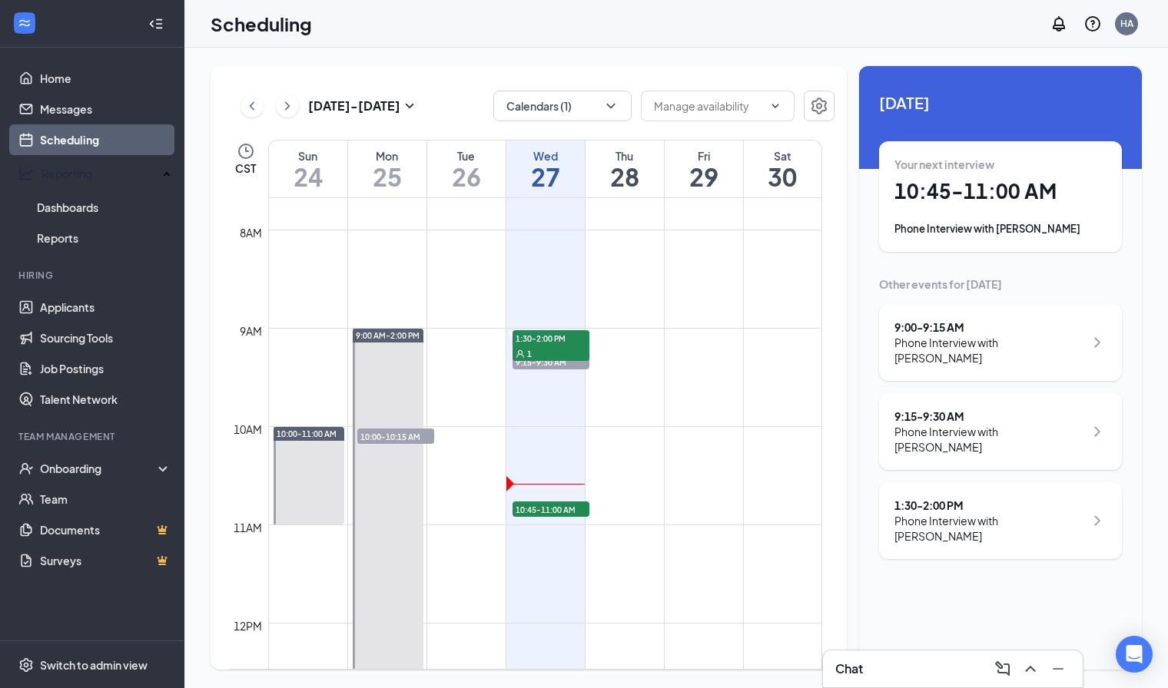
click at [568, 511] on span "10:45-11:00 AM" at bounding box center [550, 509] width 77 height 15
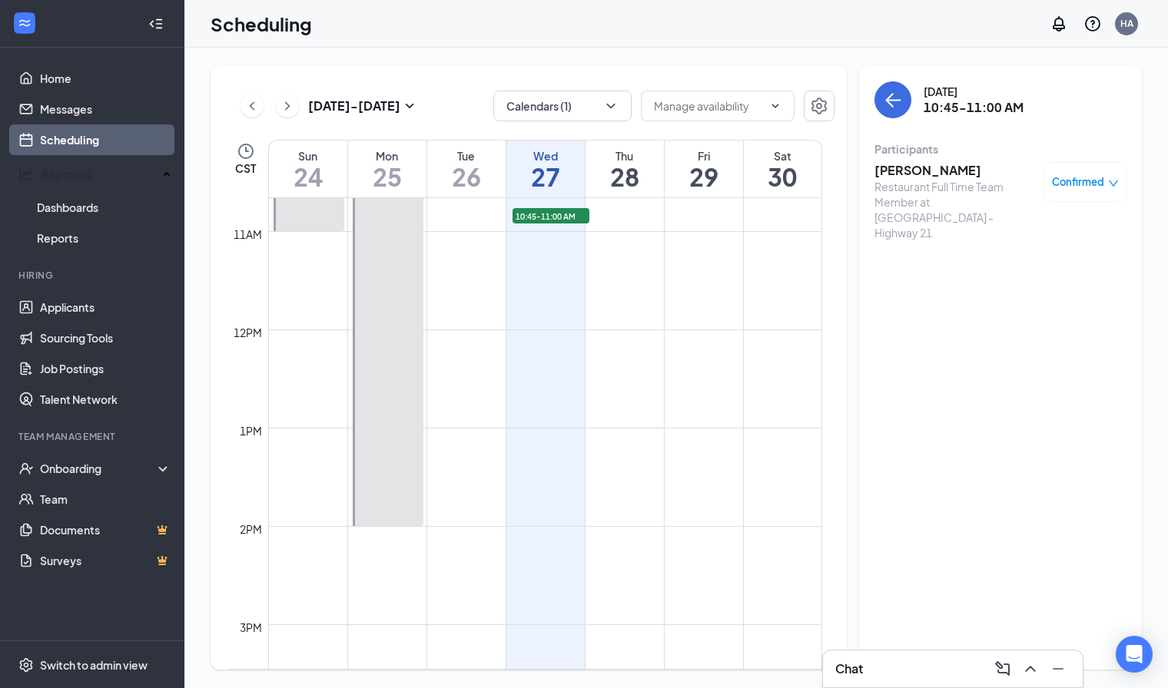
scroll to position [1046, 0]
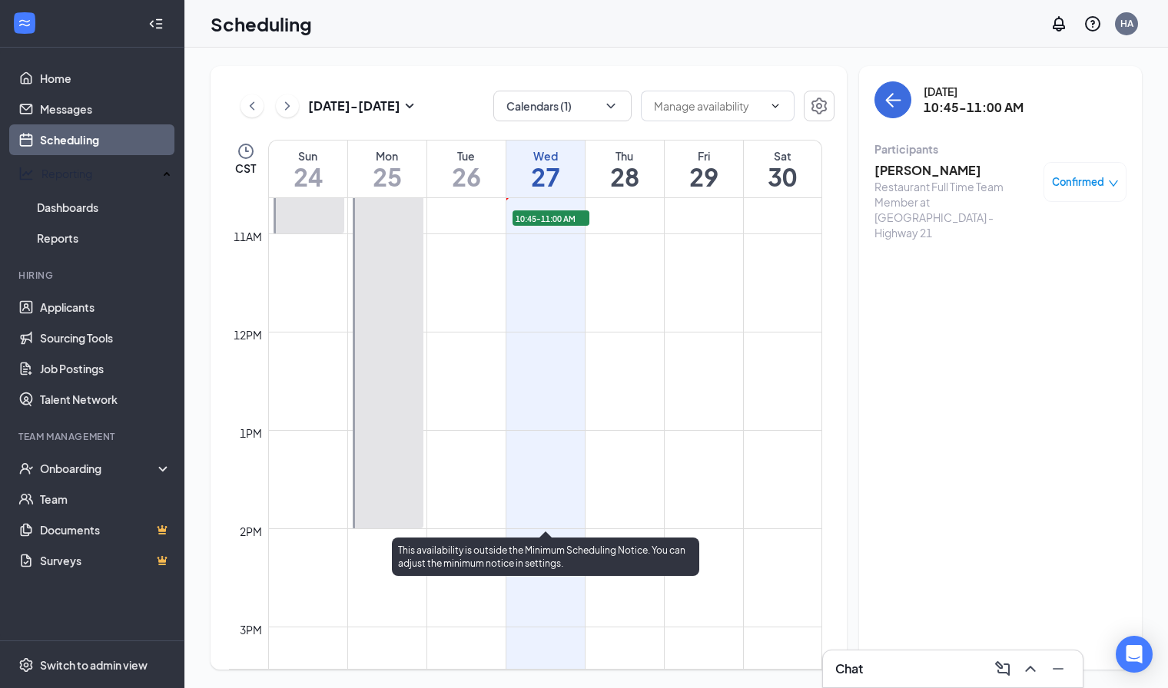
click at [572, 70] on div "1" at bounding box center [550, 62] width 77 height 15
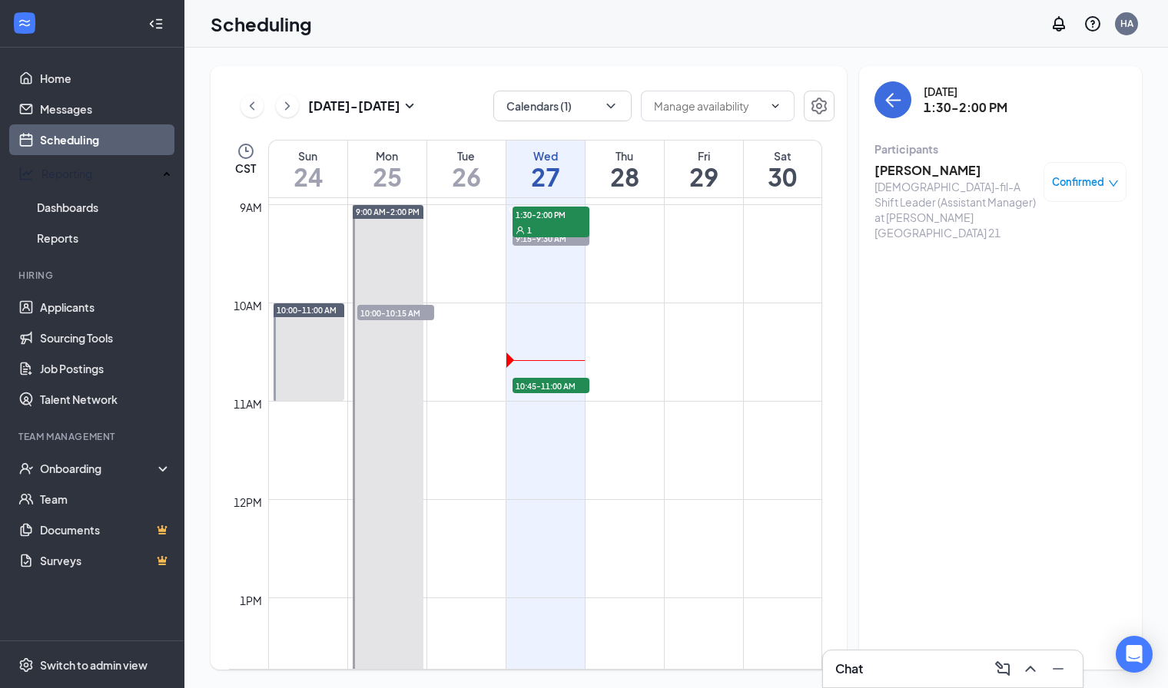
scroll to position [869, 0]
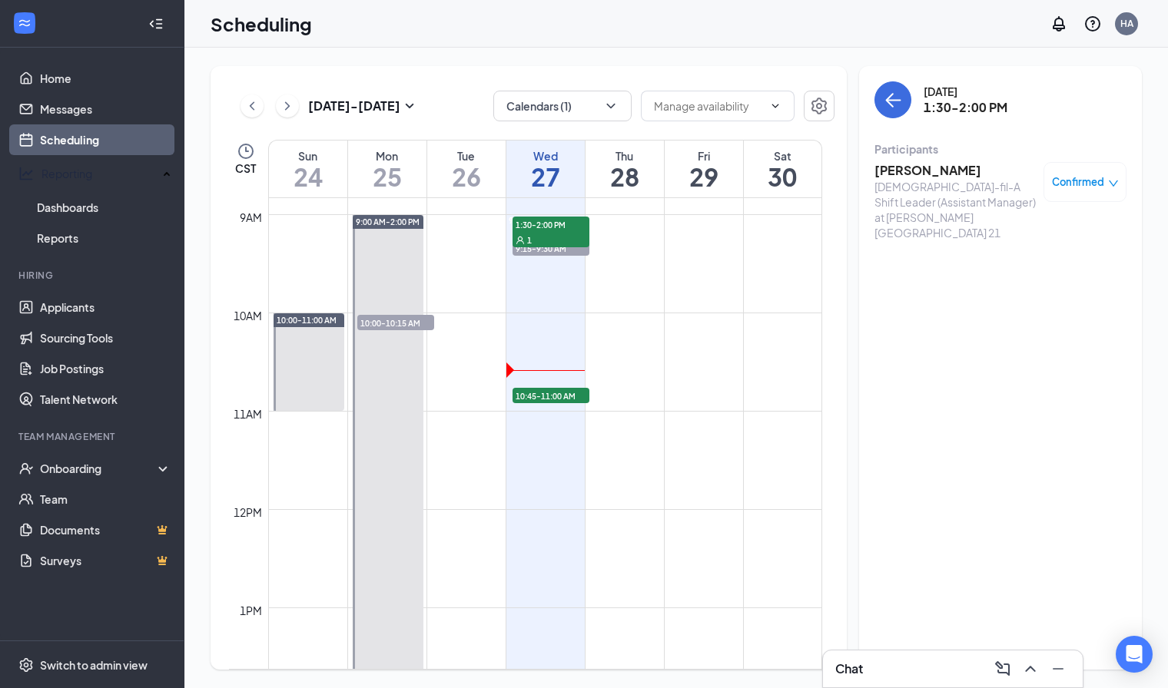
click at [542, 390] on span "10:45-11:00 AM" at bounding box center [550, 395] width 77 height 15
click at [547, 393] on span "10:45-11:00 AM" at bounding box center [550, 396] width 77 height 15
click at [917, 164] on h3 "[PERSON_NAME]" at bounding box center [954, 170] width 161 height 17
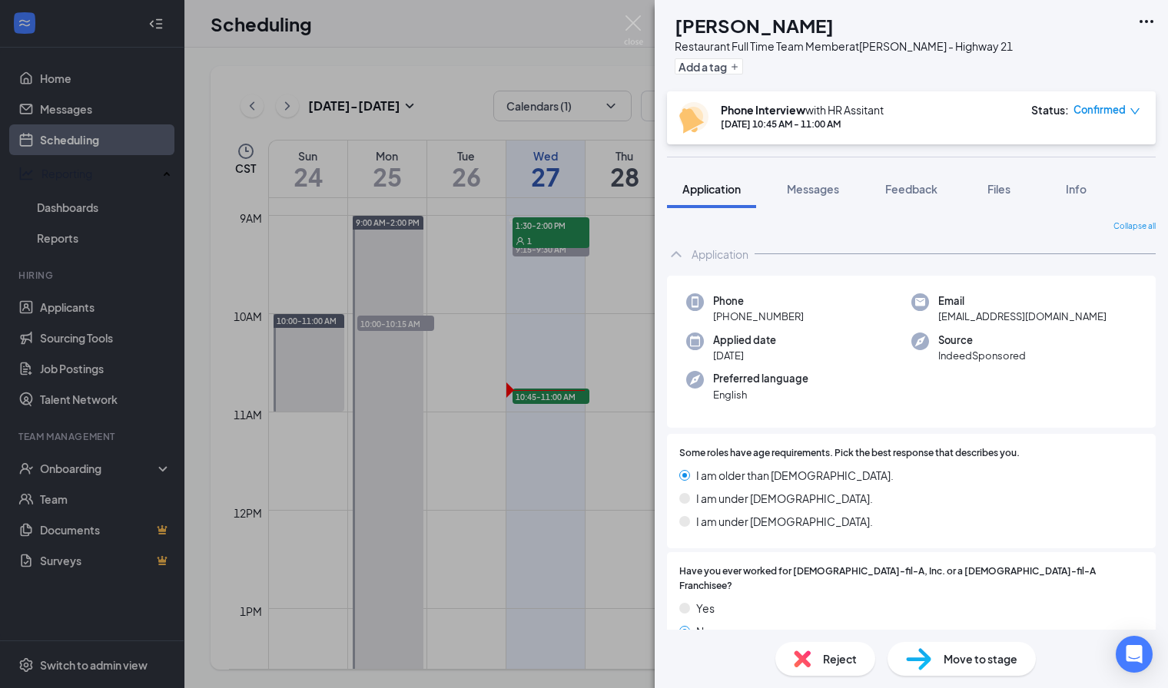
drag, startPoint x: 882, startPoint y: 33, endPoint x: 708, endPoint y: 35, distance: 173.6
click at [708, 35] on div "[PERSON_NAME]" at bounding box center [844, 25] width 338 height 26
copy h1 "[PERSON_NAME]"
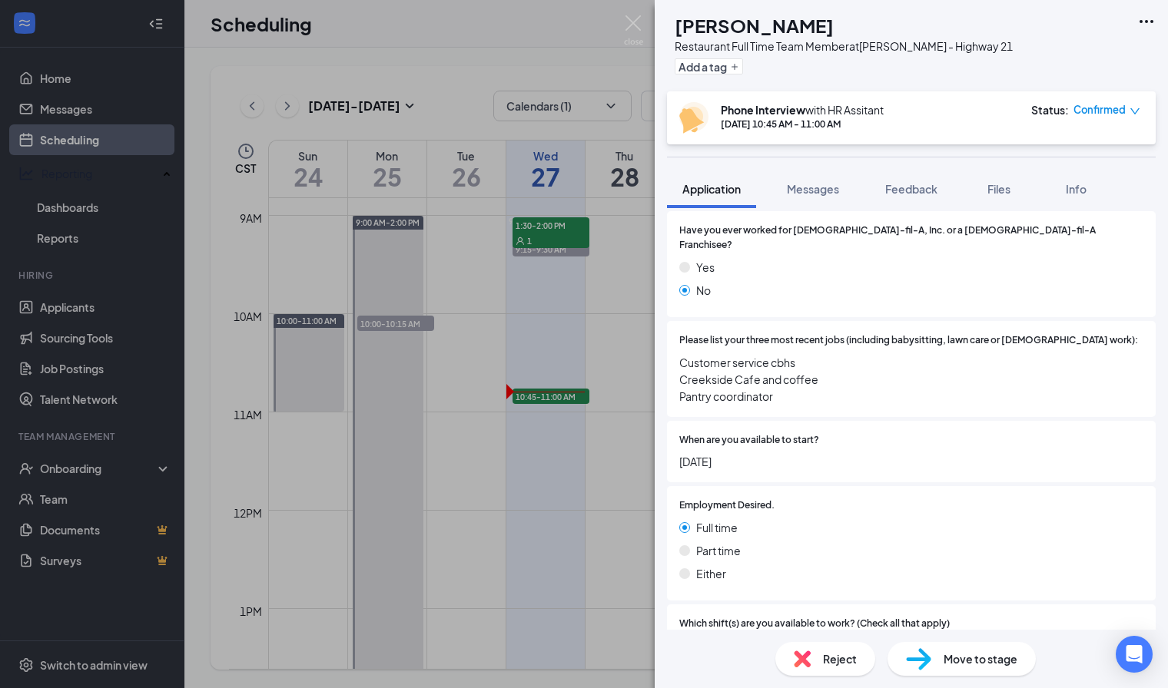
scroll to position [340, 0]
drag, startPoint x: 774, startPoint y: 383, endPoint x: 673, endPoint y: 349, distance: 106.9
click at [673, 349] on div "Please list your three most recent jobs (including babysitting, lawn care or [D…" at bounding box center [911, 370] width 489 height 96
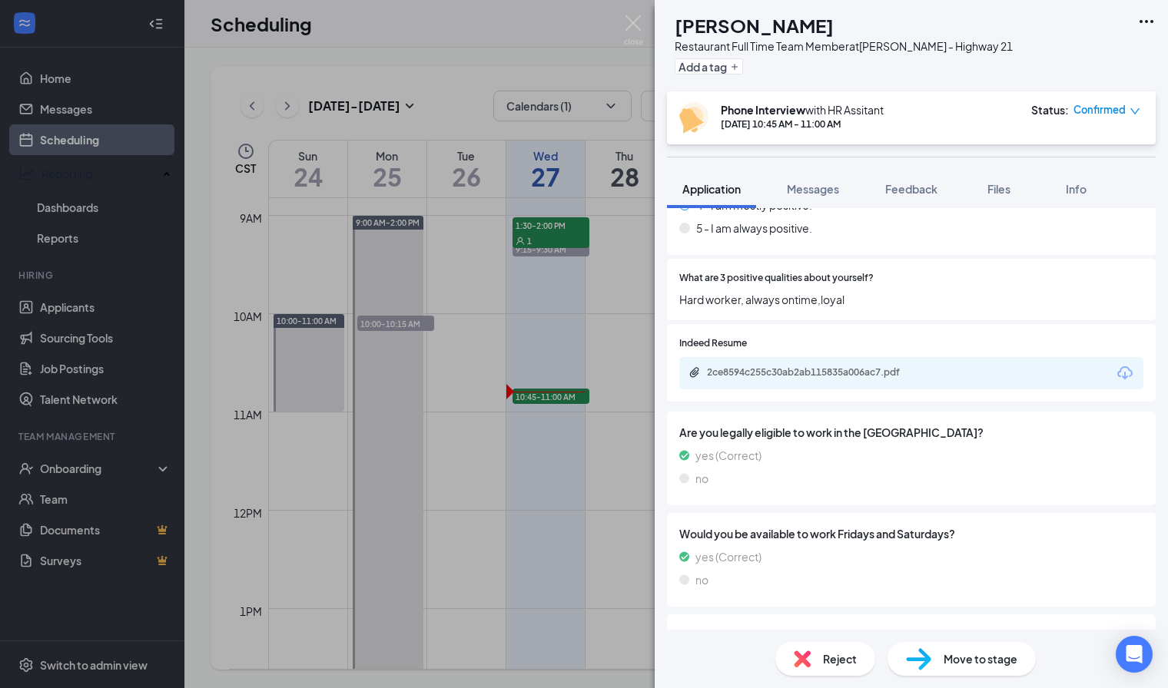
scroll to position [1359, 0]
click at [770, 368] on div "2ce8594c255c30ab2ab115835a006ac7.pdf" at bounding box center [814, 374] width 215 height 12
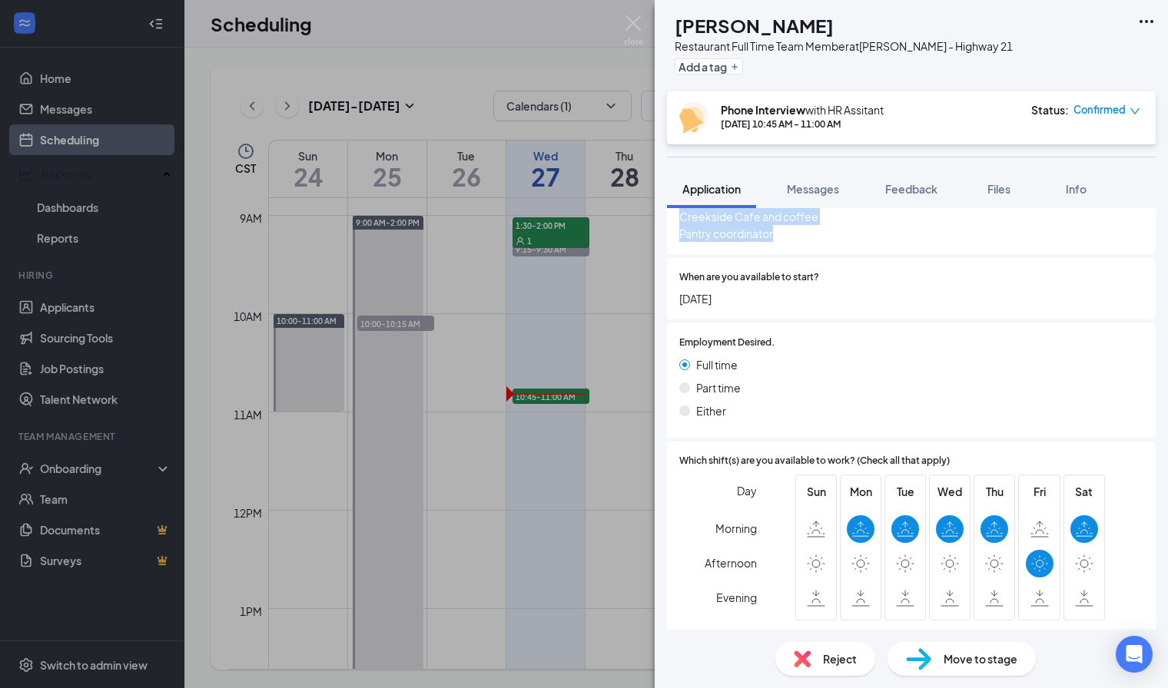
scroll to position [448, 0]
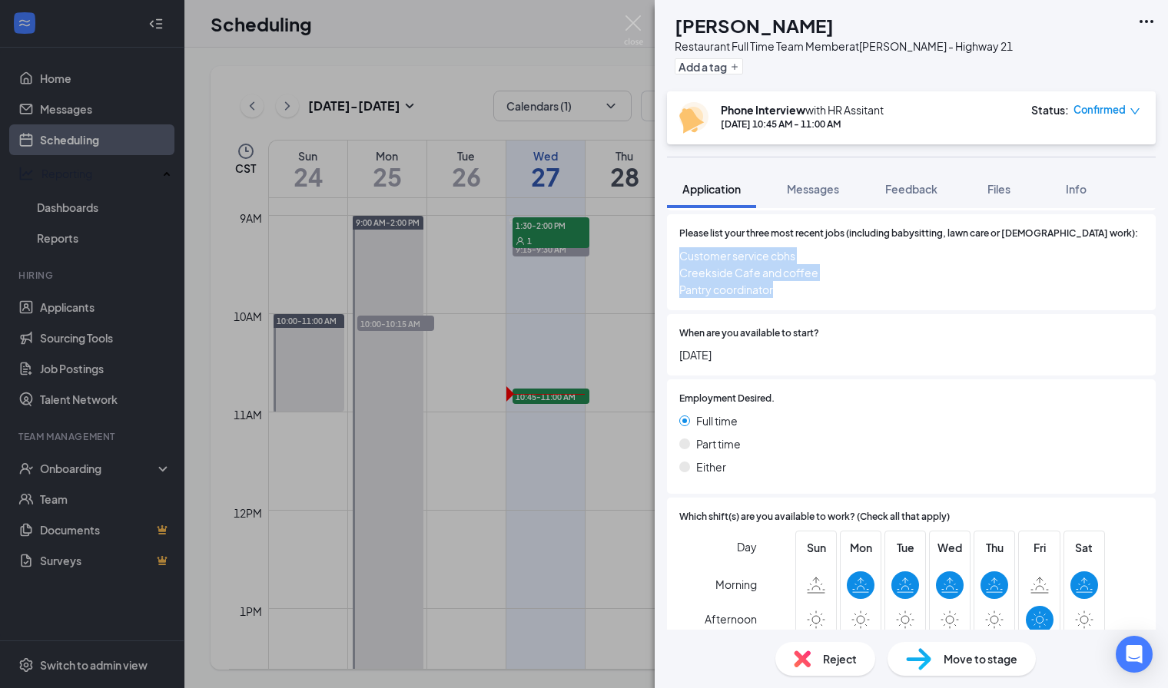
click at [837, 260] on span "Customer service cbhs Creekside Cafe and coffee Pantry coordinator" at bounding box center [911, 272] width 464 height 51
drag, startPoint x: 823, startPoint y: 263, endPoint x: 652, endPoint y: 262, distance: 171.3
click at [652, 262] on div "PS [PERSON_NAME] Restaurant Full Time Team Member at [GEOGRAPHIC_DATA] - Highwa…" at bounding box center [584, 344] width 1168 height 688
click at [628, 25] on img at bounding box center [633, 30] width 19 height 30
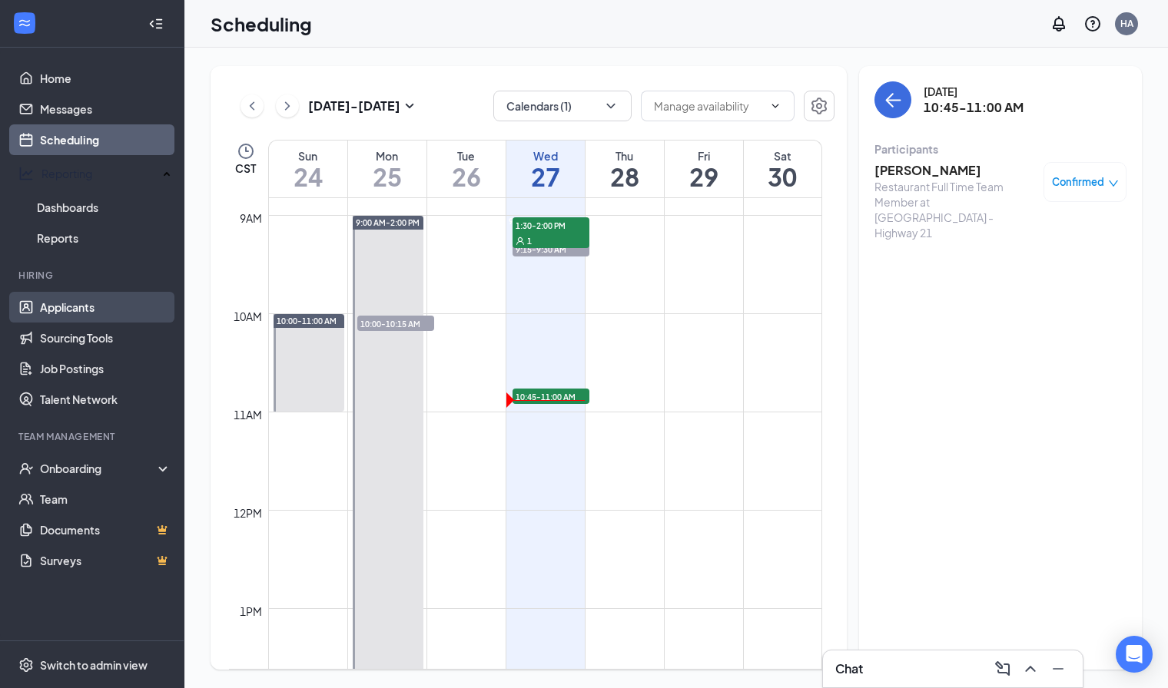
click at [55, 307] on link "Applicants" at bounding box center [105, 307] width 131 height 31
